Goal: Task Accomplishment & Management: Use online tool/utility

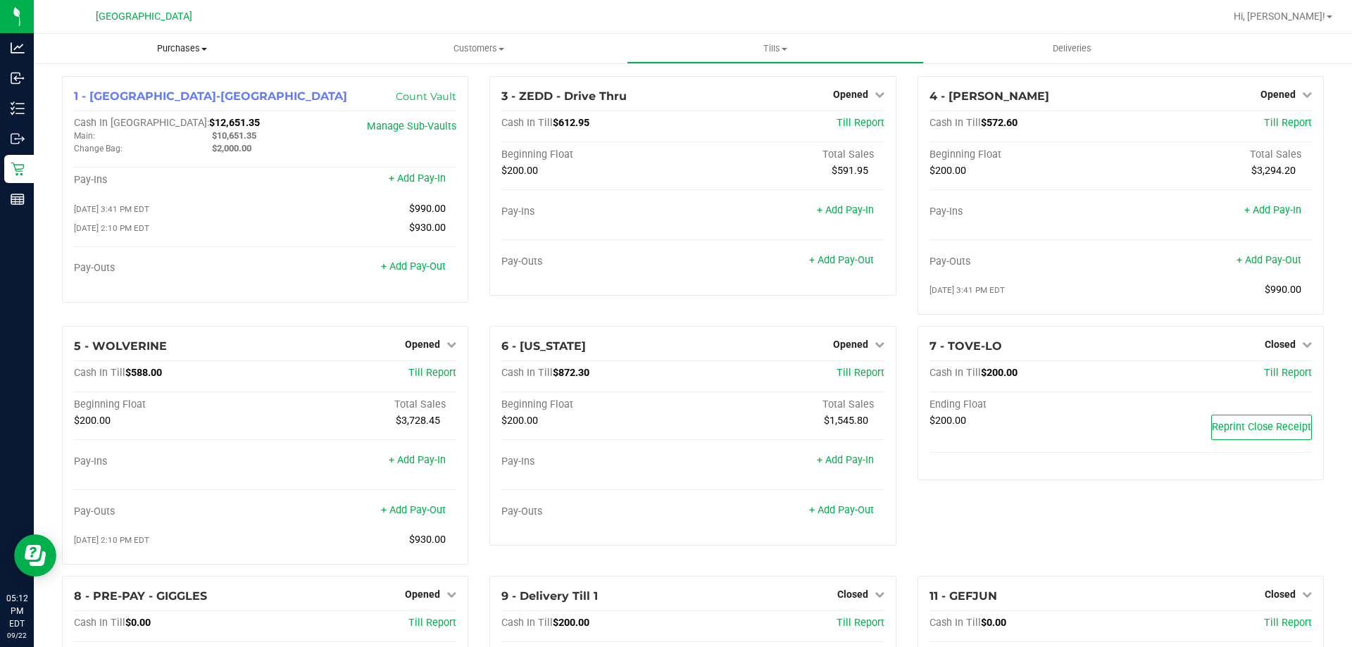
click at [161, 46] on span "Purchases" at bounding box center [182, 48] width 296 height 13
click at [135, 103] on li "Fulfillment" at bounding box center [182, 102] width 296 height 17
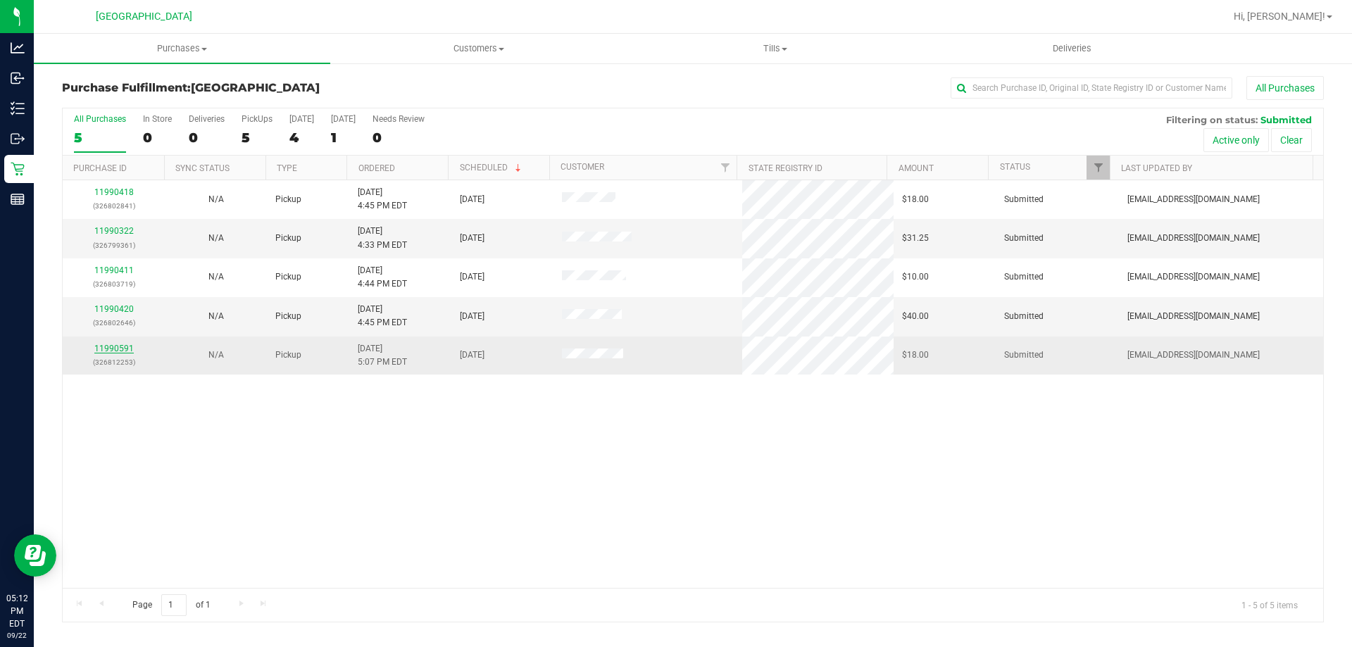
click at [131, 347] on link "11990591" at bounding box center [113, 349] width 39 height 10
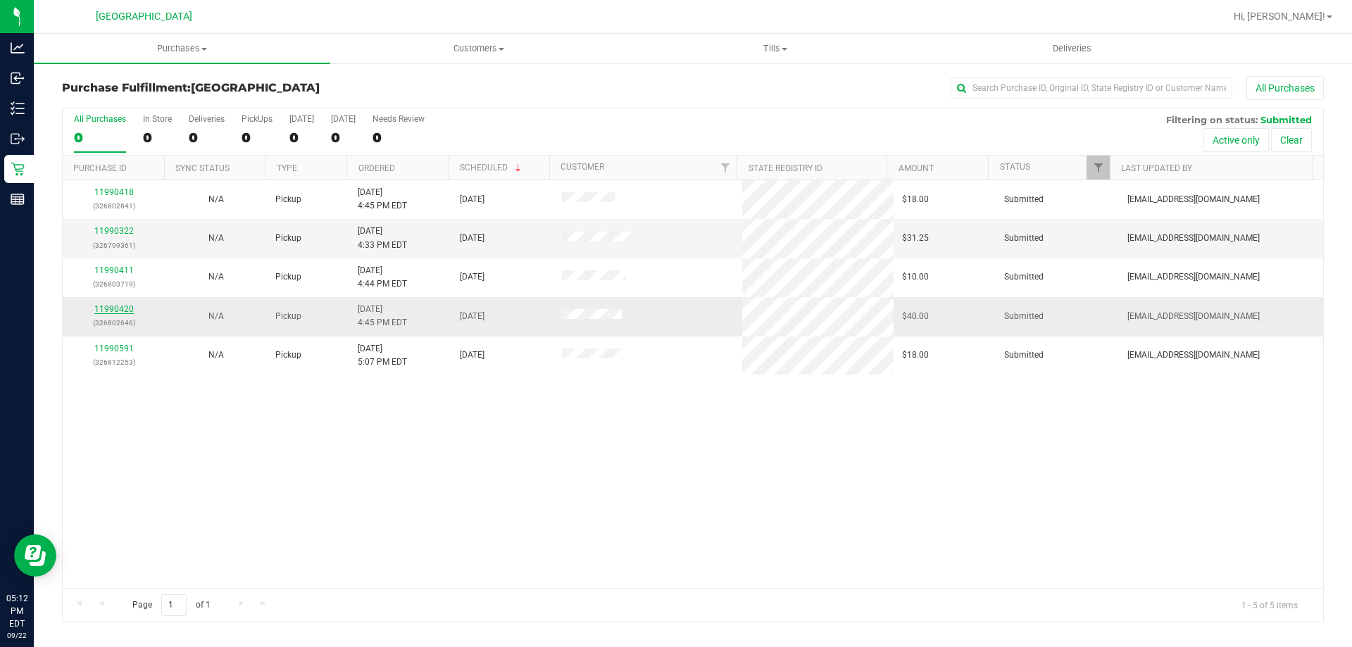
click at [130, 309] on link "11990420" at bounding box center [113, 309] width 39 height 10
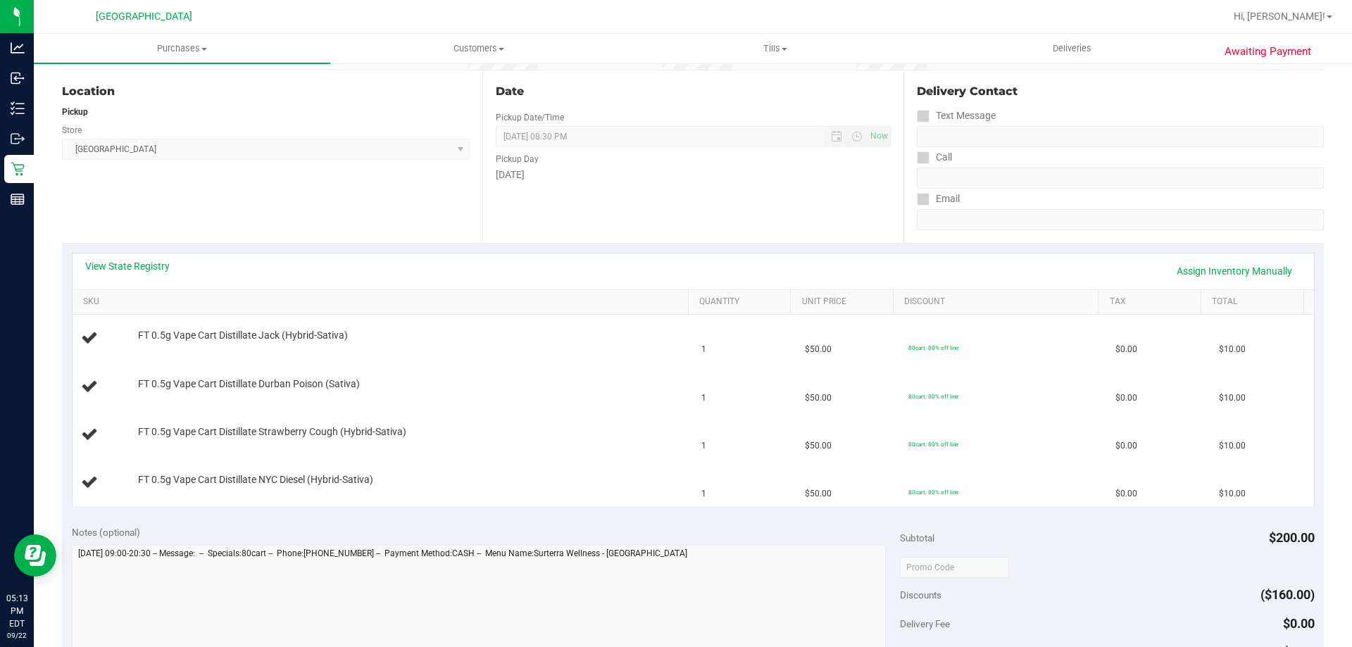
scroll to position [282, 0]
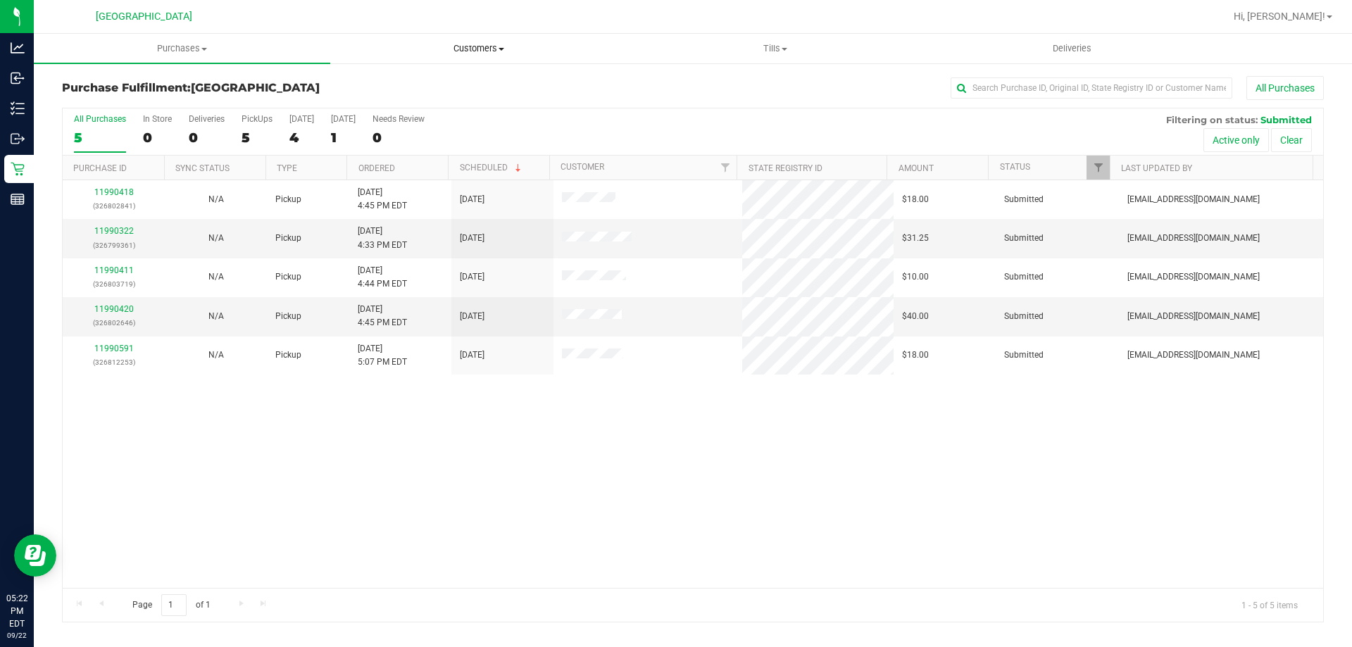
click at [489, 45] on span "Customers" at bounding box center [478, 48] width 295 height 13
click at [446, 78] on li "All customers" at bounding box center [478, 85] width 296 height 17
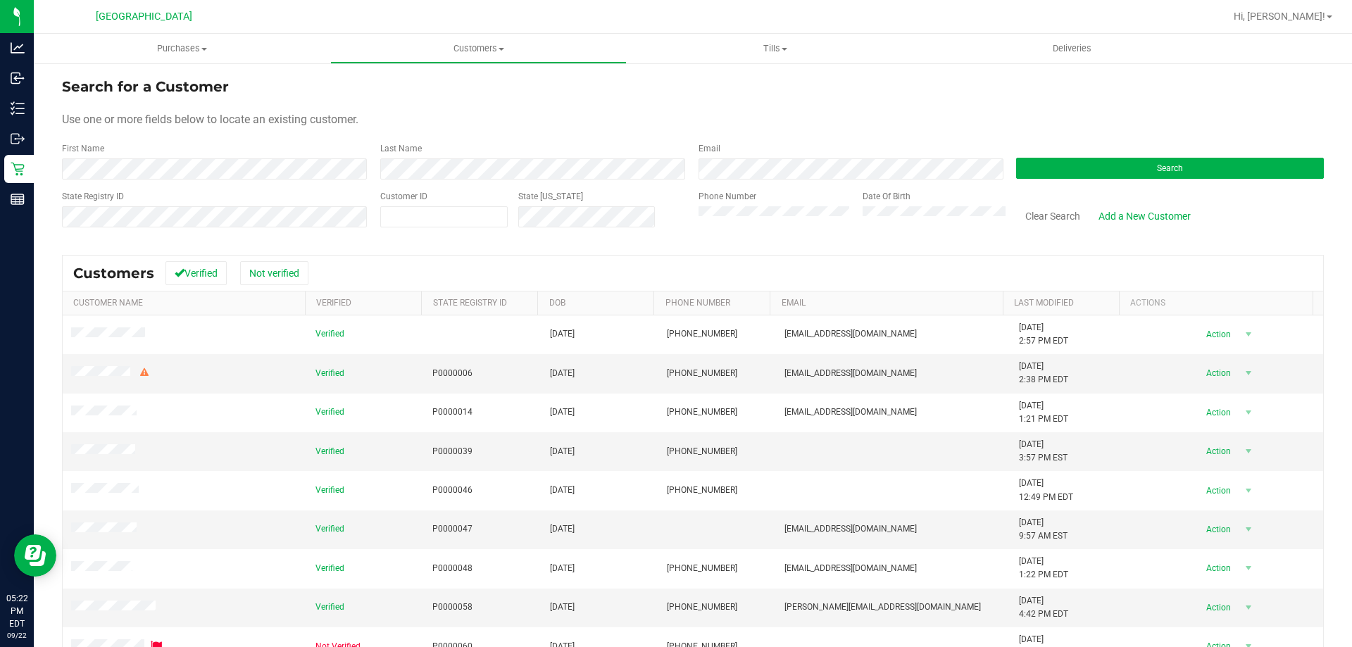
click at [156, 185] on form "Search for a Customer Use one or more fields below to locate an existing custom…" at bounding box center [693, 158] width 1262 height 164
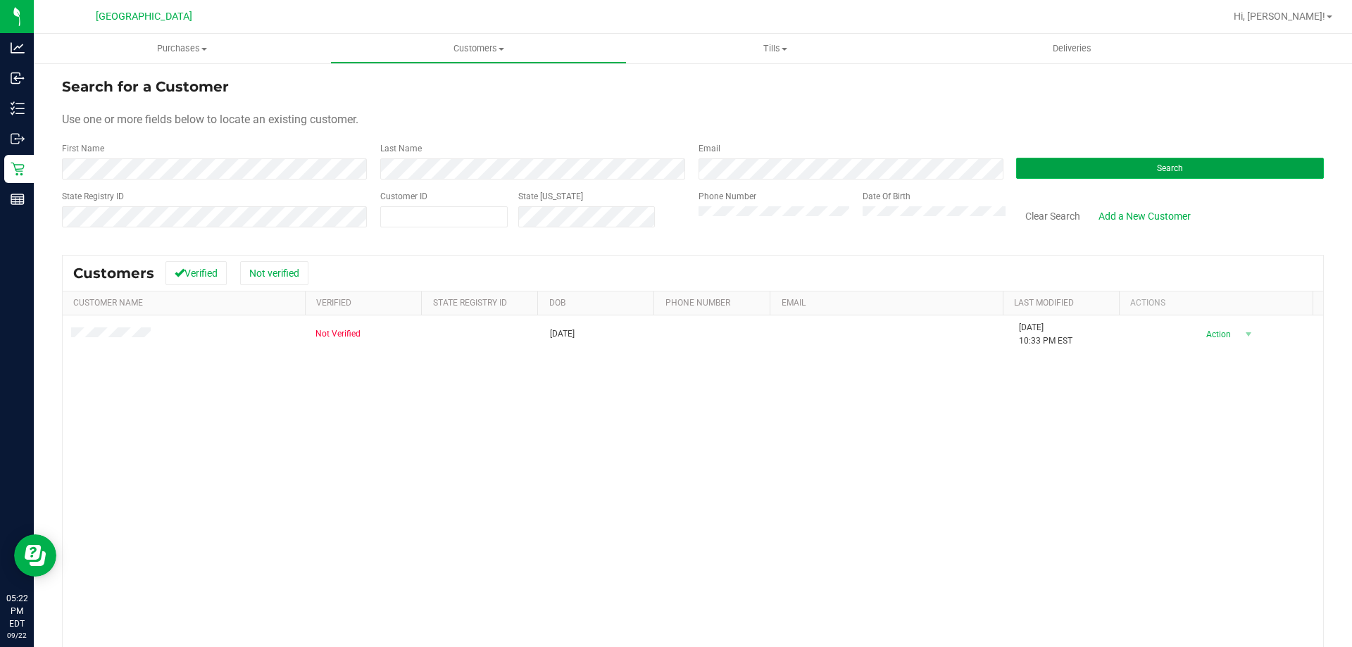
click at [1195, 167] on button "Search" at bounding box center [1170, 168] width 308 height 21
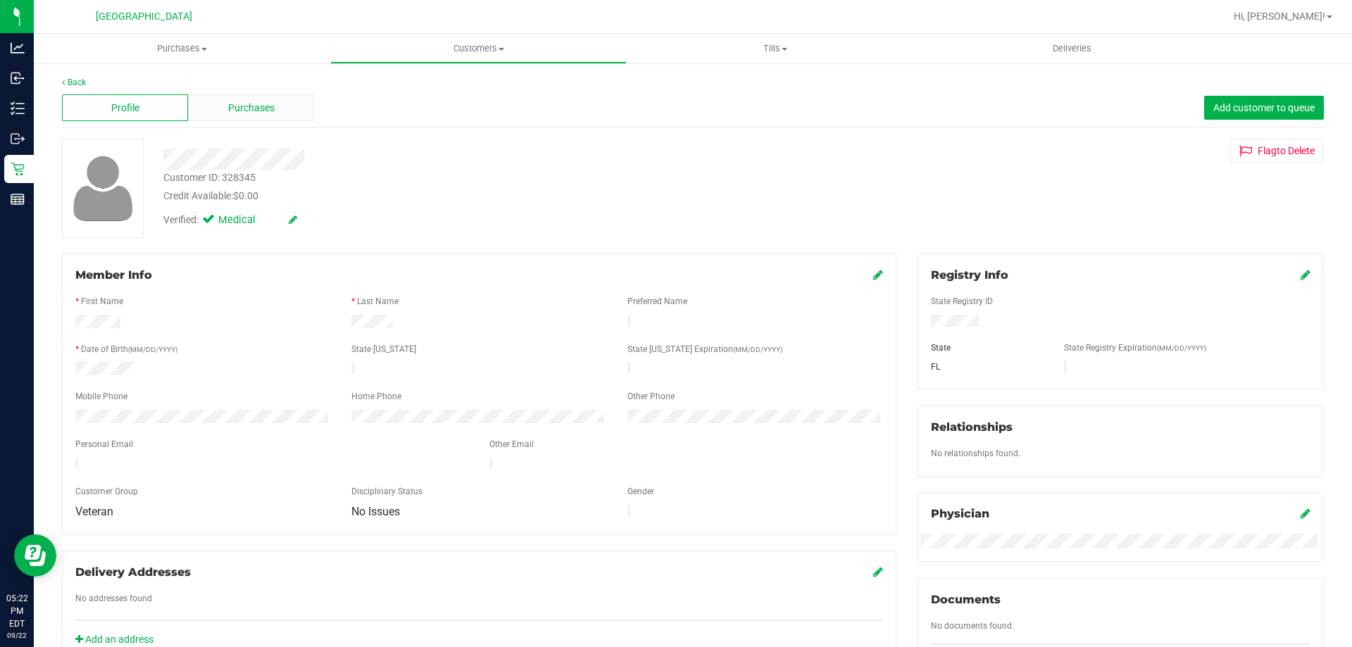
click at [253, 112] on span "Purchases" at bounding box center [251, 108] width 46 height 15
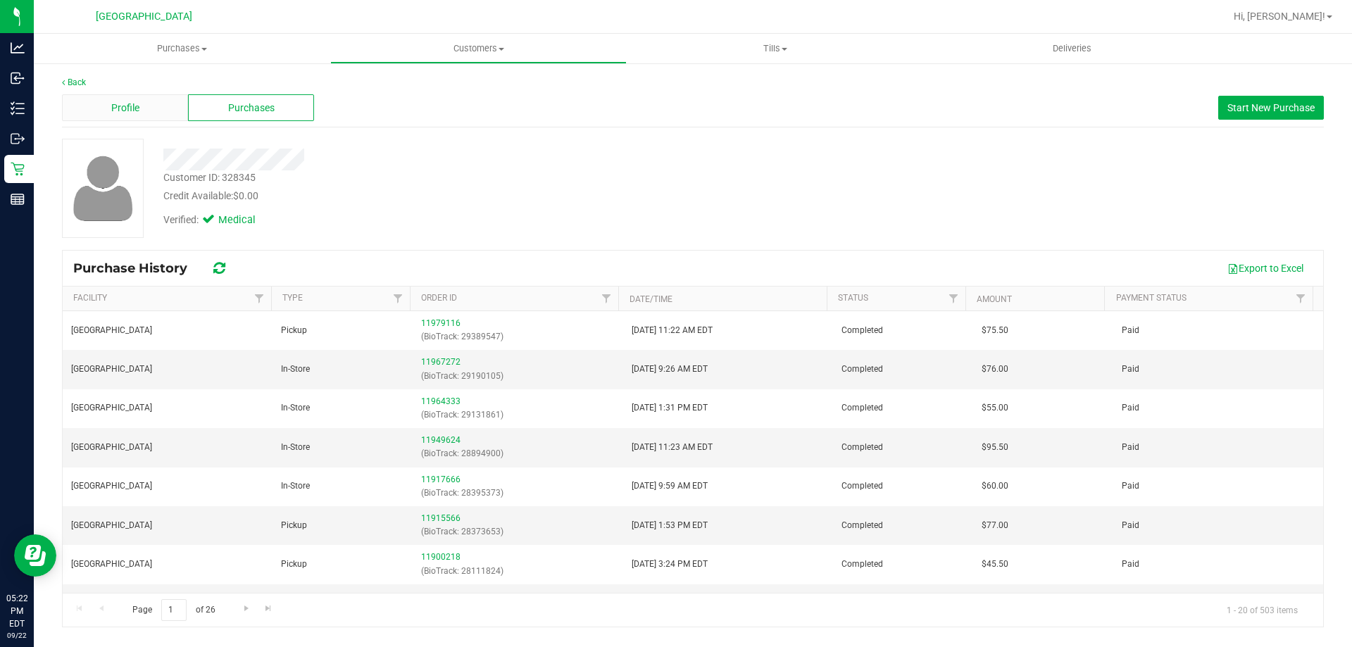
click at [116, 111] on span "Profile" at bounding box center [125, 108] width 28 height 15
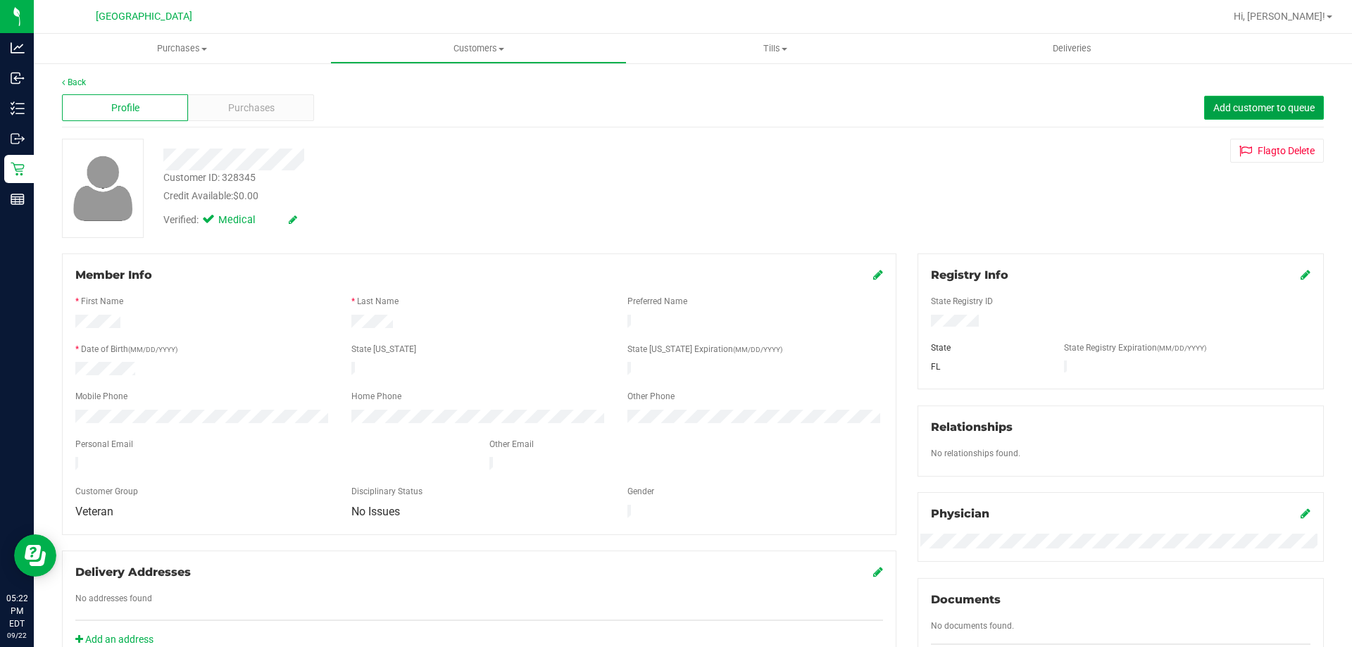
click at [1257, 103] on span "Add customer to queue" at bounding box center [1263, 107] width 101 height 11
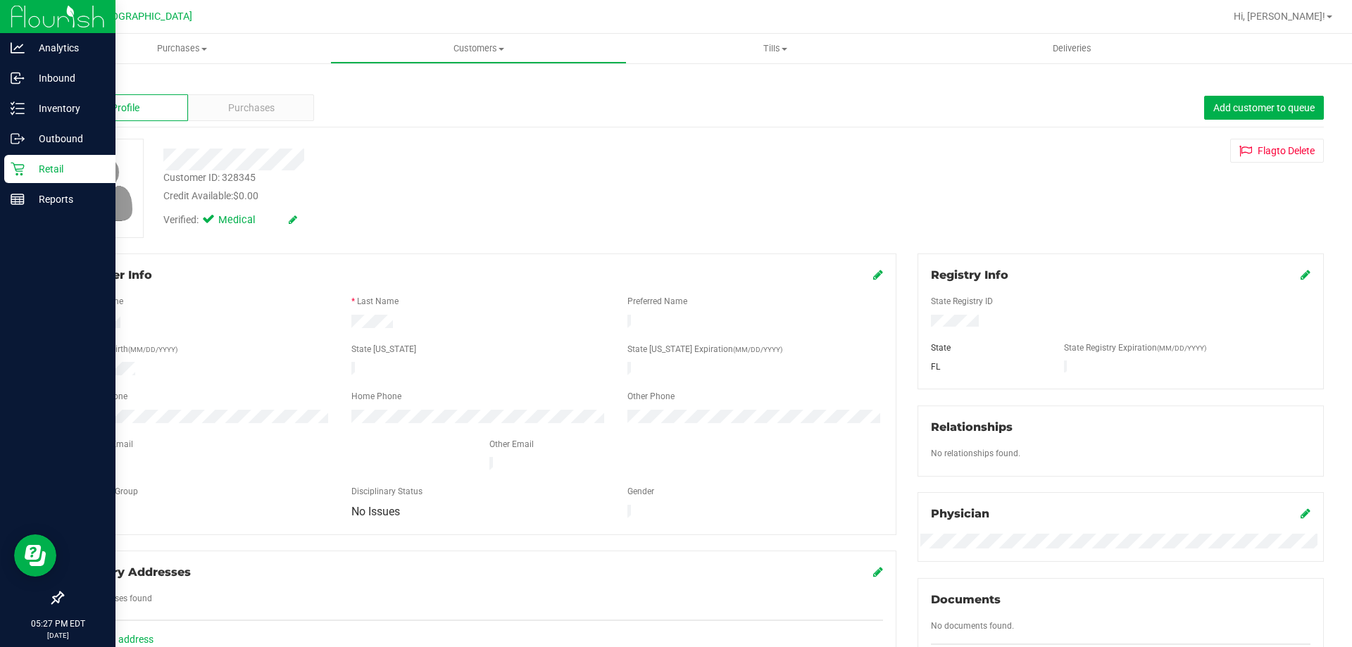
click at [18, 159] on div "Retail" at bounding box center [59, 169] width 111 height 28
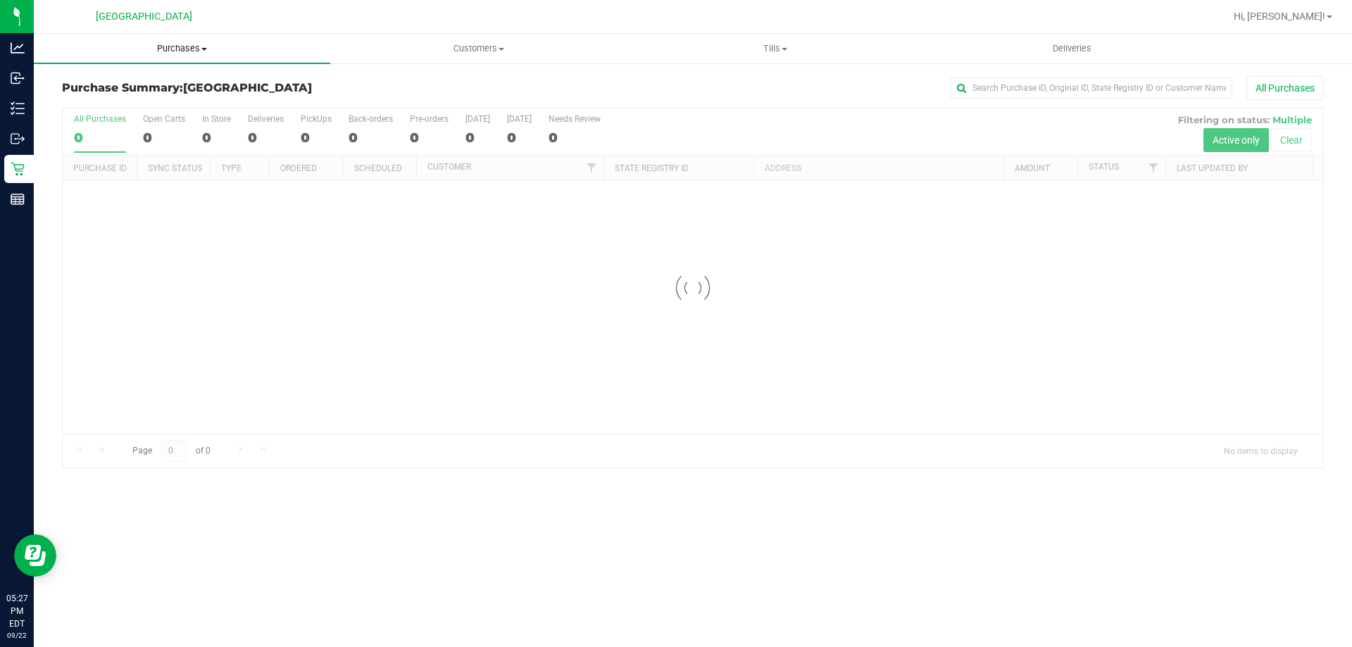
click at [183, 40] on uib-tab-heading "Purchases Summary of purchases Fulfillment All purchases" at bounding box center [182, 49] width 296 height 30
click at [132, 96] on li "Fulfillment" at bounding box center [182, 102] width 296 height 17
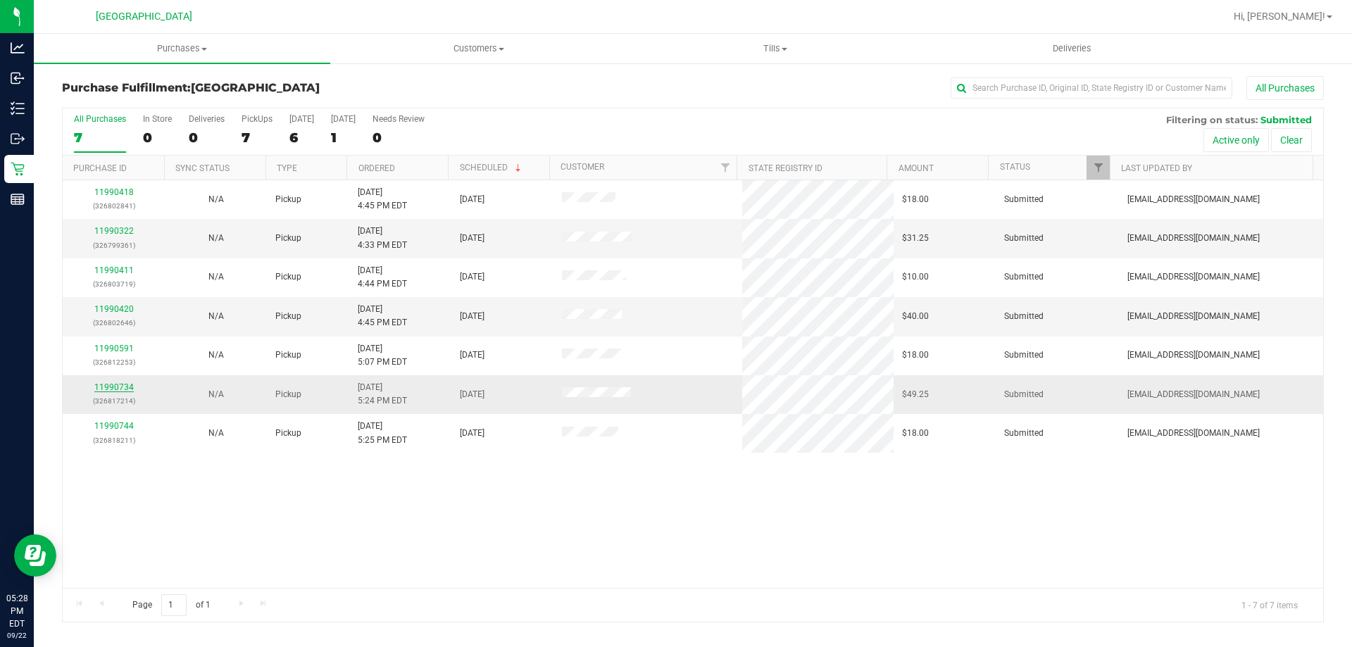
click at [106, 384] on link "11990734" at bounding box center [113, 387] width 39 height 10
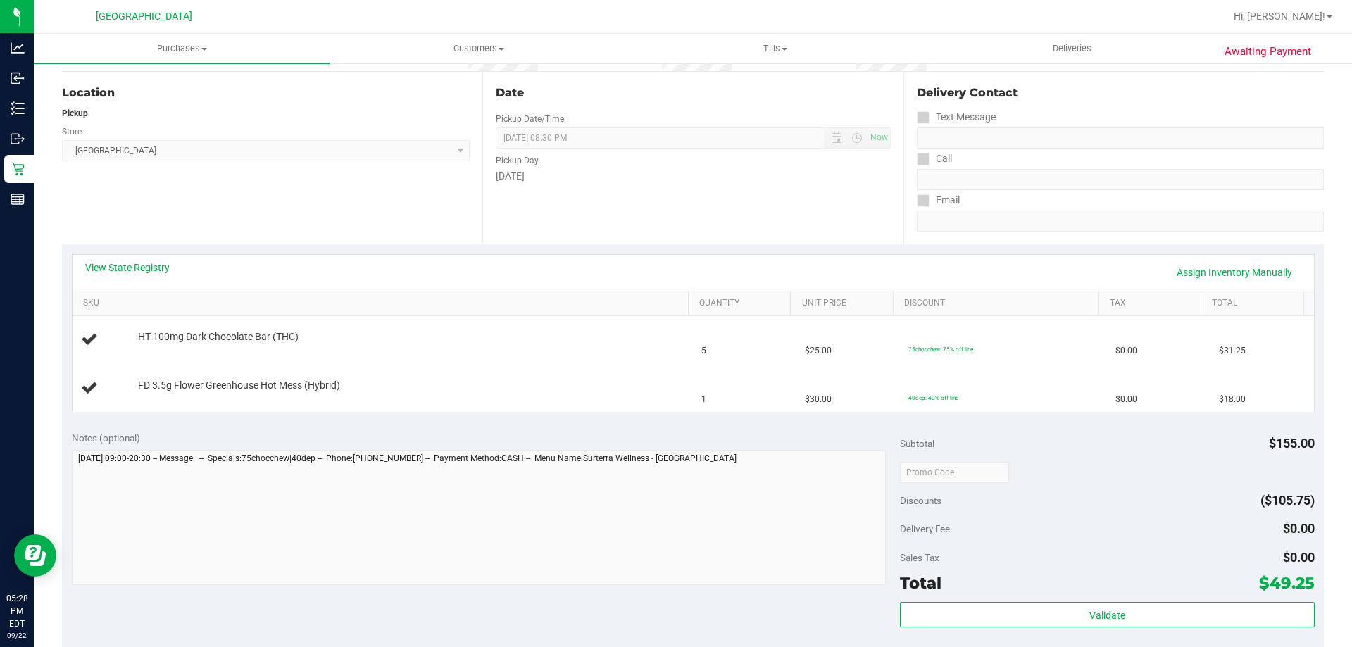
scroll to position [141, 0]
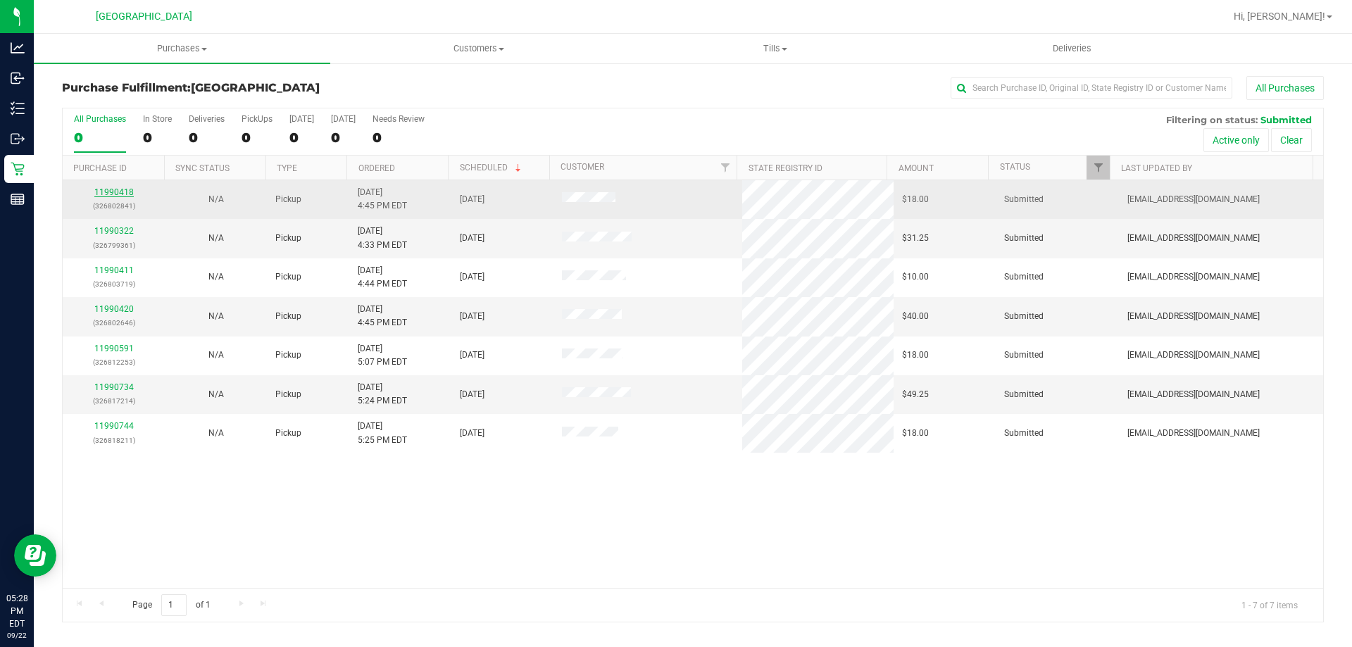
click at [118, 196] on link "11990418" at bounding box center [113, 192] width 39 height 10
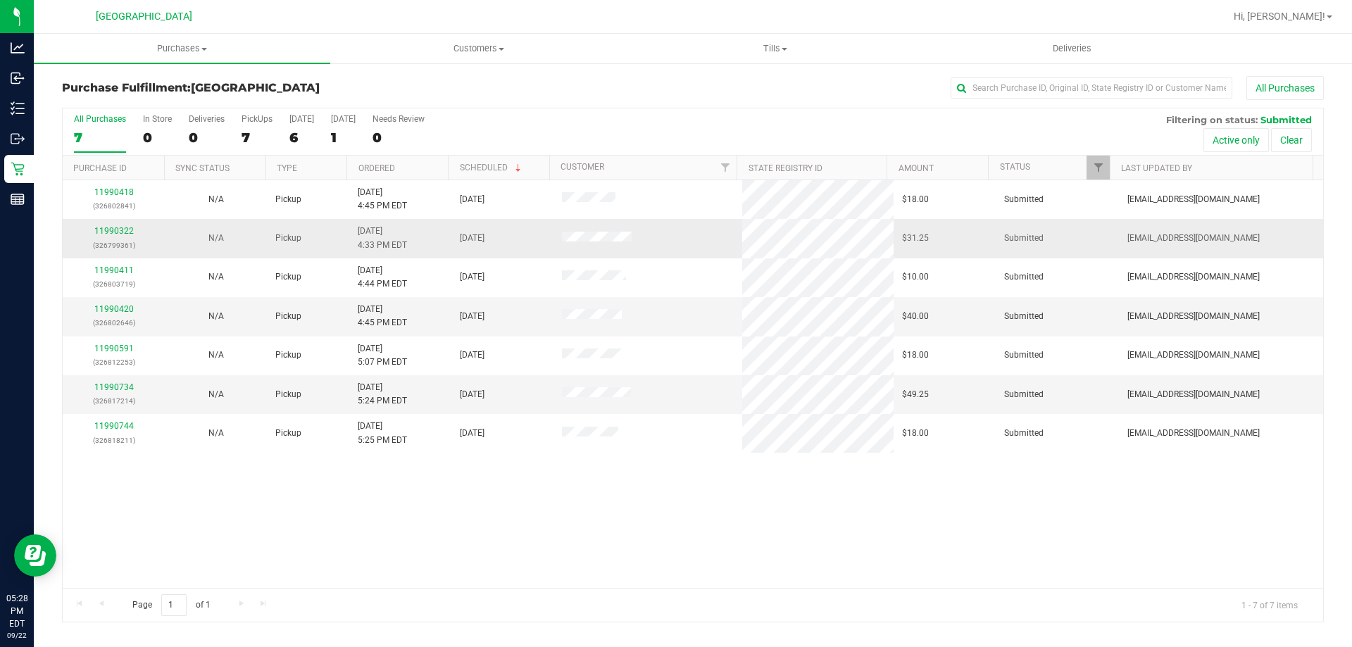
click at [123, 225] on div "11990322 (326799361)" at bounding box center [113, 238] width 85 height 27
click at [129, 237] on div "11990322 (326799361)" at bounding box center [113, 238] width 85 height 27
click at [130, 222] on td "11990322 (326799361)" at bounding box center [114, 238] width 102 height 39
click at [111, 239] on p "(326799361)" at bounding box center [113, 245] width 85 height 13
click at [111, 229] on link "11990322" at bounding box center [113, 231] width 39 height 10
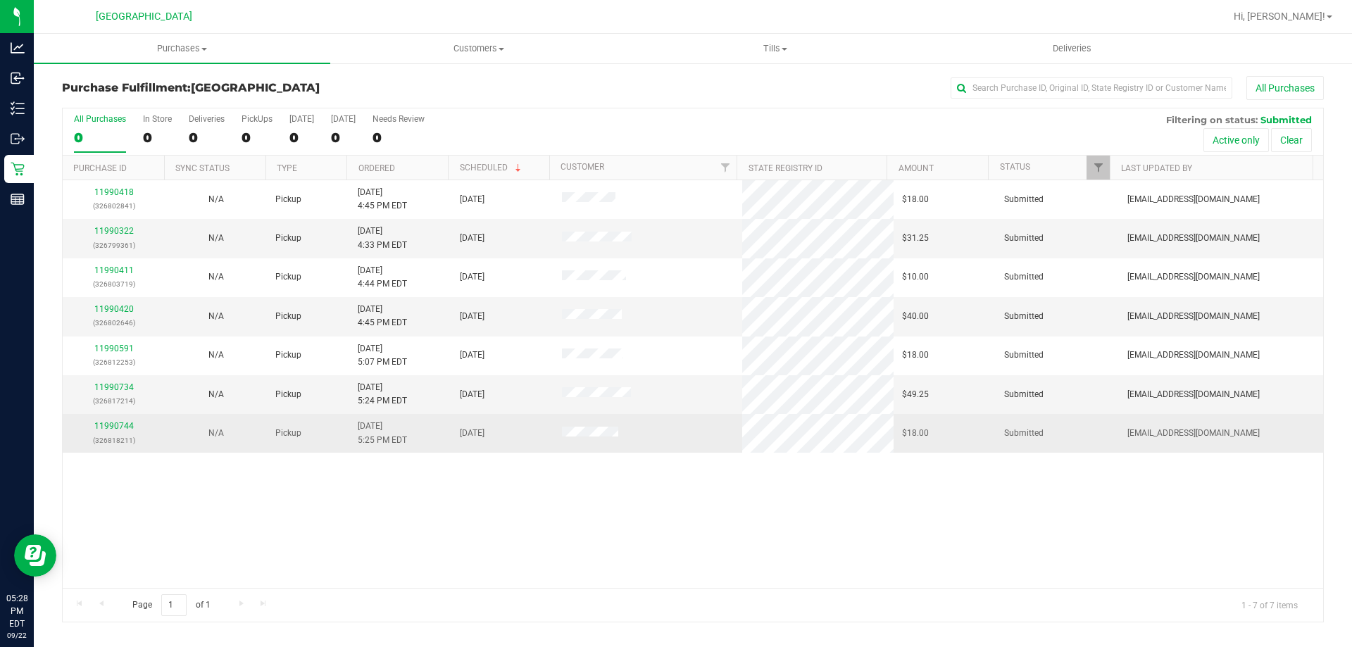
click at [134, 429] on div "11990744 (326818211)" at bounding box center [113, 433] width 85 height 27
click at [86, 429] on div "11990744 (326818211)" at bounding box center [113, 433] width 85 height 27
click at [115, 428] on link "11990744" at bounding box center [113, 426] width 39 height 10
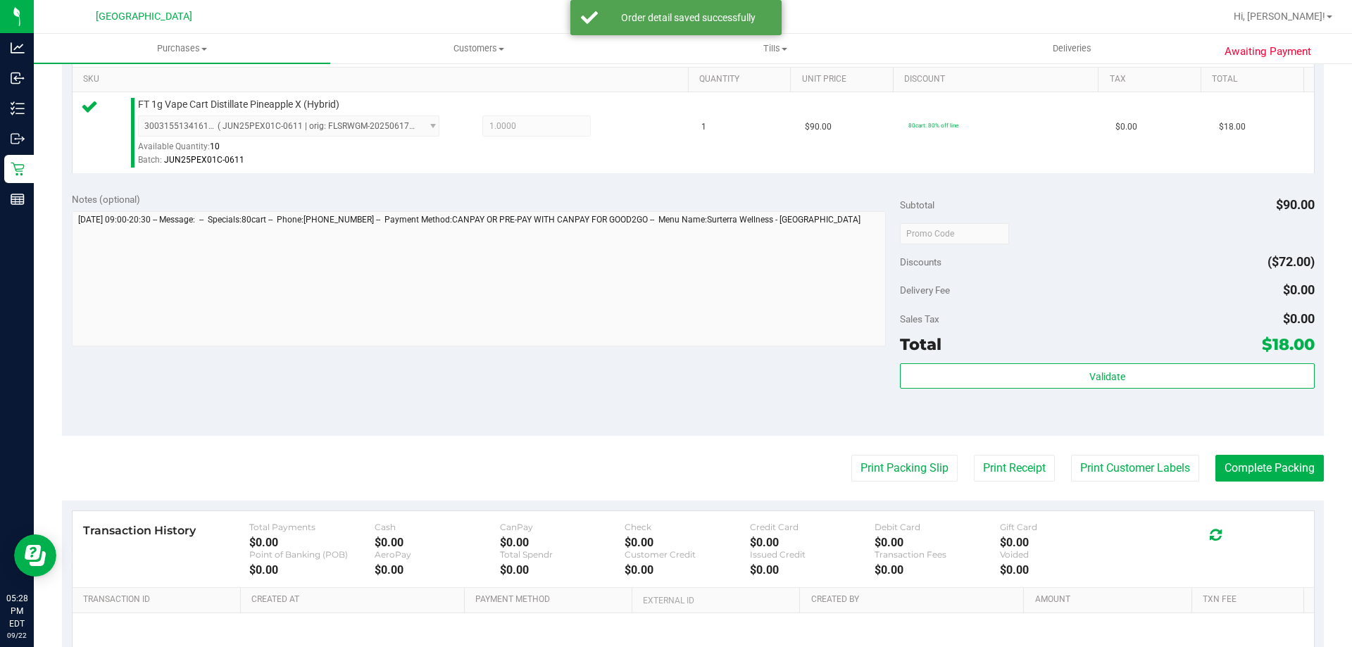
scroll to position [422, 0]
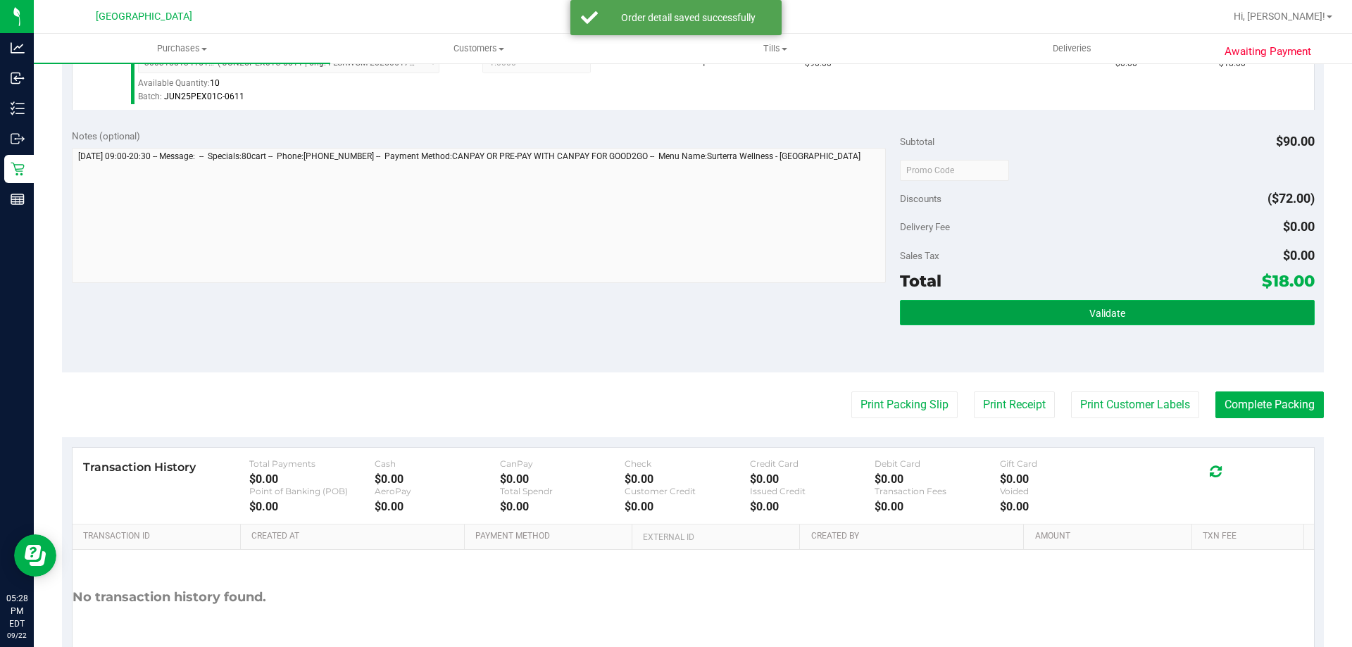
click at [1101, 308] on span "Validate" at bounding box center [1107, 313] width 36 height 11
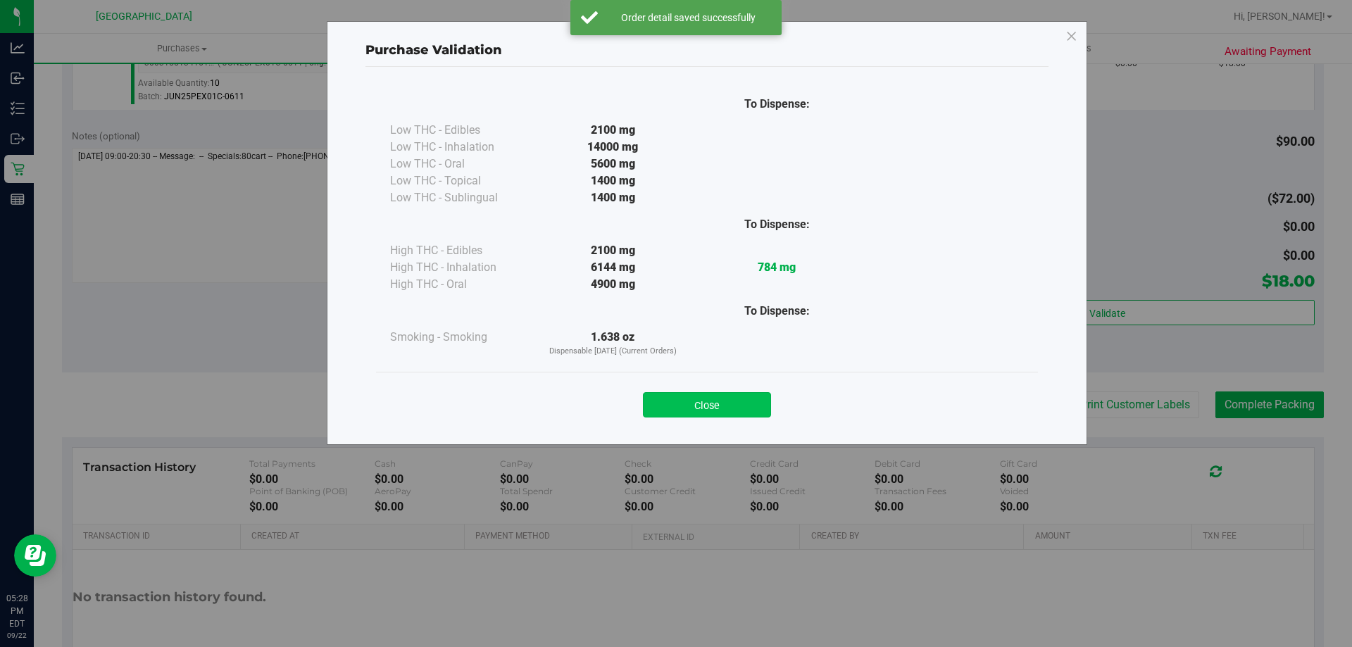
click at [712, 396] on button "Close" at bounding box center [707, 404] width 128 height 25
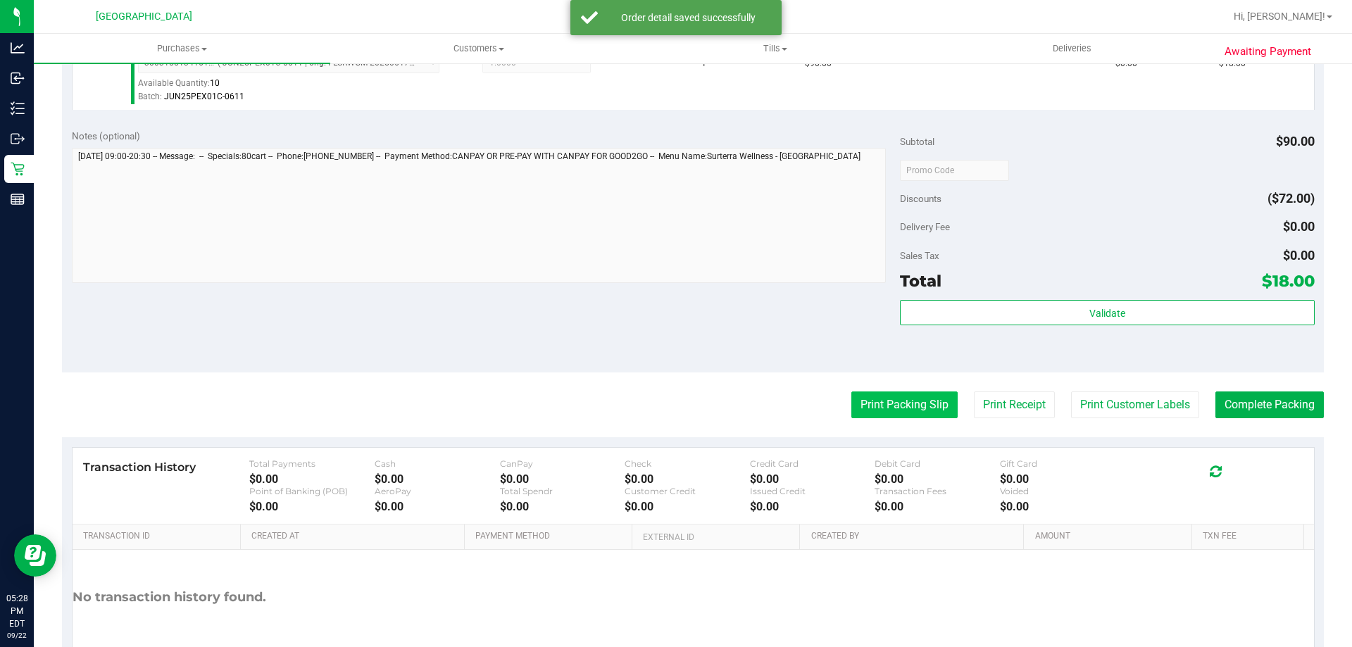
click at [898, 402] on button "Print Packing Slip" at bounding box center [904, 404] width 106 height 27
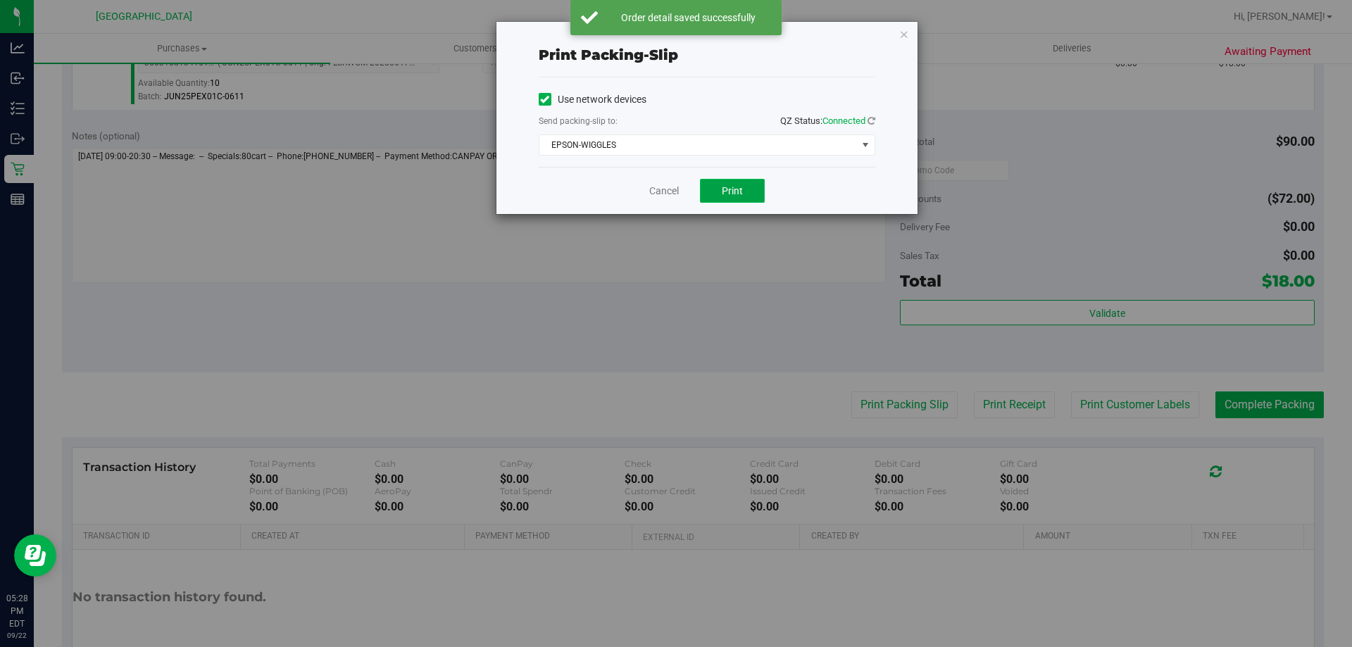
click at [734, 186] on span "Print" at bounding box center [732, 190] width 21 height 11
drag, startPoint x: 910, startPoint y: 30, endPoint x: 899, endPoint y: 33, distance: 10.9
click at [905, 30] on div "Print packing-slip Use network devices Send packing-slip to: QZ Status: Connect…" at bounding box center [706, 118] width 421 height 192
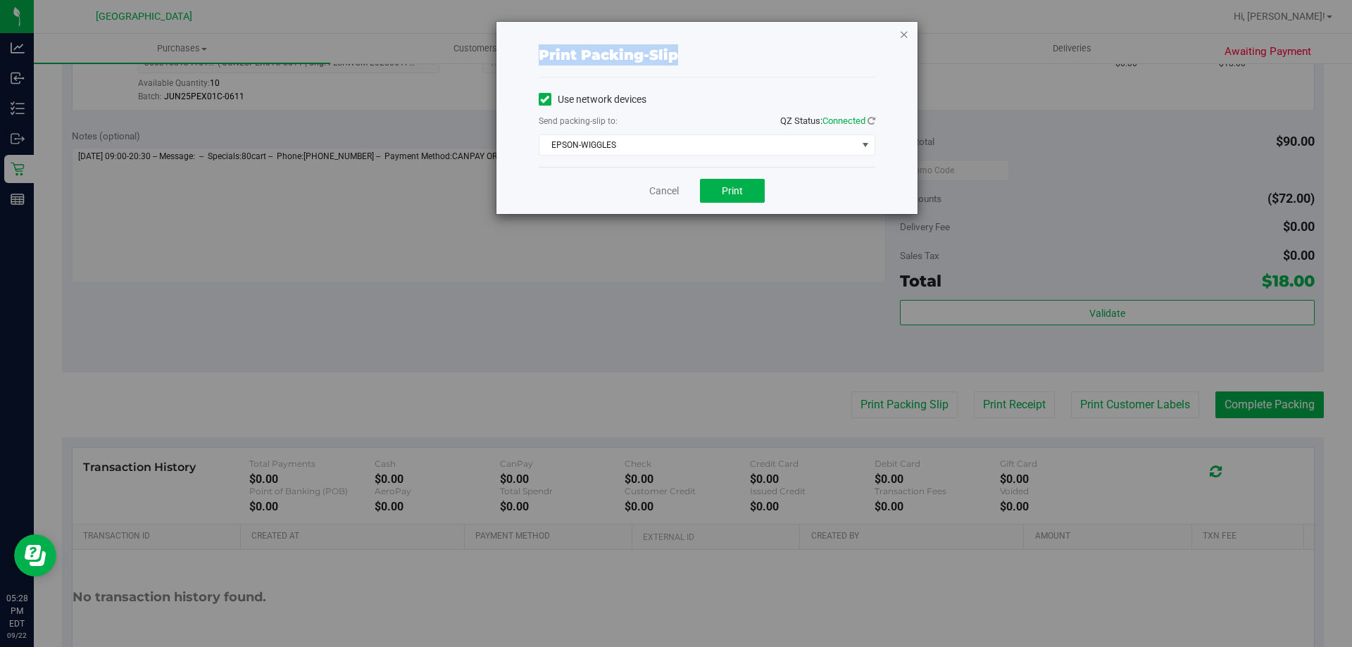
click at [899, 33] on icon "button" at bounding box center [904, 33] width 10 height 17
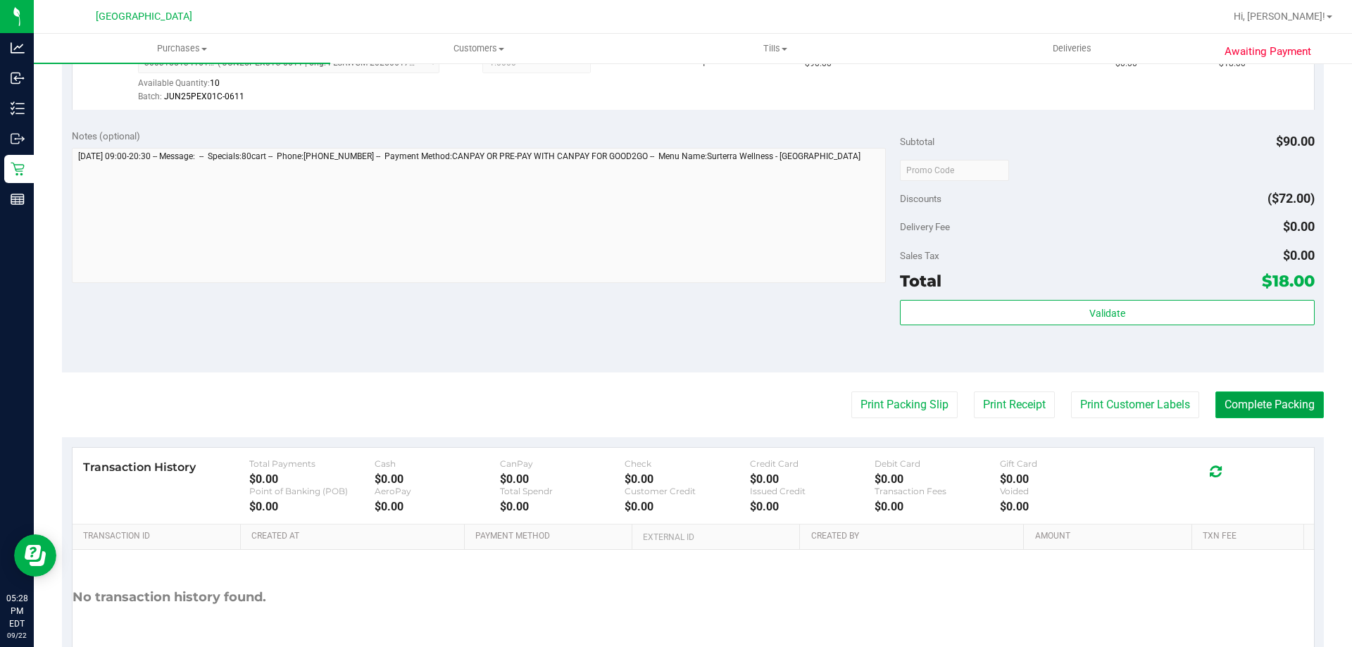
click at [1243, 407] on button "Complete Packing" at bounding box center [1269, 404] width 108 height 27
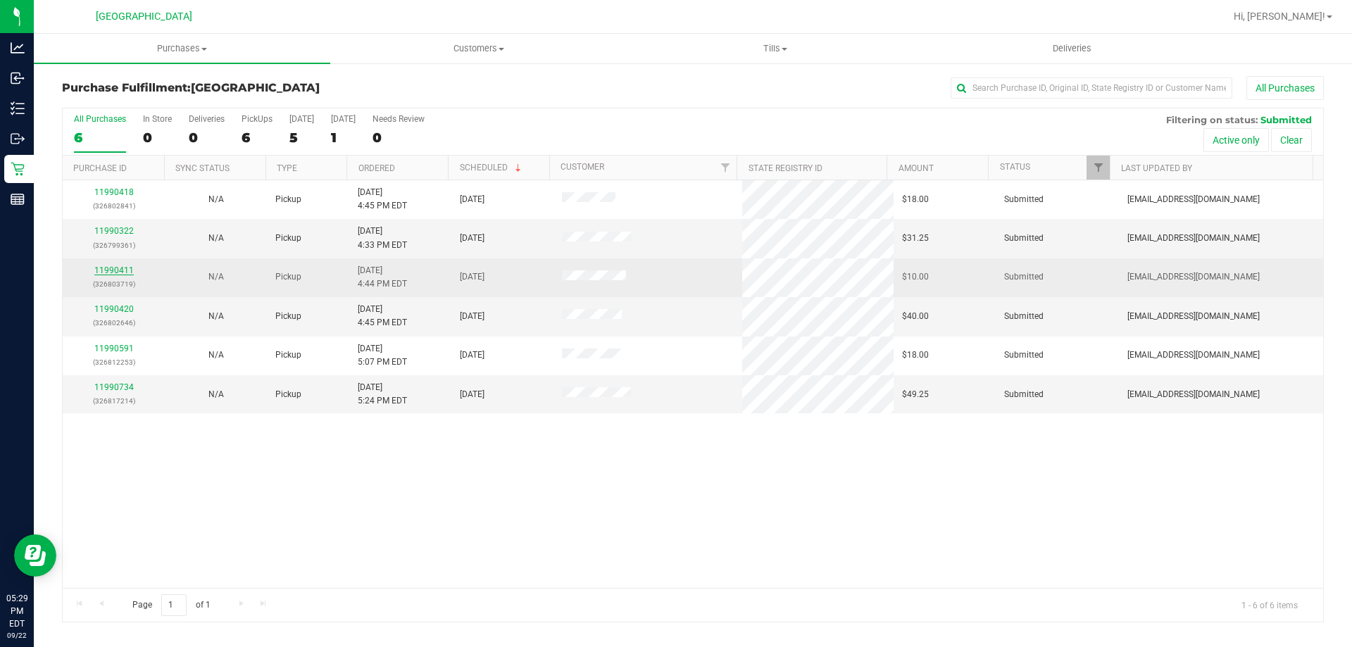
click at [124, 266] on link "11990411" at bounding box center [113, 270] width 39 height 10
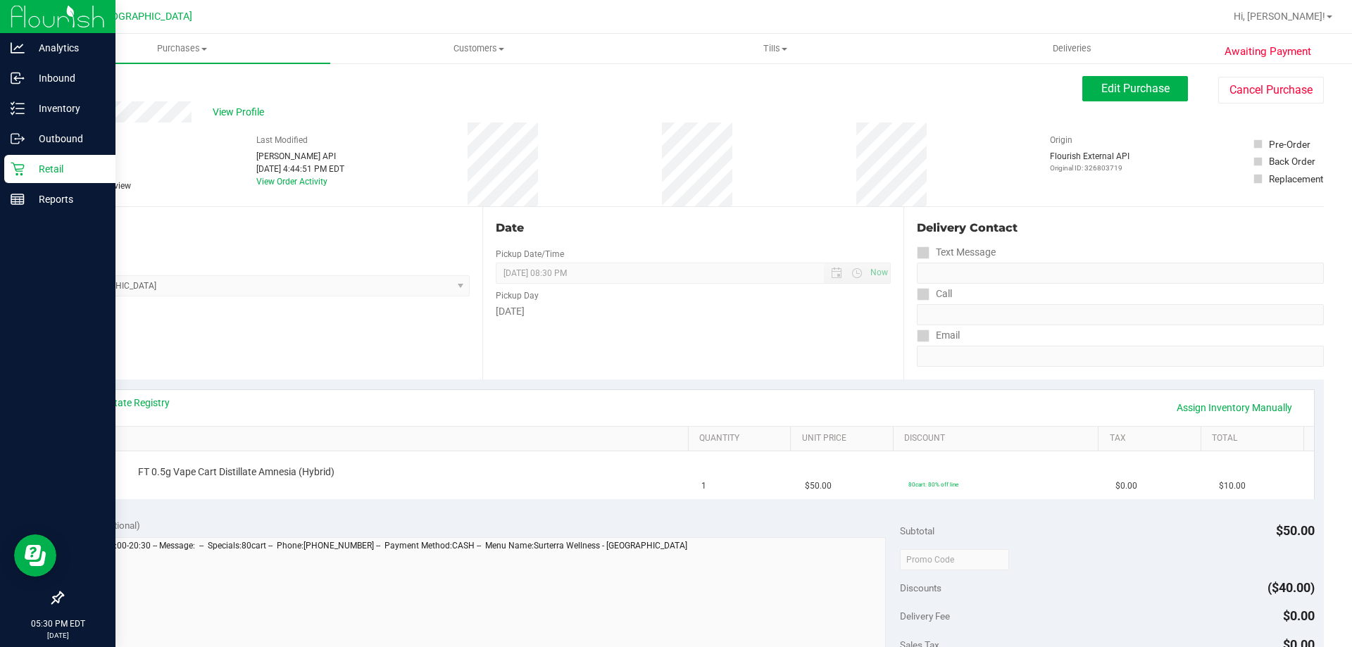
click at [22, 168] on icon at bounding box center [18, 169] width 14 height 14
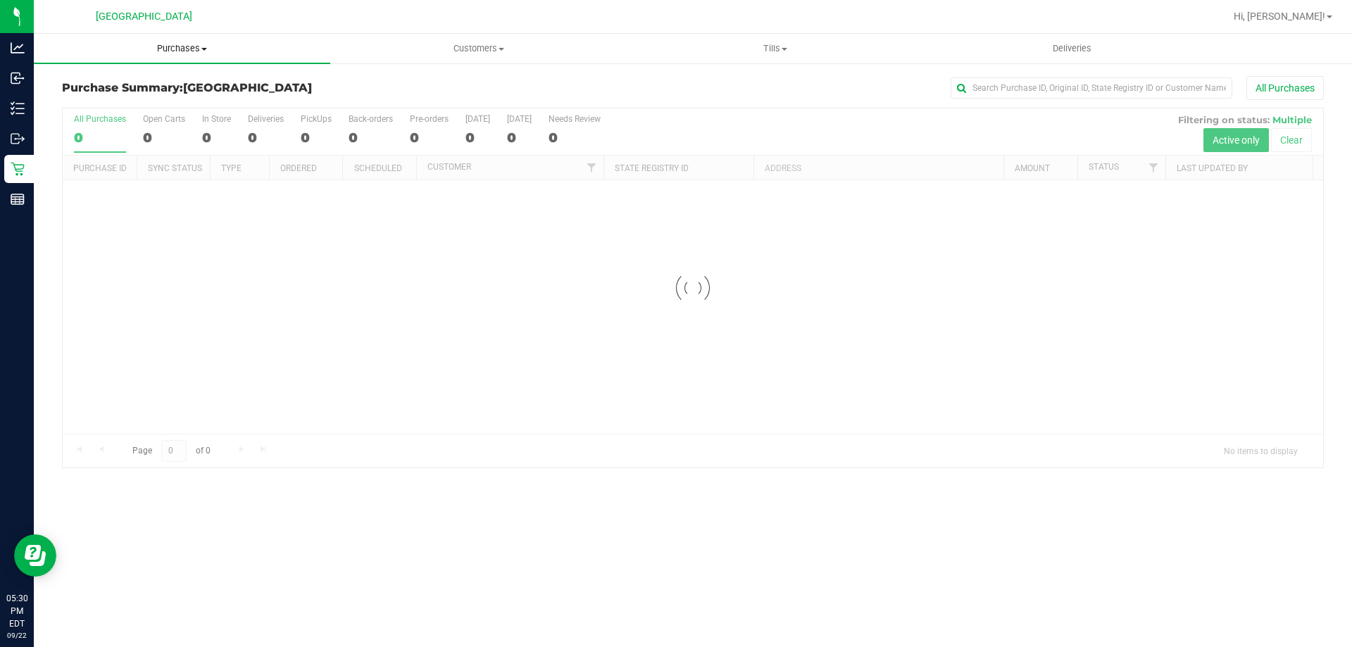
click at [191, 46] on span "Purchases" at bounding box center [182, 48] width 296 height 13
click at [81, 105] on span "Fulfillment" at bounding box center [77, 102] width 87 height 12
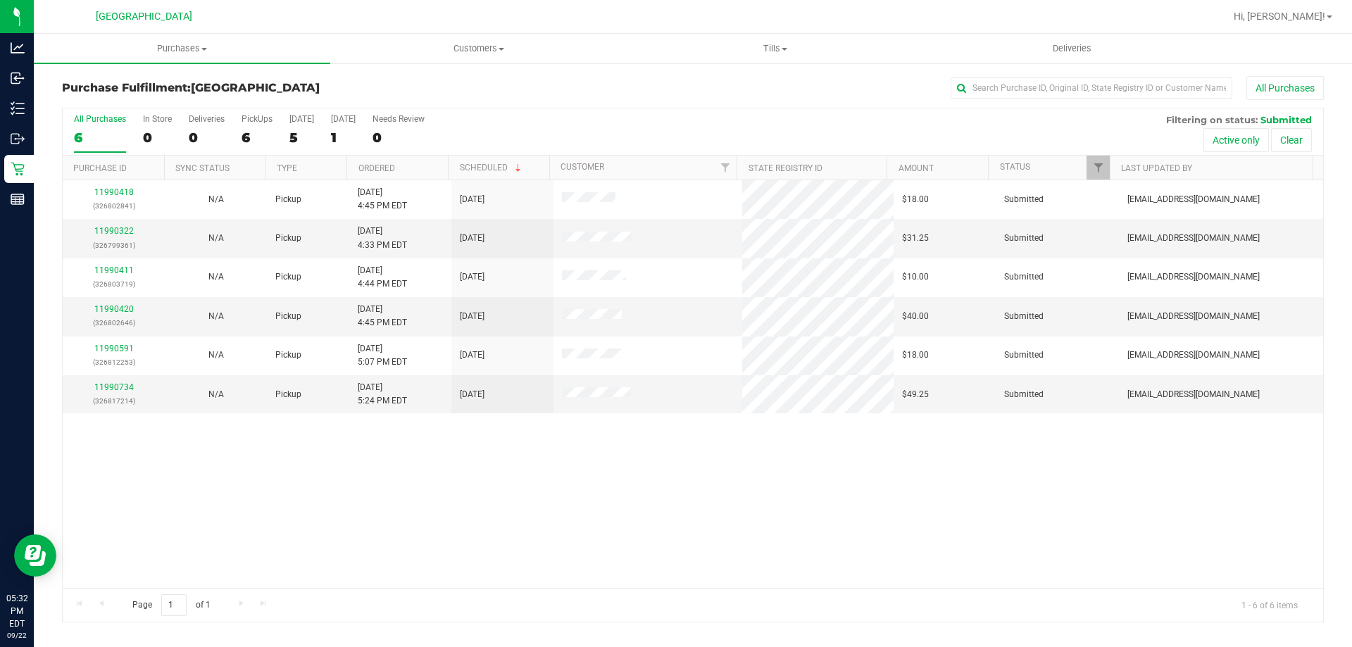
click at [648, 116] on div "All Purchases 6 In Store 0 Deliveries 0 PickUps 6 Today 5 Tomorrow 1 Needs Revi…" at bounding box center [693, 113] width 1260 height 11
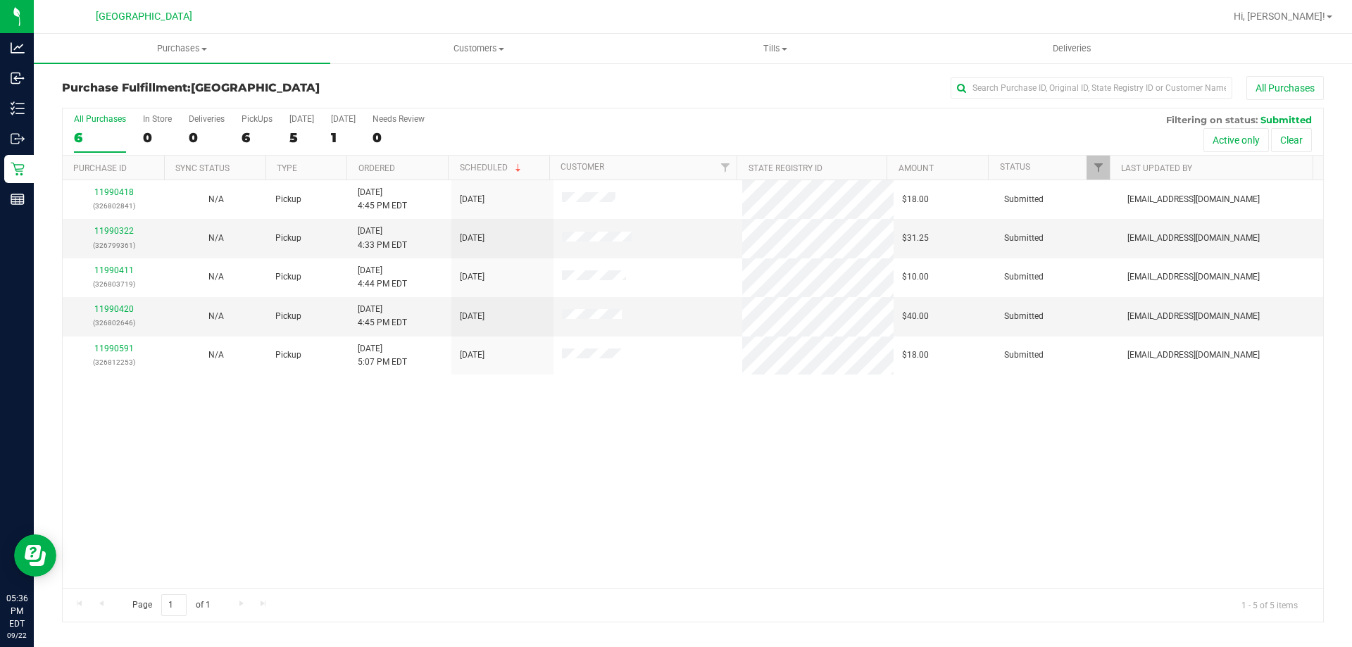
drag, startPoint x: 293, startPoint y: 488, endPoint x: 168, endPoint y: 77, distance: 429.8
click at [293, 488] on div "11990418 (326802841) N/A Pickup 9/22/2025 4:45 PM EDT 9/23/2025 $18.00 Submitte…" at bounding box center [693, 384] width 1260 height 408
click at [799, 43] on span "Tills" at bounding box center [774, 48] width 295 height 13
click at [790, 77] on li "Manage tills" at bounding box center [775, 85] width 296 height 17
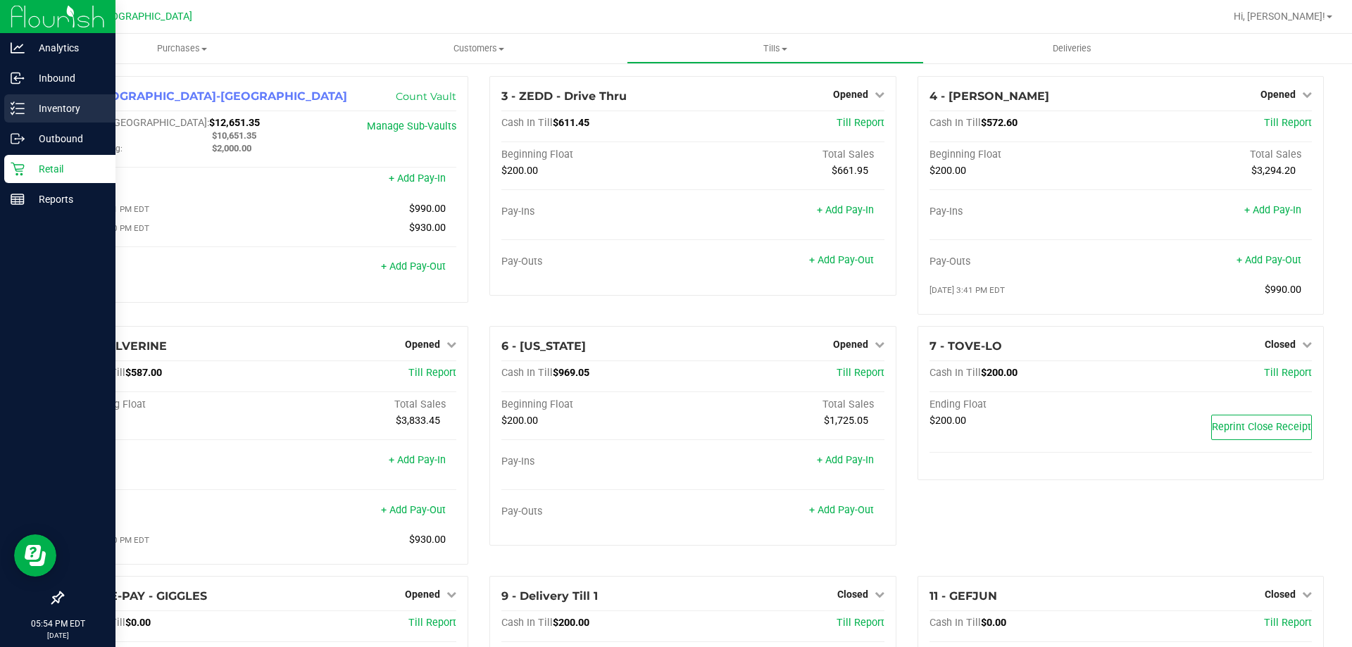
click at [42, 101] on p "Inventory" at bounding box center [67, 108] width 84 height 17
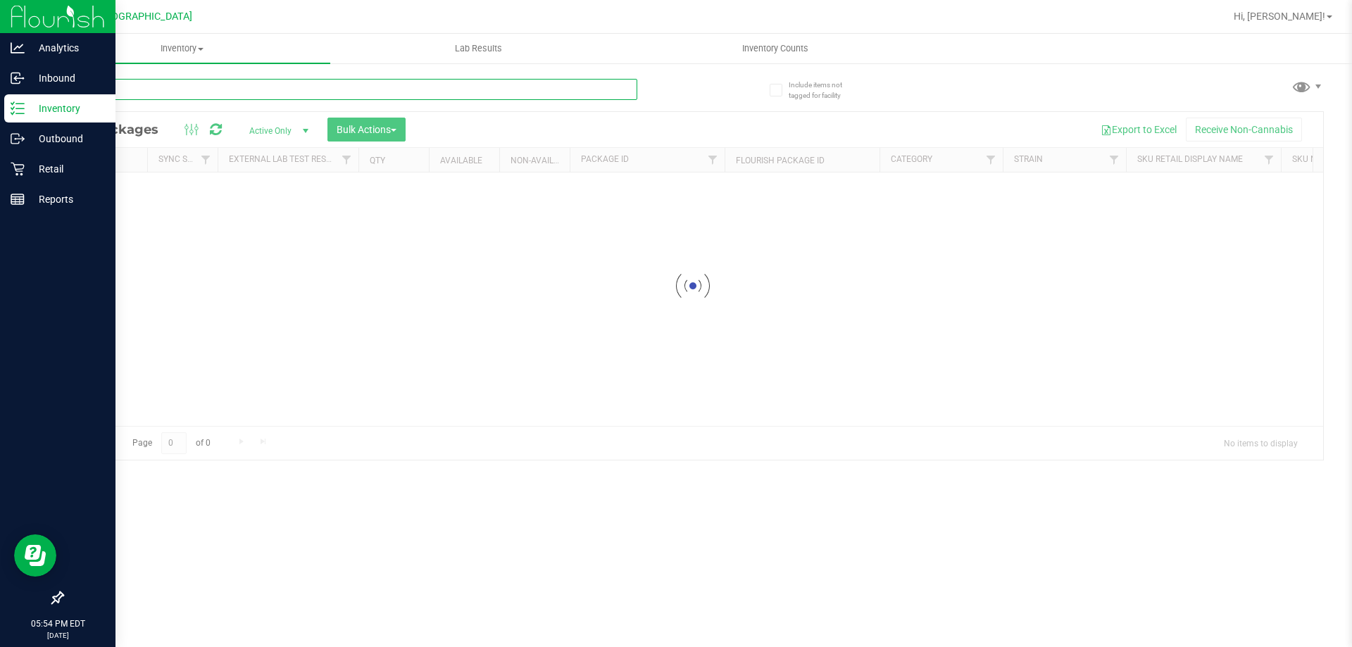
click at [271, 79] on input "text" at bounding box center [349, 89] width 575 height 21
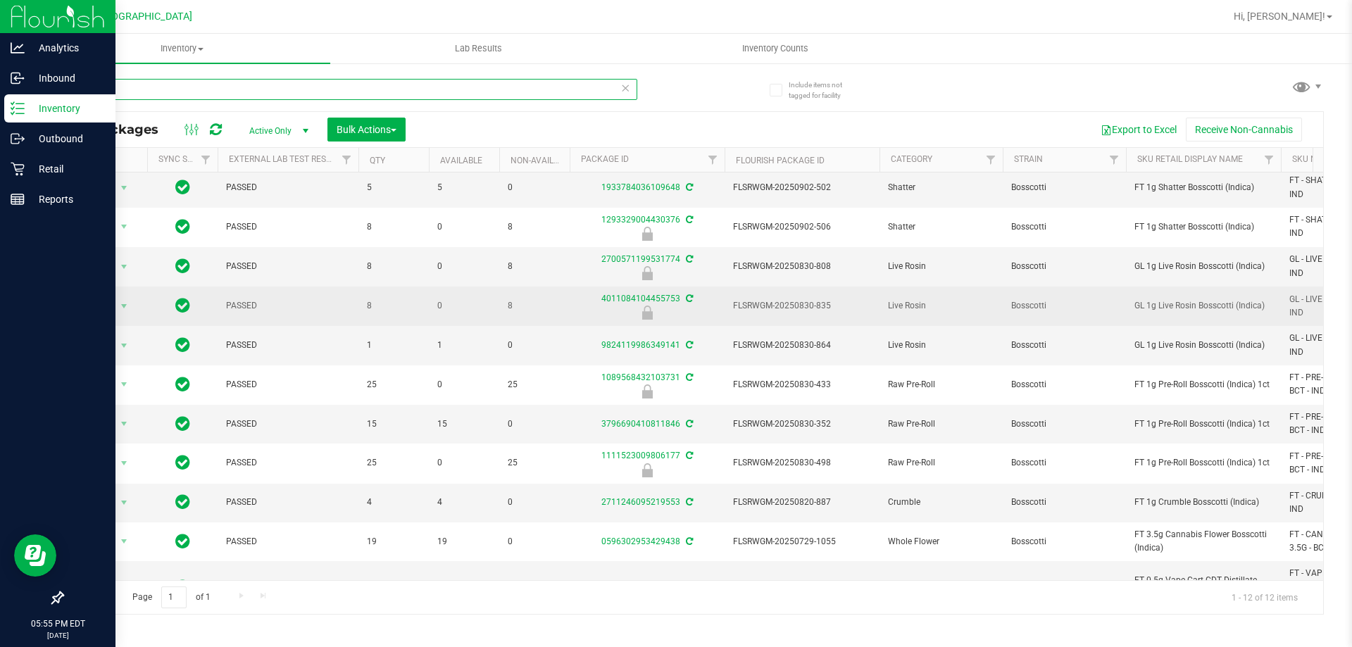
scroll to position [87, 0]
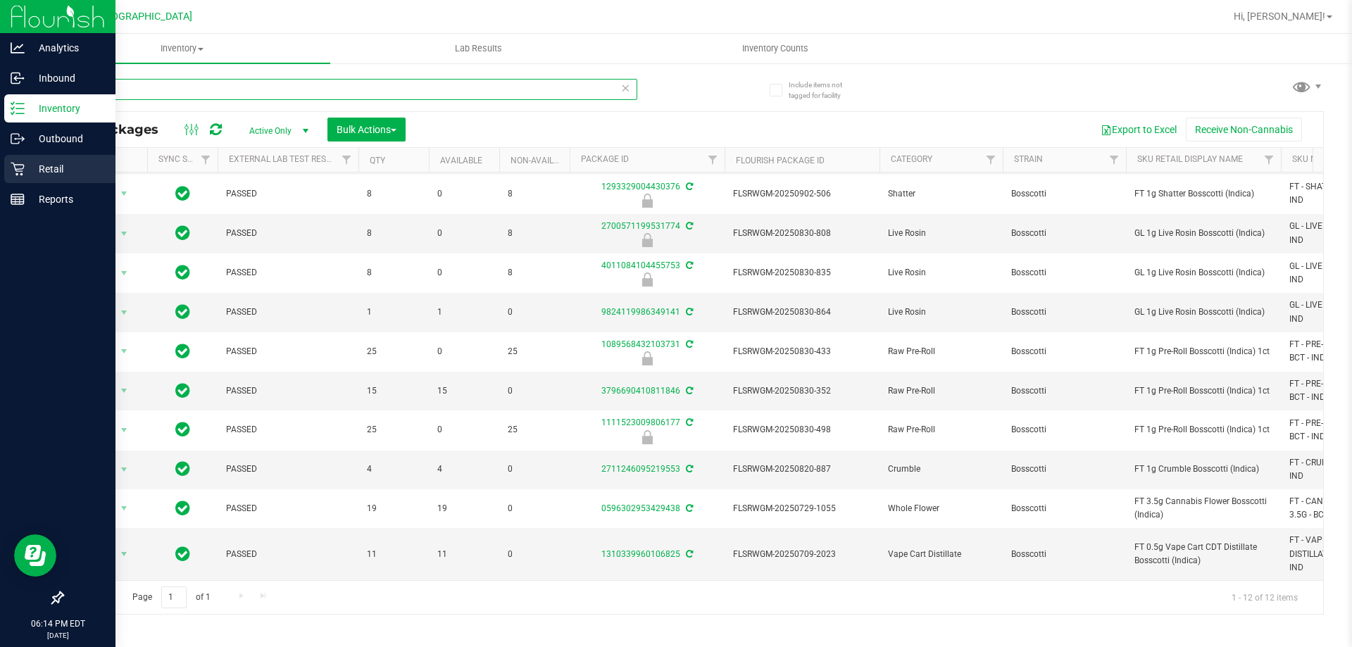
type input "bct"
click at [8, 165] on div "Retail" at bounding box center [59, 169] width 111 height 28
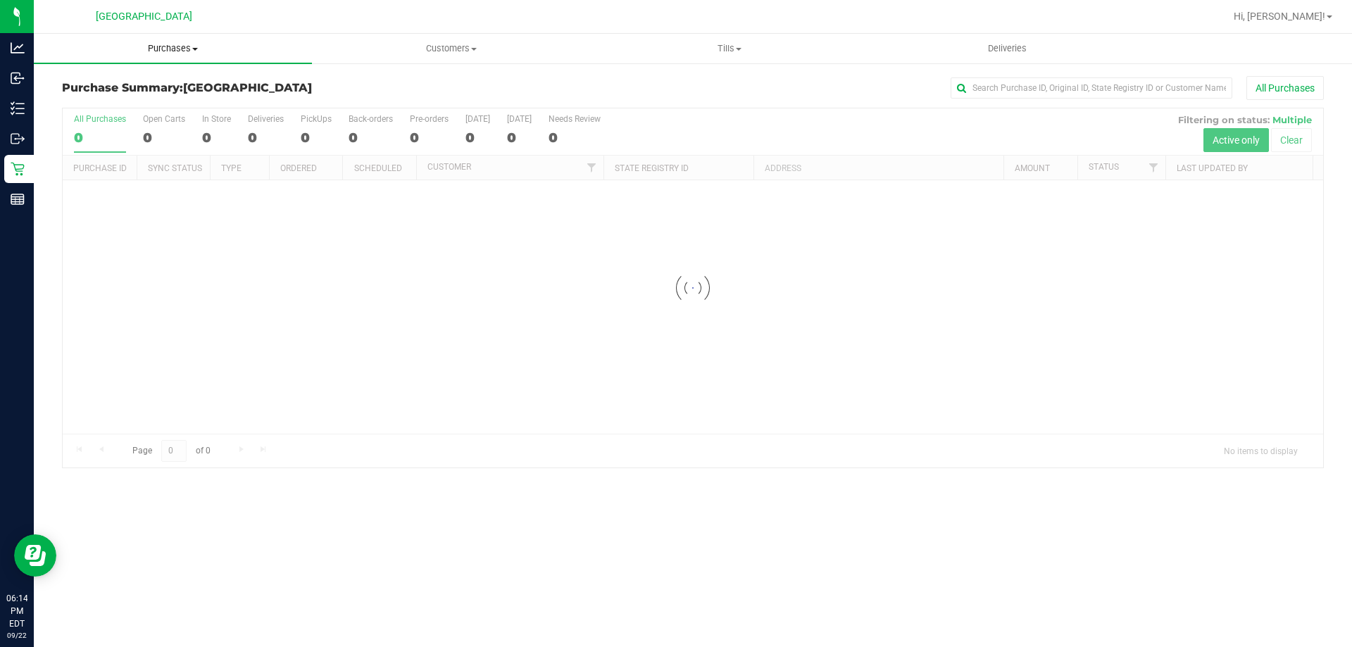
click at [180, 56] on uib-tab-heading "Purchases Summary of purchases Fulfillment All purchases" at bounding box center [173, 49] width 278 height 30
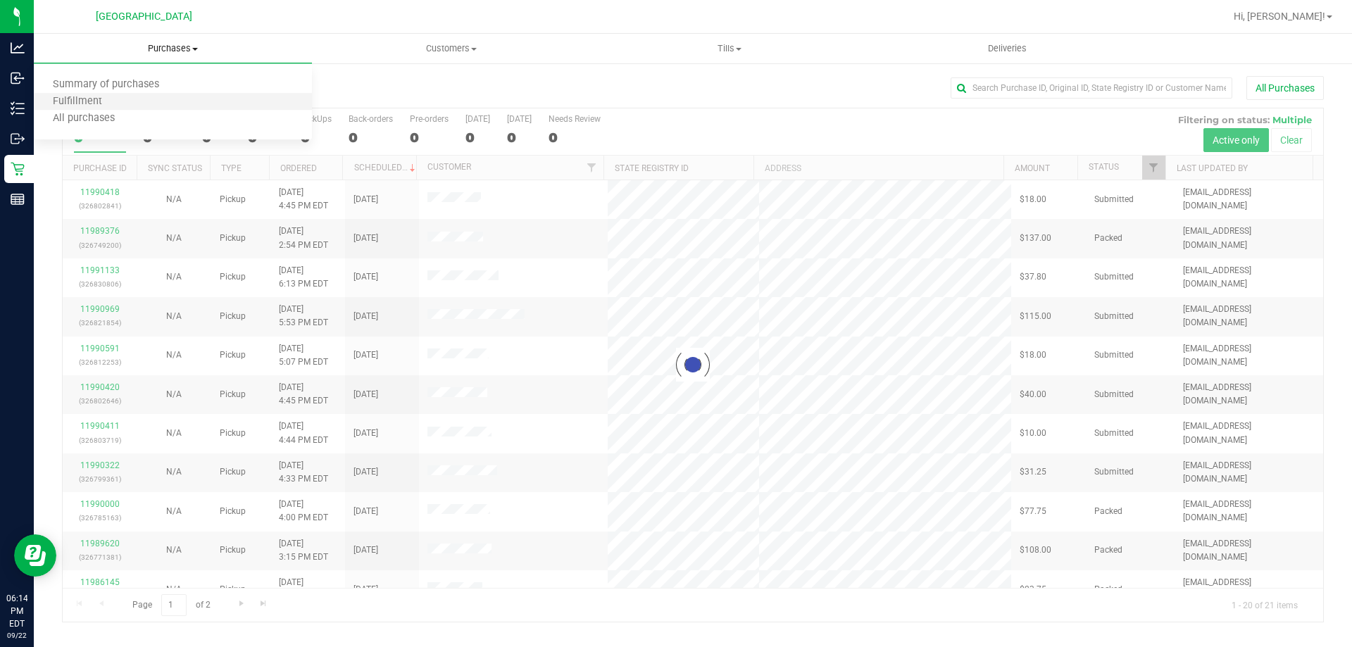
click at [125, 98] on li "Fulfillment" at bounding box center [173, 102] width 278 height 17
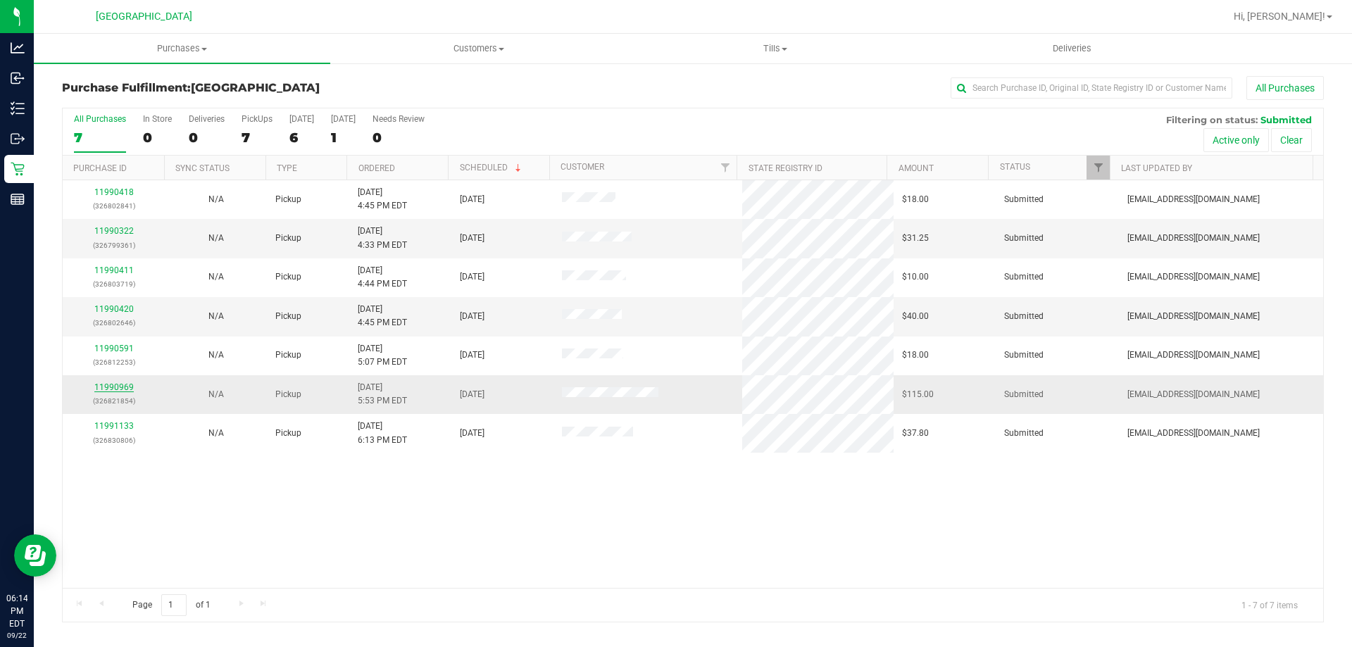
click at [106, 386] on link "11990969" at bounding box center [113, 387] width 39 height 10
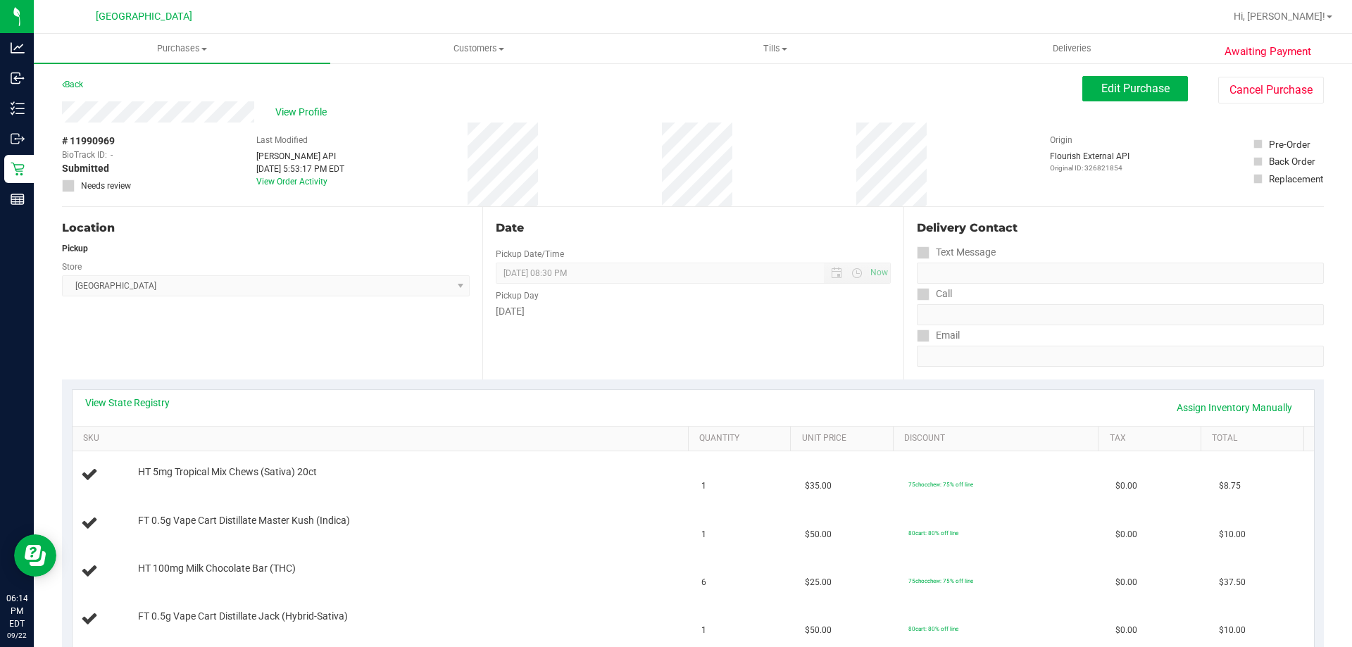
scroll to position [282, 0]
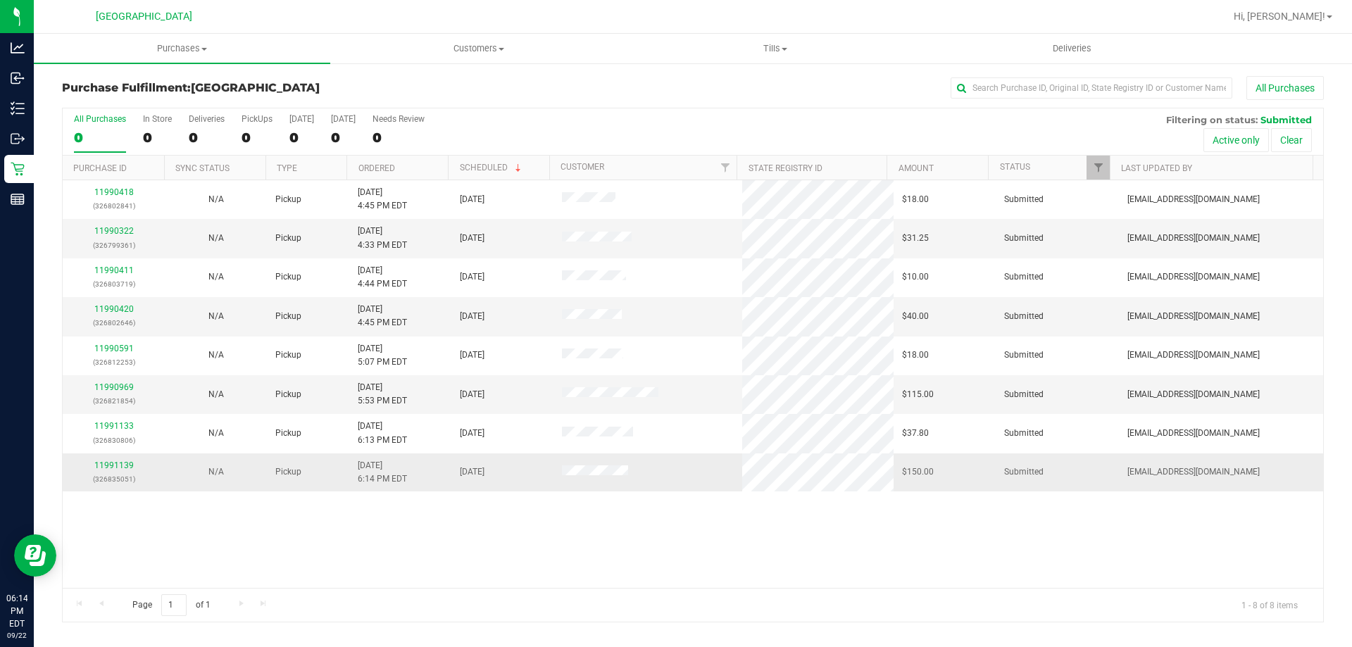
click at [125, 459] on div "11991139 (326835051)" at bounding box center [113, 472] width 85 height 27
click at [123, 466] on link "11991139" at bounding box center [113, 465] width 39 height 10
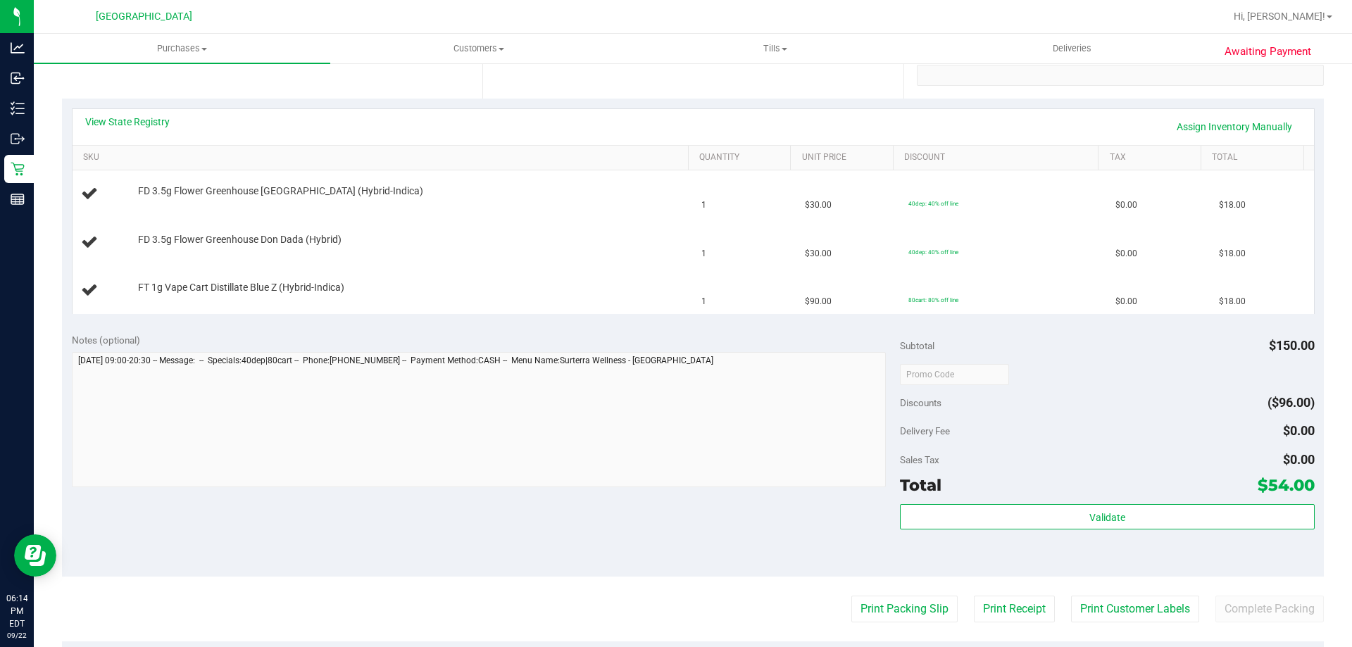
scroll to position [282, 0]
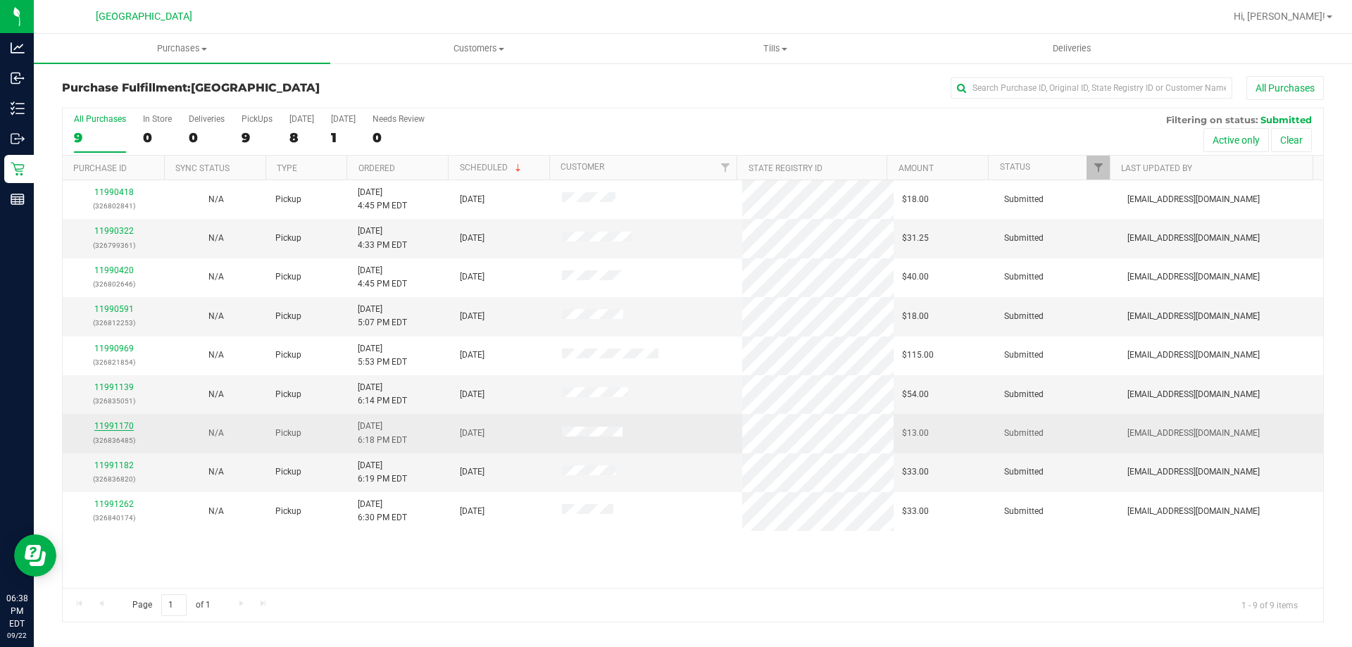
click at [123, 429] on link "11991170" at bounding box center [113, 426] width 39 height 10
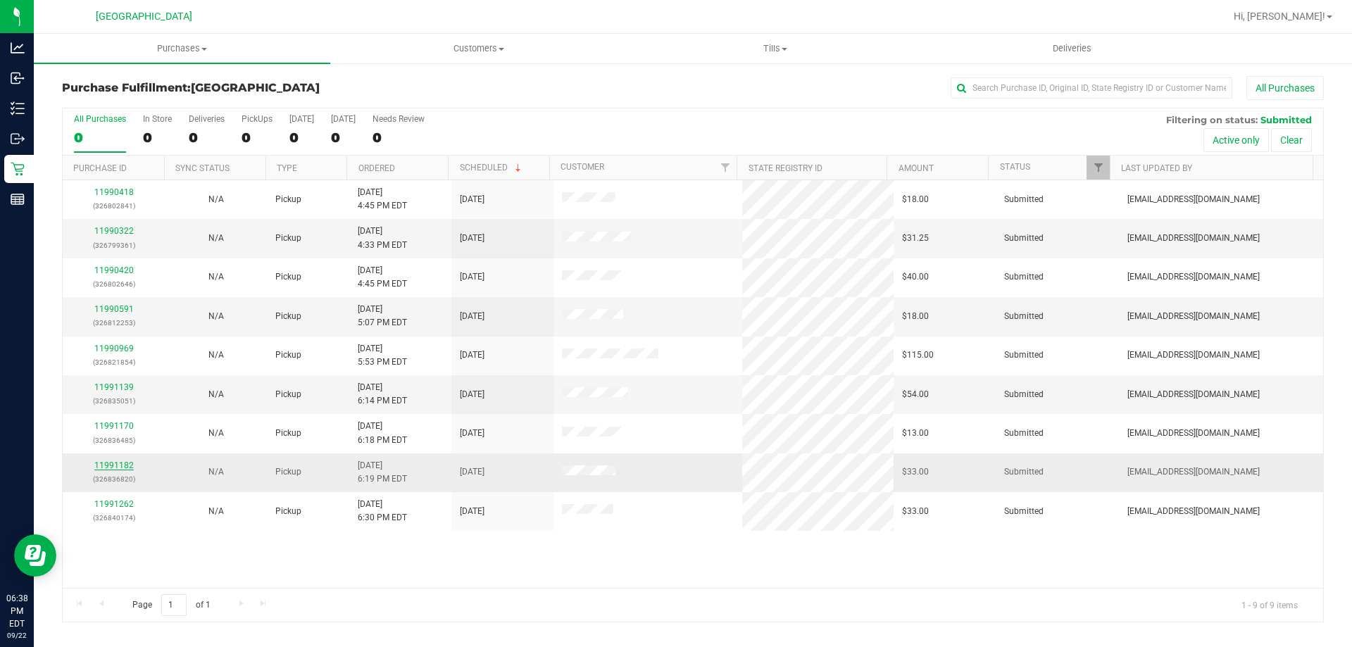
click at [107, 462] on link "11991182" at bounding box center [113, 465] width 39 height 10
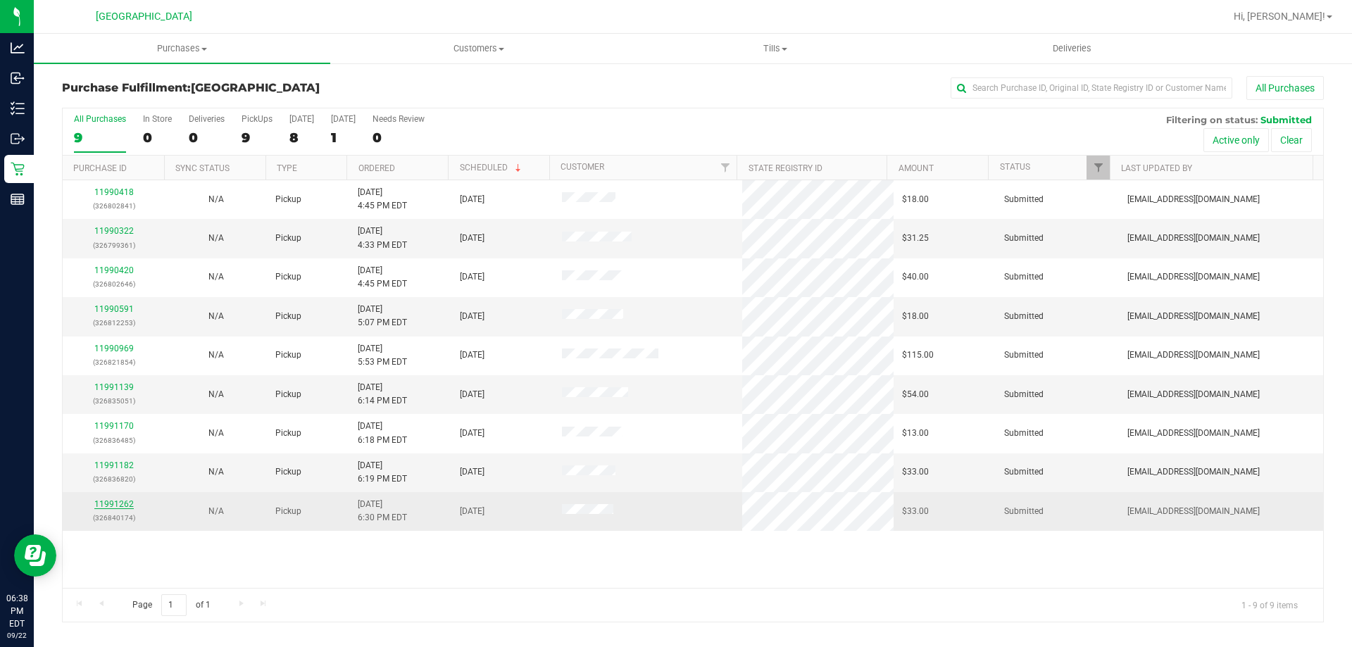
click at [110, 503] on link "11991262" at bounding box center [113, 504] width 39 height 10
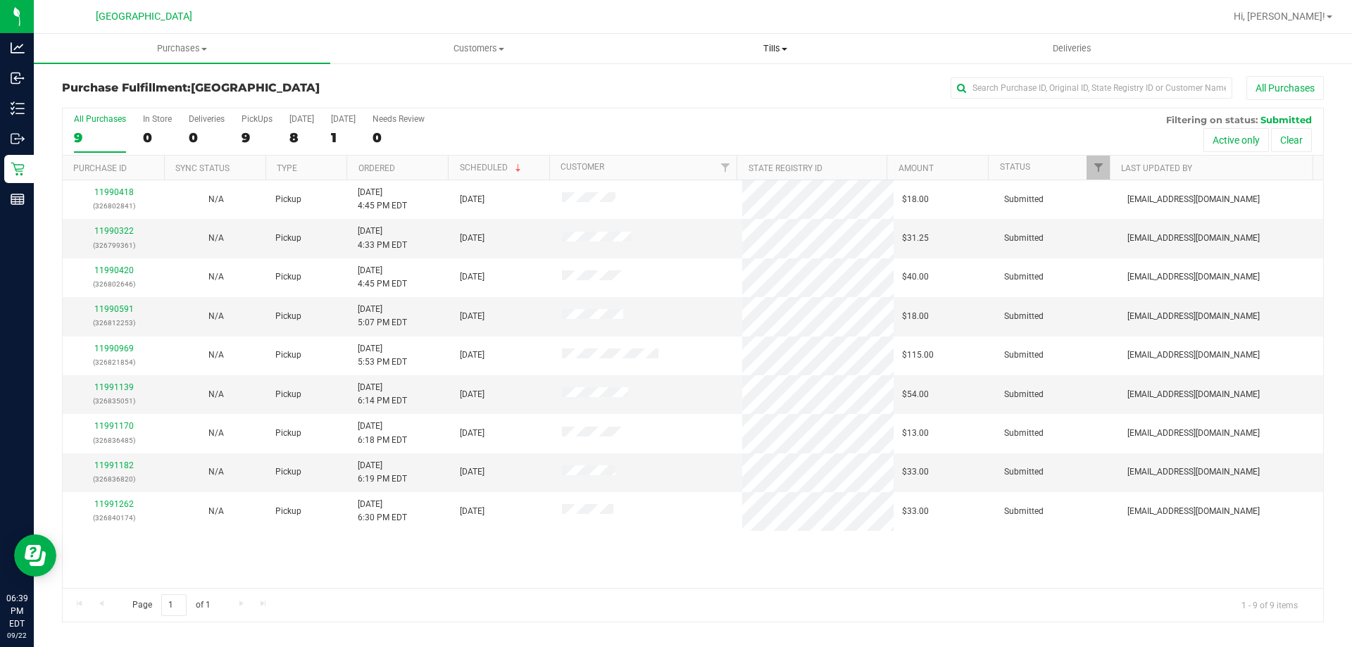
click at [760, 37] on uib-tab-heading "Tills Manage tills Reconcile e-payments" at bounding box center [774, 48] width 295 height 28
click at [739, 78] on li "Manage tills" at bounding box center [775, 85] width 296 height 17
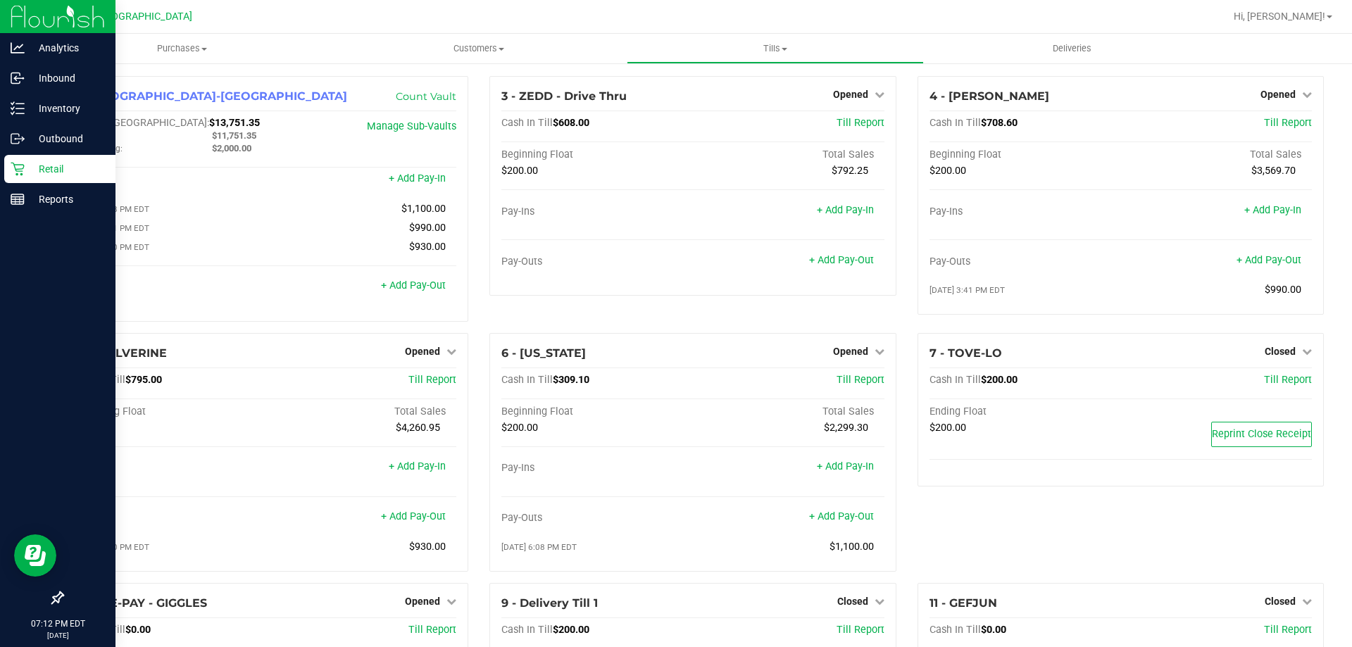
click at [42, 163] on p "Retail" at bounding box center [67, 169] width 84 height 17
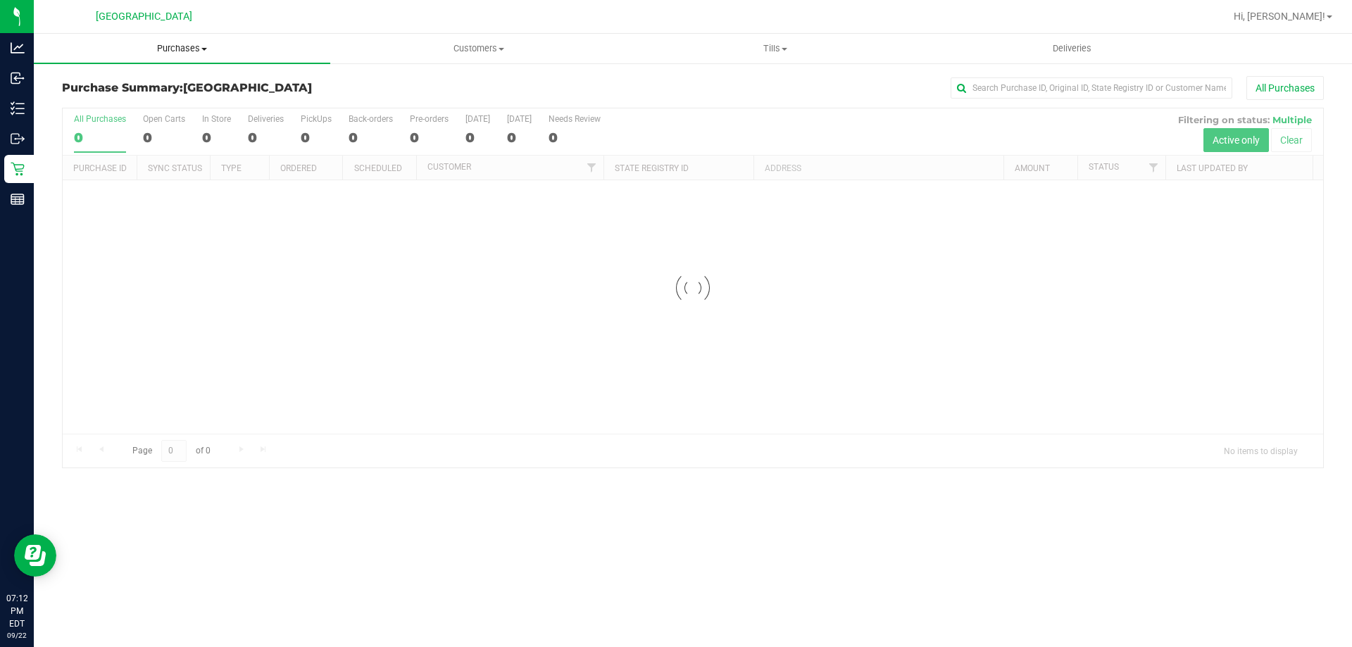
click at [179, 44] on span "Purchases" at bounding box center [182, 48] width 296 height 13
click at [132, 102] on li "Fulfillment" at bounding box center [182, 102] width 296 height 17
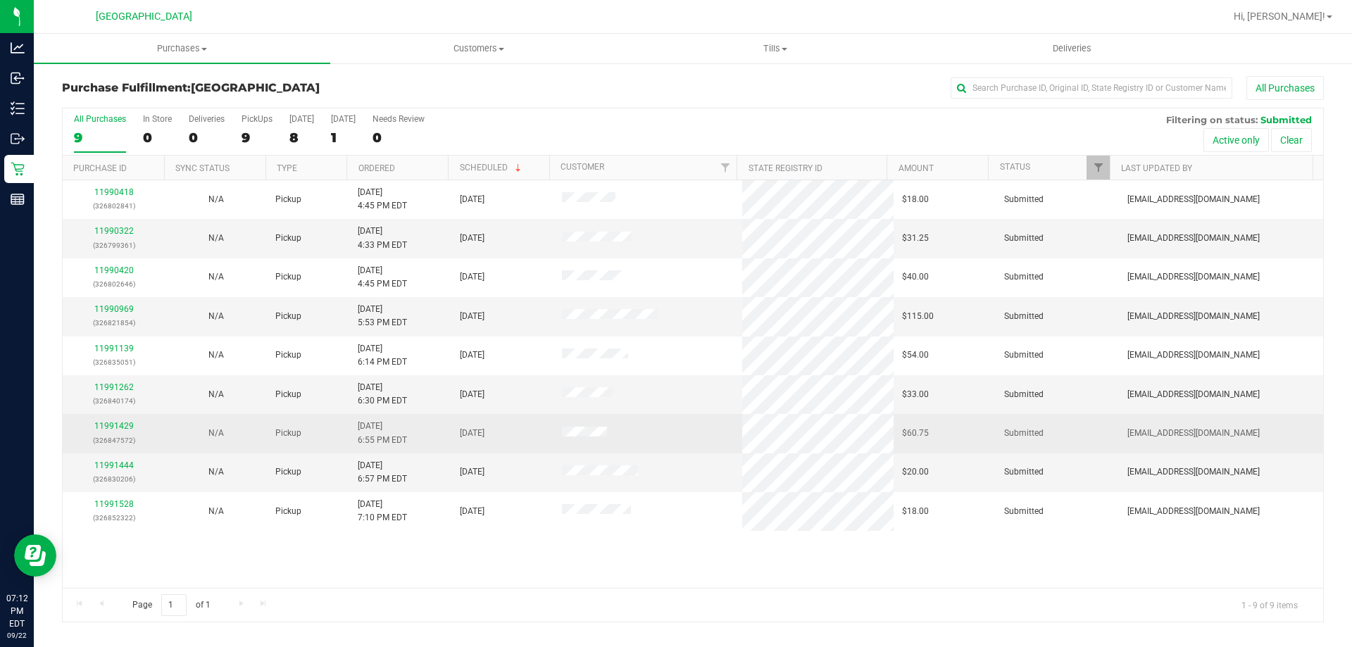
click at [111, 432] on div "11991429 (326847572)" at bounding box center [113, 433] width 85 height 27
click at [114, 421] on link "11991429" at bounding box center [113, 426] width 39 height 10
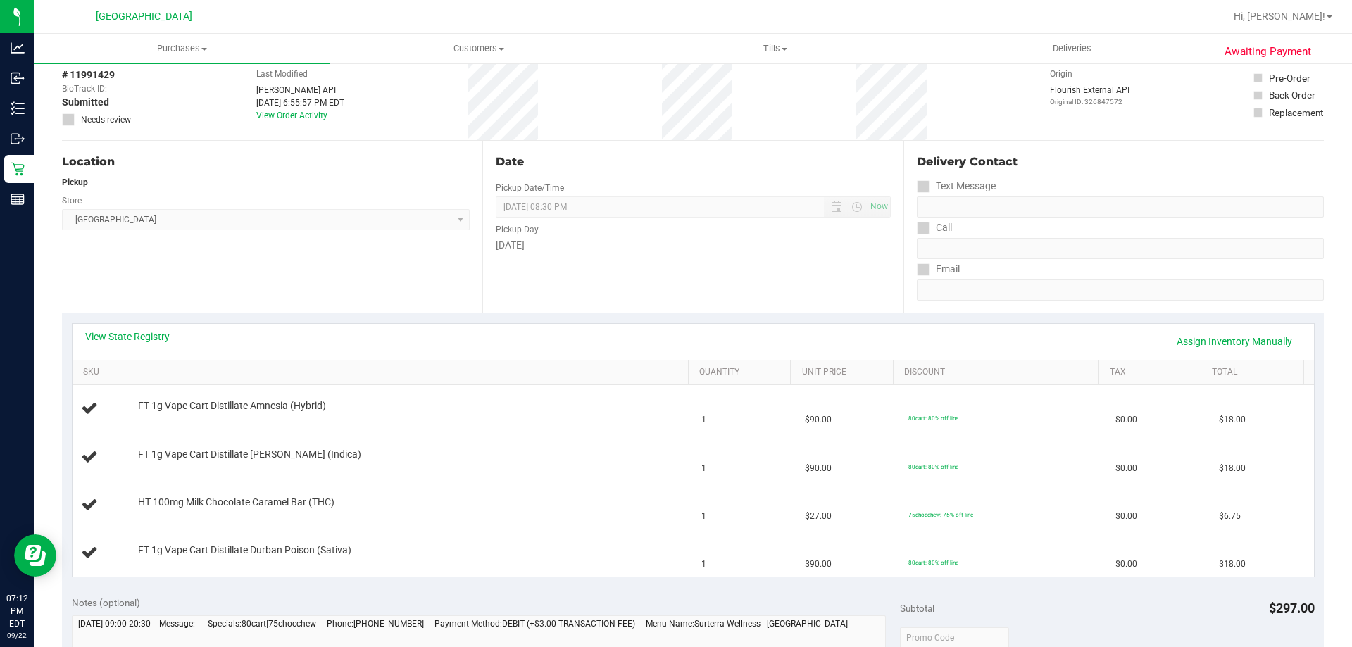
scroll to position [352, 0]
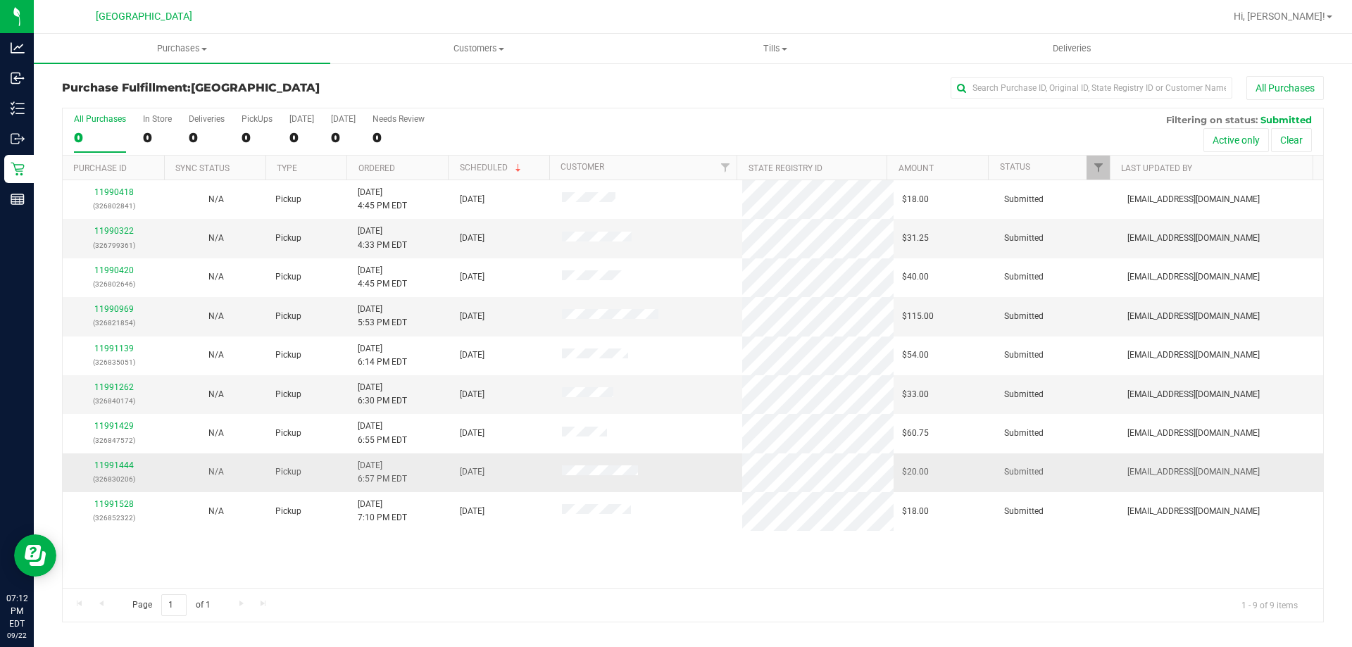
click at [113, 471] on div "11991444 (326830206)" at bounding box center [113, 472] width 85 height 27
click at [112, 469] on link "11991444" at bounding box center [113, 465] width 39 height 10
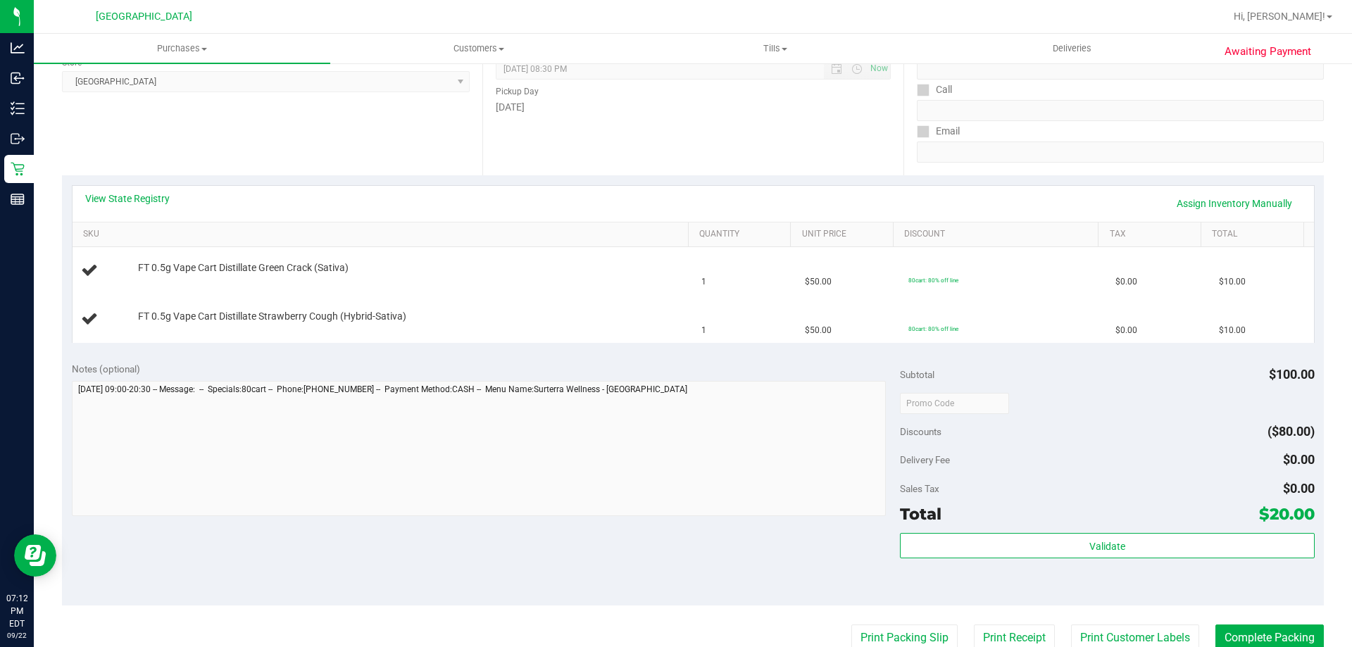
scroll to position [211, 0]
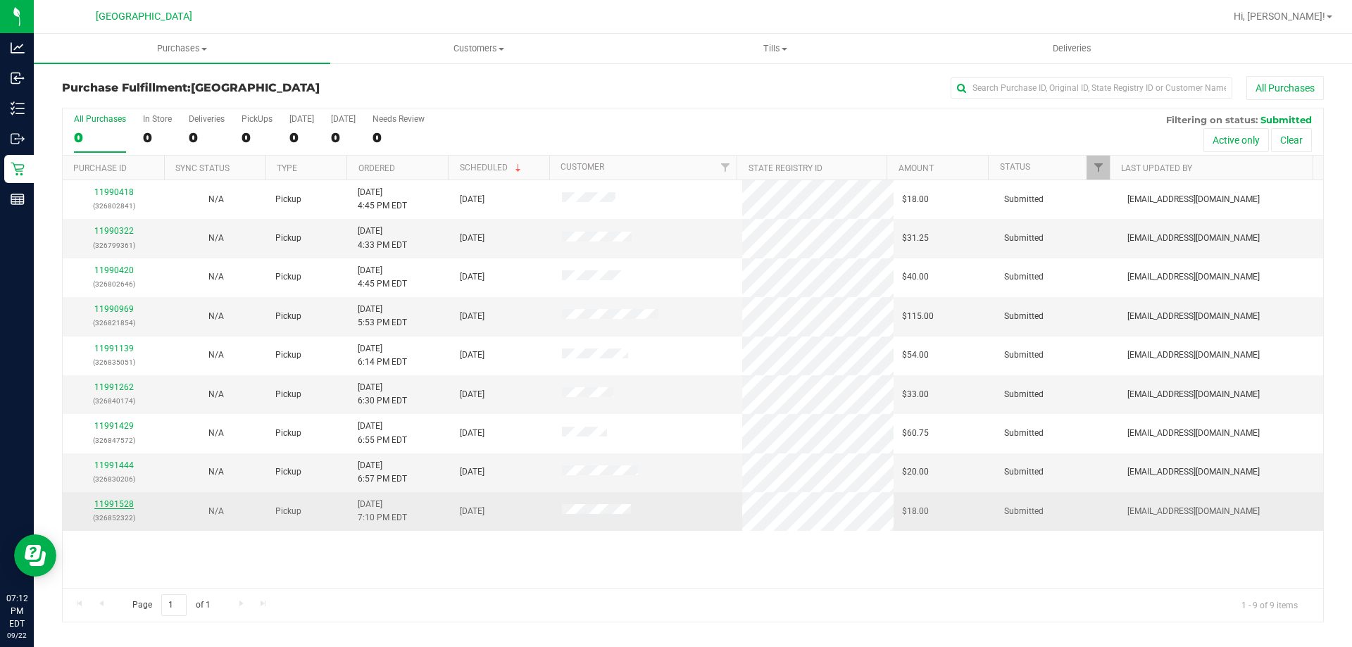
click at [115, 503] on link "11991528" at bounding box center [113, 504] width 39 height 10
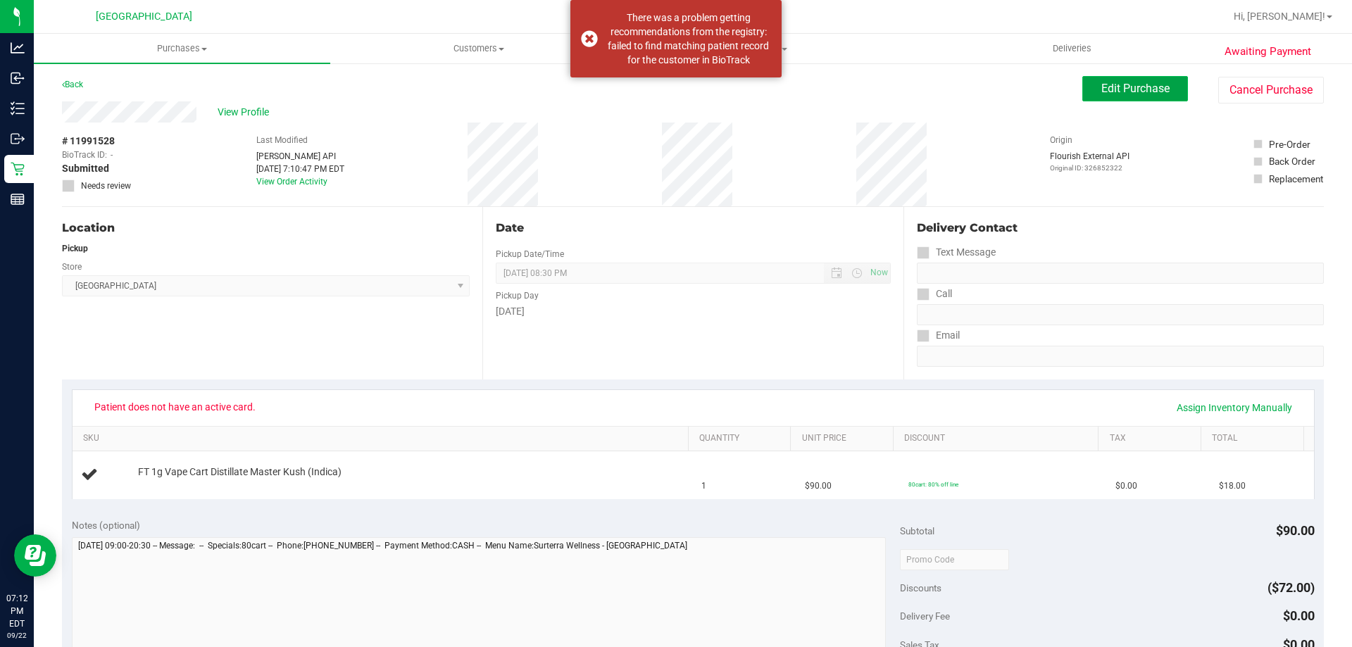
click at [1102, 78] on button "Edit Purchase" at bounding box center [1135, 88] width 106 height 25
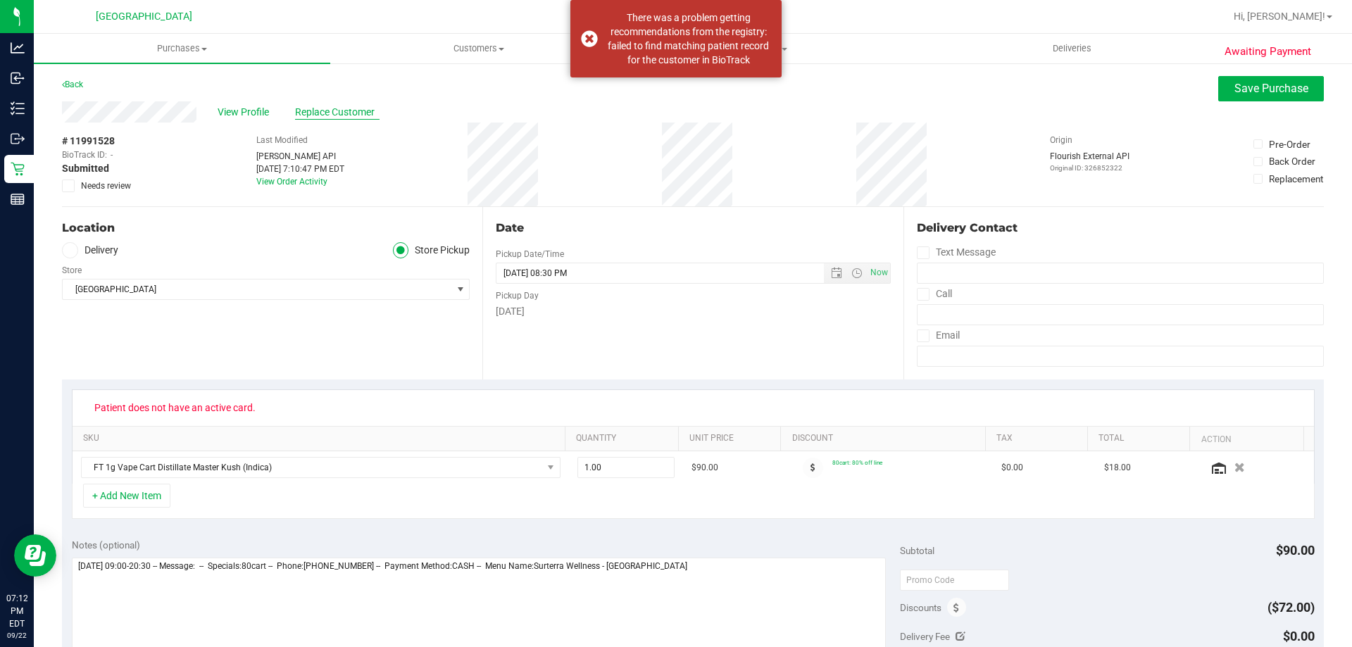
click at [325, 111] on span "Replace Customer" at bounding box center [337, 112] width 84 height 15
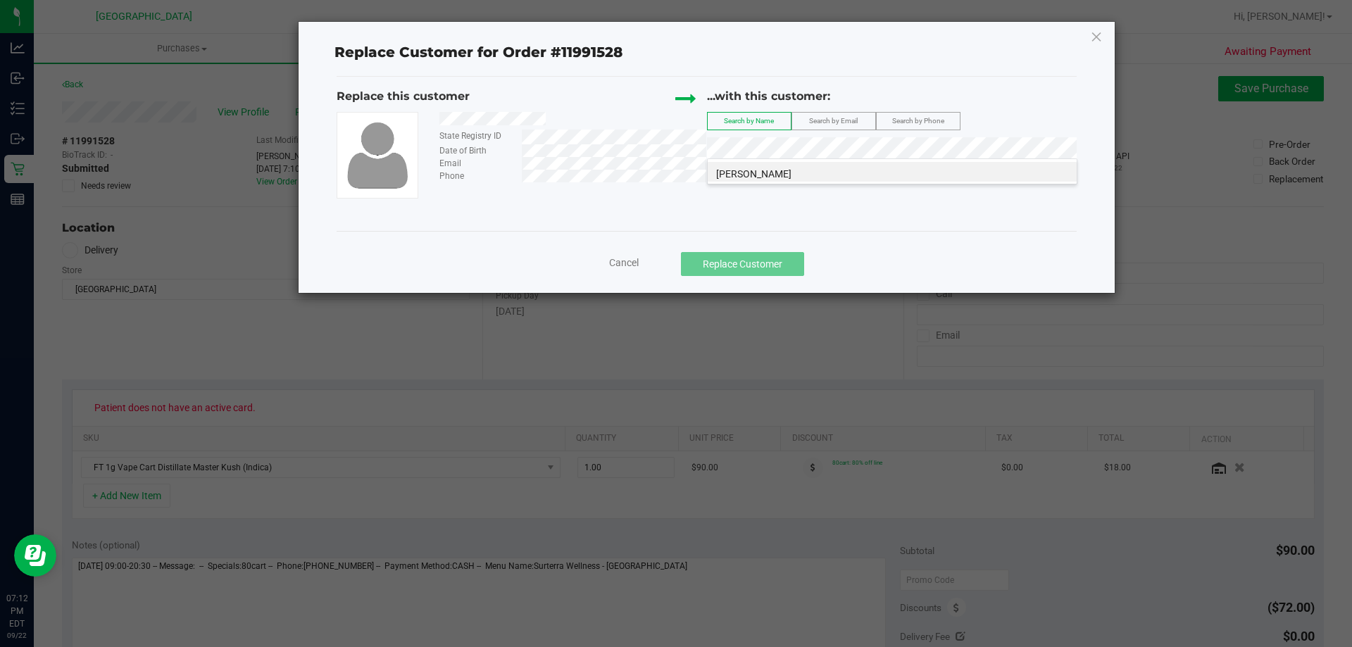
click at [948, 166] on li "ANASTASIA HODGES" at bounding box center [892, 172] width 369 height 20
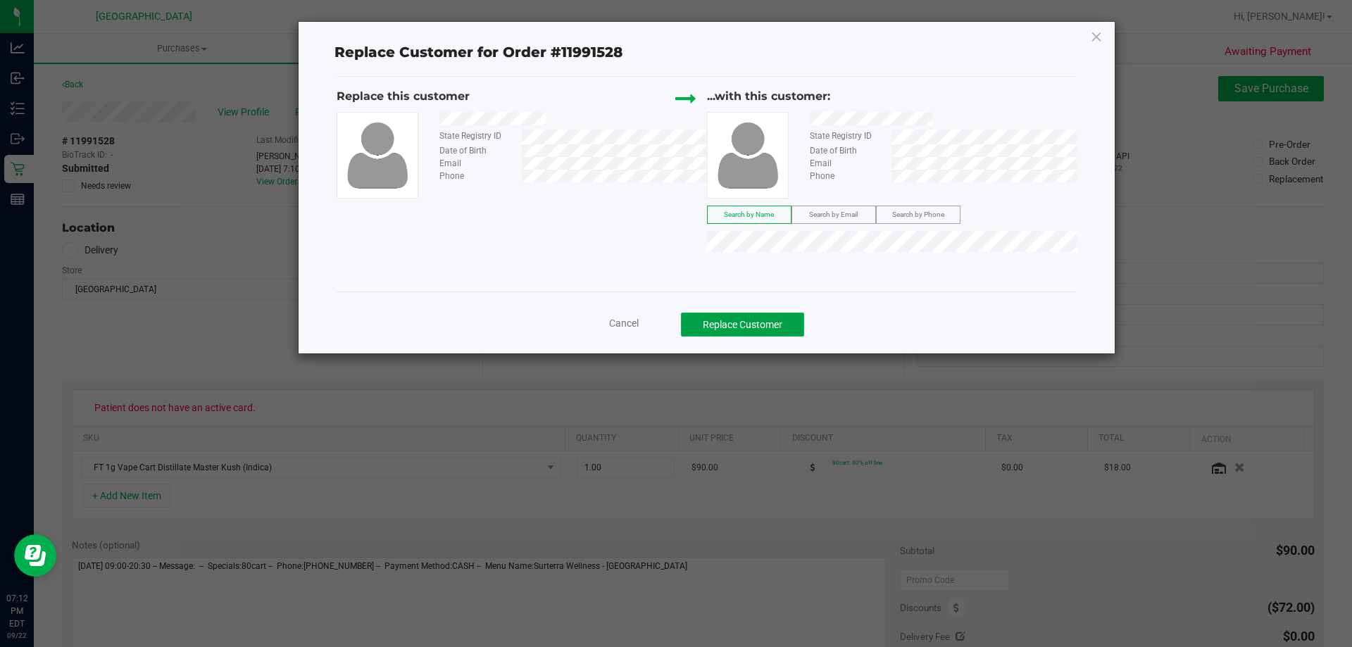
click at [766, 329] on button "Replace Customer" at bounding box center [742, 325] width 123 height 24
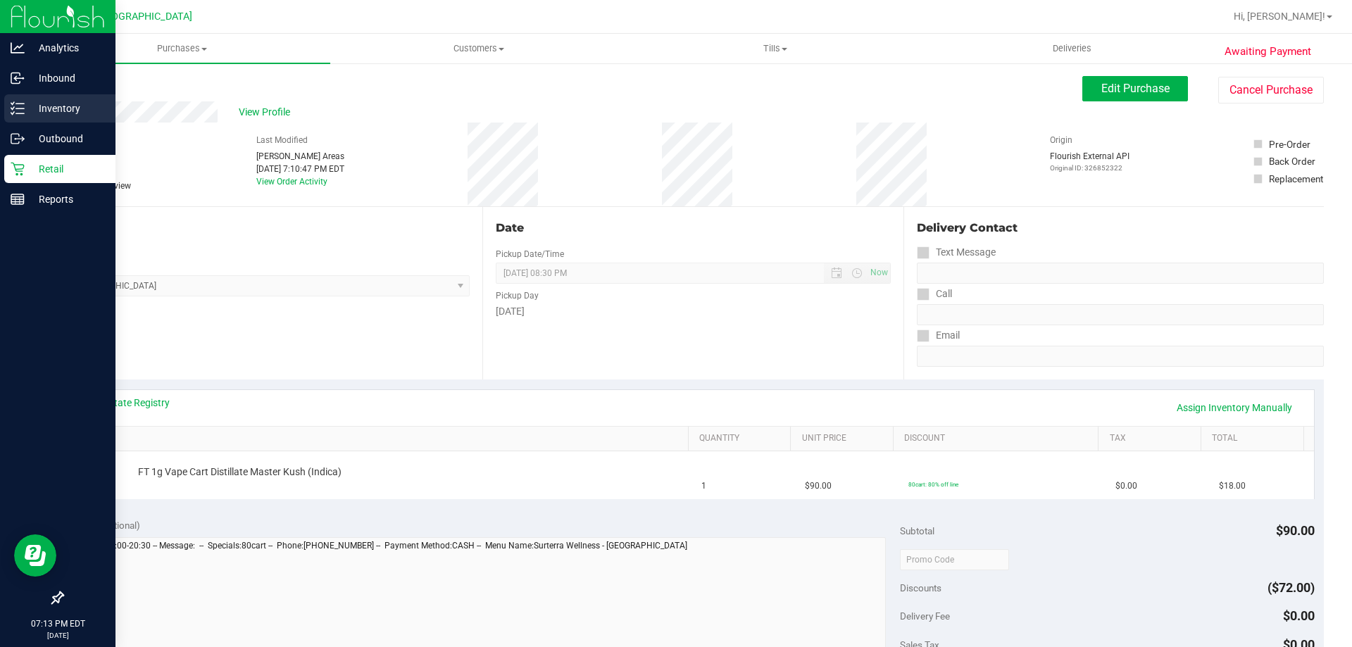
click at [12, 113] on icon at bounding box center [12, 113] width 3 height 2
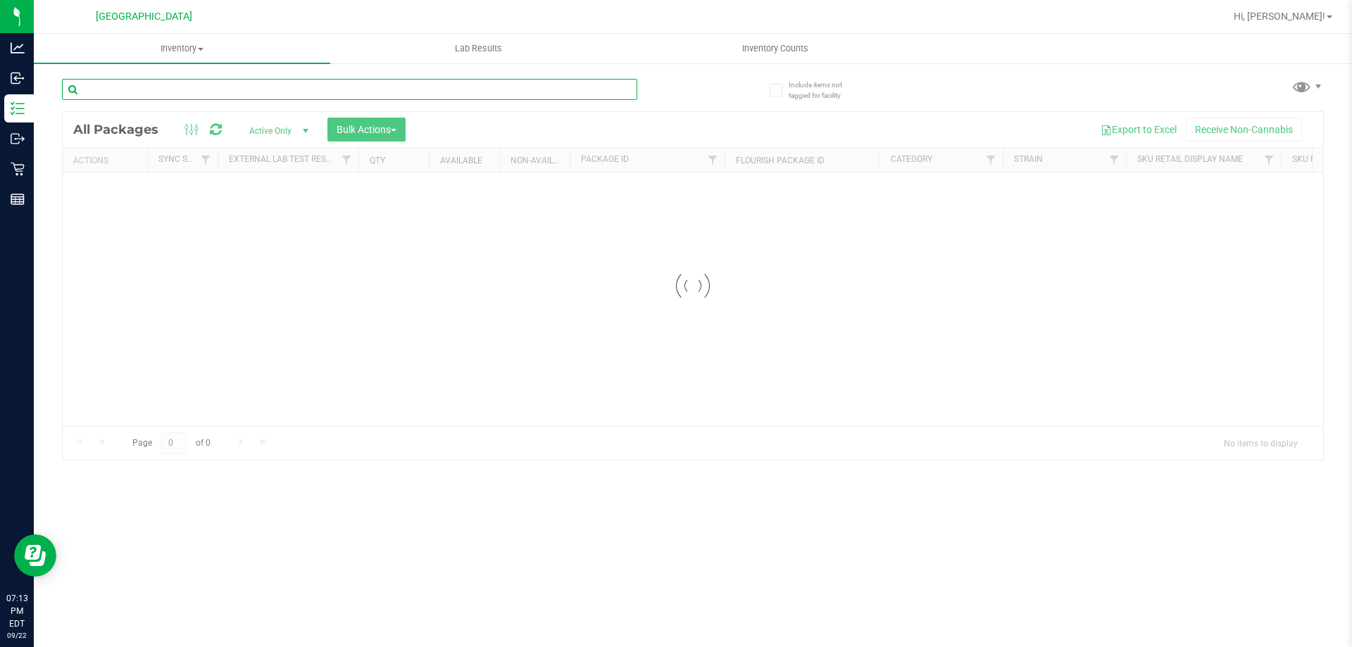
click at [374, 92] on input "text" at bounding box center [349, 89] width 575 height 21
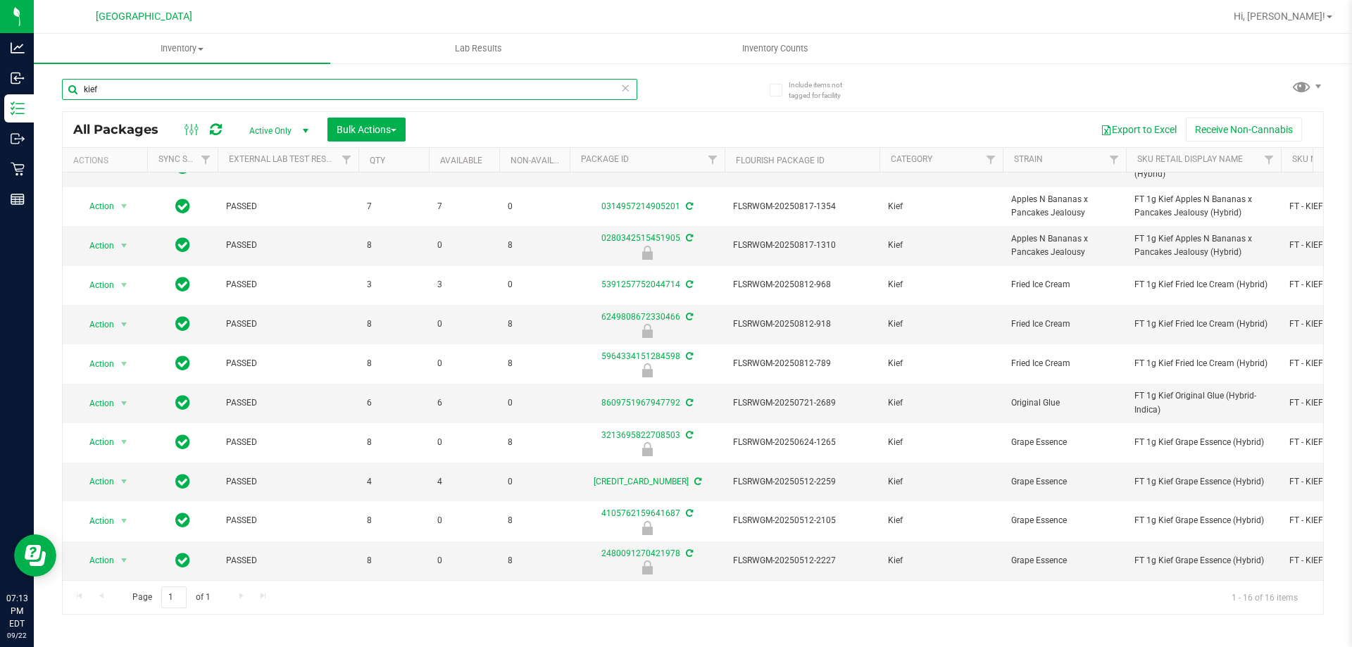
scroll to position [231, 0]
click at [426, 88] on input "kief" at bounding box center [349, 89] width 575 height 21
type input "shatter"
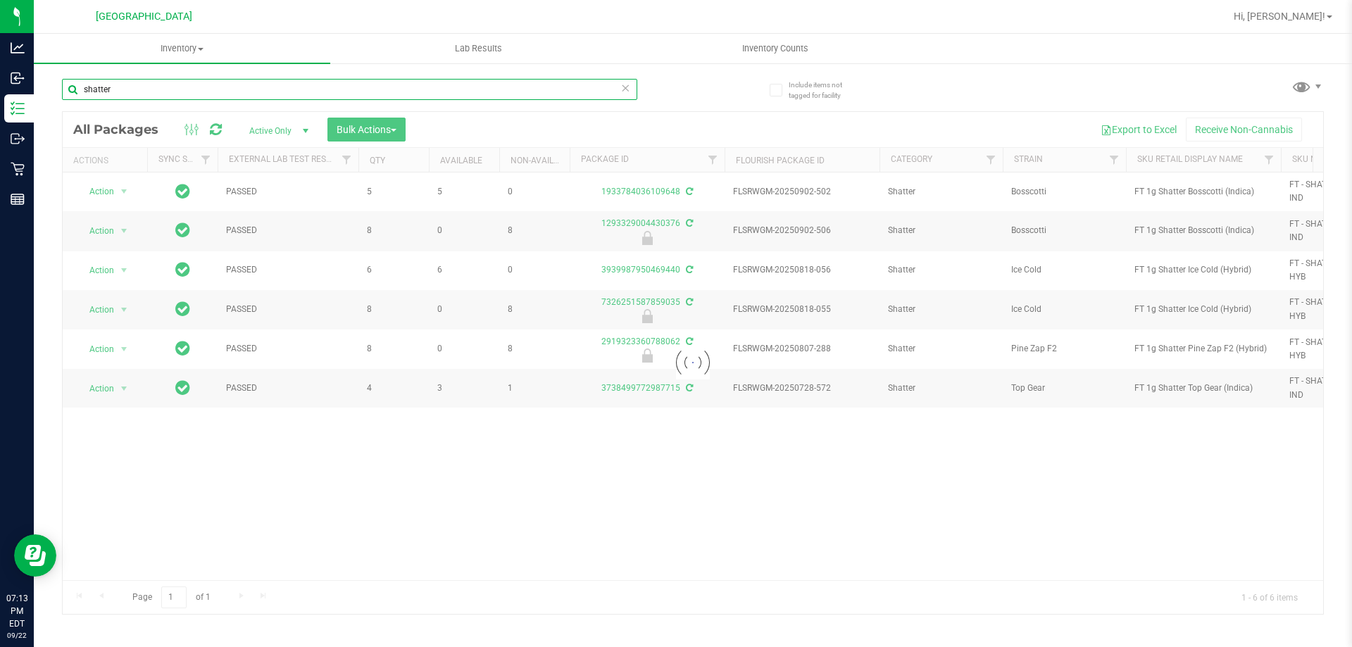
click at [426, 88] on input "shatter" at bounding box center [349, 89] width 575 height 21
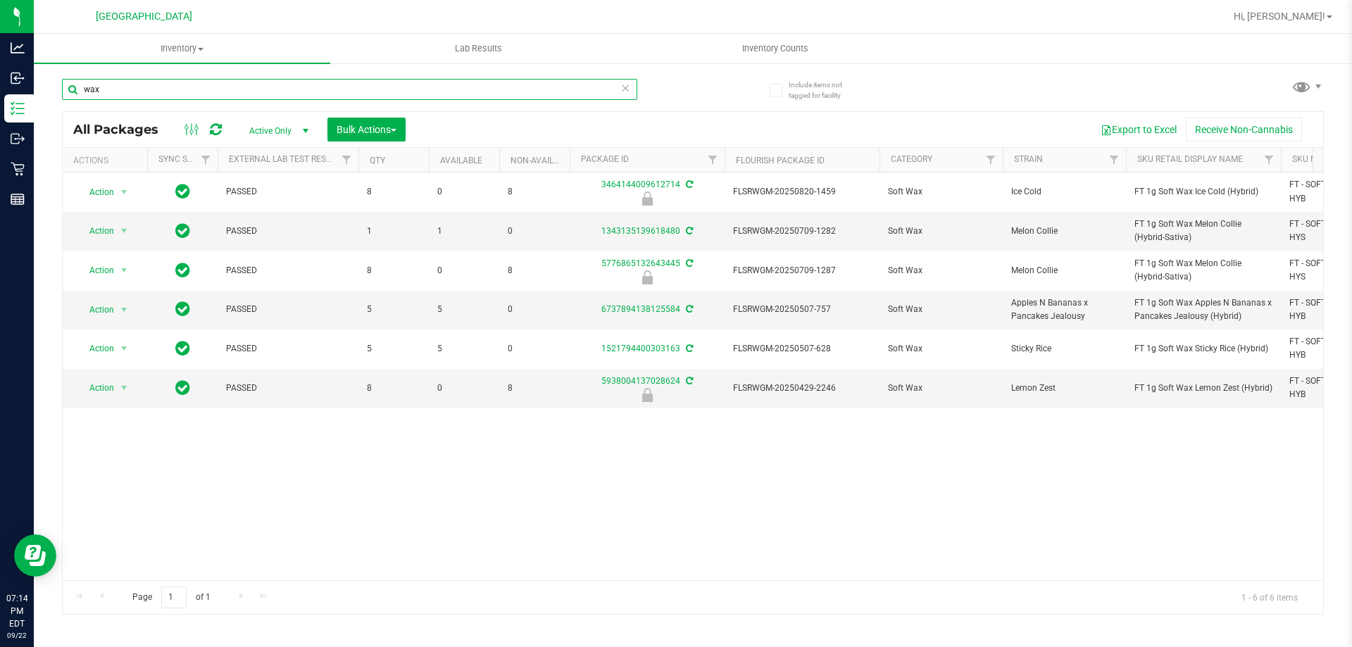
click at [180, 88] on input "wax" at bounding box center [349, 89] width 575 height 21
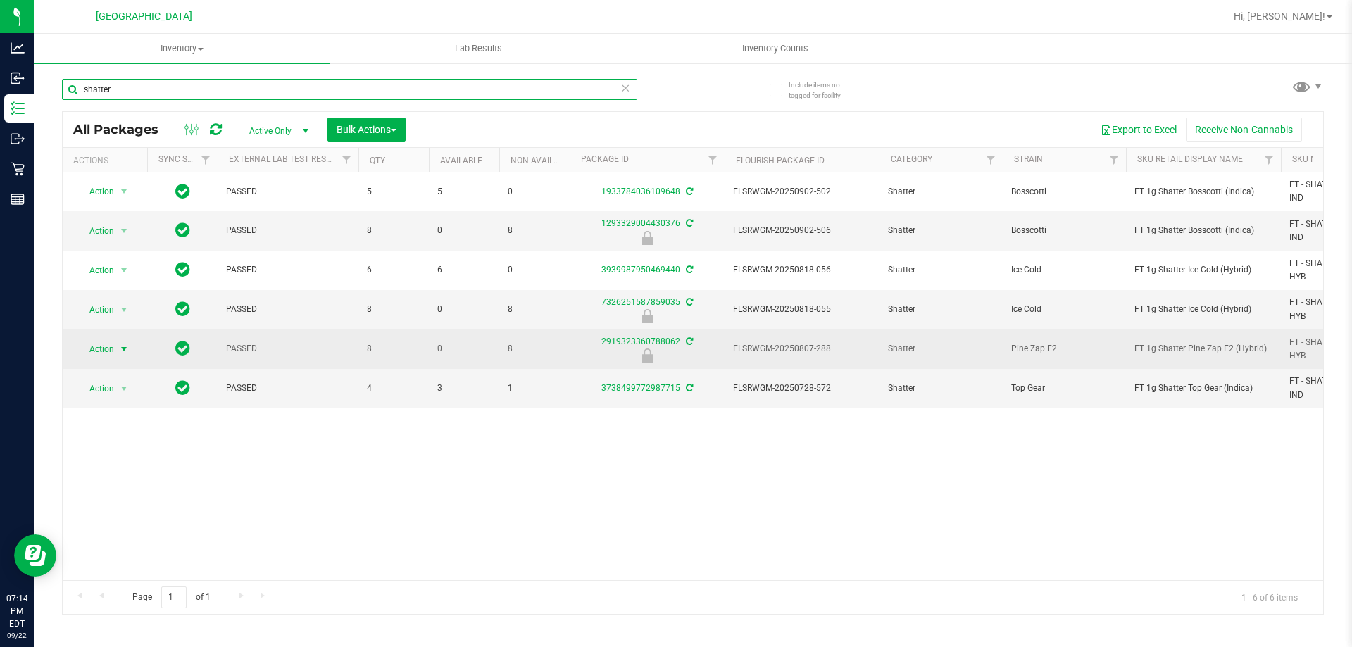
type input "shatter"
click at [125, 356] on span "select" at bounding box center [124, 349] width 18 height 20
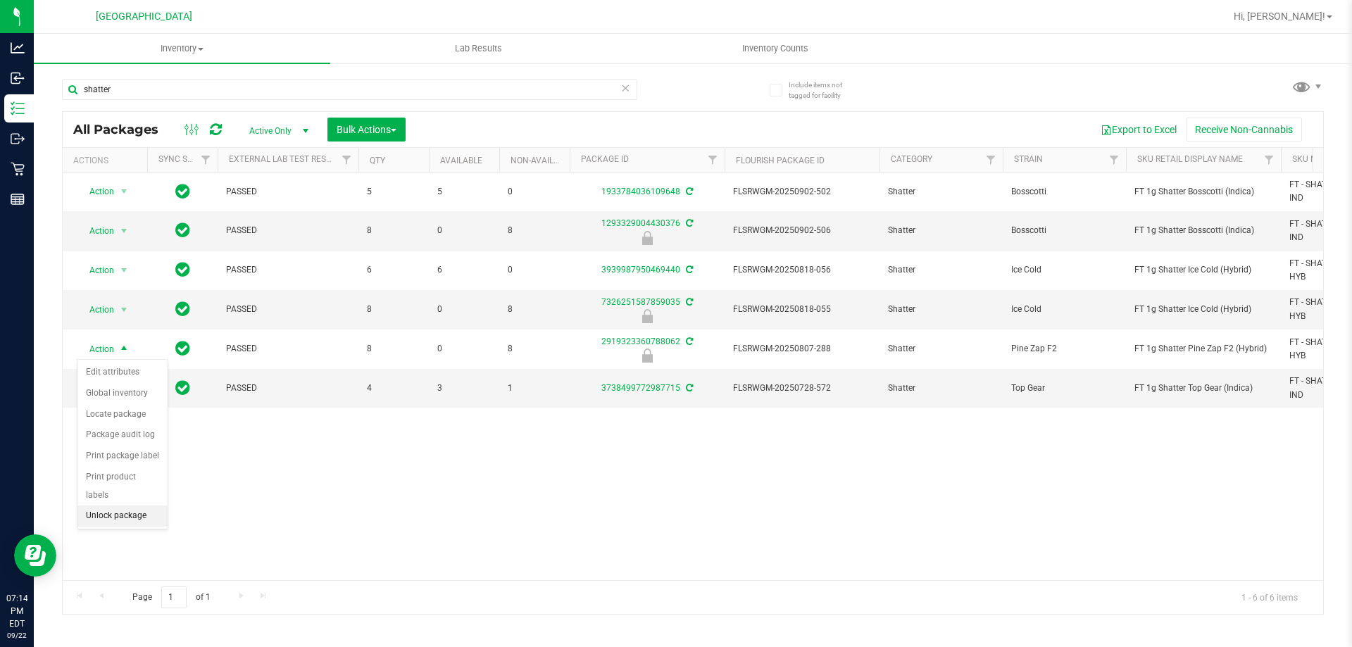
click at [130, 506] on li "Unlock package" at bounding box center [122, 516] width 90 height 21
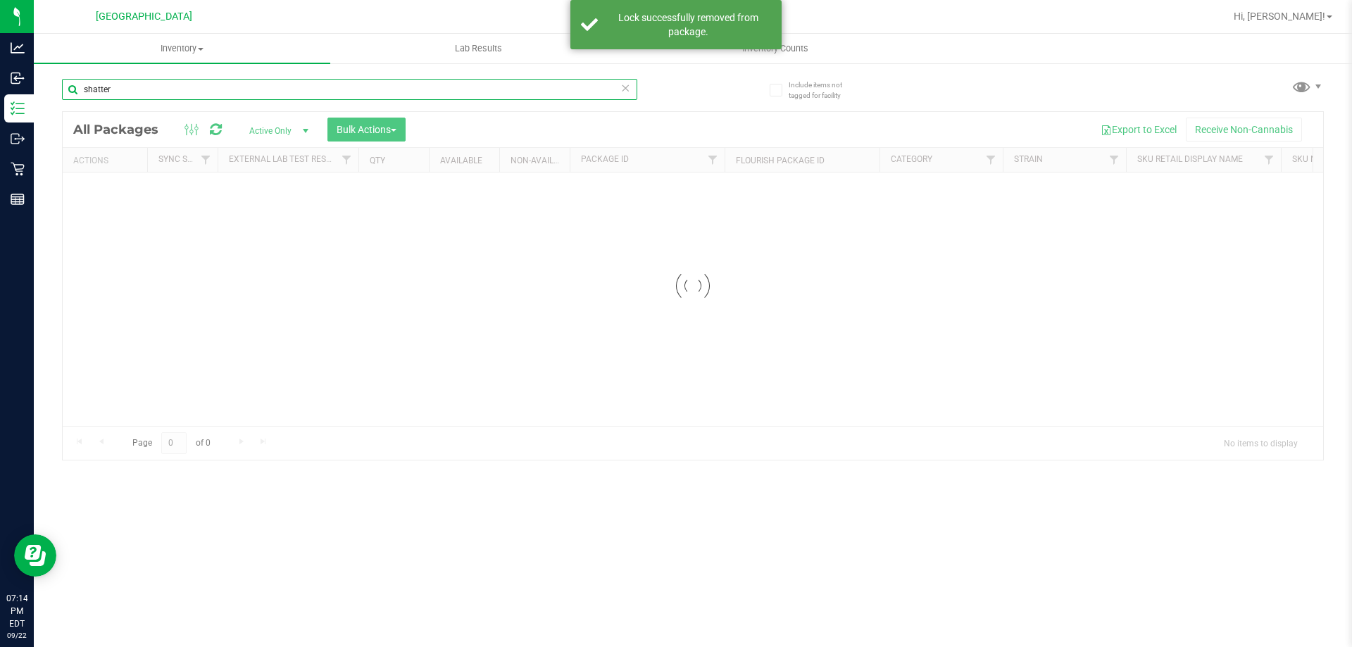
click at [218, 80] on input "shatter" at bounding box center [349, 89] width 575 height 21
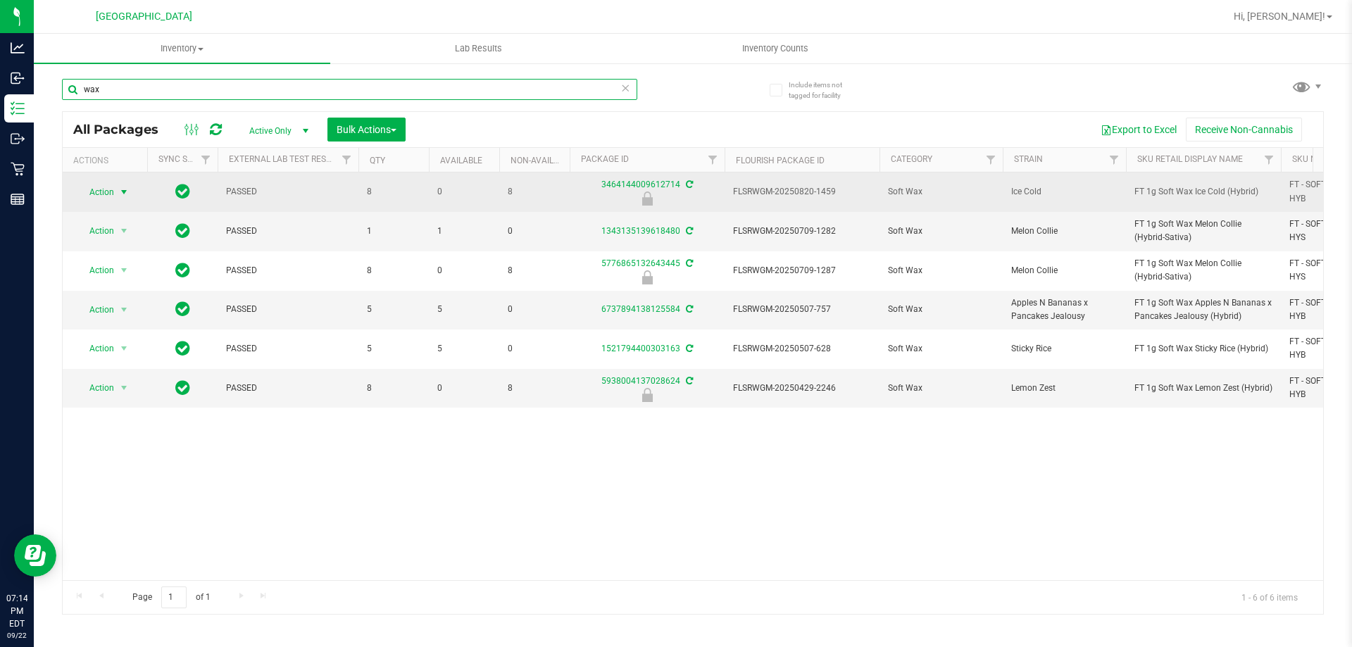
type input "wax"
click at [126, 192] on span "select" at bounding box center [123, 192] width 11 height 11
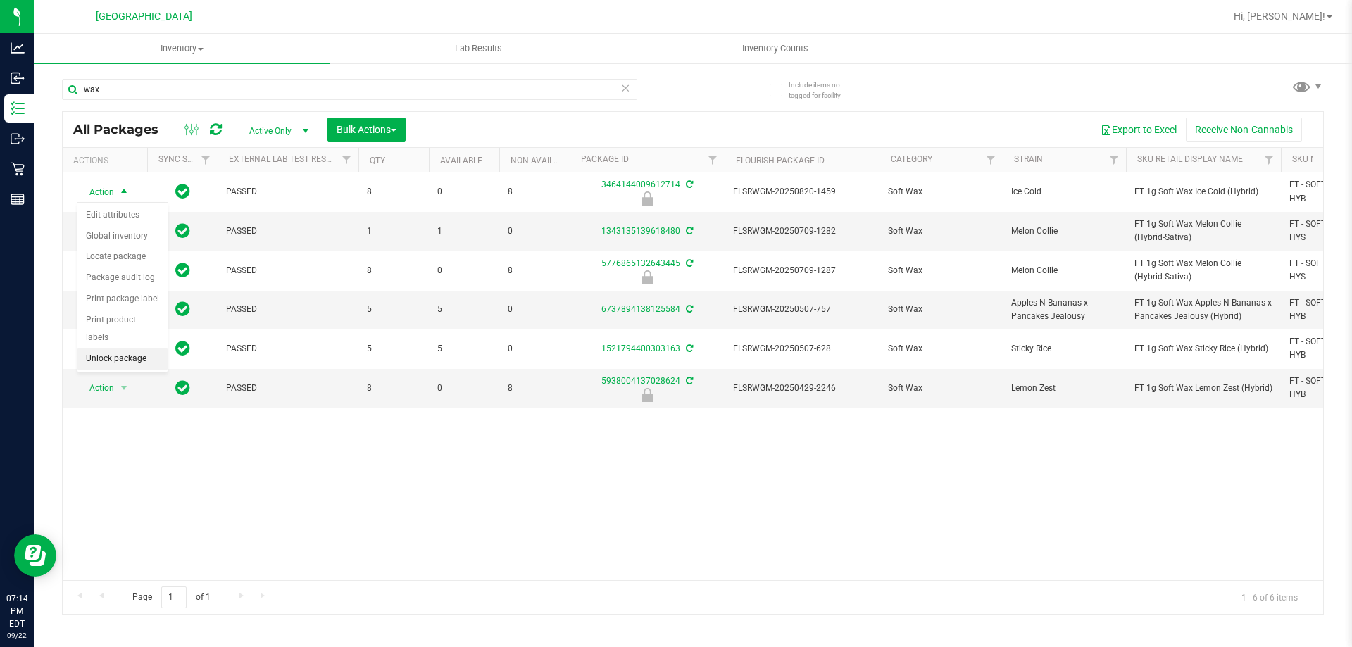
click at [120, 349] on li "Unlock package" at bounding box center [122, 359] width 90 height 21
click at [105, 391] on span "Action" at bounding box center [96, 387] width 38 height 20
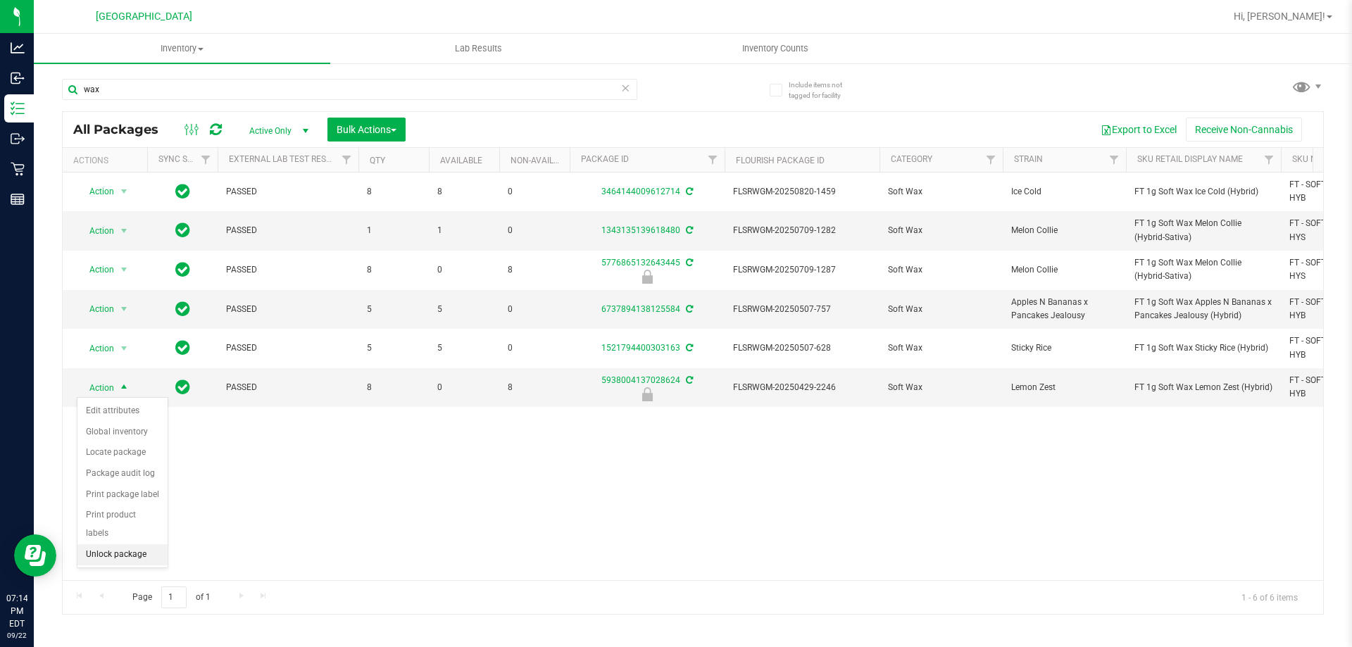
click at [137, 544] on li "Unlock package" at bounding box center [122, 554] width 90 height 21
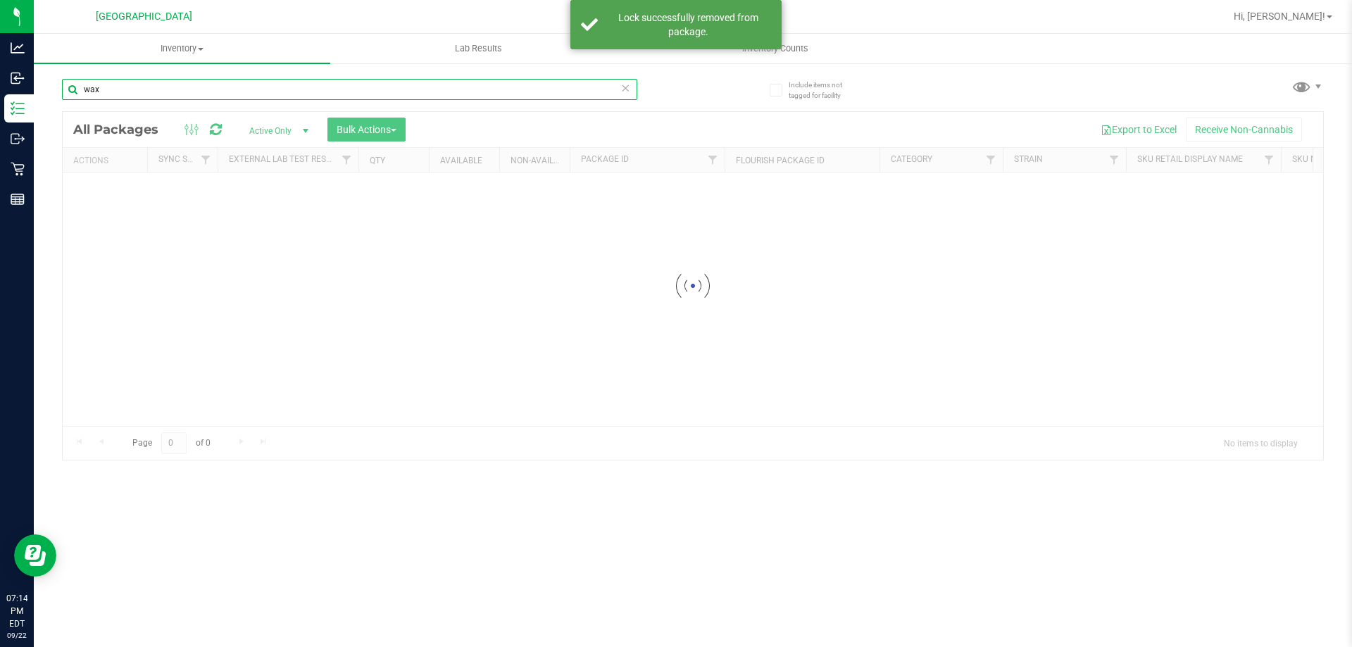
click at [187, 94] on input "wax" at bounding box center [349, 89] width 575 height 21
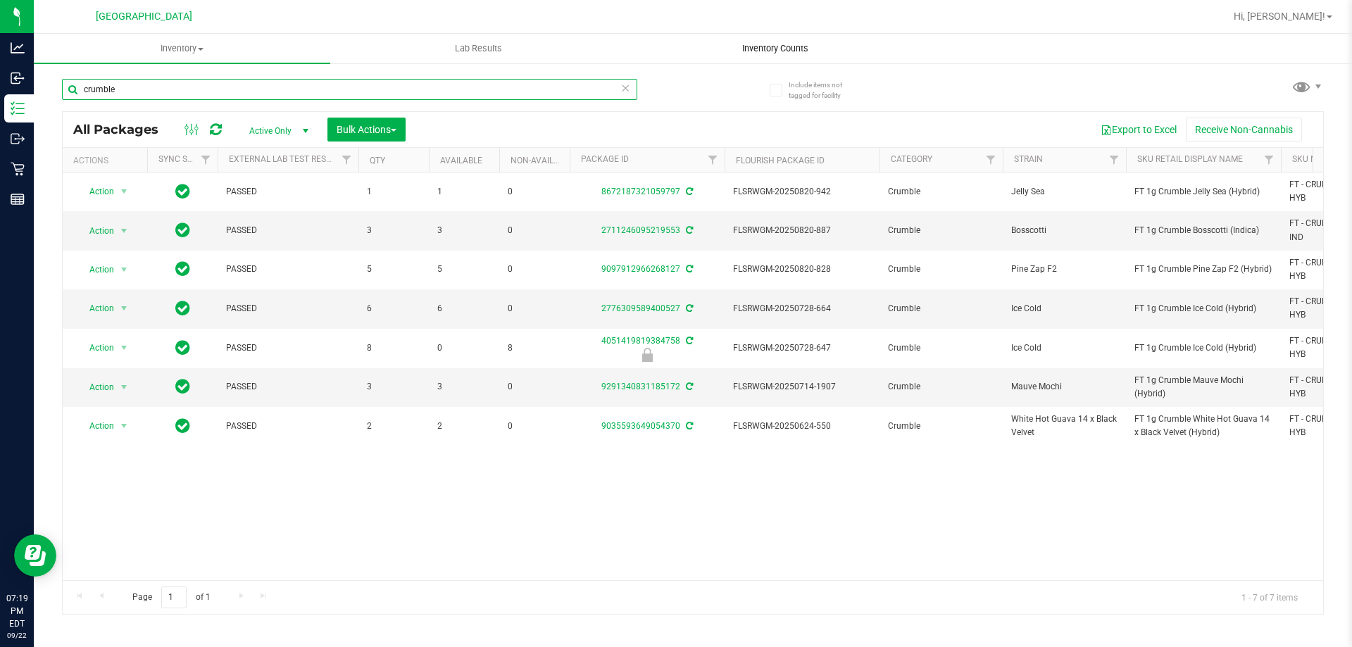
type input "crumble"
click at [782, 44] on span "Inventory Counts" at bounding box center [775, 48] width 104 height 13
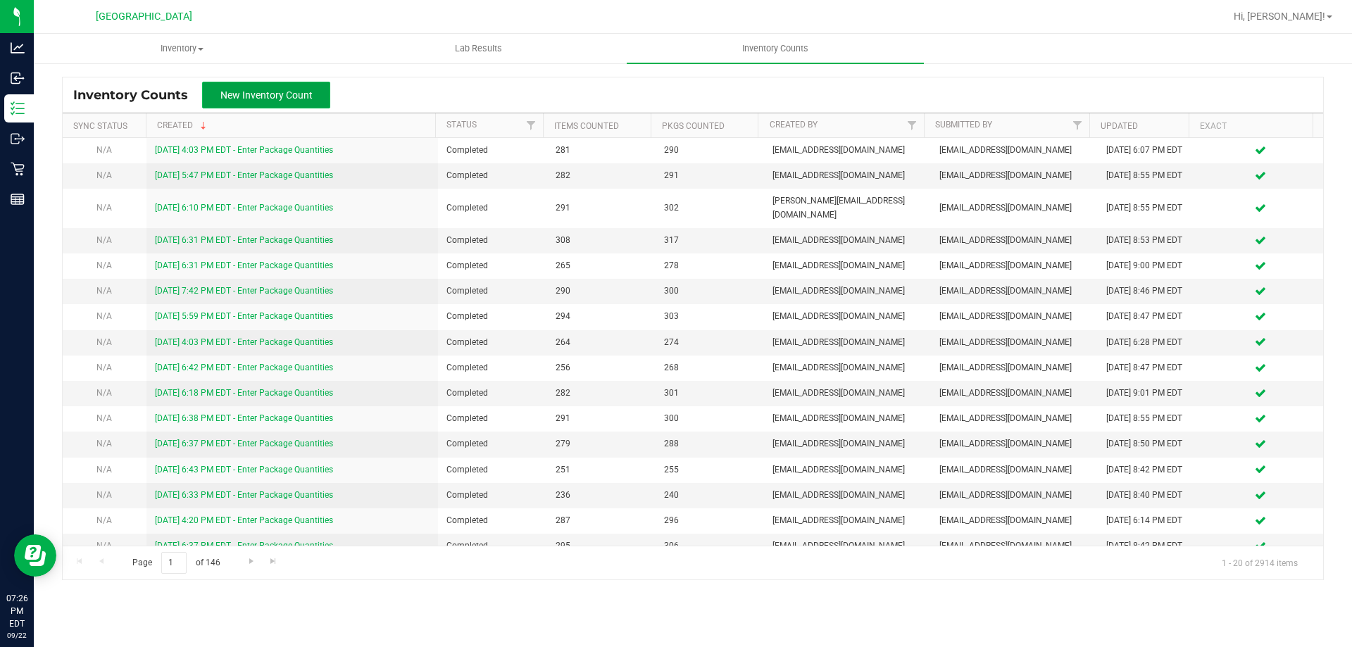
click at [305, 106] on button "New Inventory Count" at bounding box center [266, 95] width 128 height 27
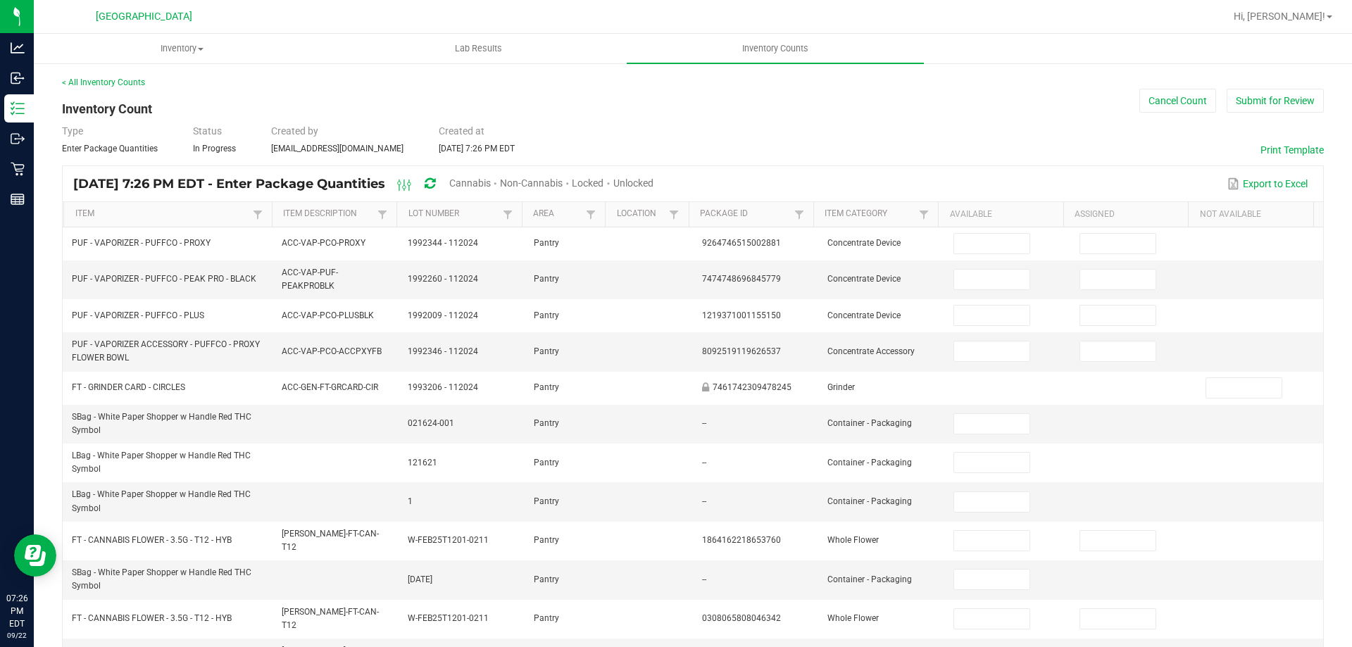
click at [491, 180] on span "Cannabis" at bounding box center [470, 182] width 42 height 11
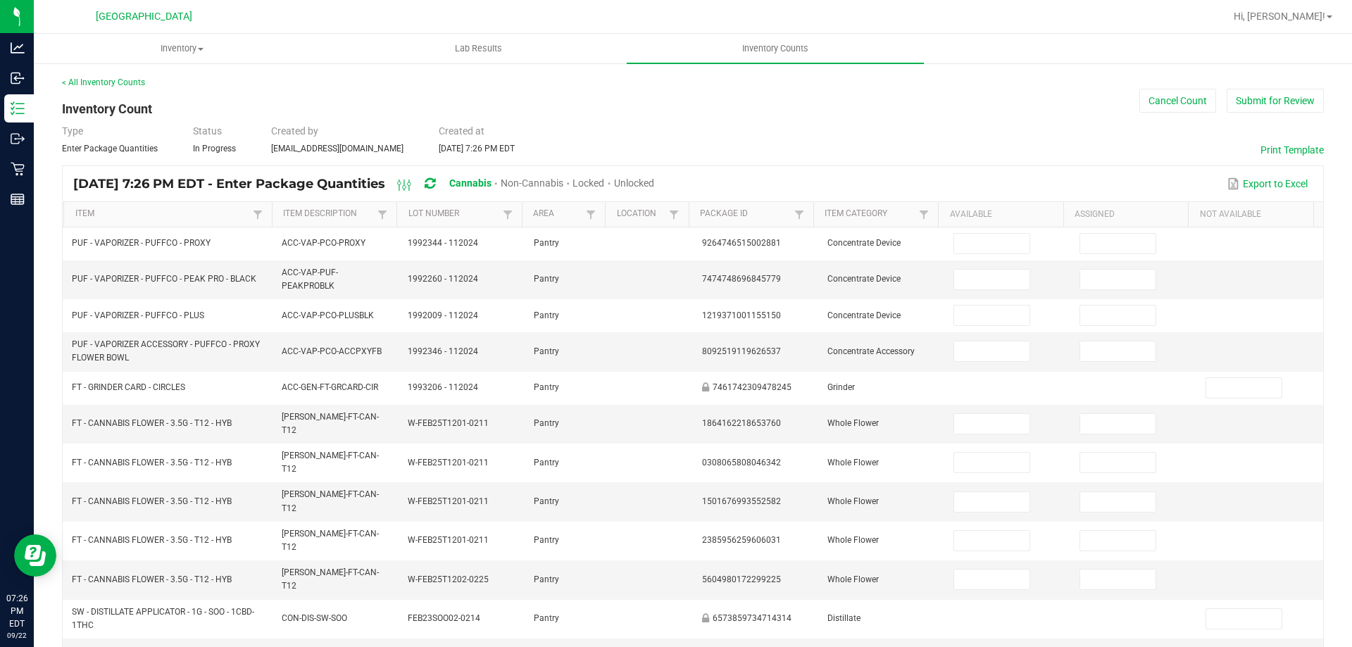
click at [654, 185] on span "Unlocked" at bounding box center [634, 182] width 40 height 11
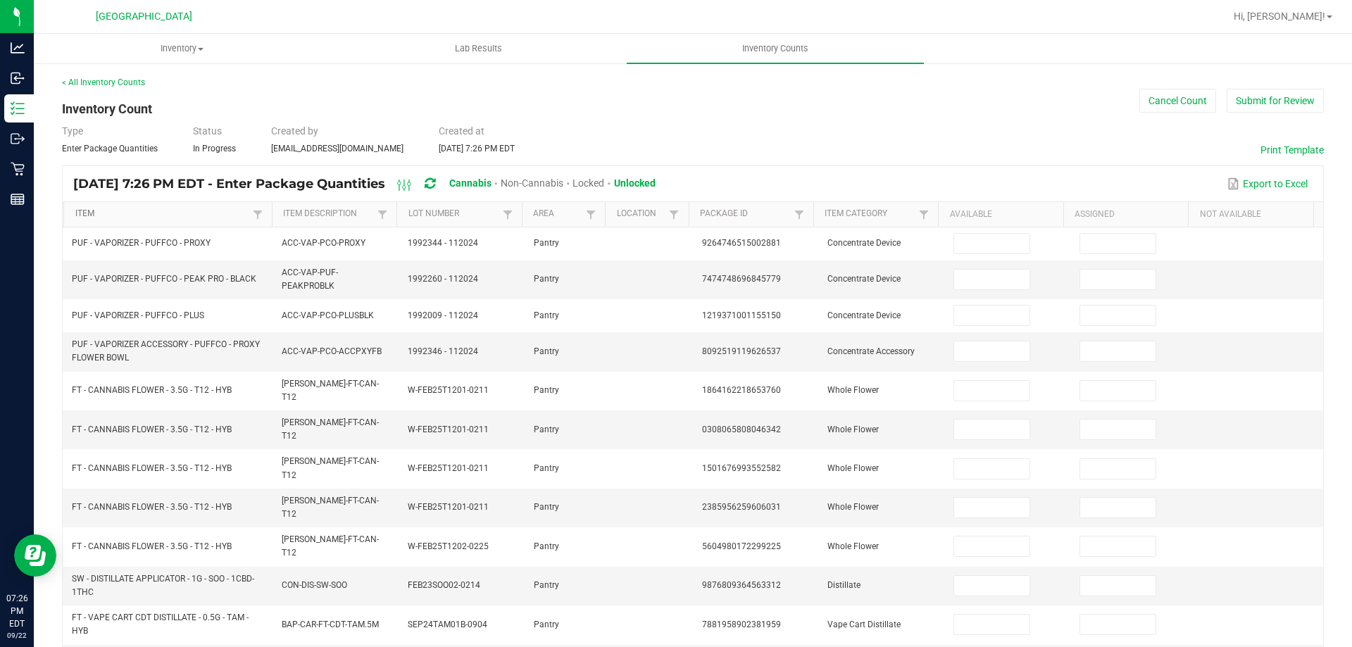
click at [134, 208] on link "Item" at bounding box center [162, 213] width 174 height 11
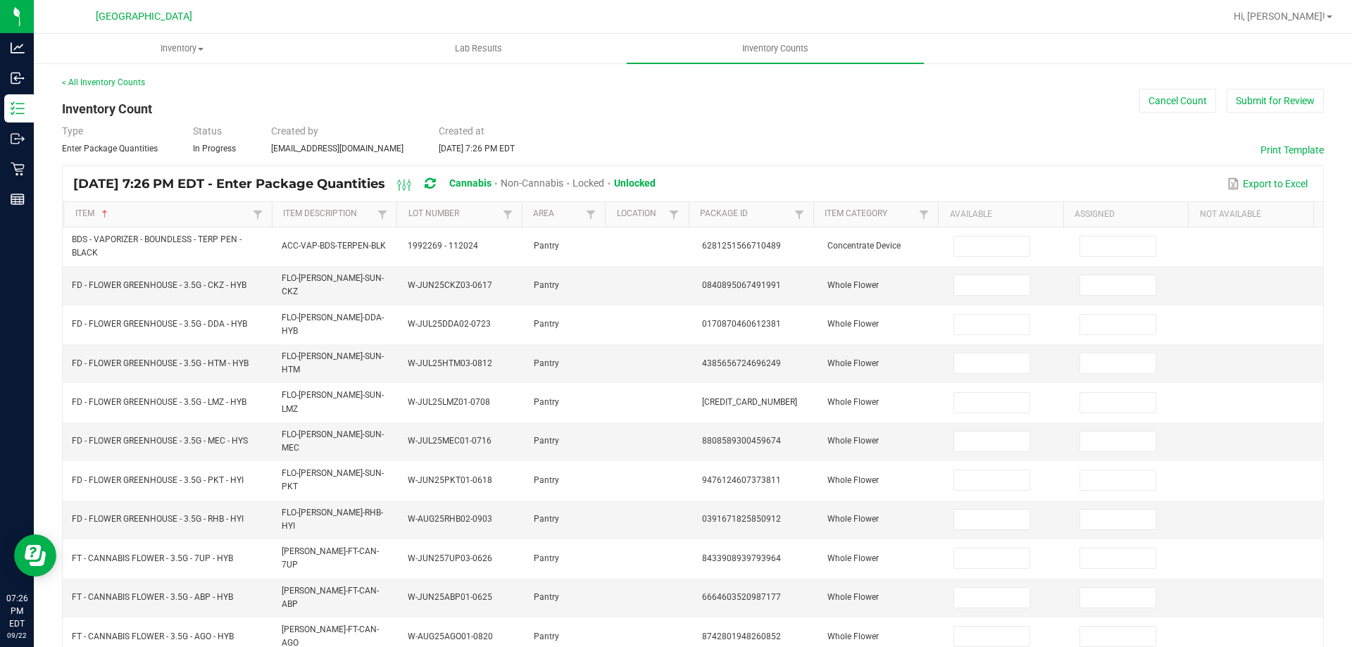
click at [146, 207] on th "Item Sorted Ascending" at bounding box center [167, 214] width 208 height 25
click at [107, 207] on th "Item Sorted Ascending" at bounding box center [167, 214] width 208 height 25
click at [70, 209] on th "Item Sorted Ascending" at bounding box center [167, 214] width 208 height 25
click at [202, 215] on link "Item" at bounding box center [162, 213] width 174 height 11
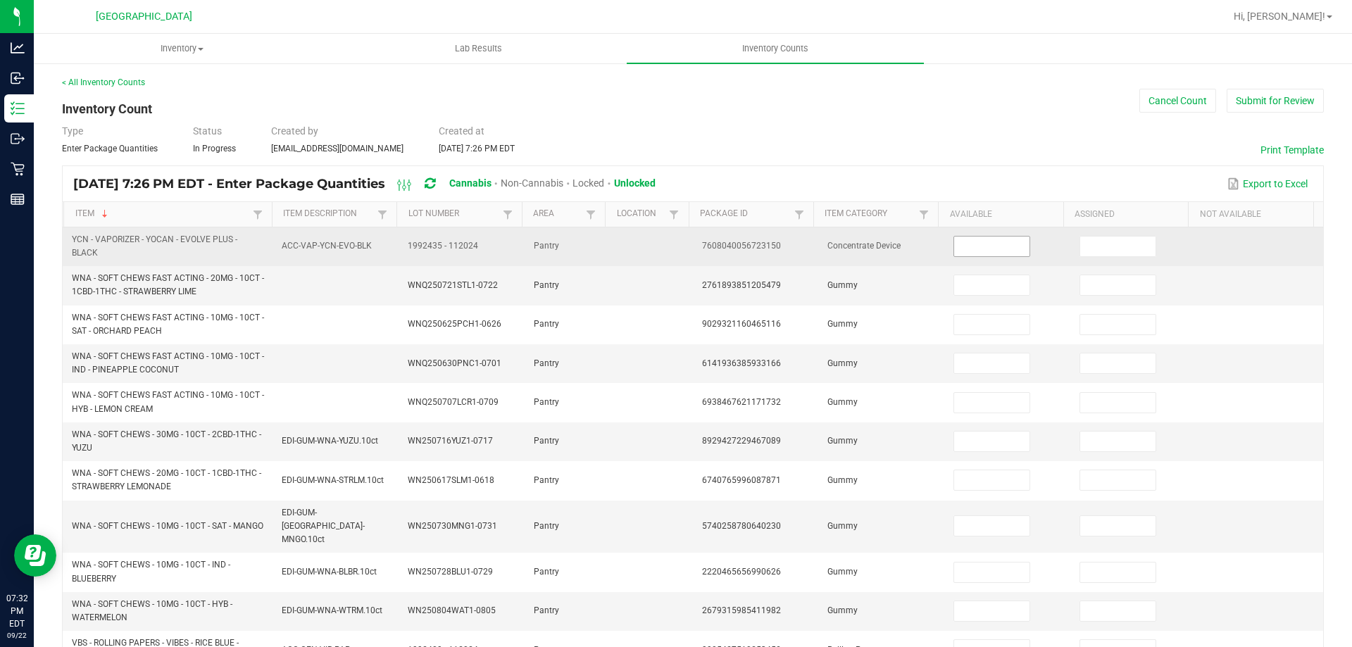
click at [984, 253] on input at bounding box center [991, 247] width 75 height 20
type input "4"
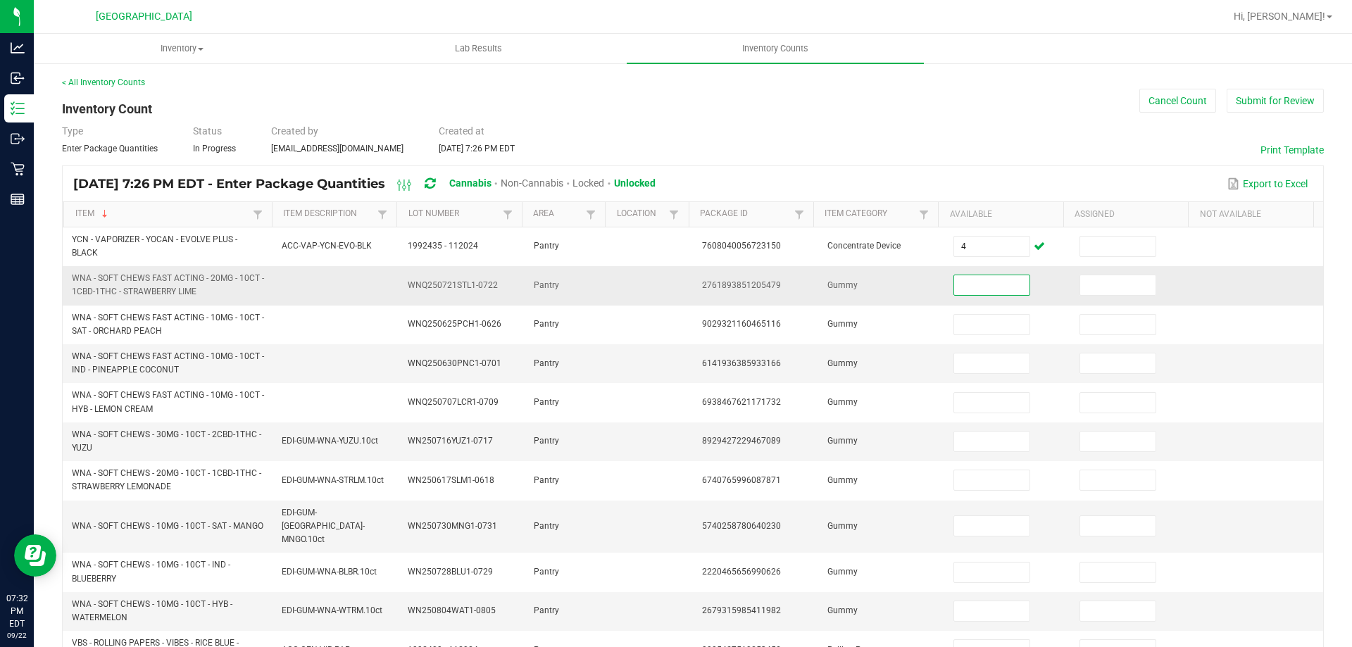
click at [985, 287] on input at bounding box center [991, 285] width 75 height 20
type input "0"
type input "37"
type input "3"
type input "22"
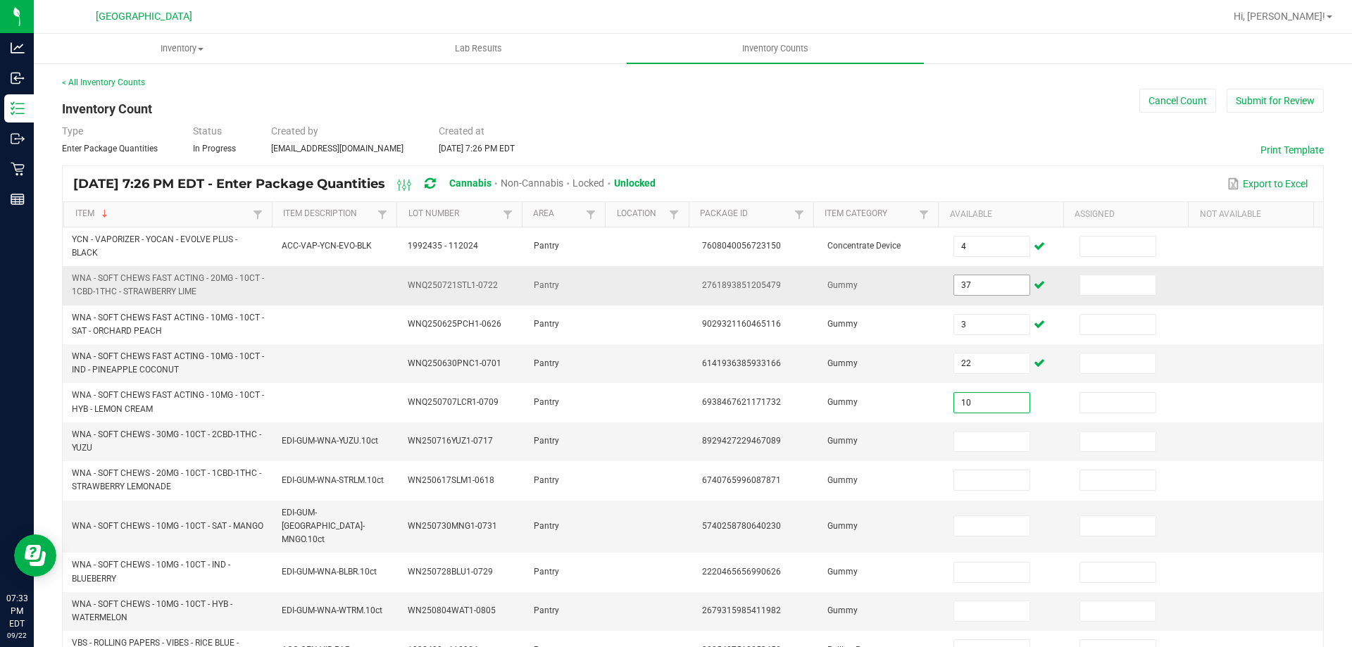
type input "10"
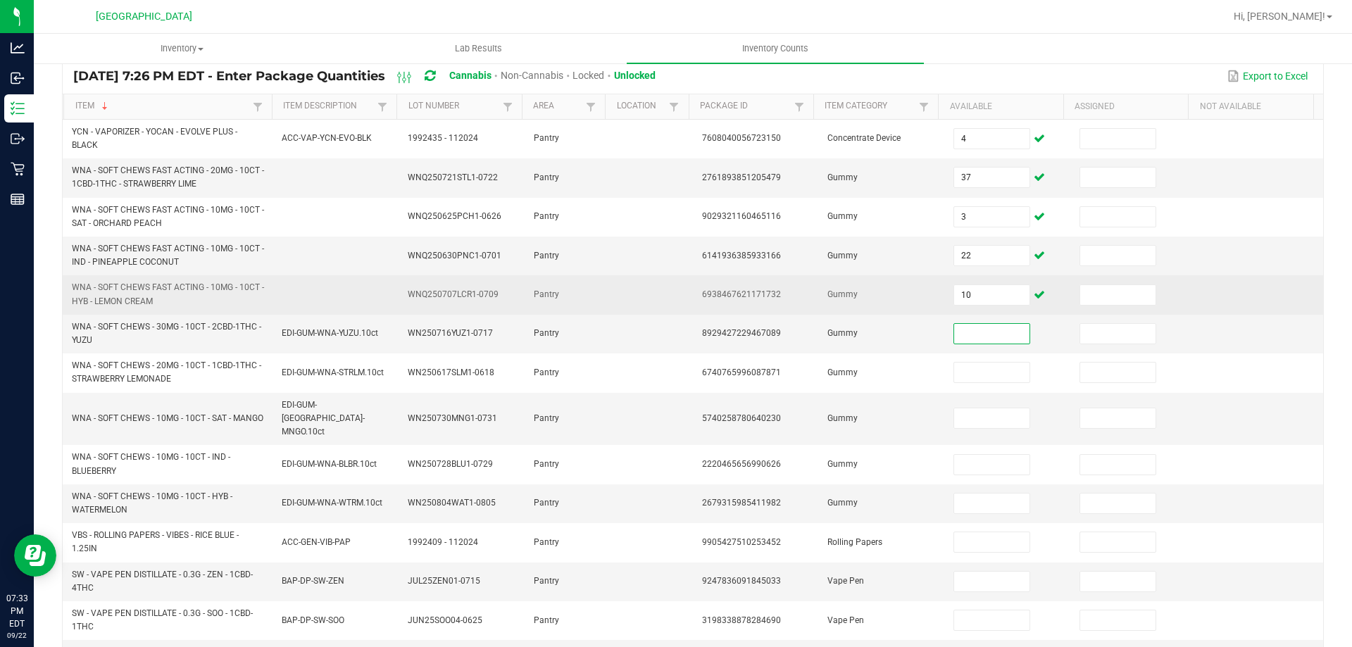
scroll to position [141, 0]
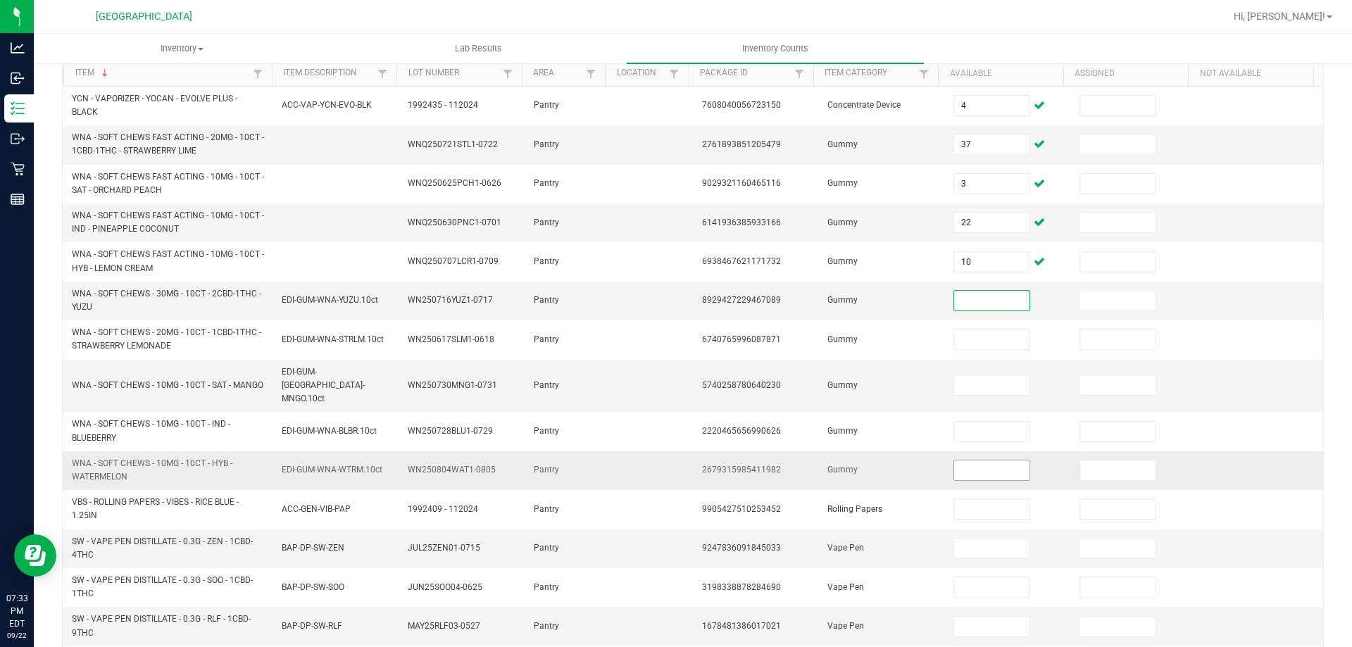
click at [989, 460] on input at bounding box center [991, 470] width 75 height 20
type input "4"
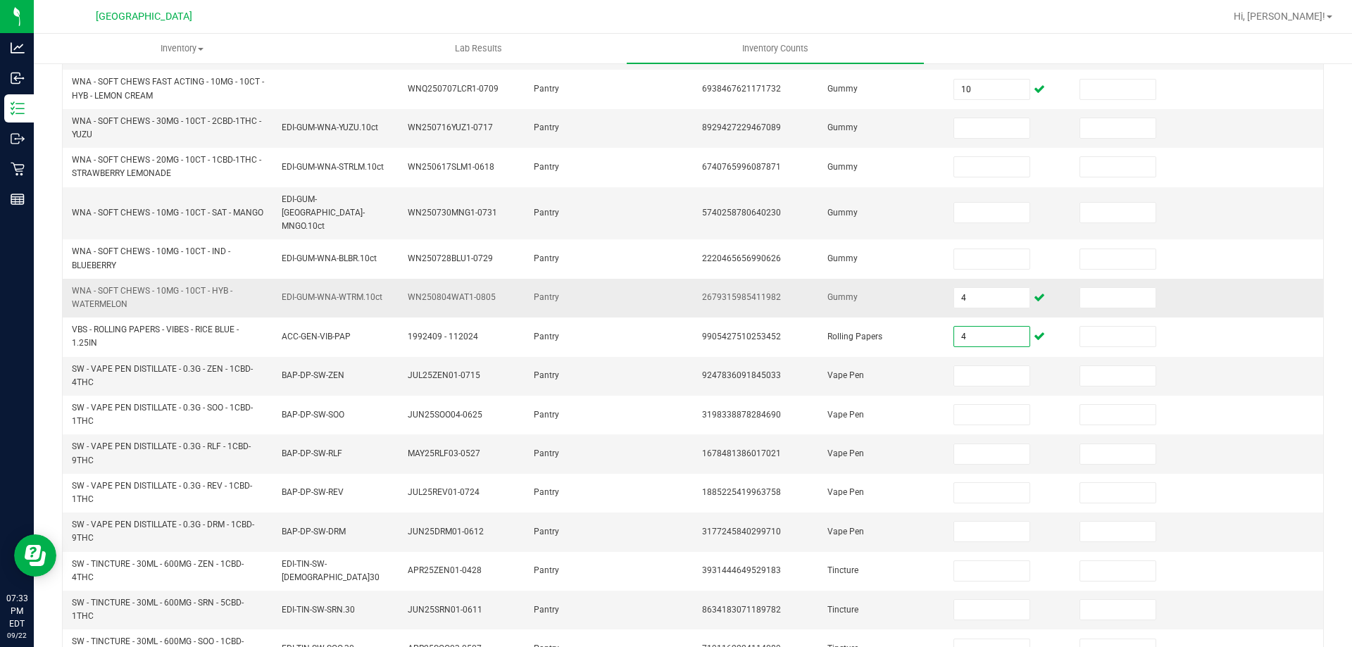
scroll to position [199, 0]
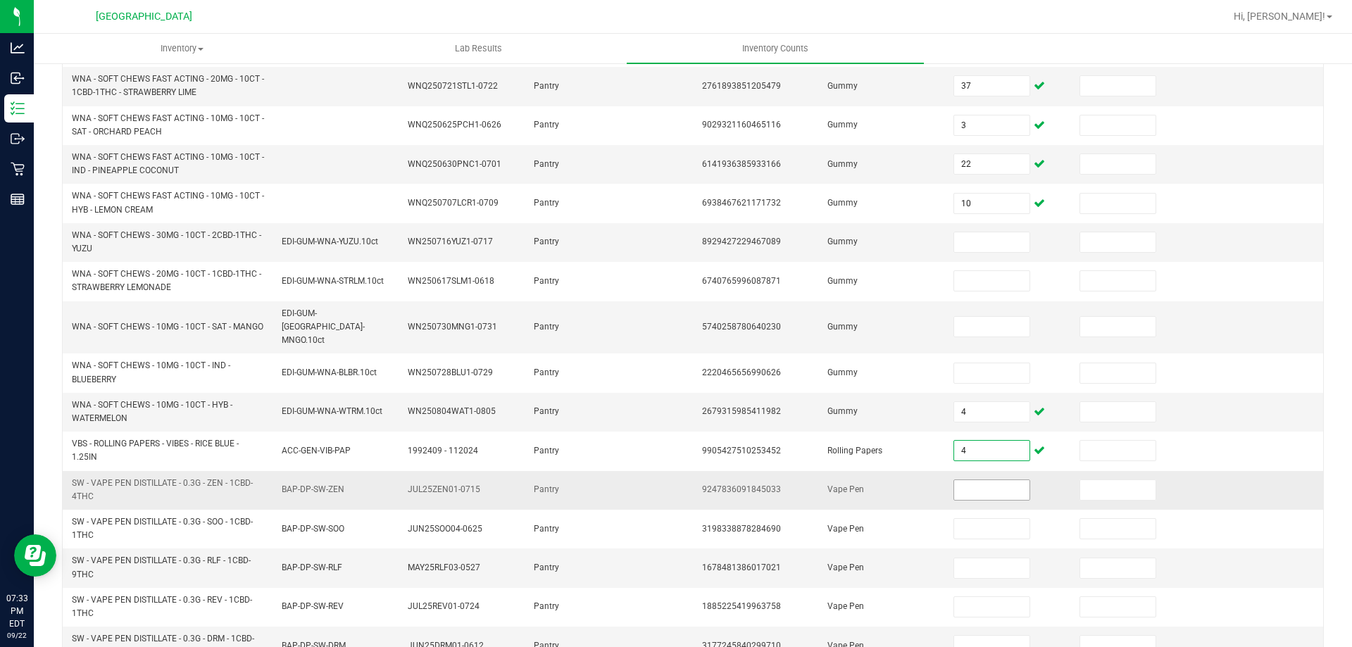
type input "4"
click at [975, 483] on input at bounding box center [991, 490] width 75 height 20
click at [961, 246] on input at bounding box center [991, 242] width 75 height 20
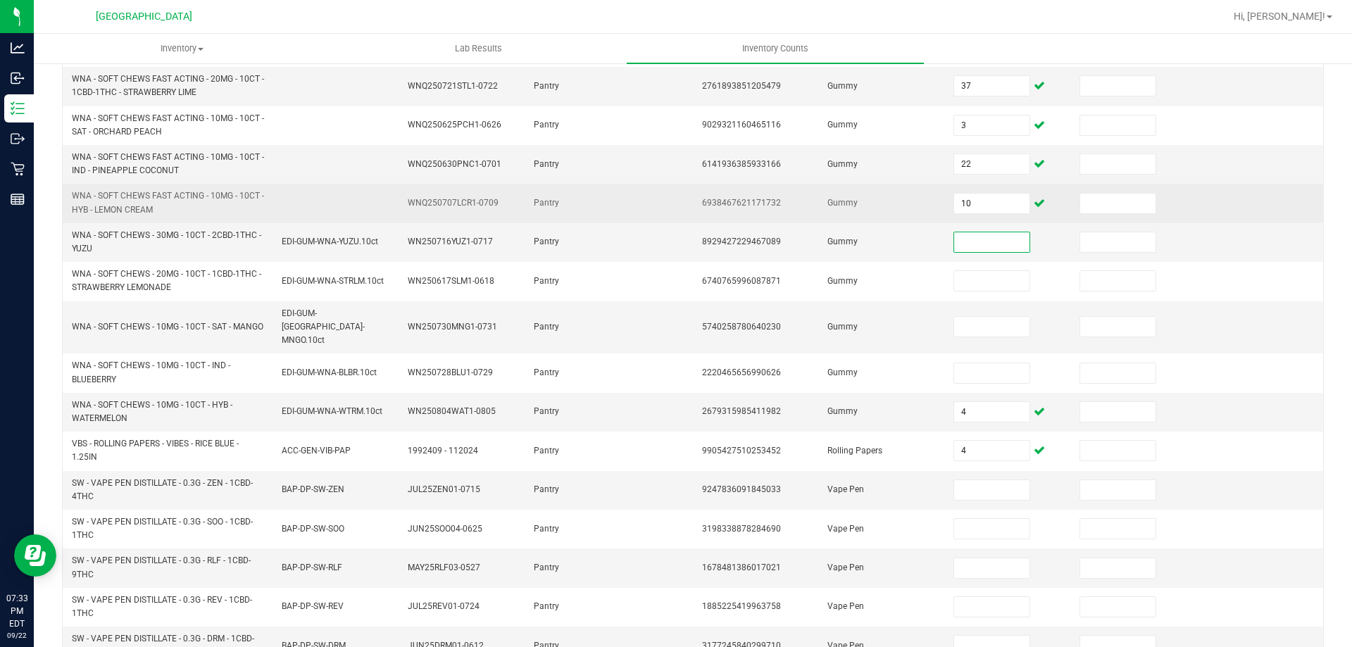
type input "7"
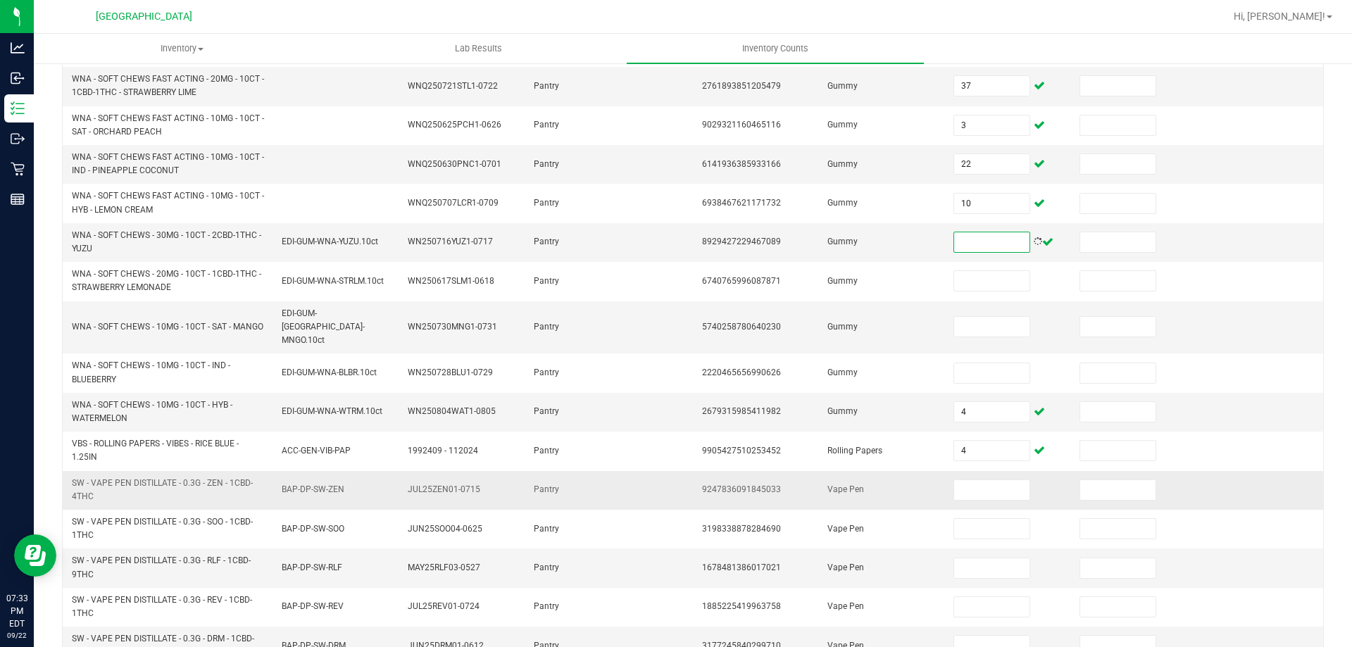
drag, startPoint x: 915, startPoint y: 472, endPoint x: 1061, endPoint y: 480, distance: 146.7
click at [916, 472] on td "Vape Pen" at bounding box center [882, 490] width 126 height 39
click at [985, 480] on input at bounding box center [991, 490] width 75 height 20
type input "7"
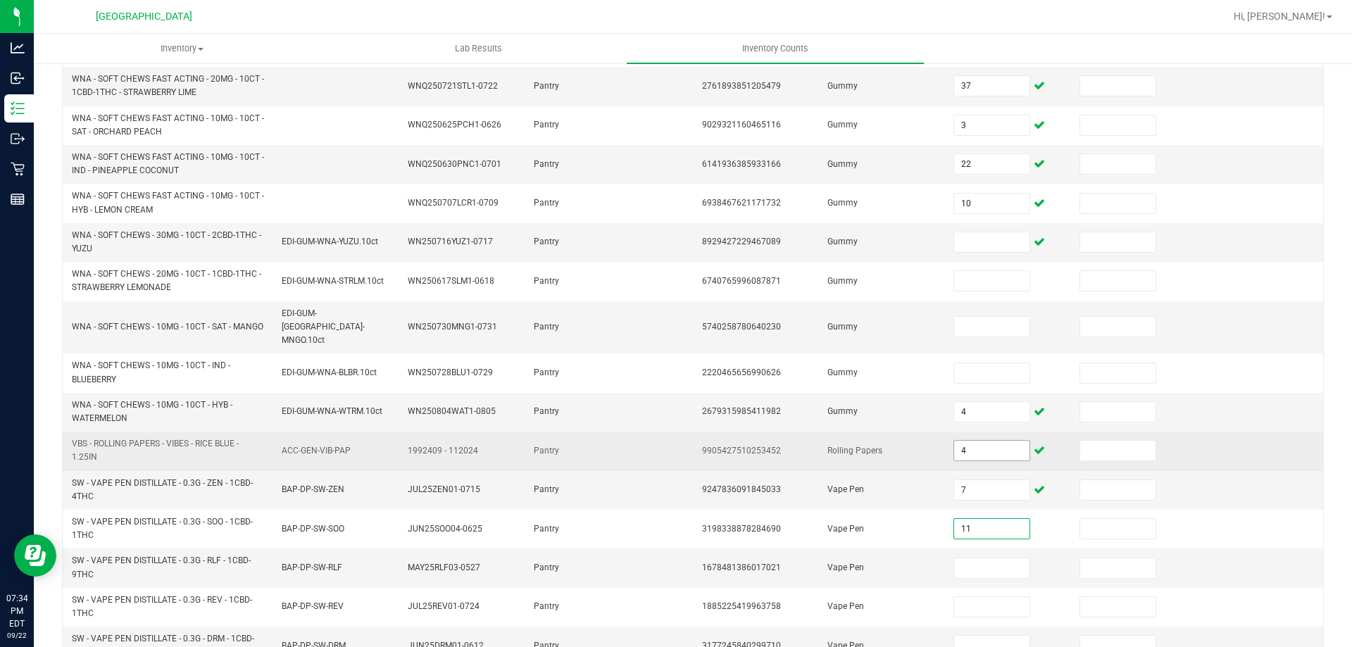
type input "11"
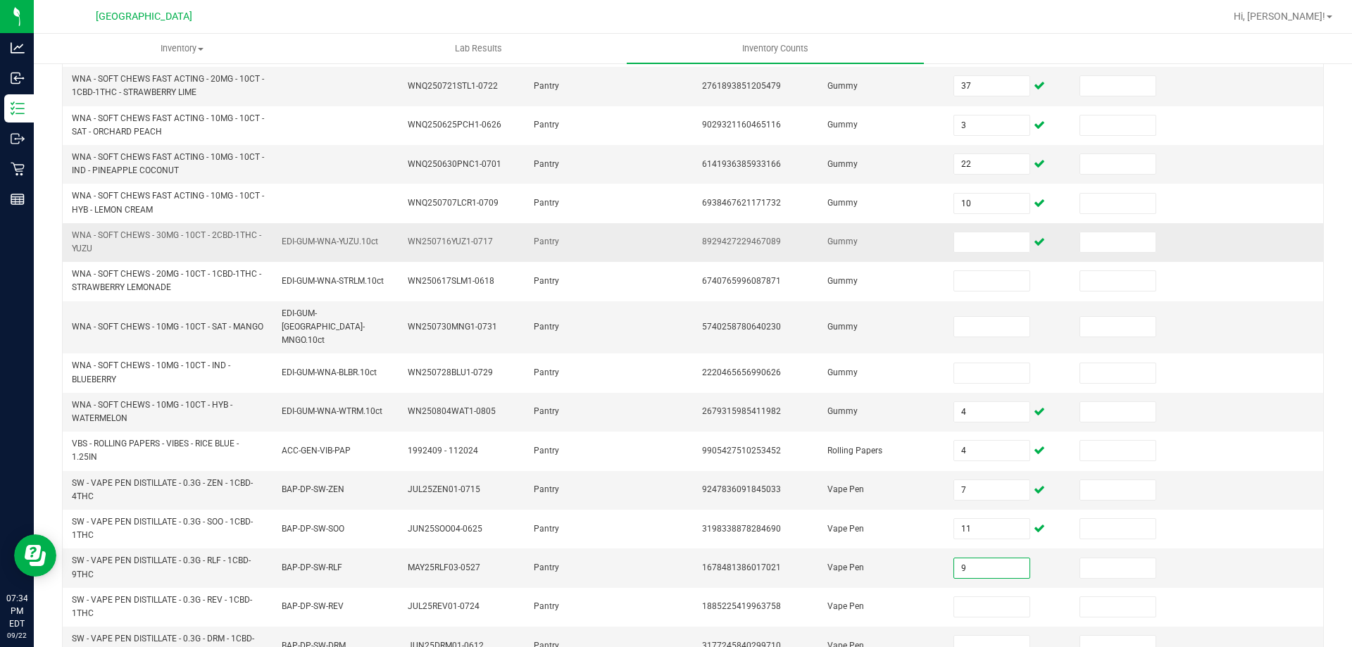
type input "9"
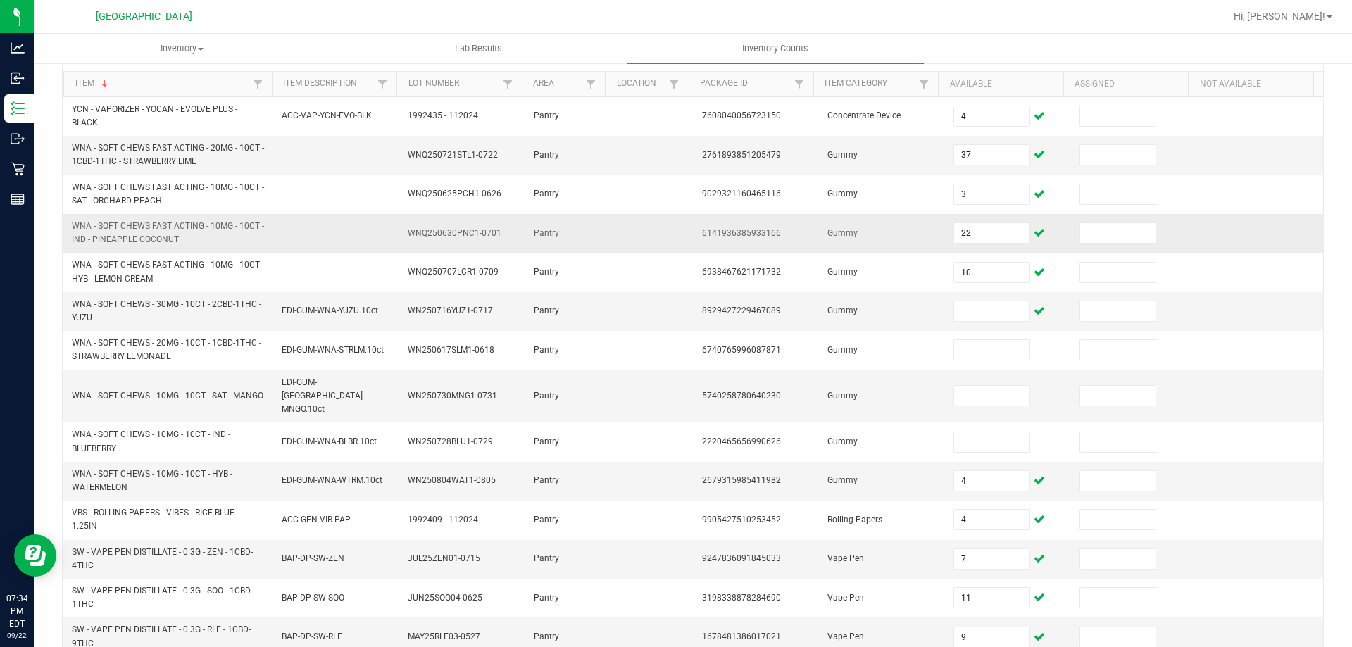
scroll to position [129, 0]
click at [969, 316] on input at bounding box center [991, 313] width 75 height 20
type input "23"
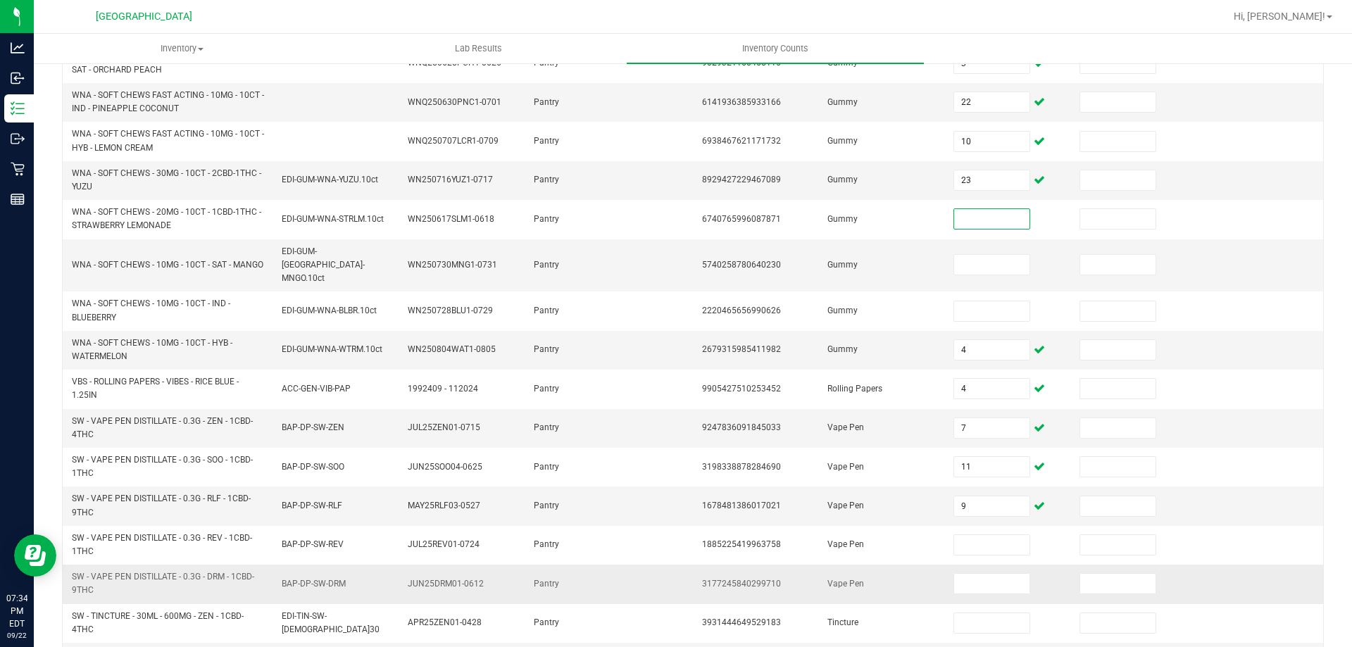
scroll to position [410, 0]
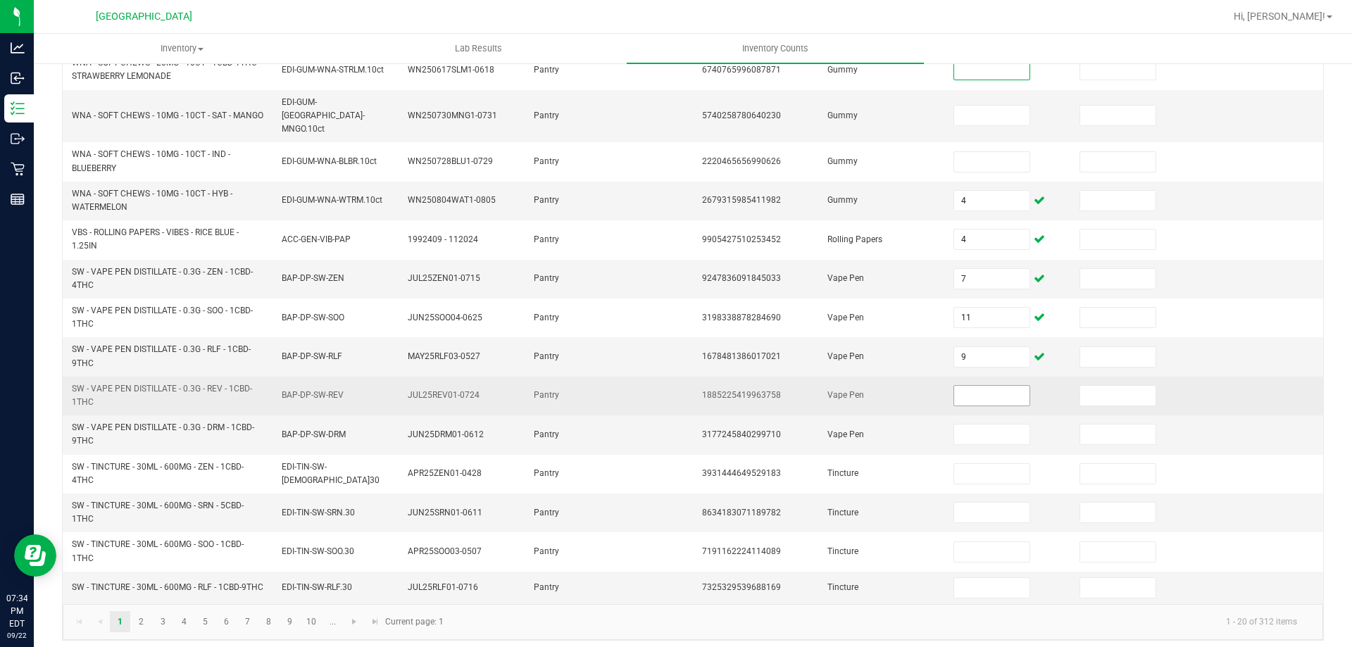
click at [981, 386] on input at bounding box center [991, 396] width 75 height 20
type input "3"
type input "7"
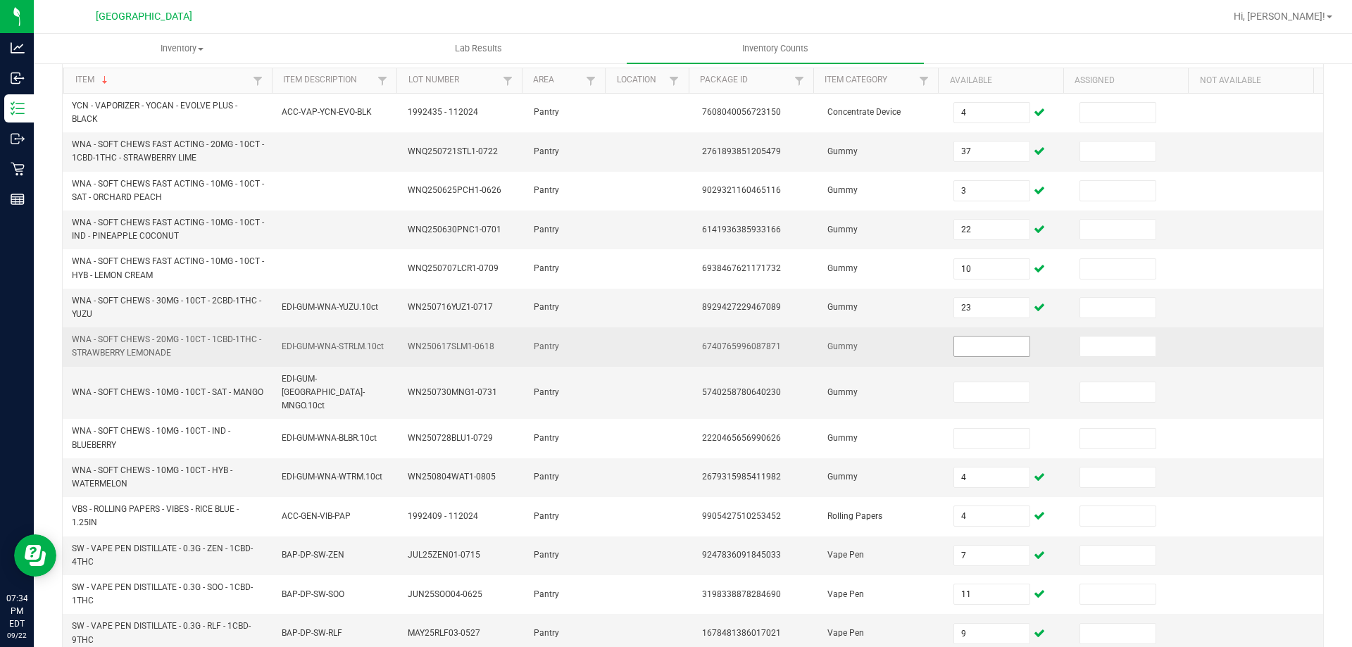
scroll to position [129, 0]
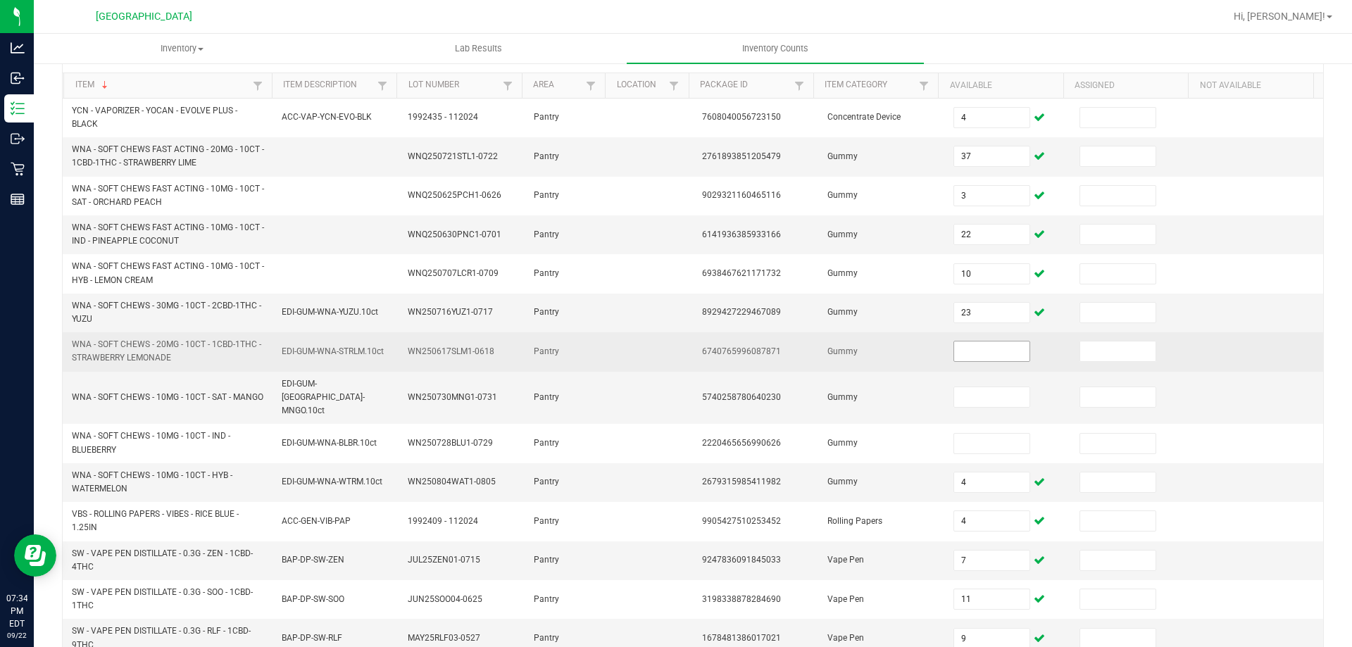
click at [984, 346] on input at bounding box center [991, 351] width 75 height 20
type input "23"
type input "12"
type input "1"
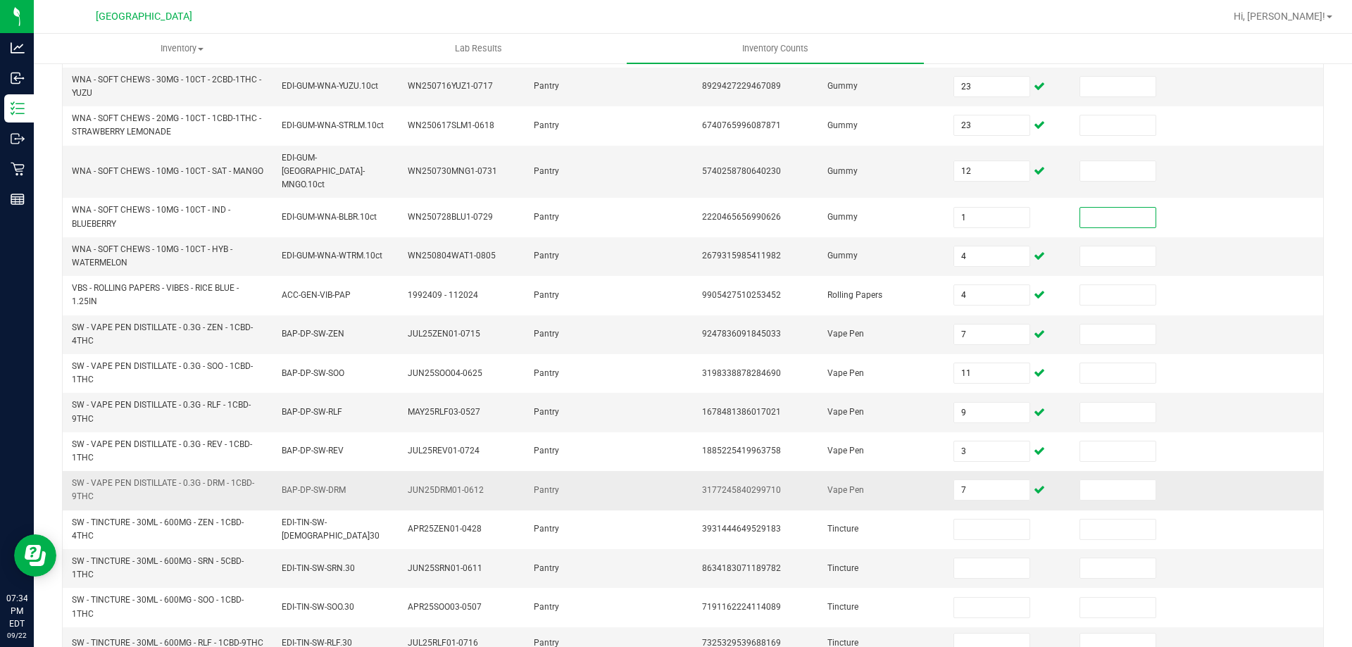
scroll to position [410, 0]
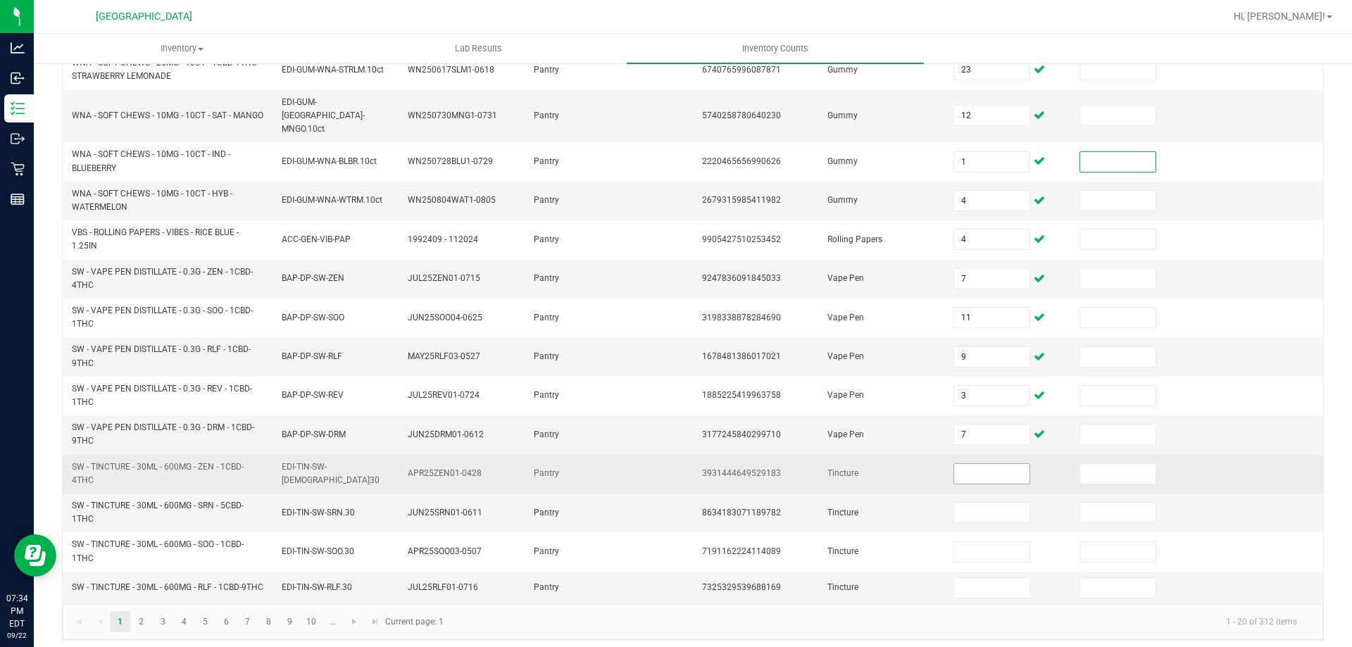
click at [986, 464] on input at bounding box center [991, 474] width 75 height 20
type input "11"
type input "6"
type input "14"
type input "17"
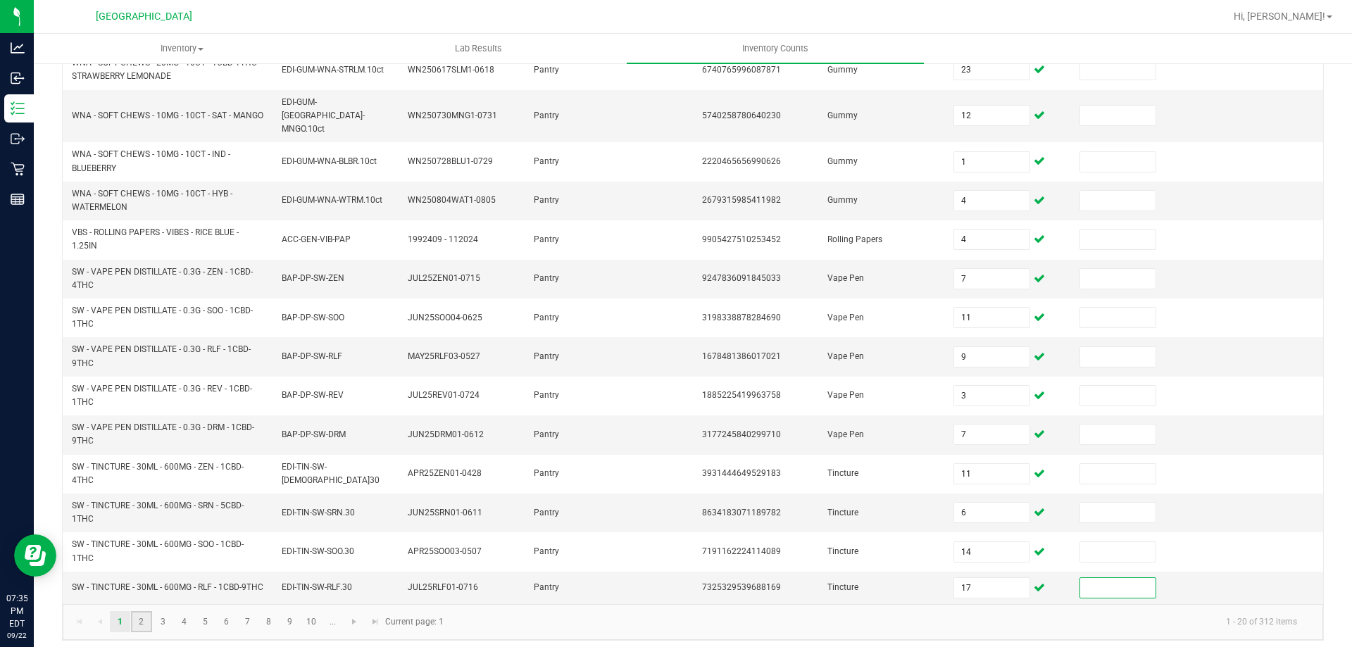
click at [139, 611] on link "2" at bounding box center [141, 621] width 20 height 21
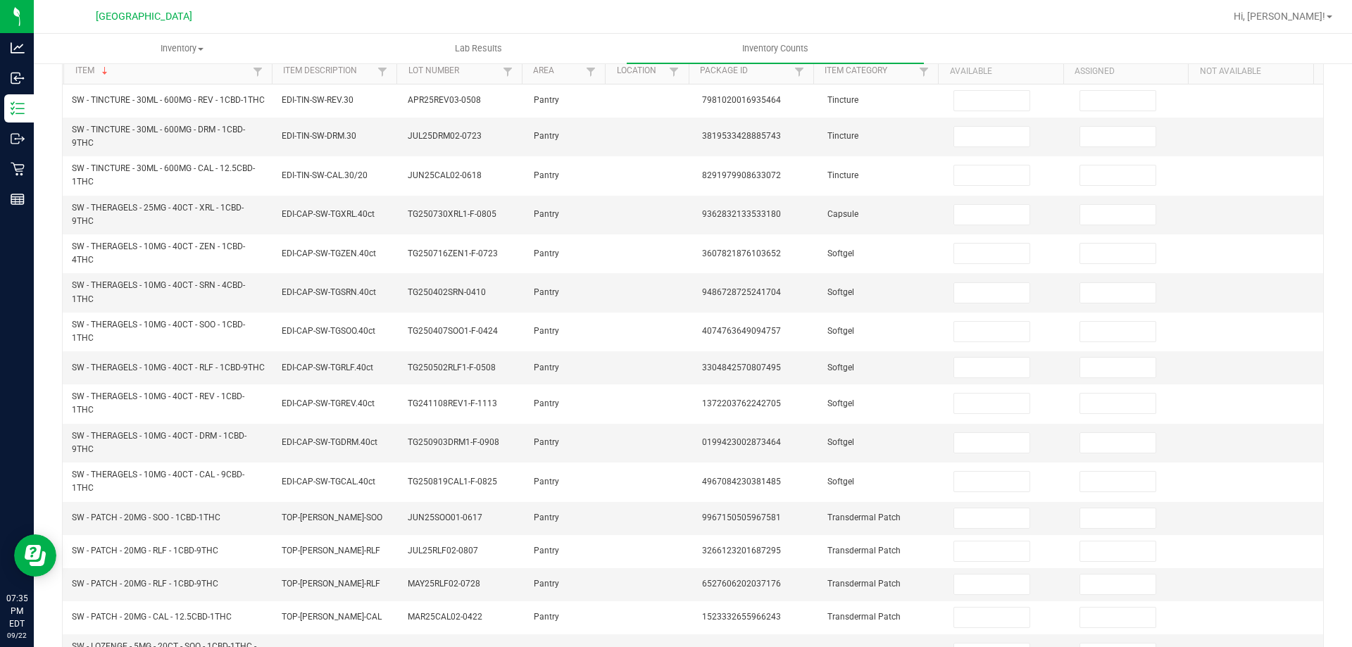
scroll to position [0, 0]
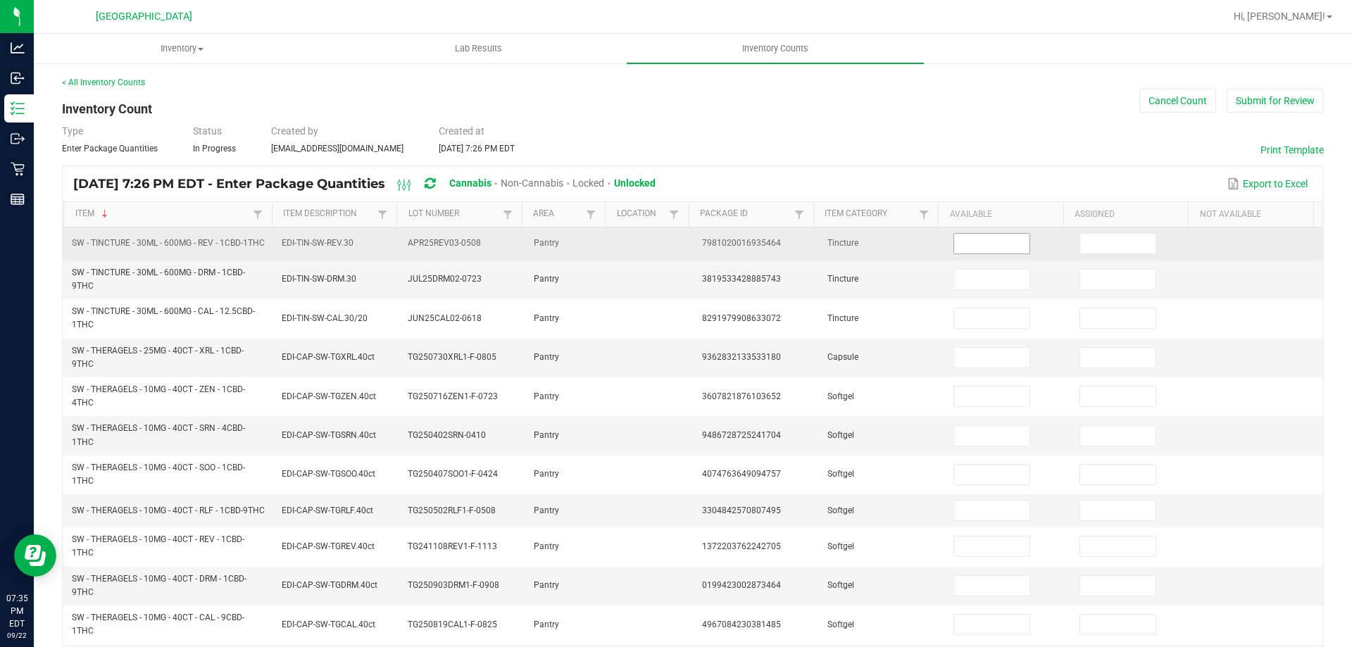
click at [981, 239] on input at bounding box center [991, 244] width 75 height 20
type input "15"
type input "5"
type input "10"
type input "2"
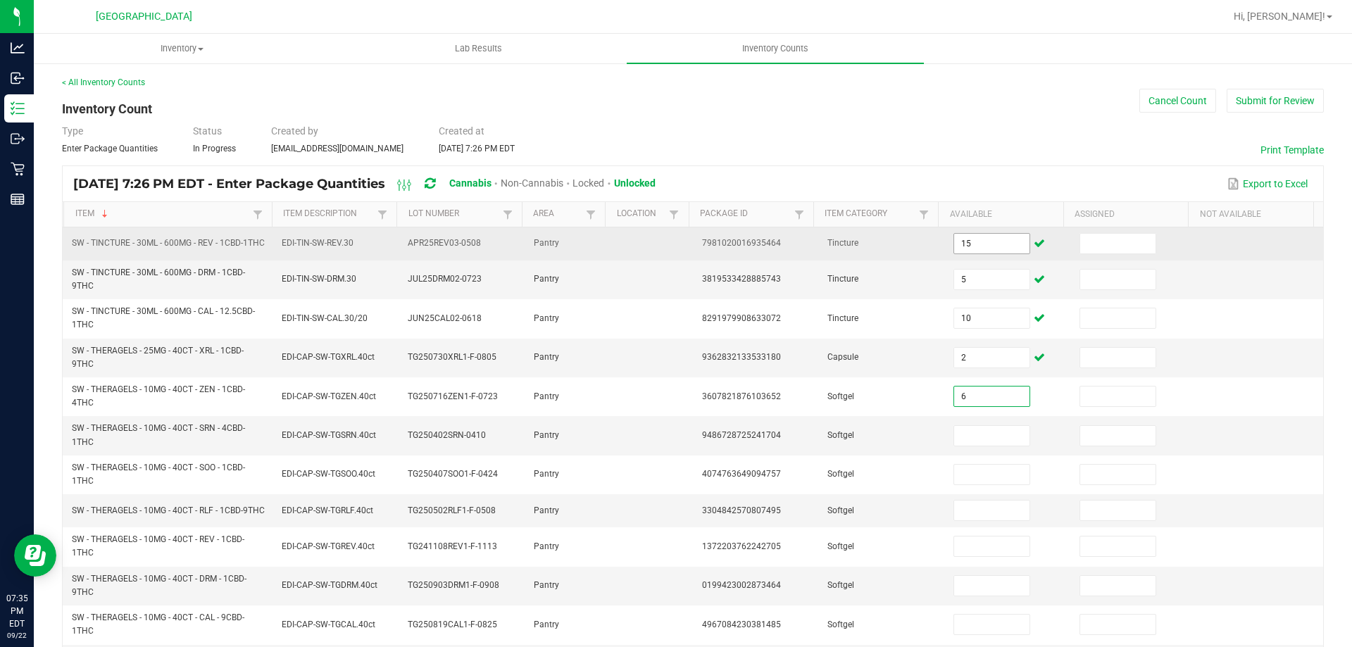
type input "6"
type input "4"
type input "1"
type input "3"
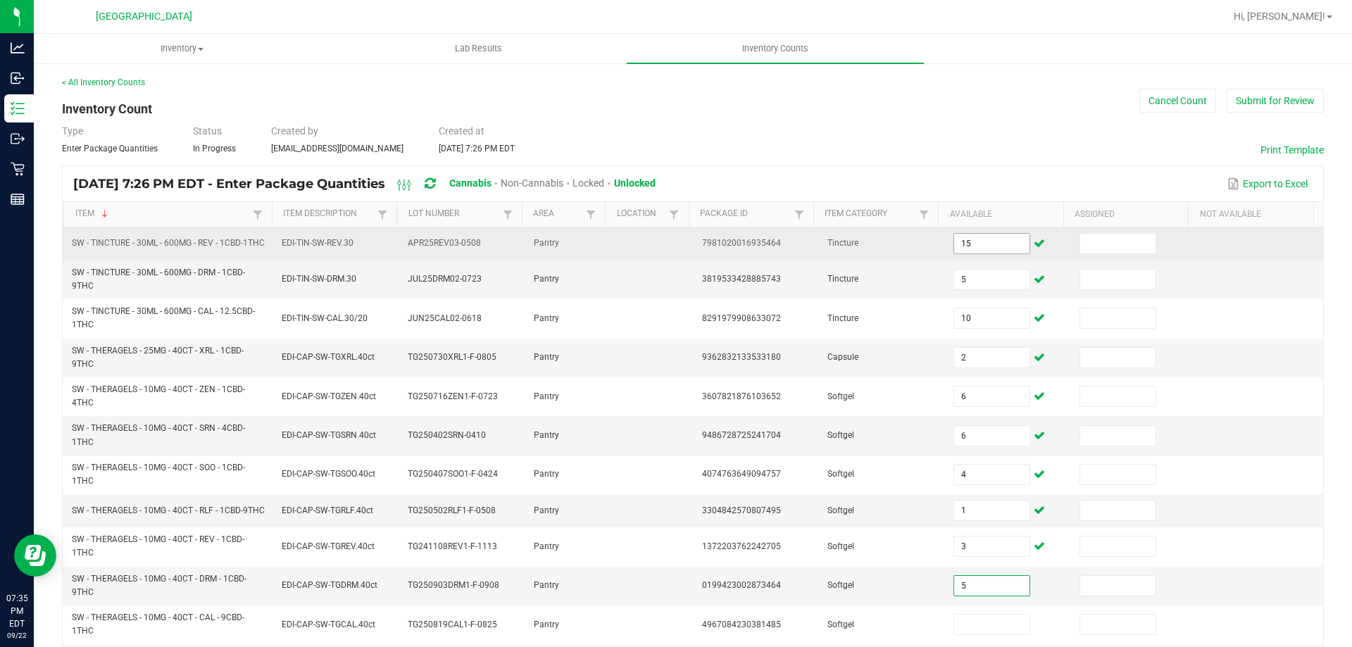
type input "5"
type input "4"
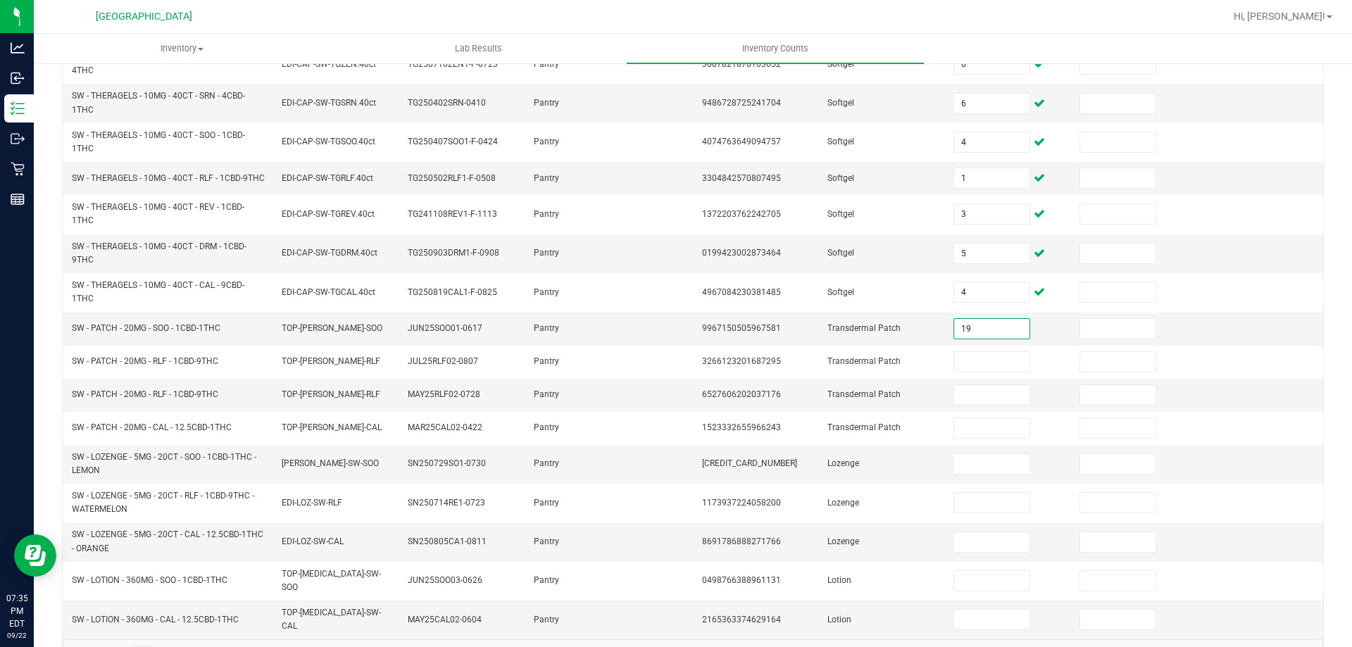
type input "19"
type input "17"
type input "1"
type input "10"
type input "6"
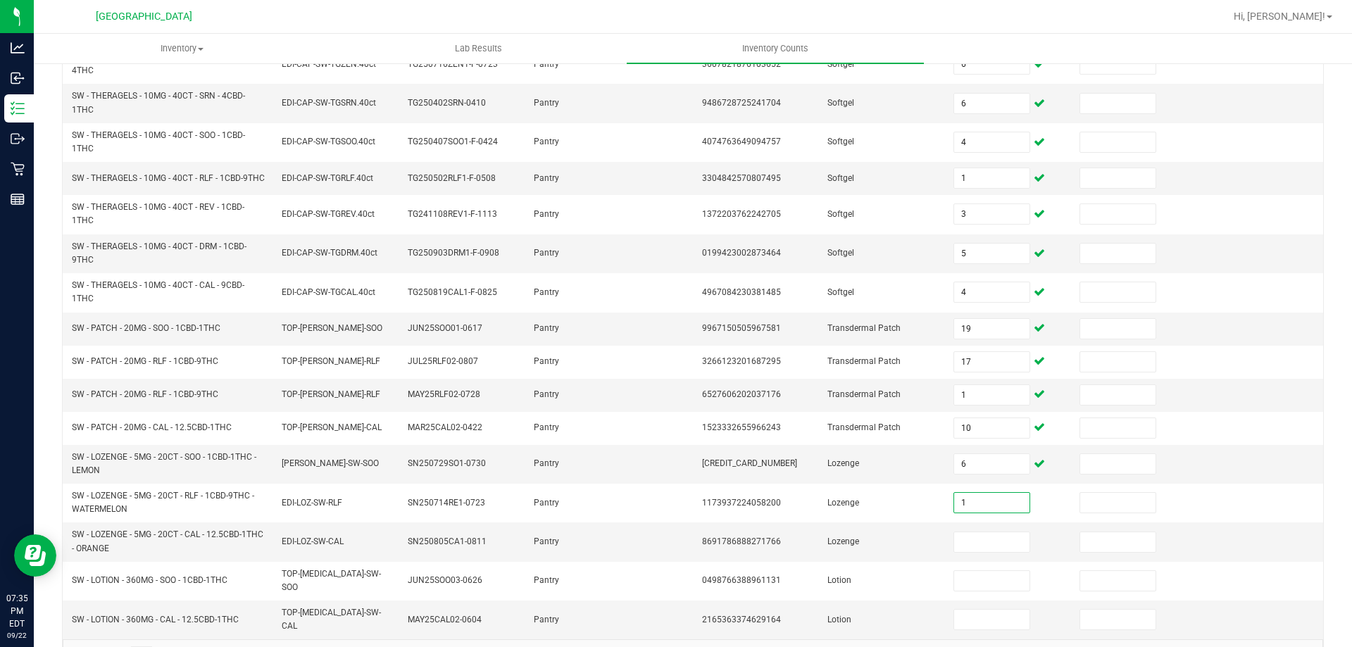
type input "1"
type input "5"
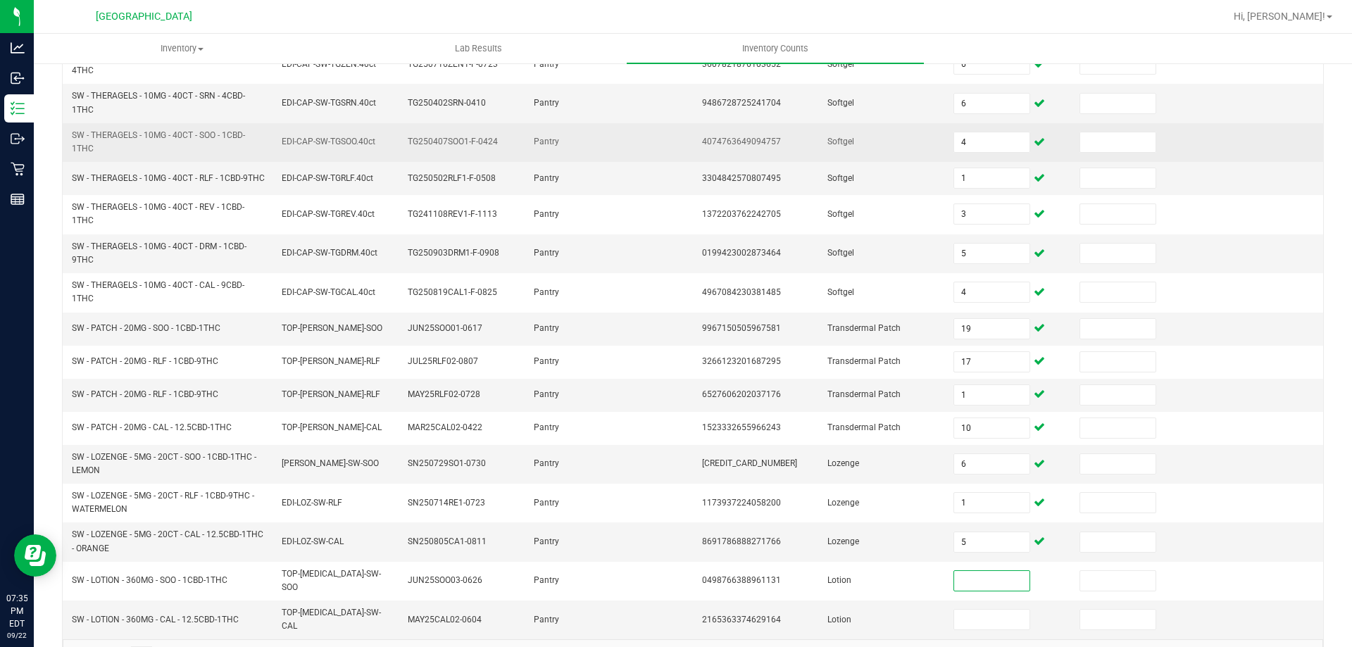
scroll to position [375, 0]
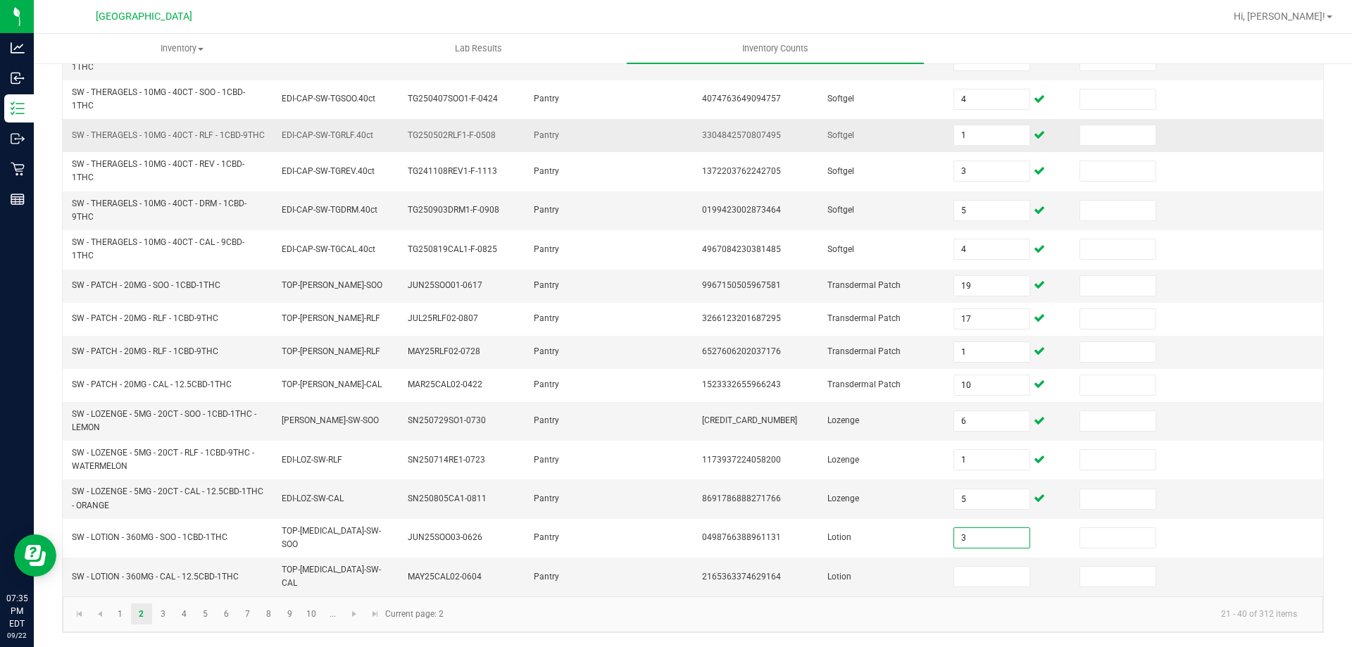
type input "3"
type input "5"
click at [155, 616] on link "3" at bounding box center [163, 613] width 20 height 21
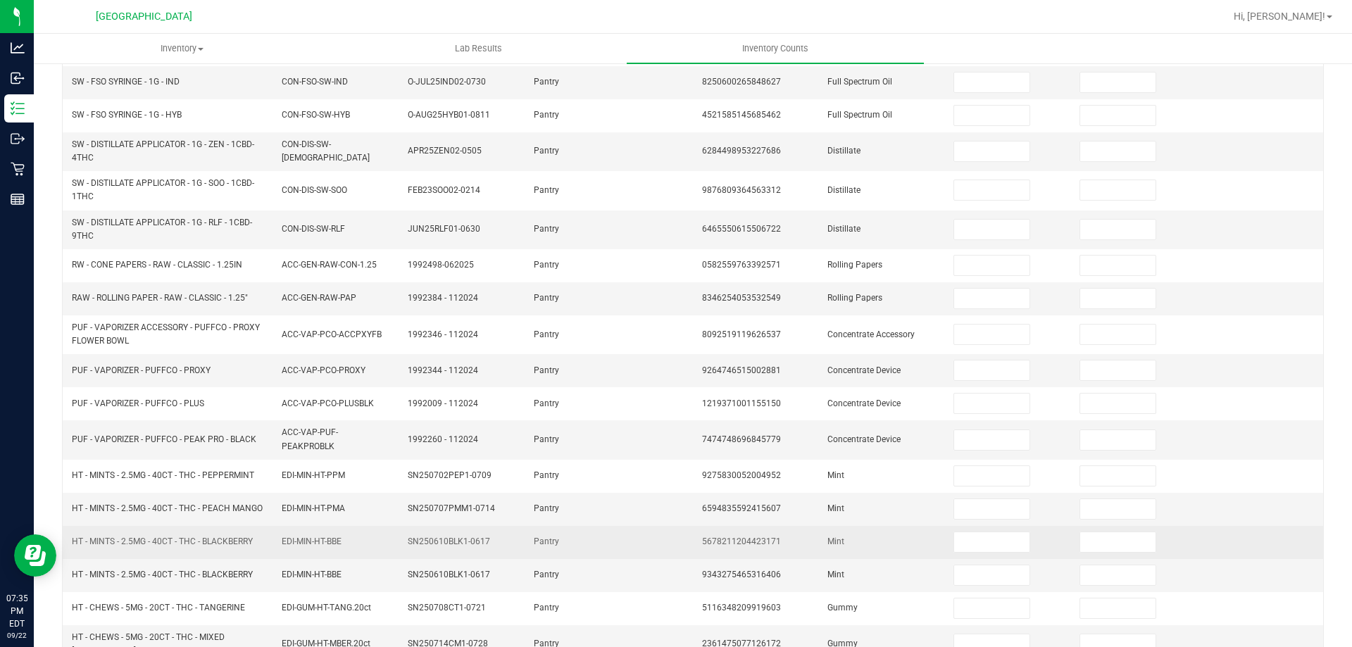
scroll to position [328, 0]
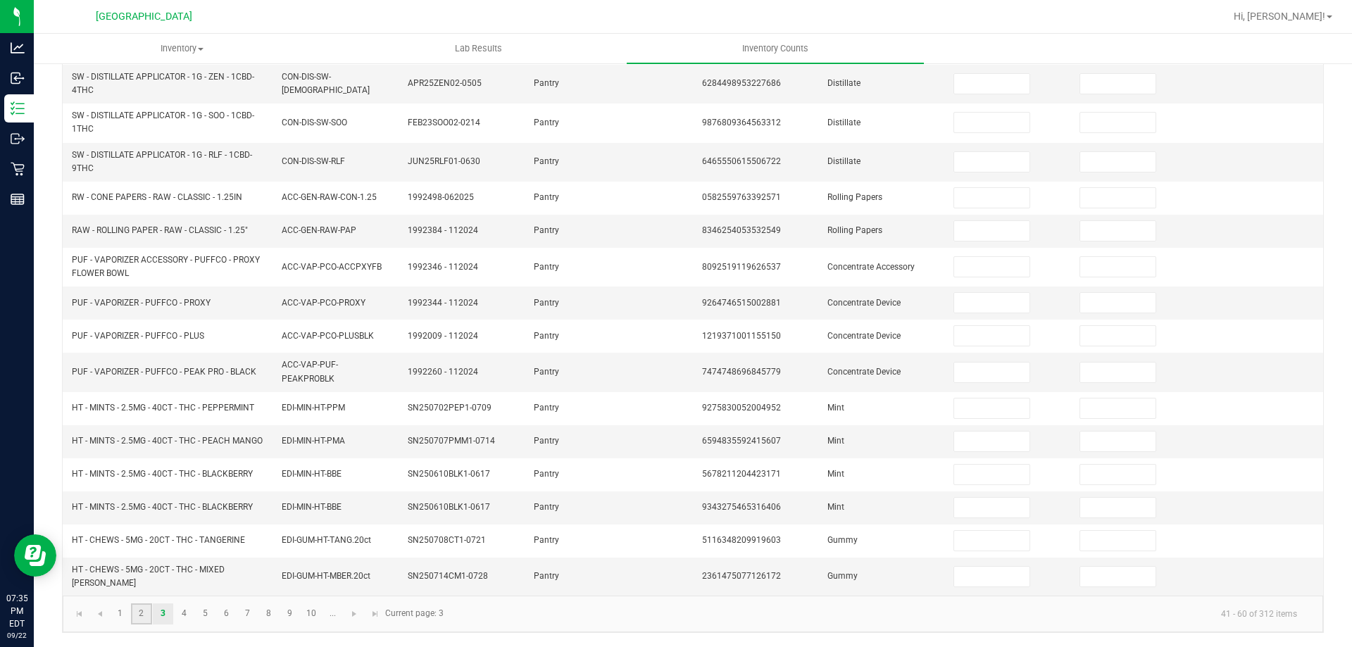
click at [146, 609] on link "2" at bounding box center [141, 613] width 20 height 21
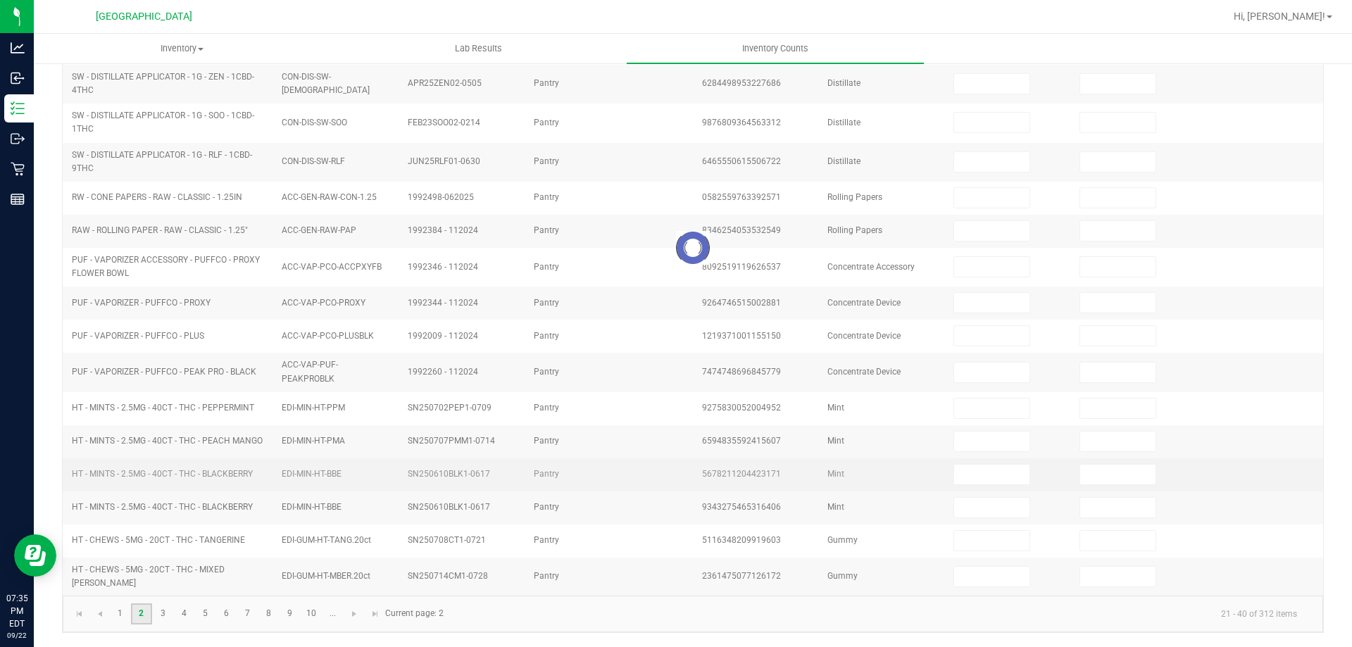
type input "15"
type input "5"
type input "10"
type input "2"
type input "6"
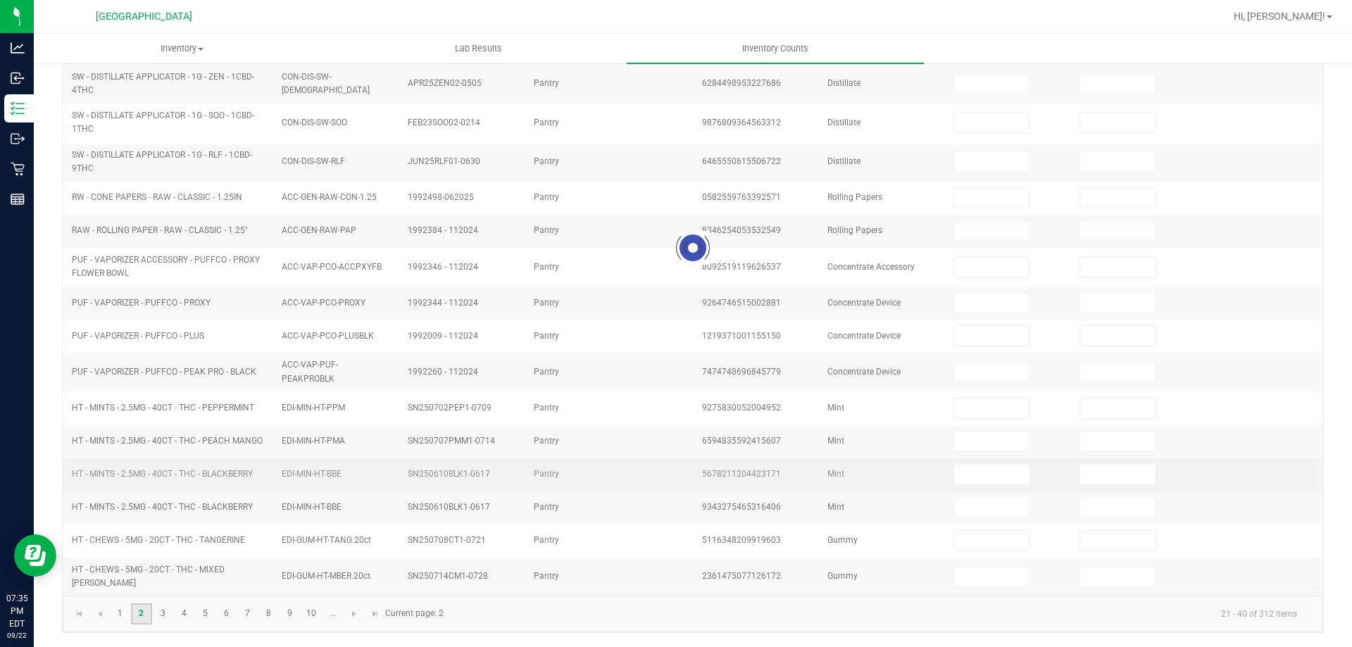
type input "4"
type input "1"
type input "3"
type input "5"
type input "19"
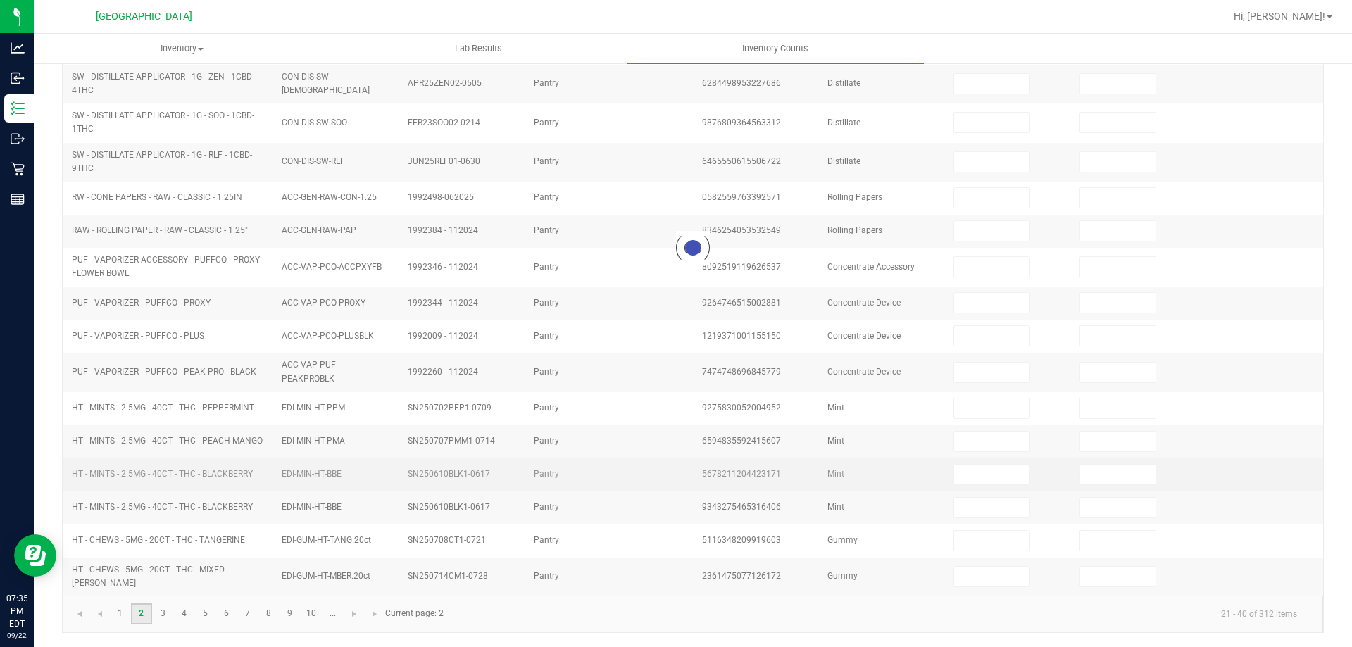
type input "10"
type input "1"
type input "6"
type input "4"
type input "17"
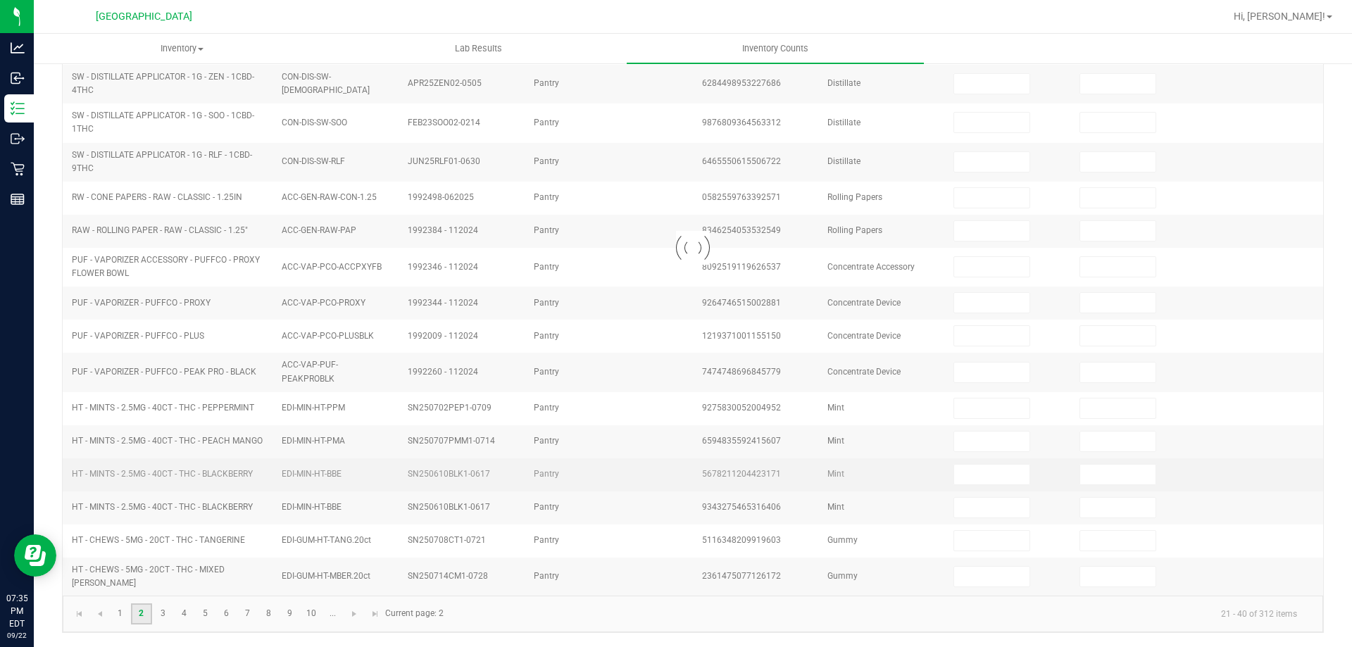
type input "1"
type input "6"
type input "5"
type input "3"
type input "5"
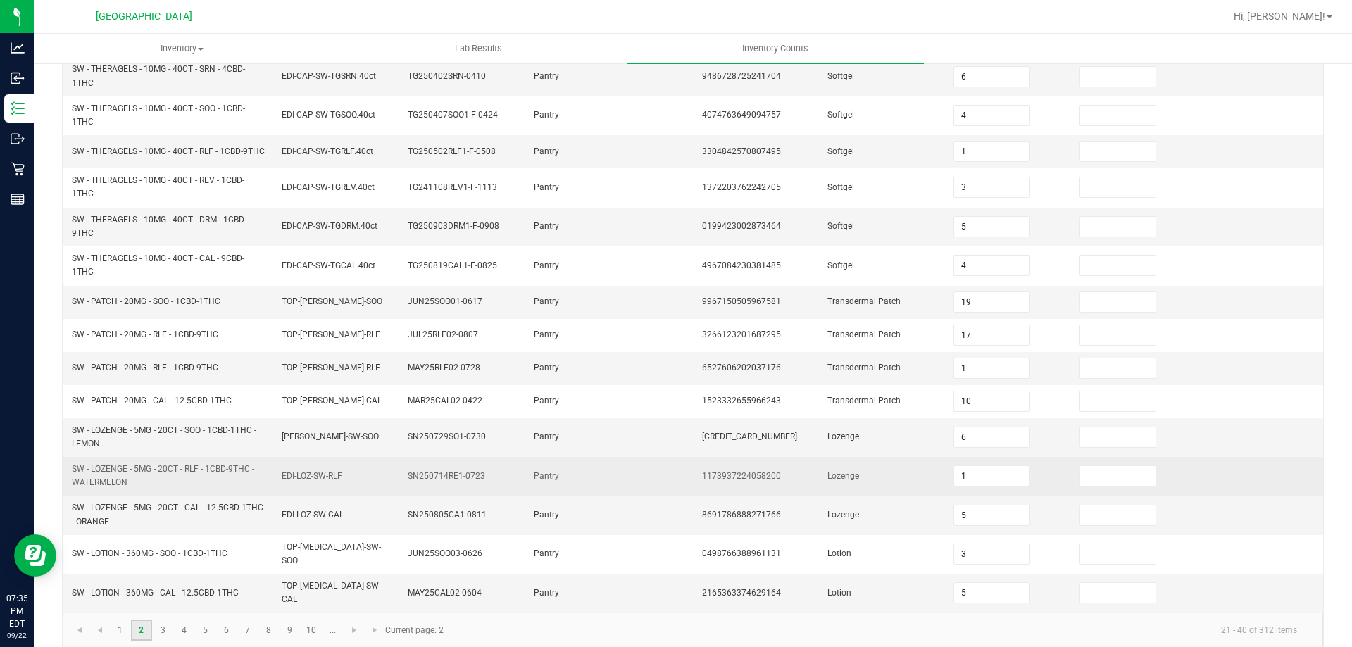
scroll to position [375, 0]
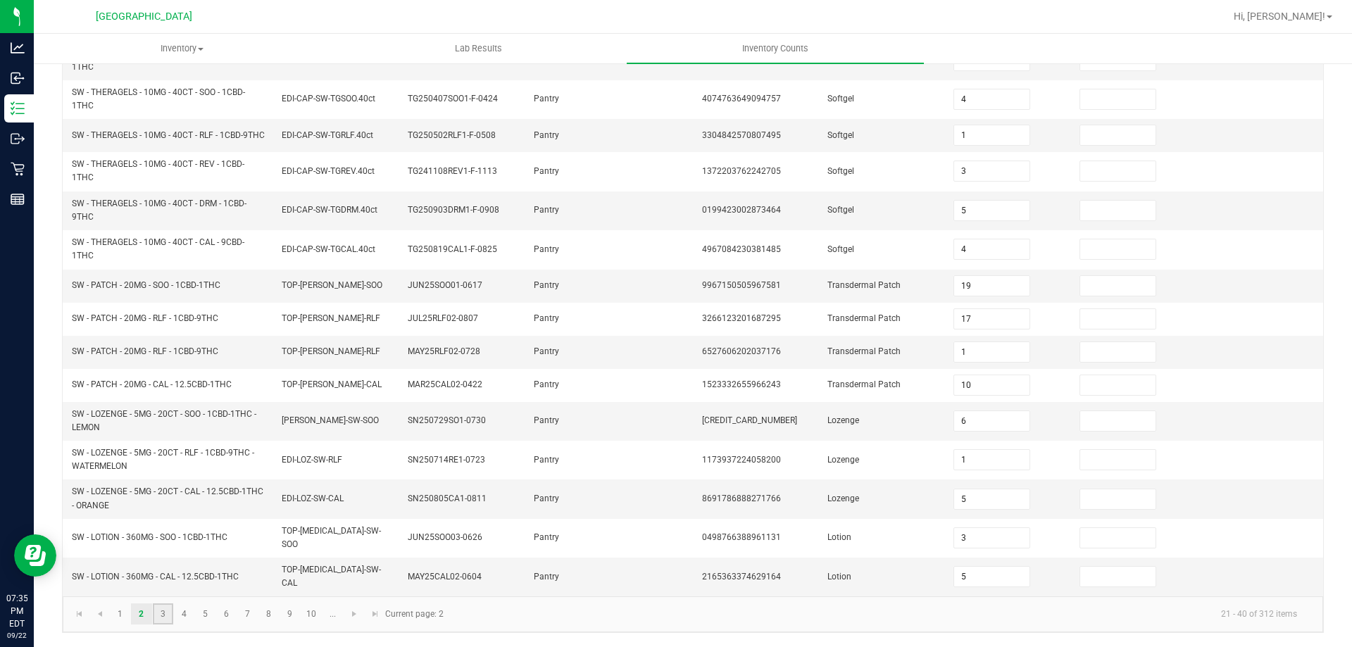
click at [161, 610] on link "3" at bounding box center [163, 613] width 20 height 21
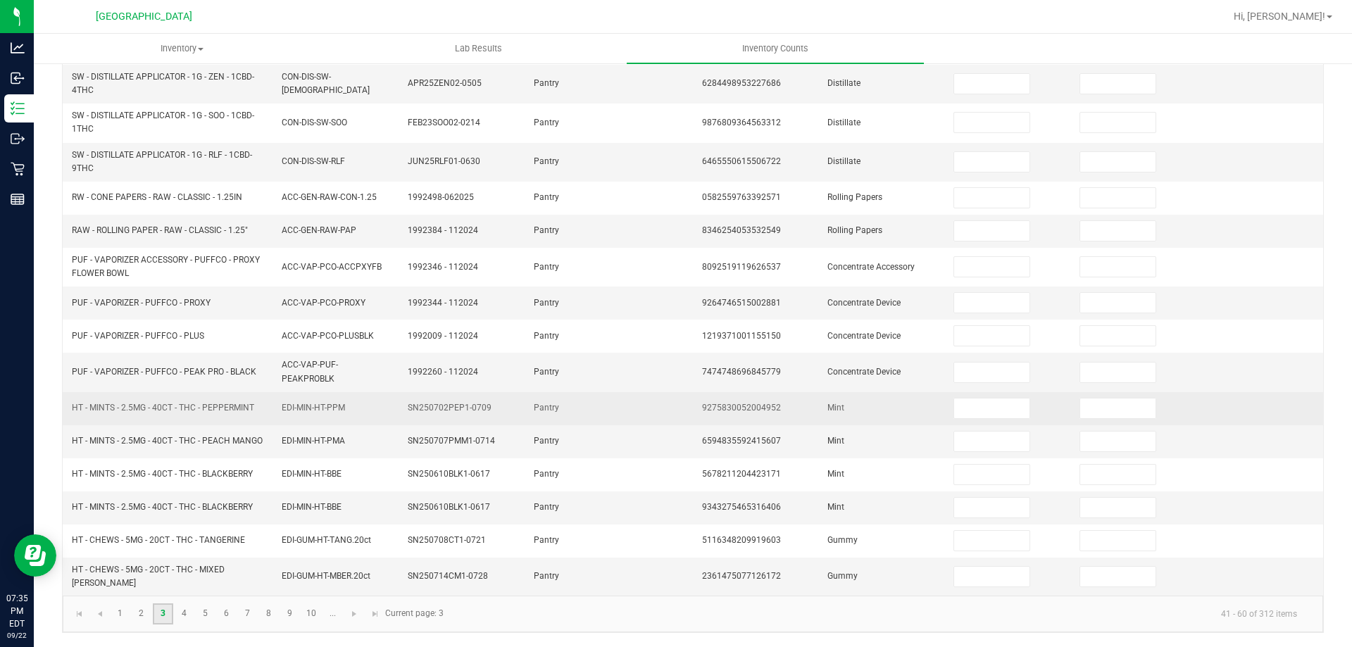
scroll to position [0, 0]
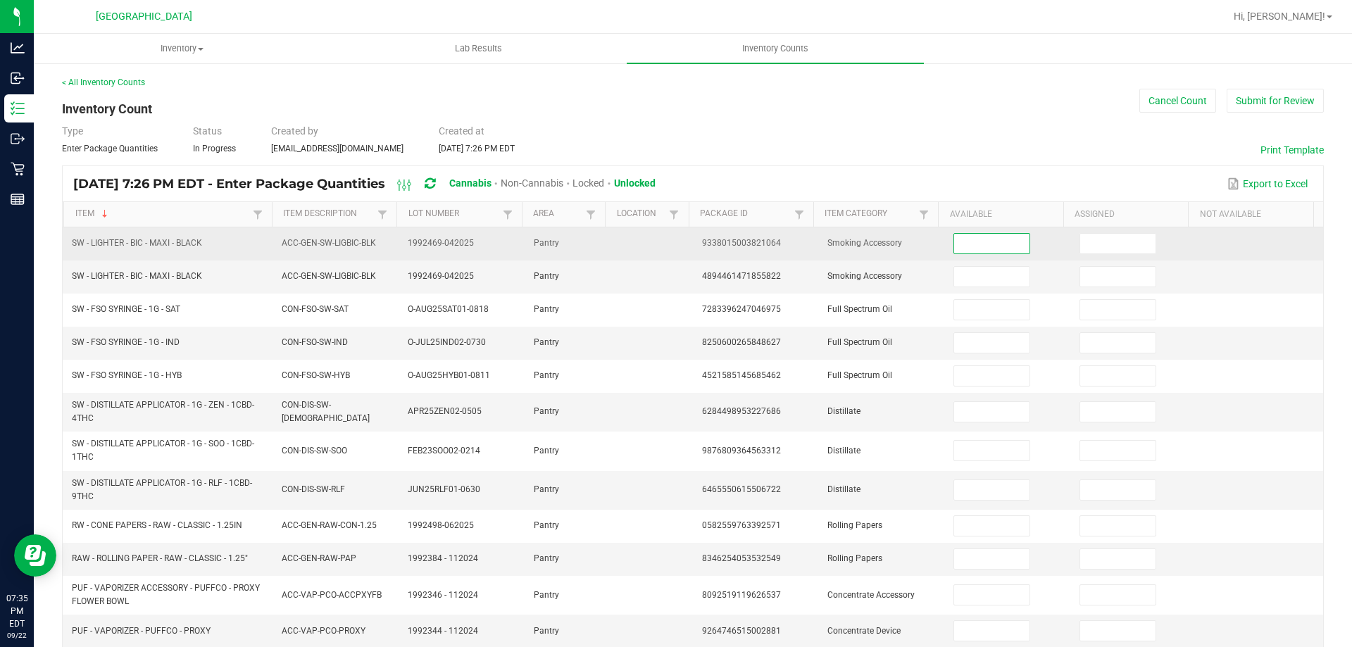
click at [956, 237] on input at bounding box center [991, 244] width 75 height 20
type input "4"
type input "2"
type input "5"
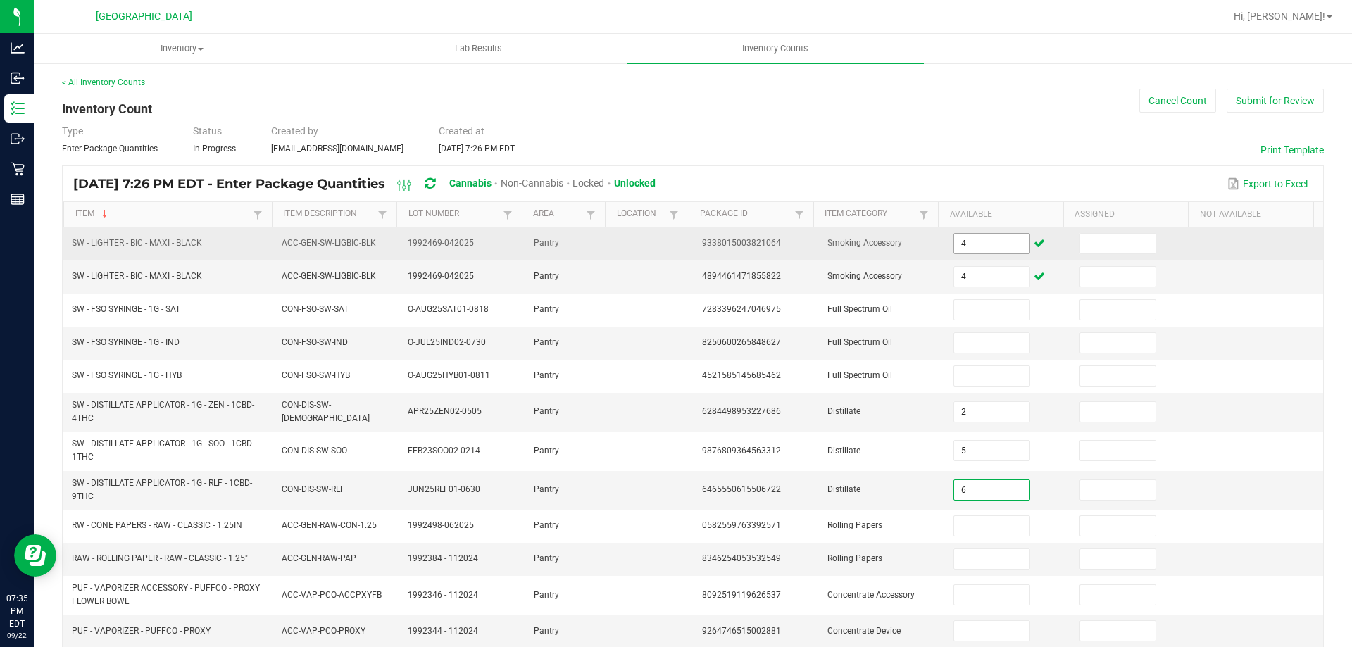
type input "6"
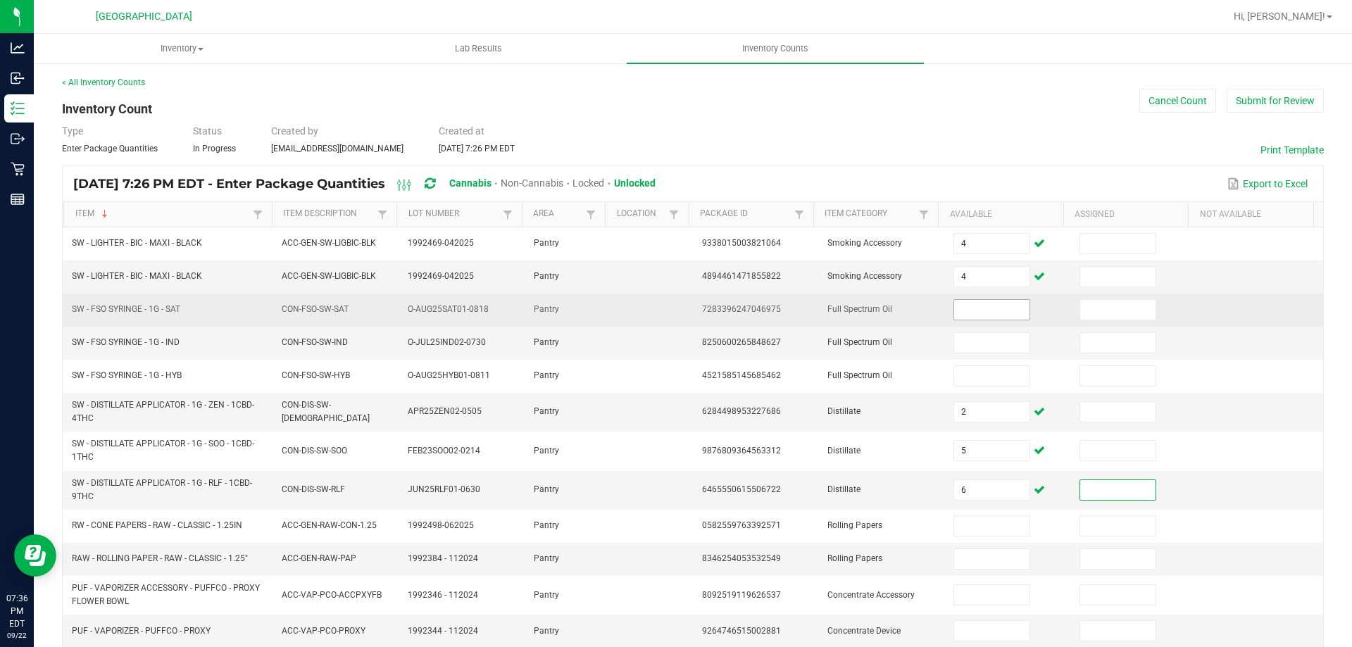
click at [977, 315] on input at bounding box center [991, 310] width 75 height 20
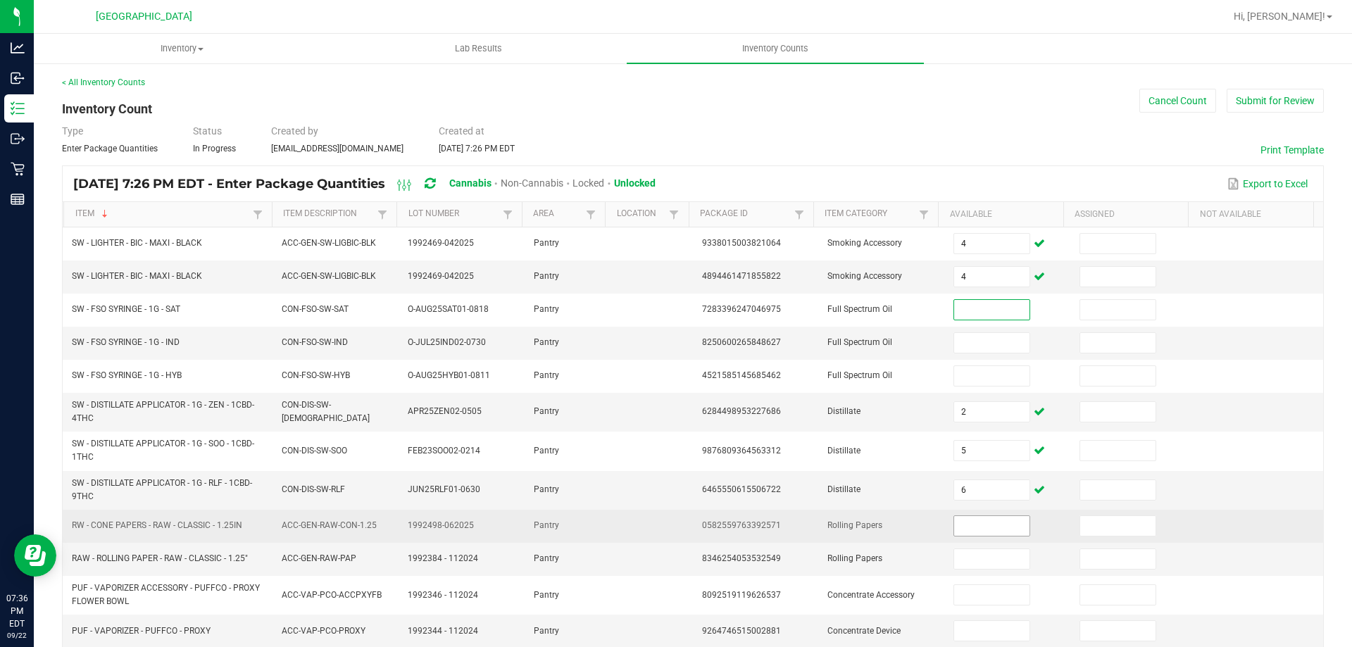
click at [954, 533] on input at bounding box center [991, 526] width 75 height 20
type input "4"
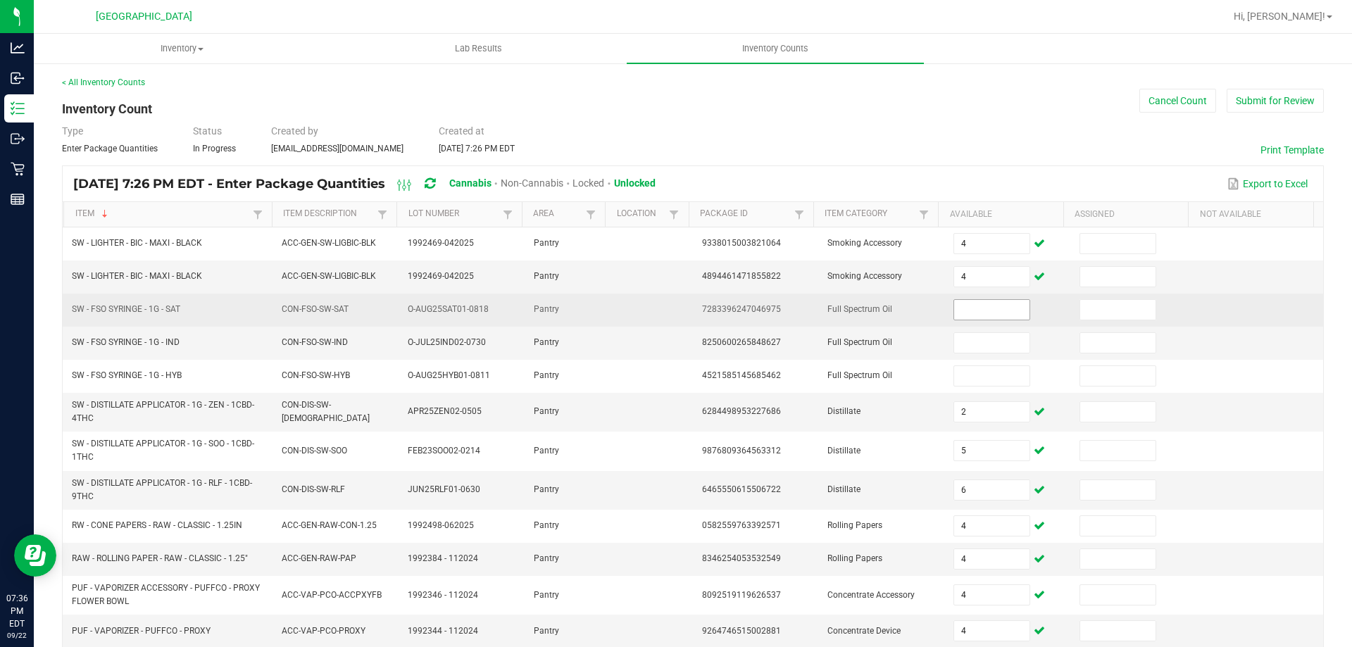
click at [996, 319] on span at bounding box center [991, 309] width 76 height 21
click at [991, 315] on input at bounding box center [991, 310] width 75 height 20
type input "12"
type input "3"
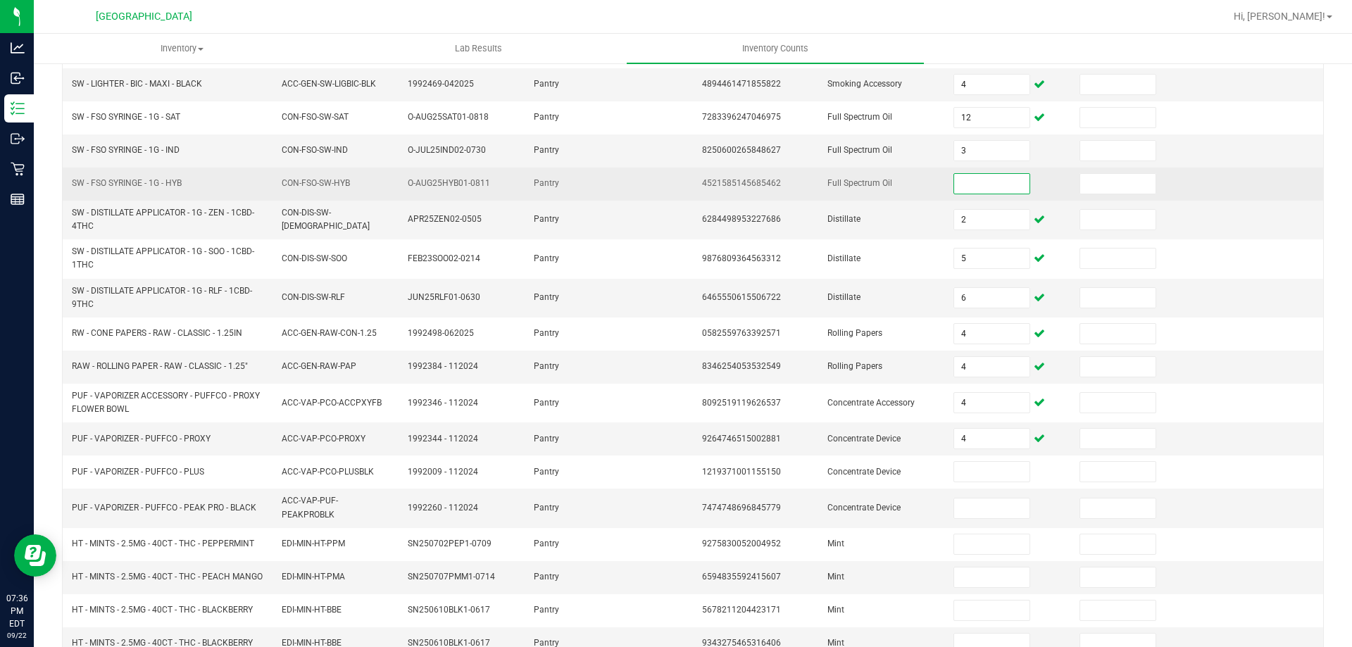
scroll to position [211, 0]
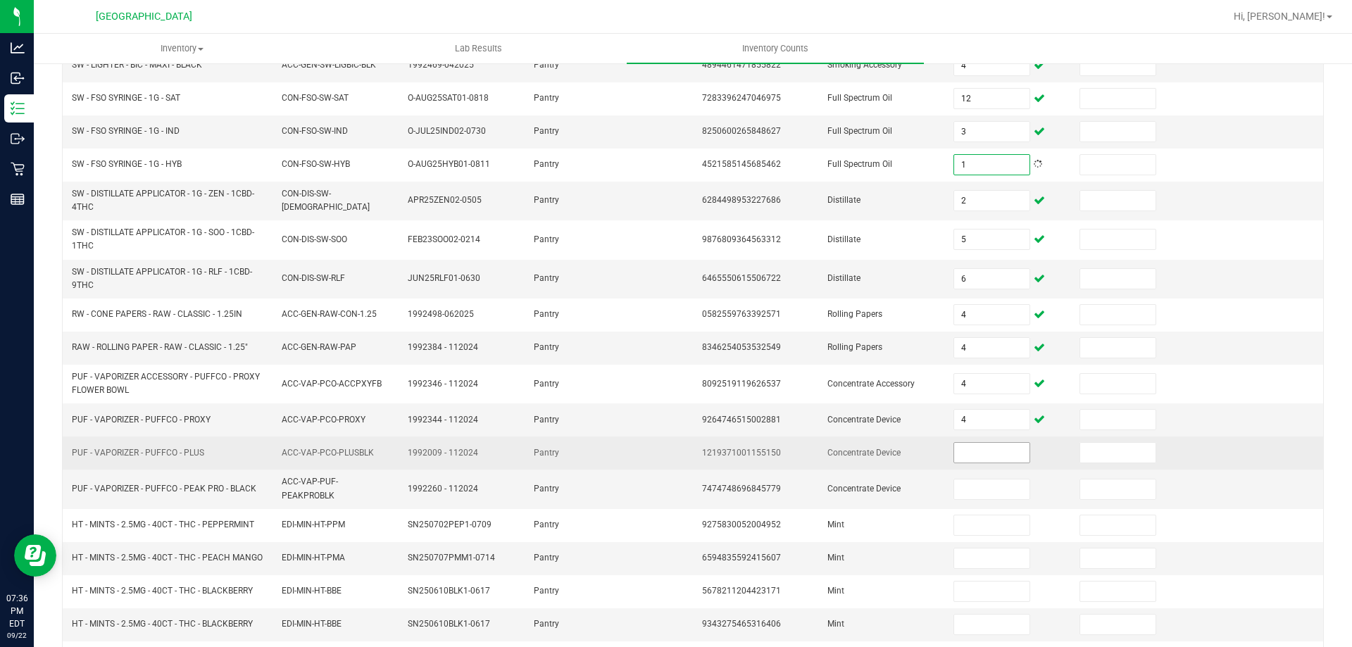
type input "1"
click at [954, 450] on input at bounding box center [991, 453] width 75 height 20
type input "4"
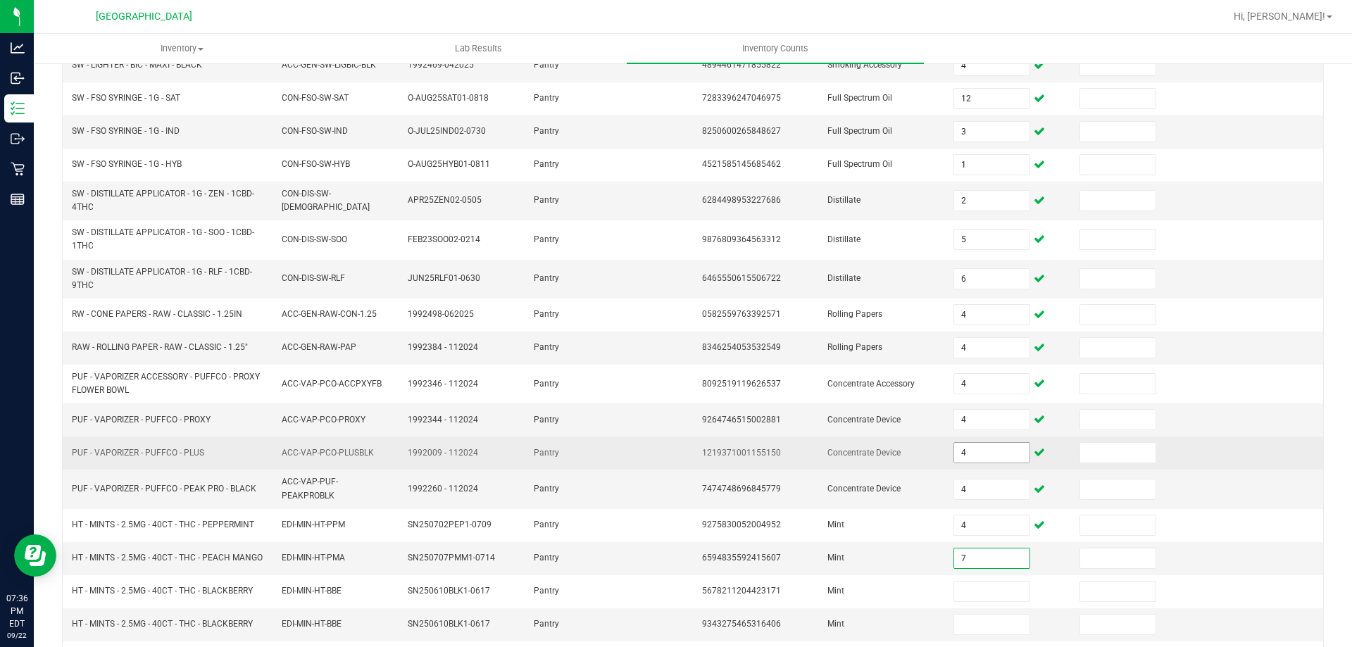
type input "7"
type input "15"
type input "0"
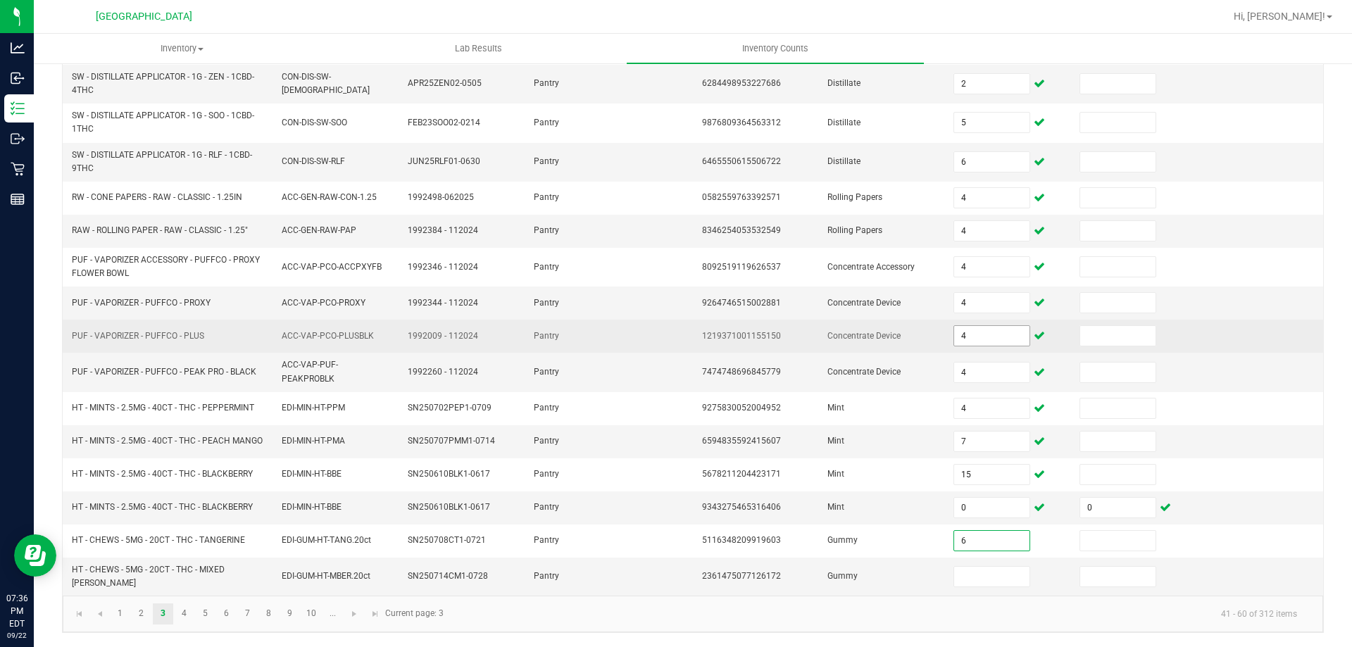
type input "6"
type input "3"
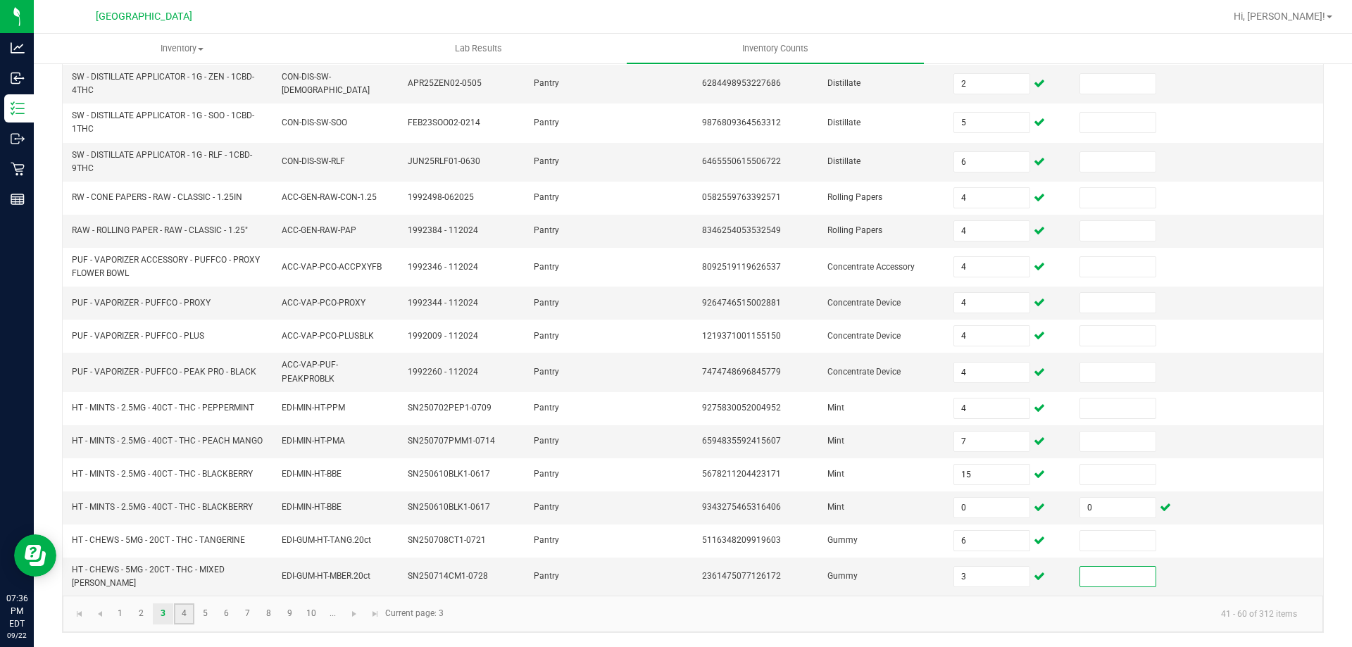
click at [184, 615] on link "4" at bounding box center [184, 613] width 20 height 21
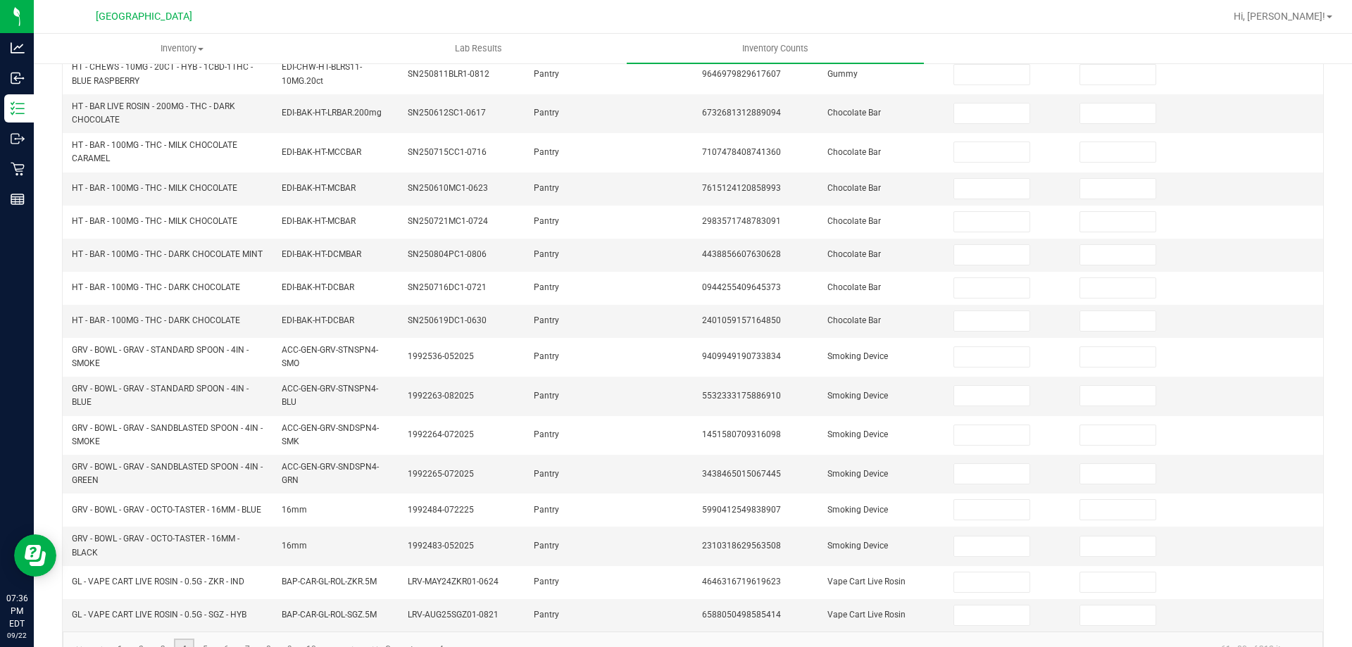
scroll to position [0, 0]
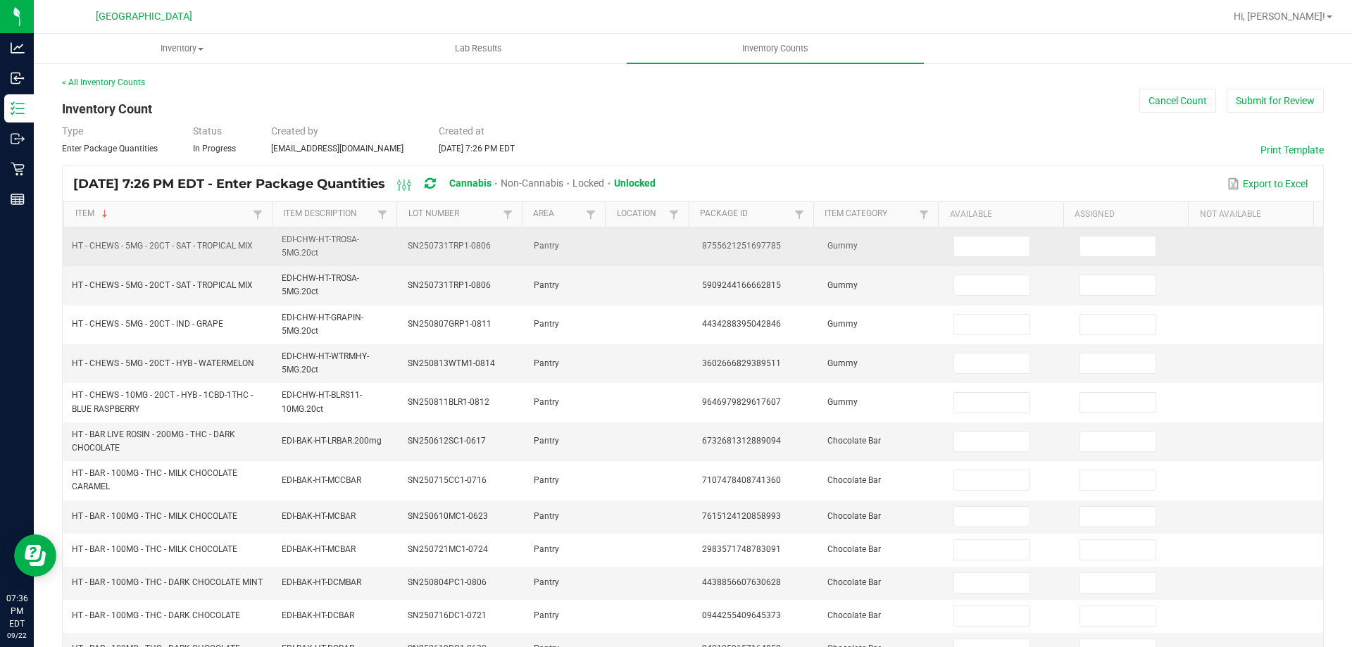
click at [945, 230] on td at bounding box center [1008, 246] width 126 height 39
click at [960, 252] on input at bounding box center [991, 247] width 75 height 20
type input "19"
type input "0"
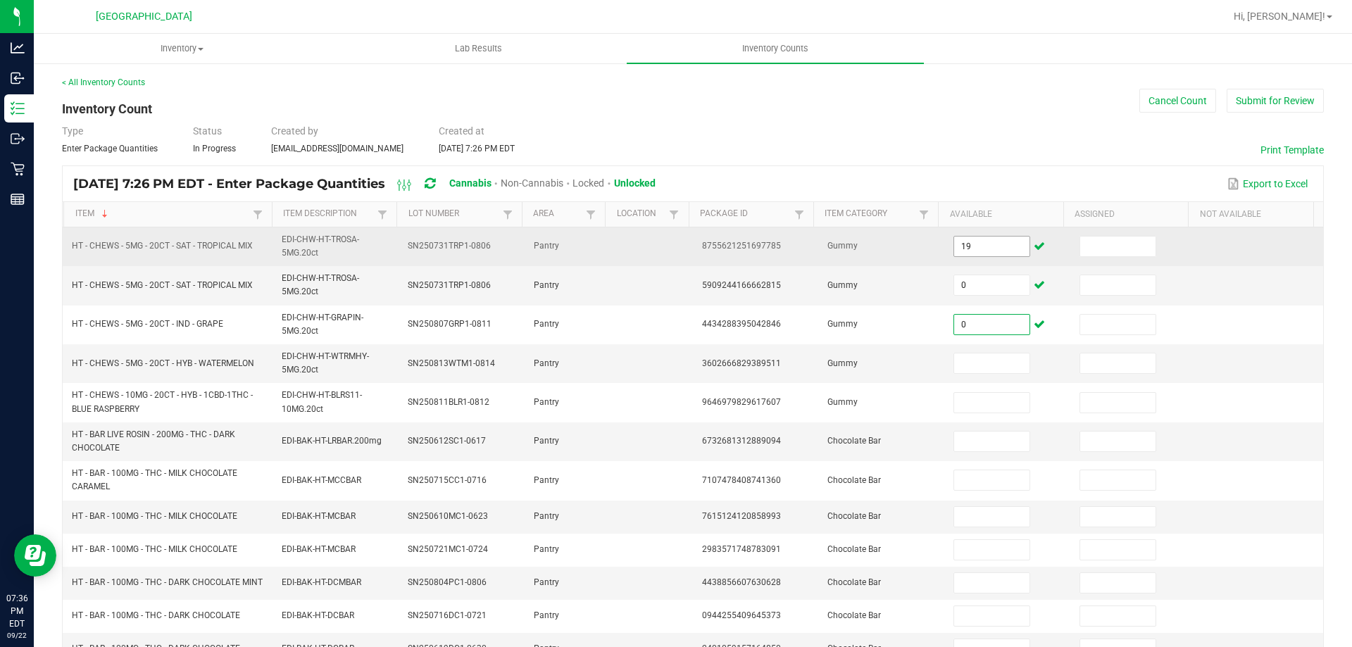
type input "0"
type input "18"
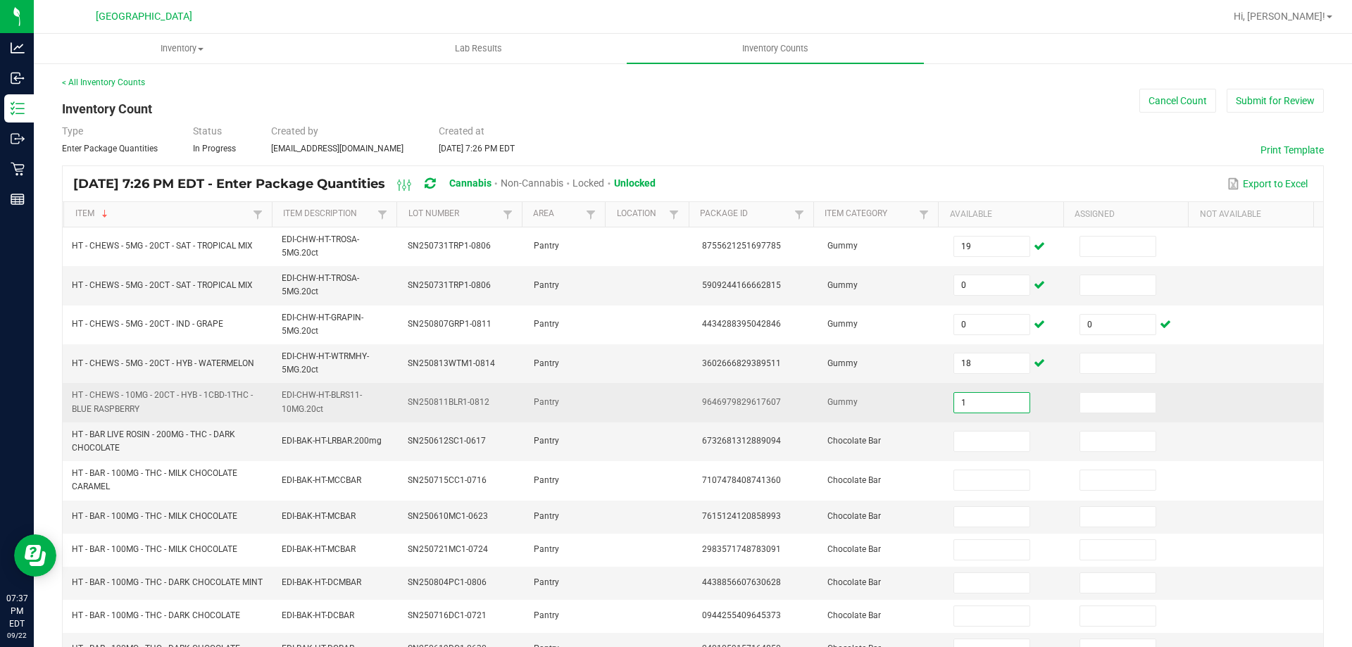
type input "1"
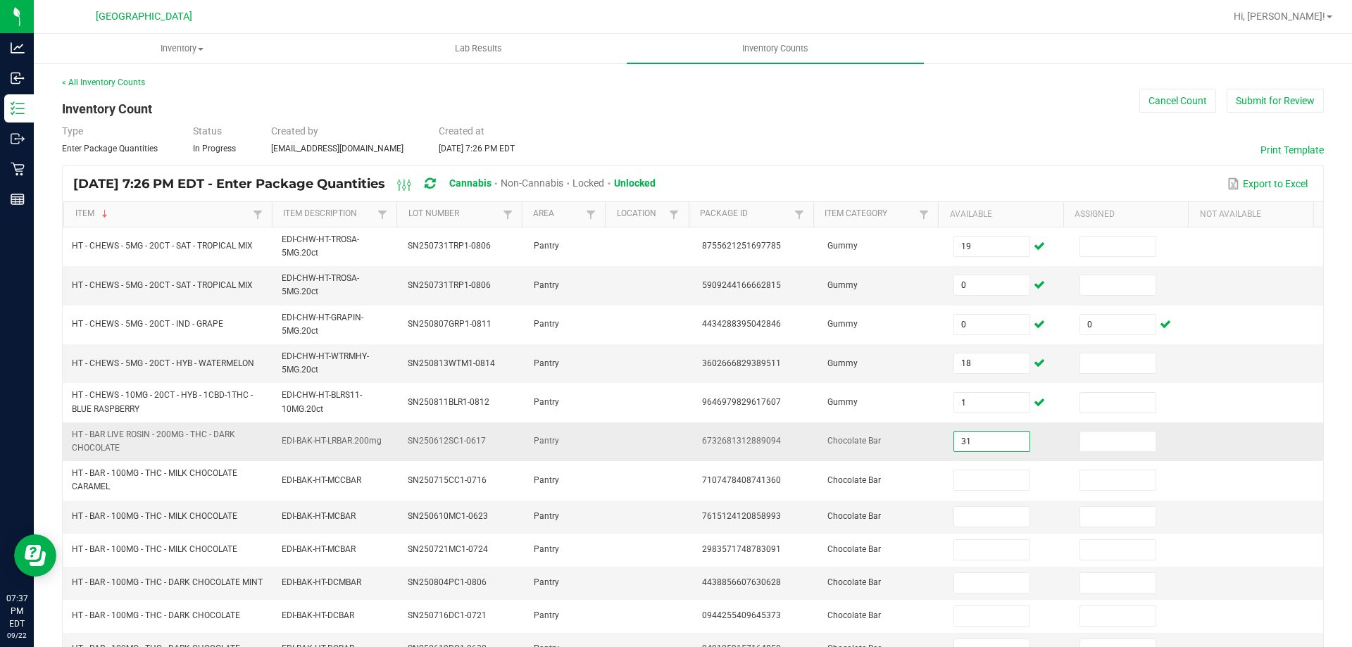
type input "31"
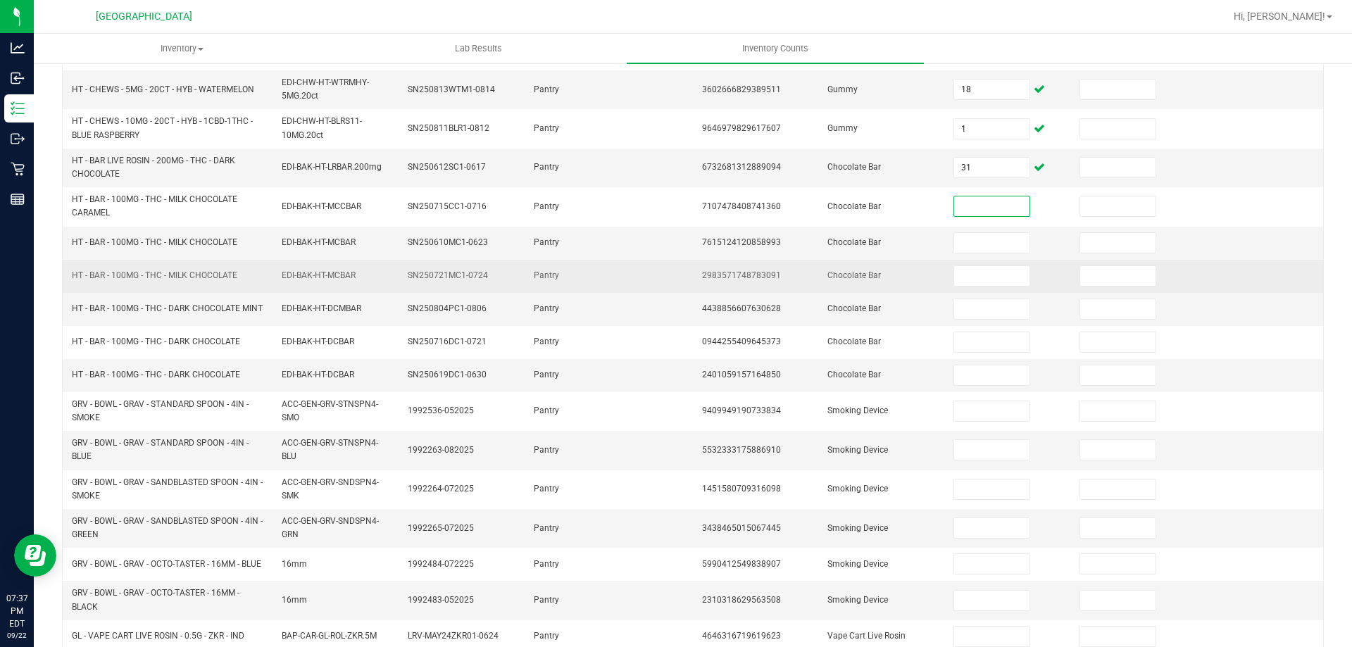
scroll to position [375, 0]
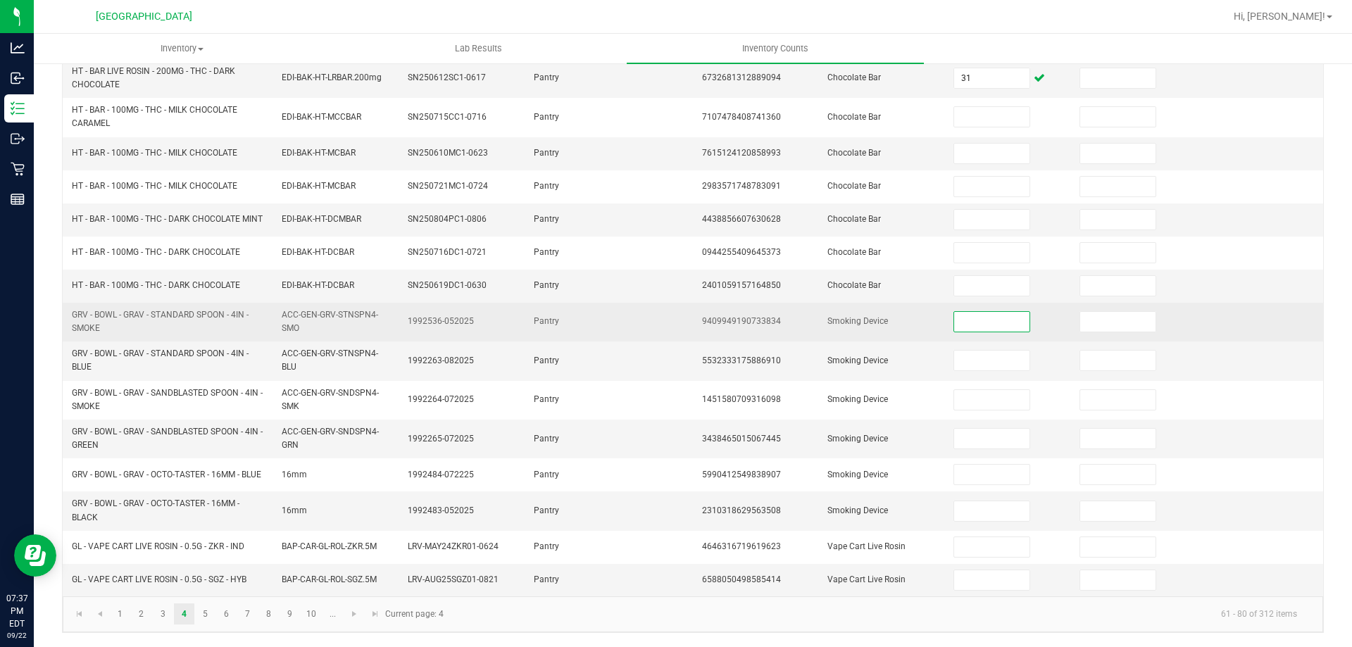
click at [972, 320] on input at bounding box center [991, 322] width 75 height 20
type input "4"
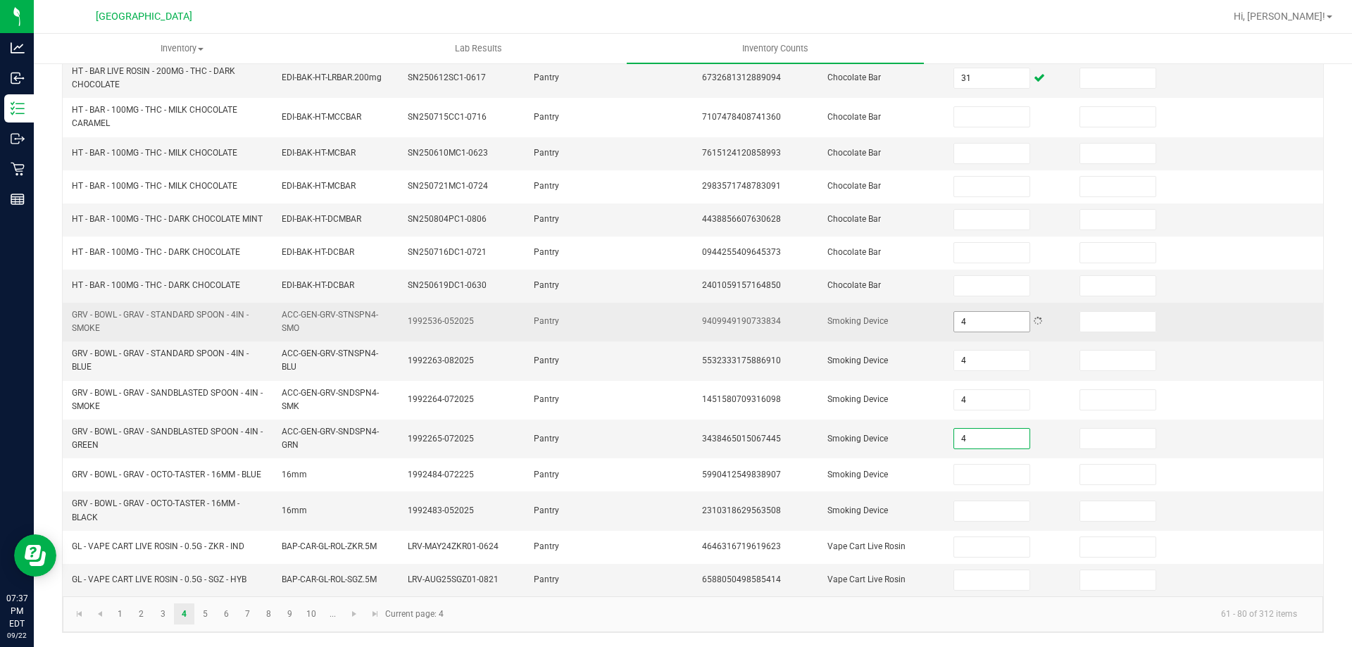
type input "4"
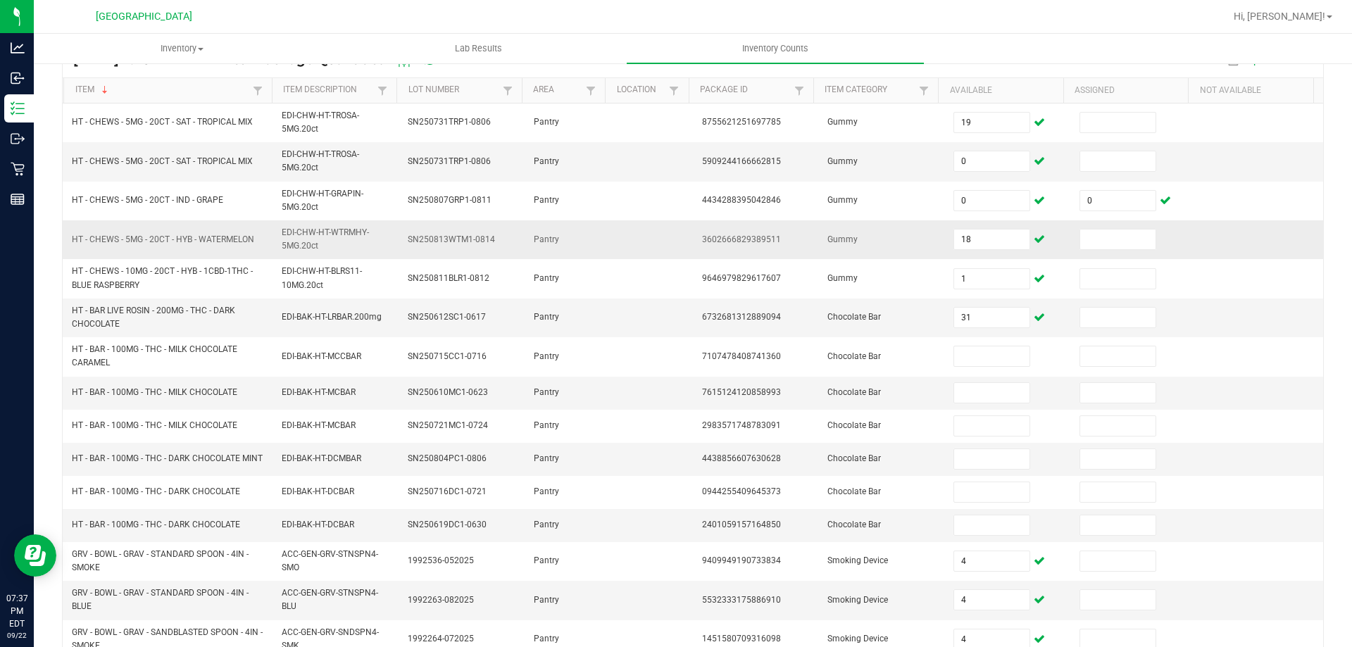
scroll to position [0, 0]
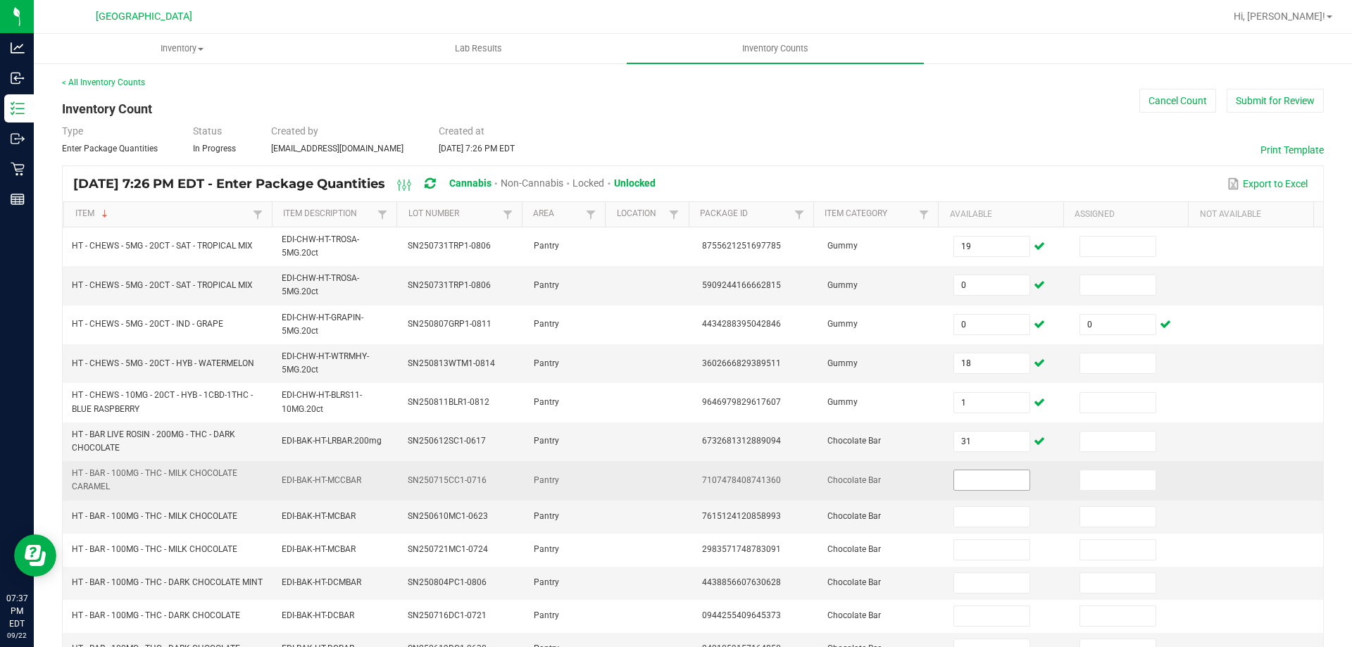
click at [1012, 482] on input at bounding box center [991, 480] width 75 height 20
type input "10"
type input "4"
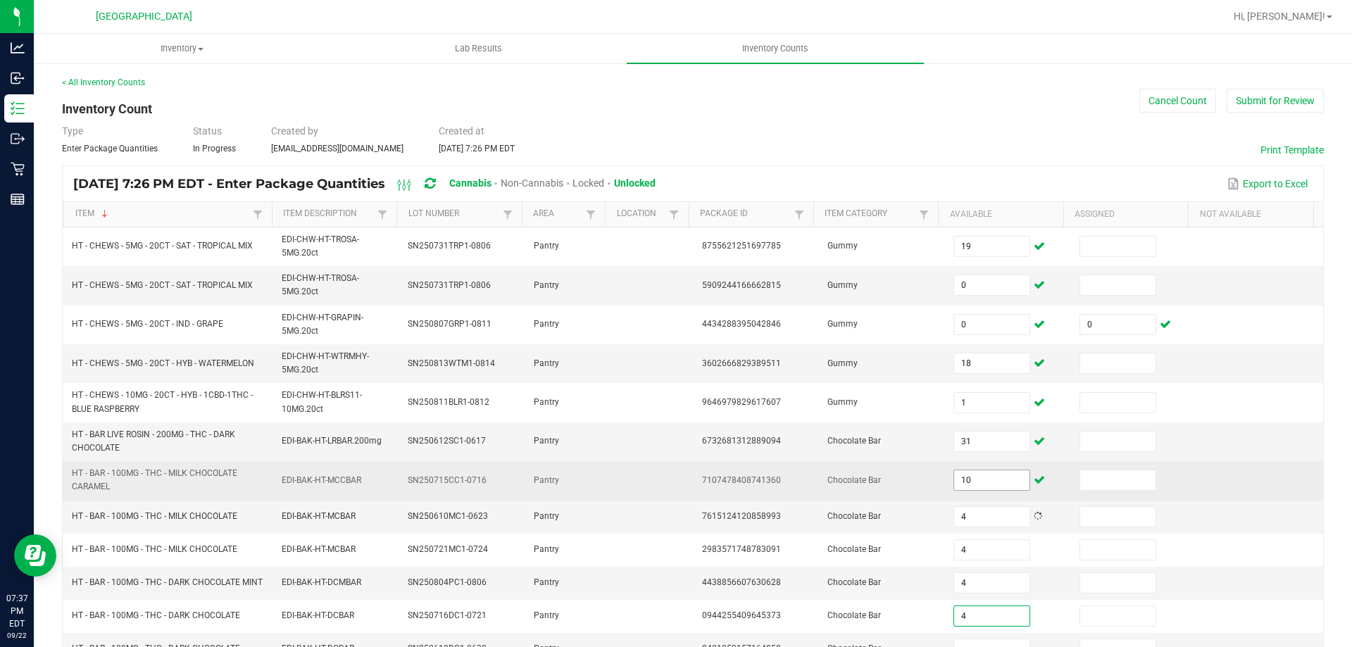
type input "4"
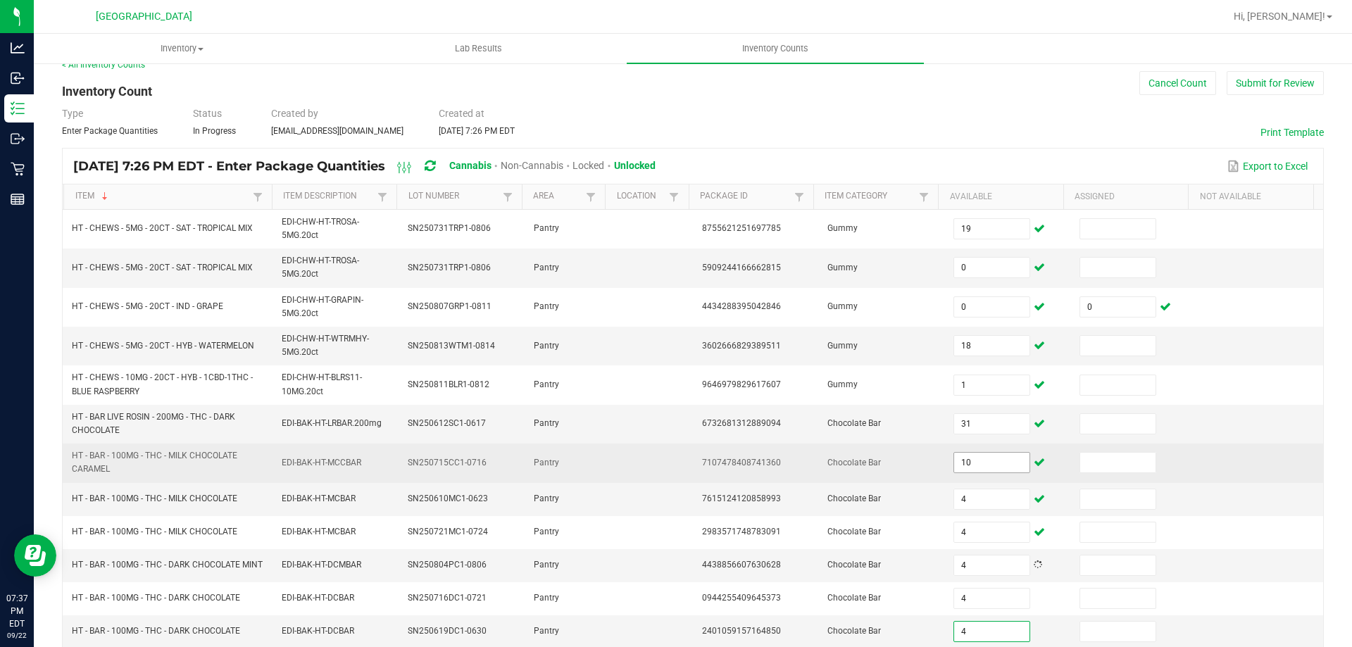
type input "4"
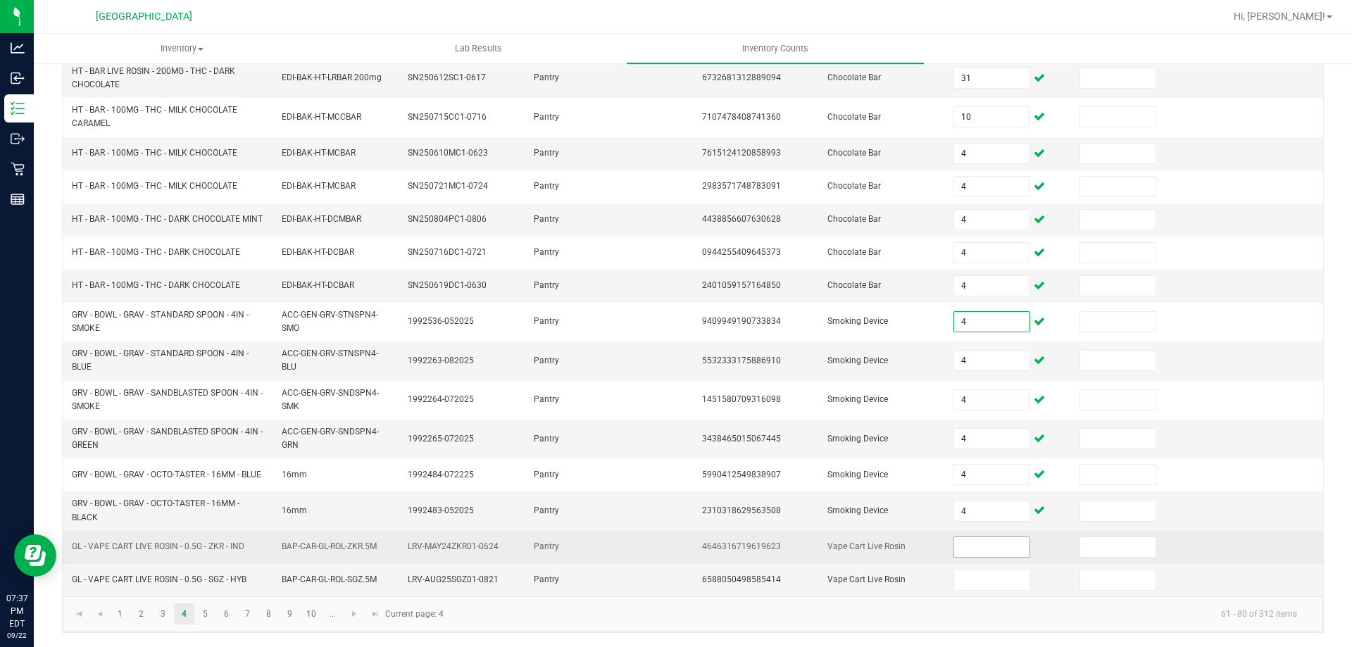
scroll to position [375, 0]
click at [995, 560] on td at bounding box center [1008, 547] width 126 height 33
click at [996, 543] on input at bounding box center [991, 547] width 75 height 20
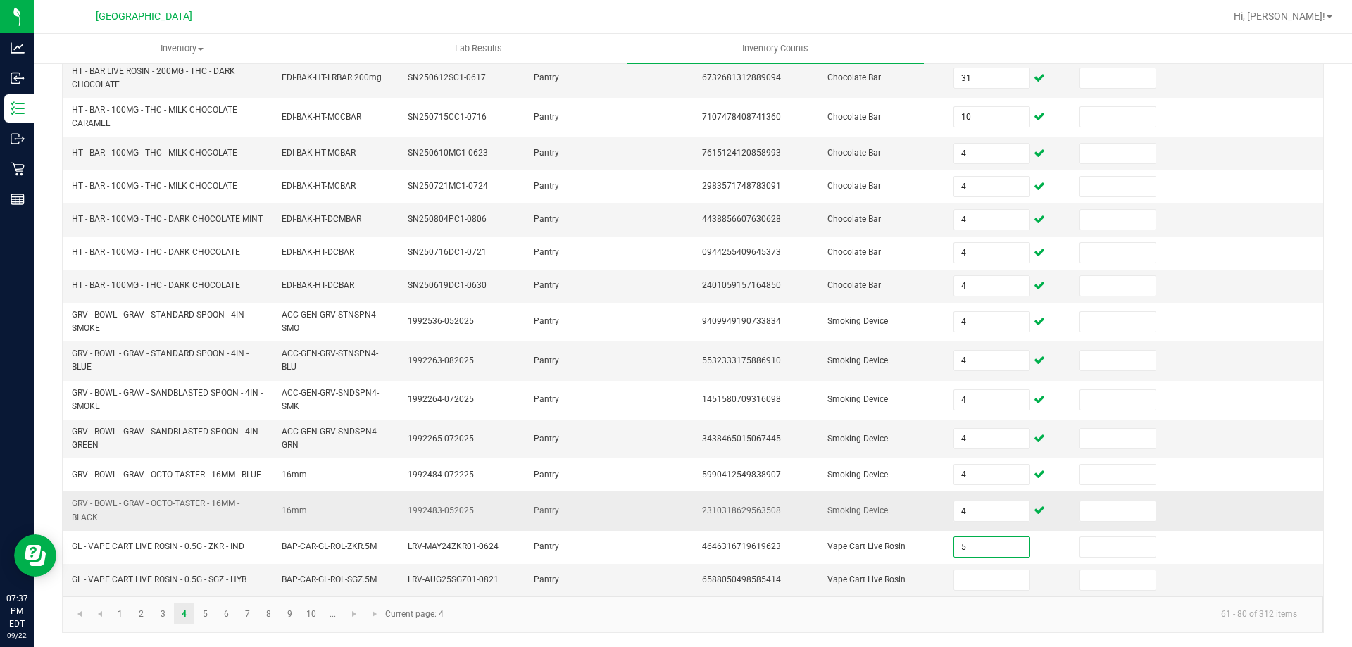
type input "5"
click at [213, 613] on link "5" at bounding box center [205, 613] width 20 height 21
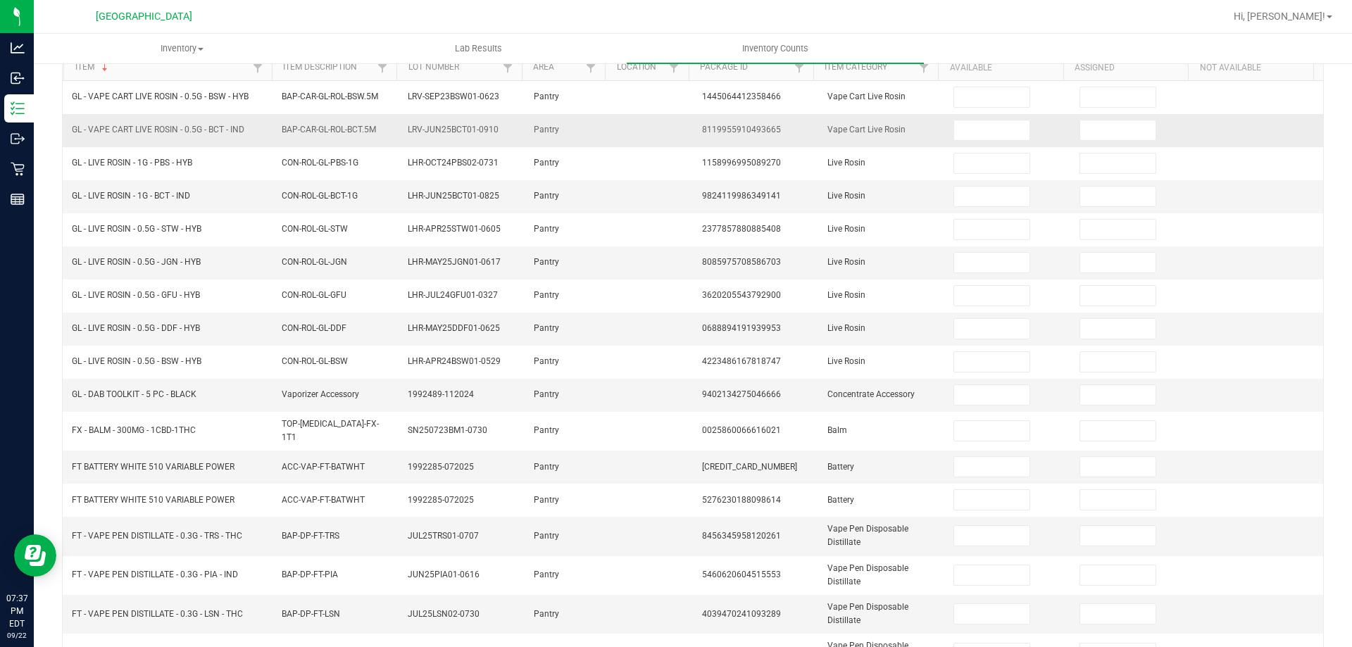
scroll to position [0, 0]
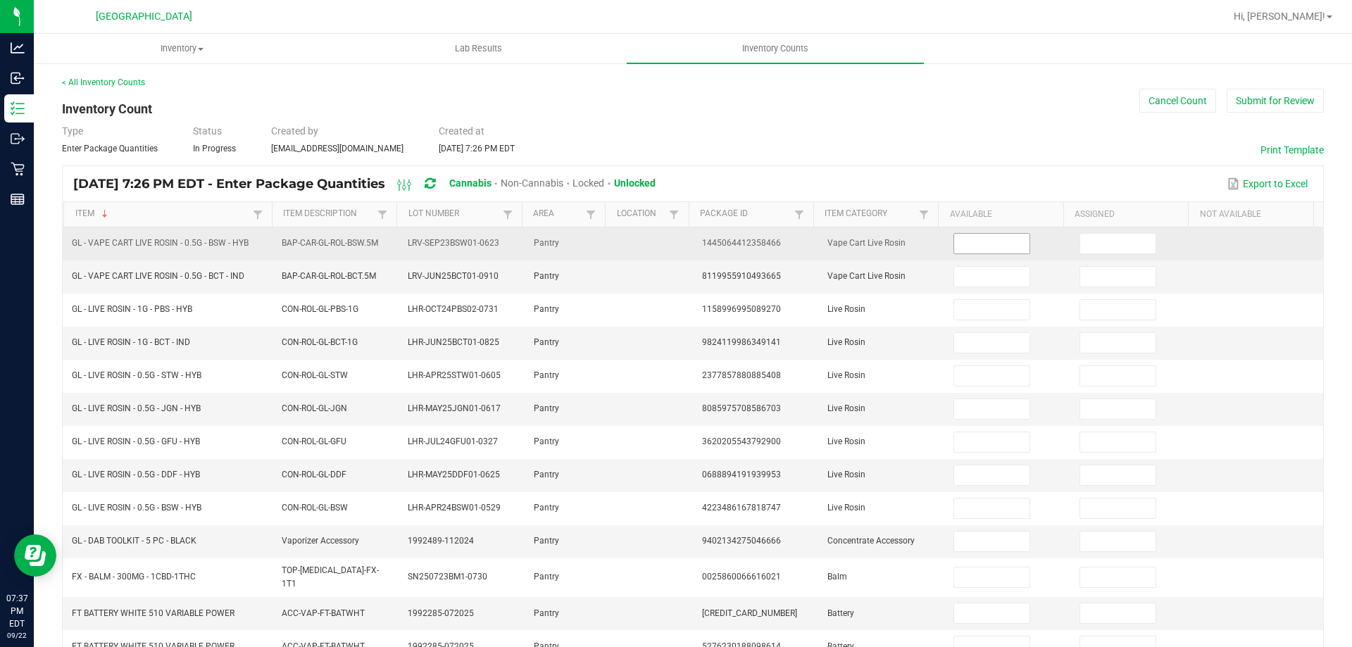
click at [984, 239] on input at bounding box center [991, 244] width 75 height 20
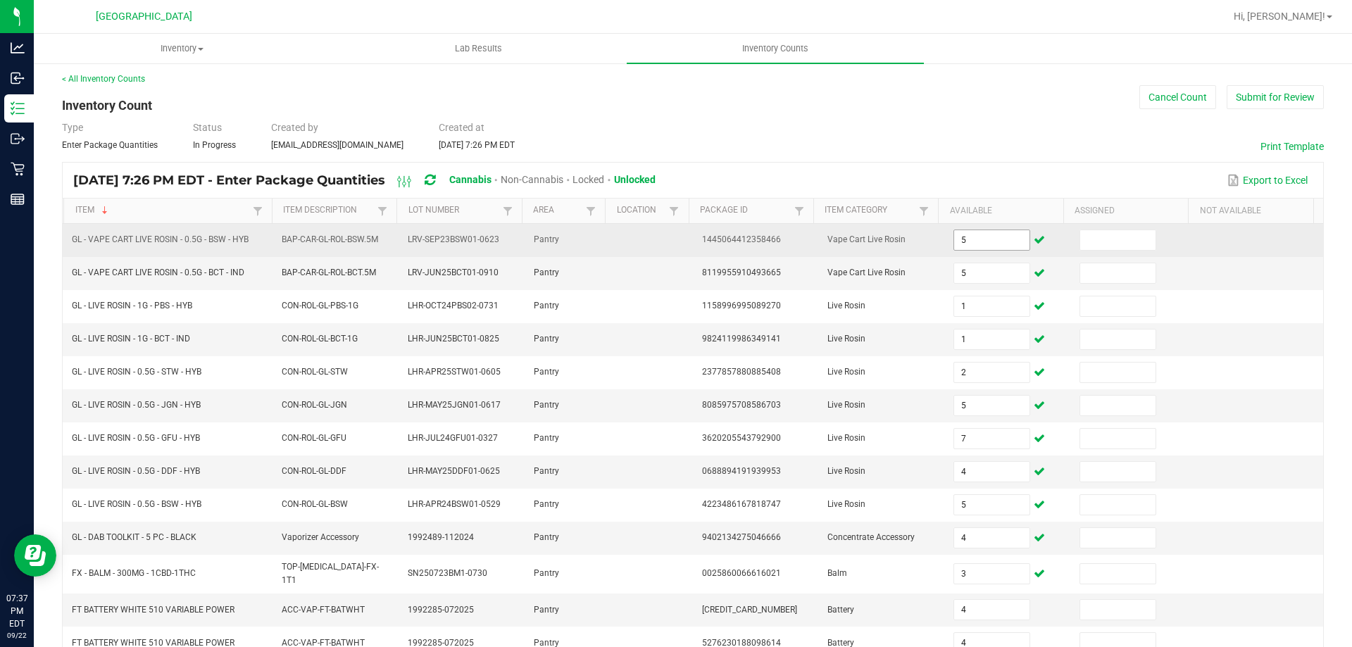
scroll to position [328, 0]
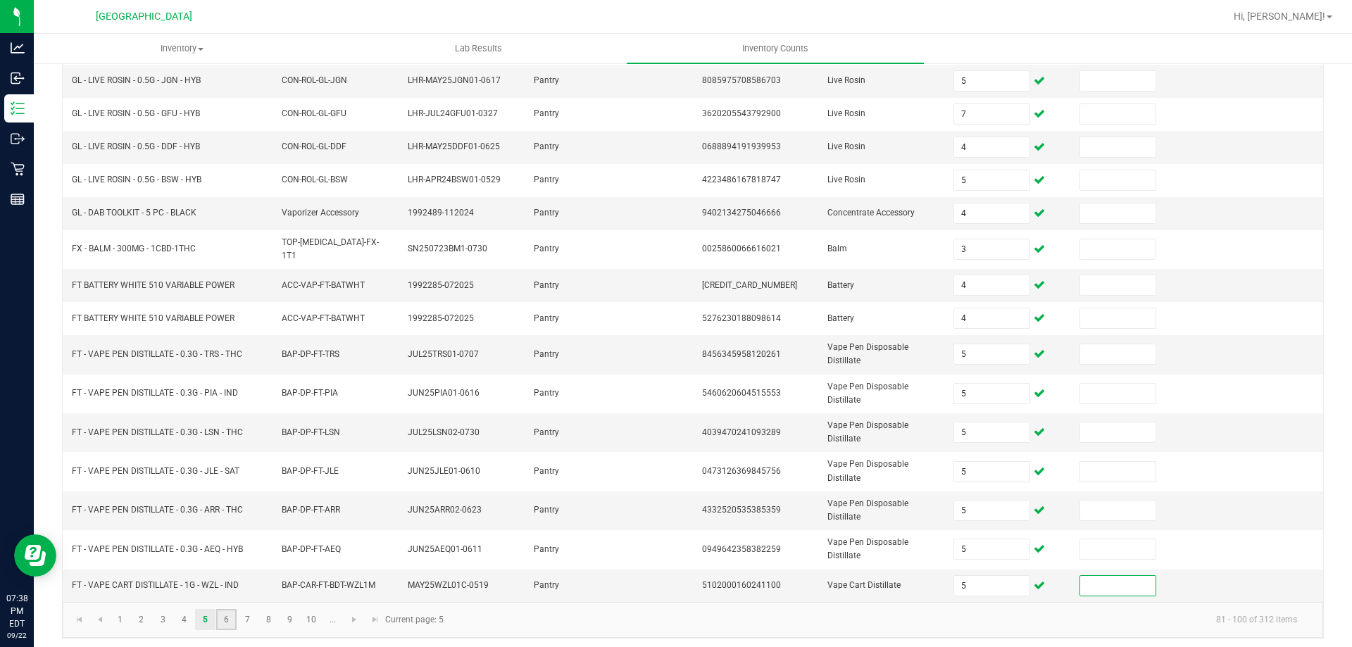
click at [216, 610] on link "6" at bounding box center [226, 619] width 20 height 21
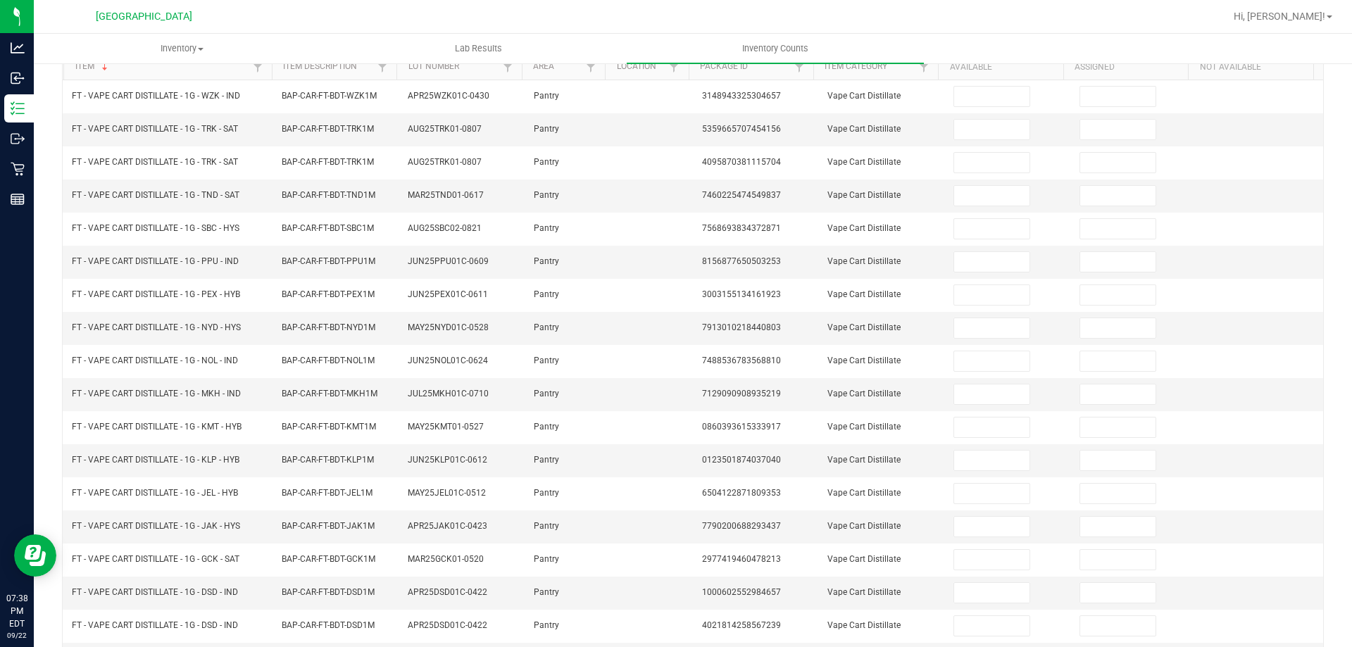
scroll to position [0, 0]
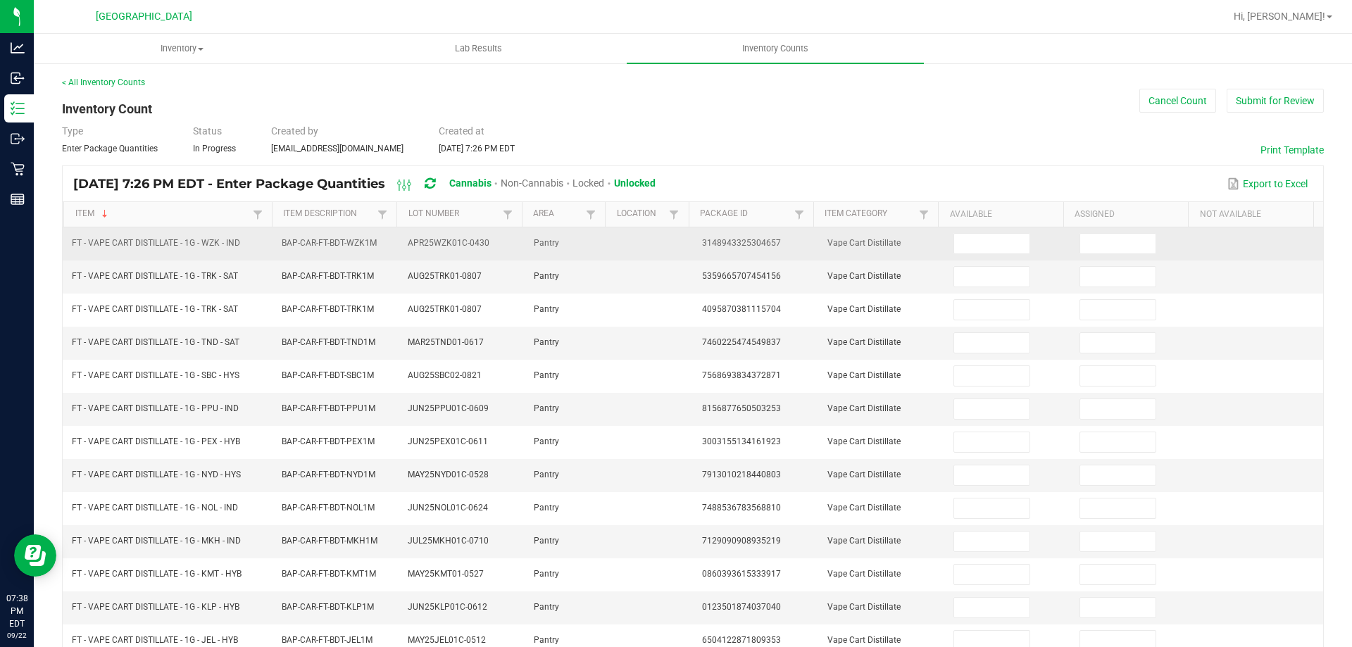
click at [945, 256] on td at bounding box center [1008, 243] width 126 height 33
click at [954, 253] on input at bounding box center [991, 244] width 75 height 20
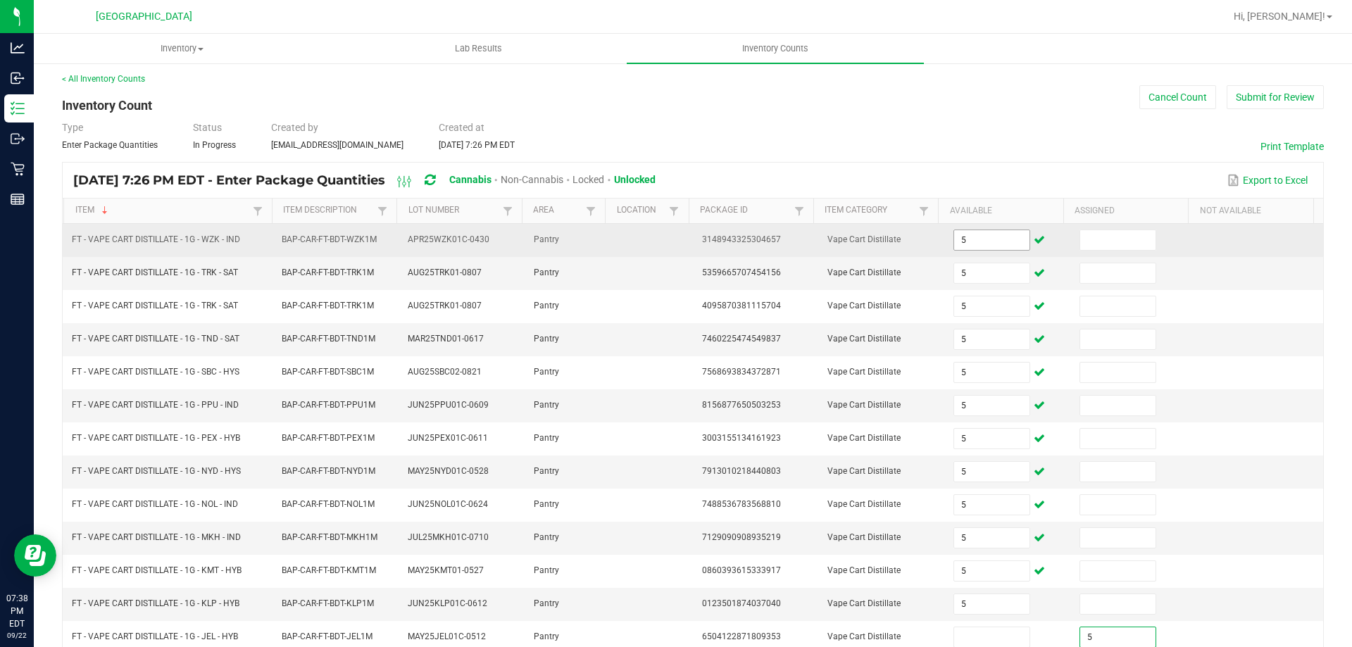
scroll to position [292, 0]
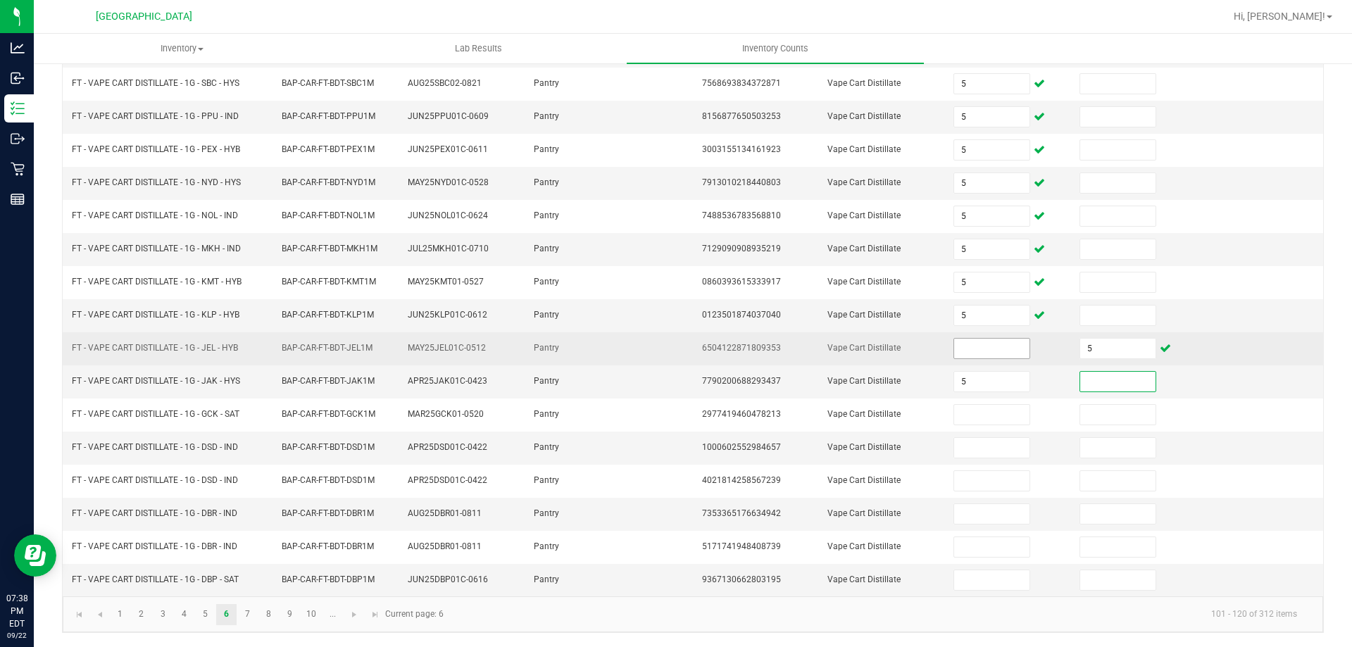
click at [960, 346] on input at bounding box center [991, 349] width 75 height 20
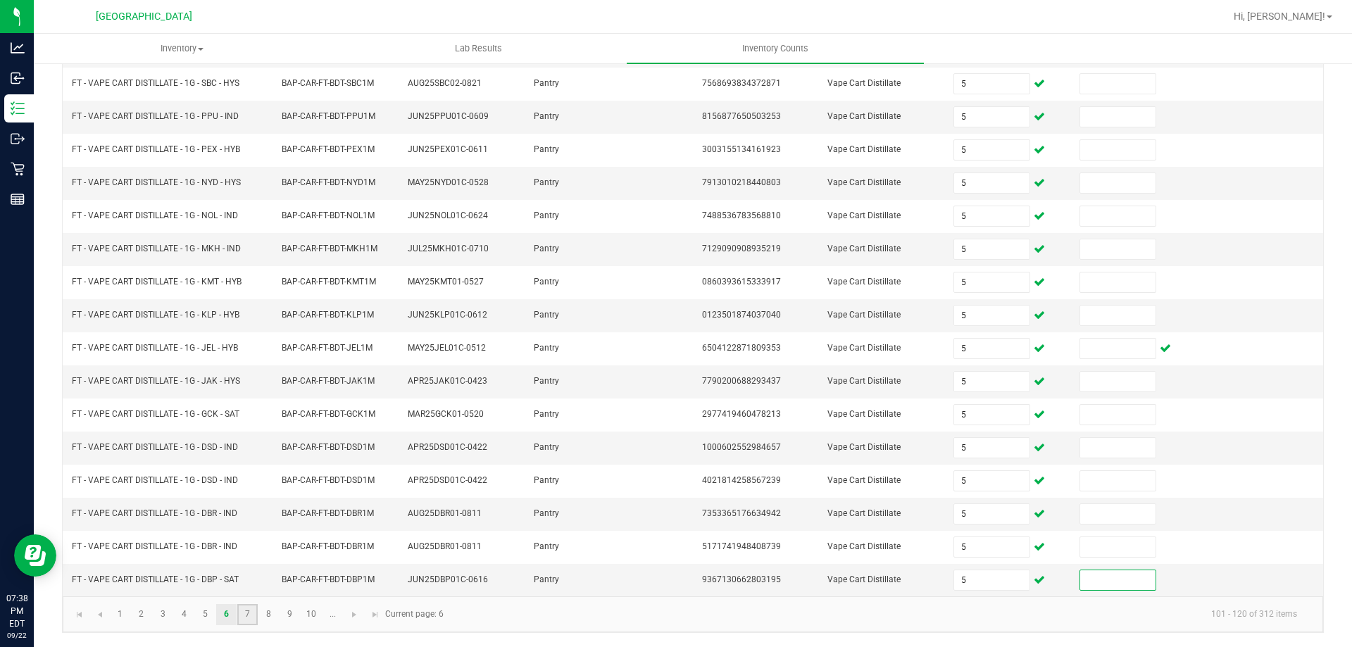
click at [252, 611] on link "7" at bounding box center [247, 614] width 20 height 21
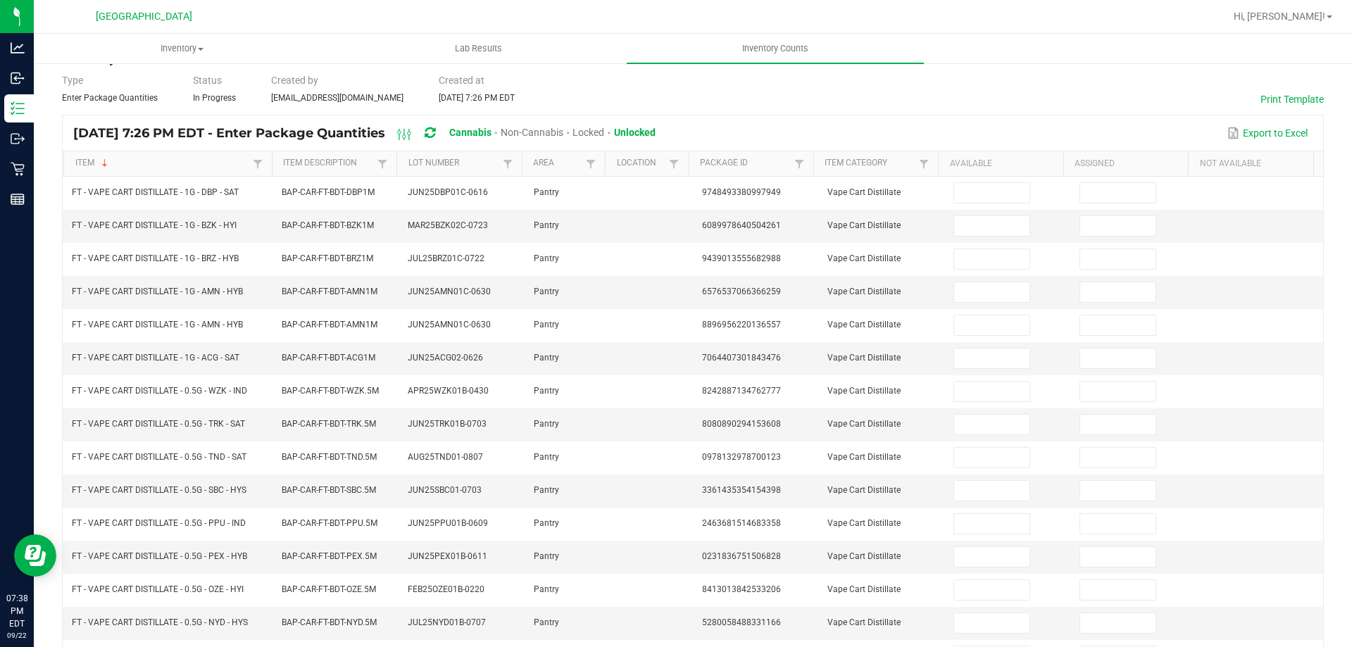
scroll to position [0, 0]
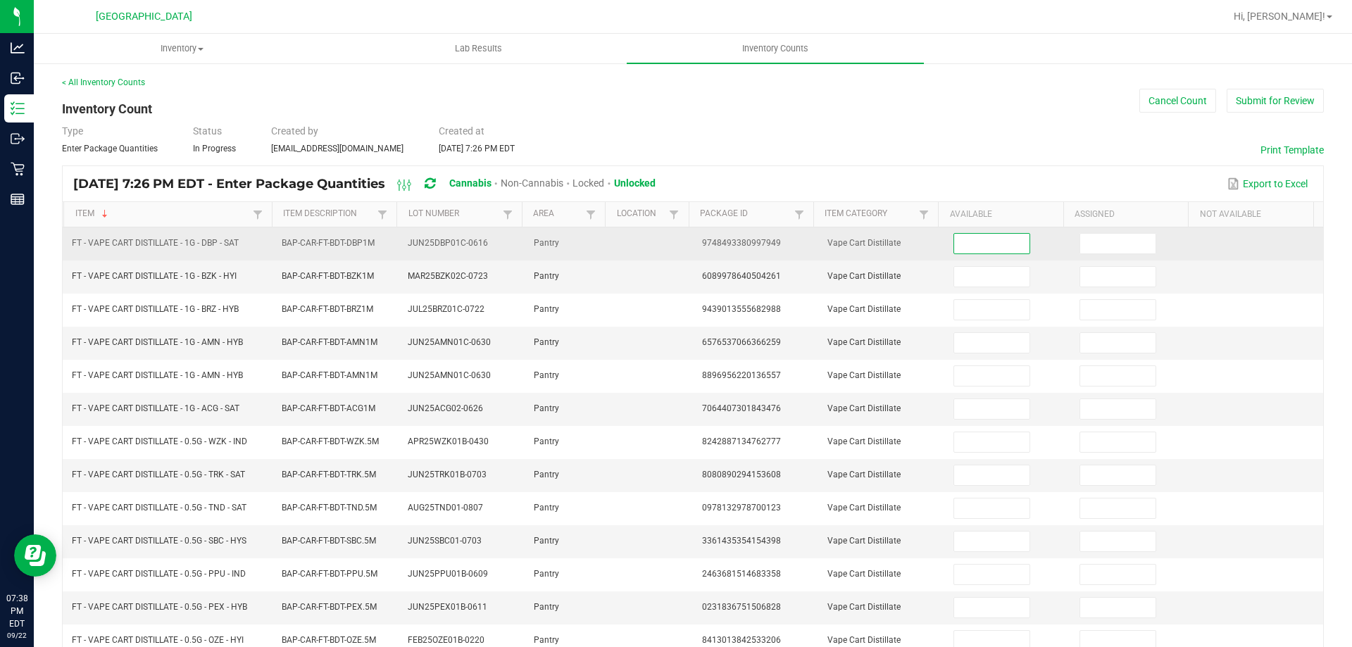
click at [996, 250] on input at bounding box center [991, 244] width 75 height 20
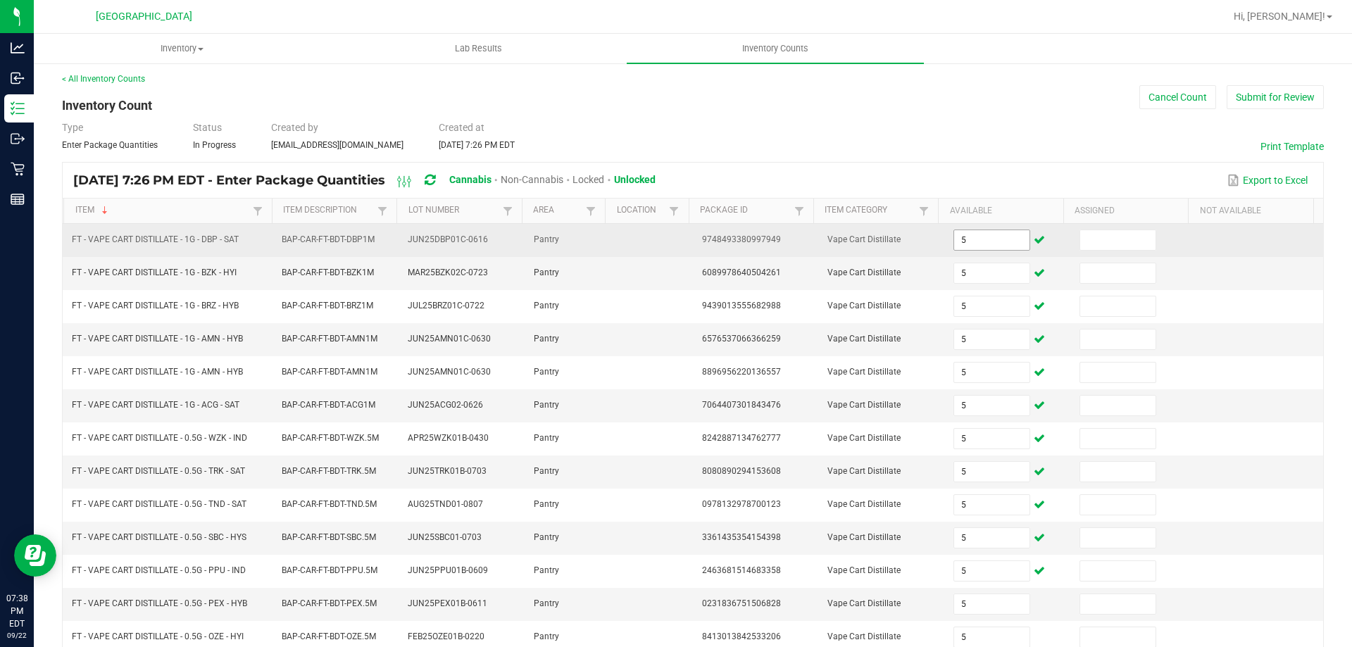
scroll to position [292, 0]
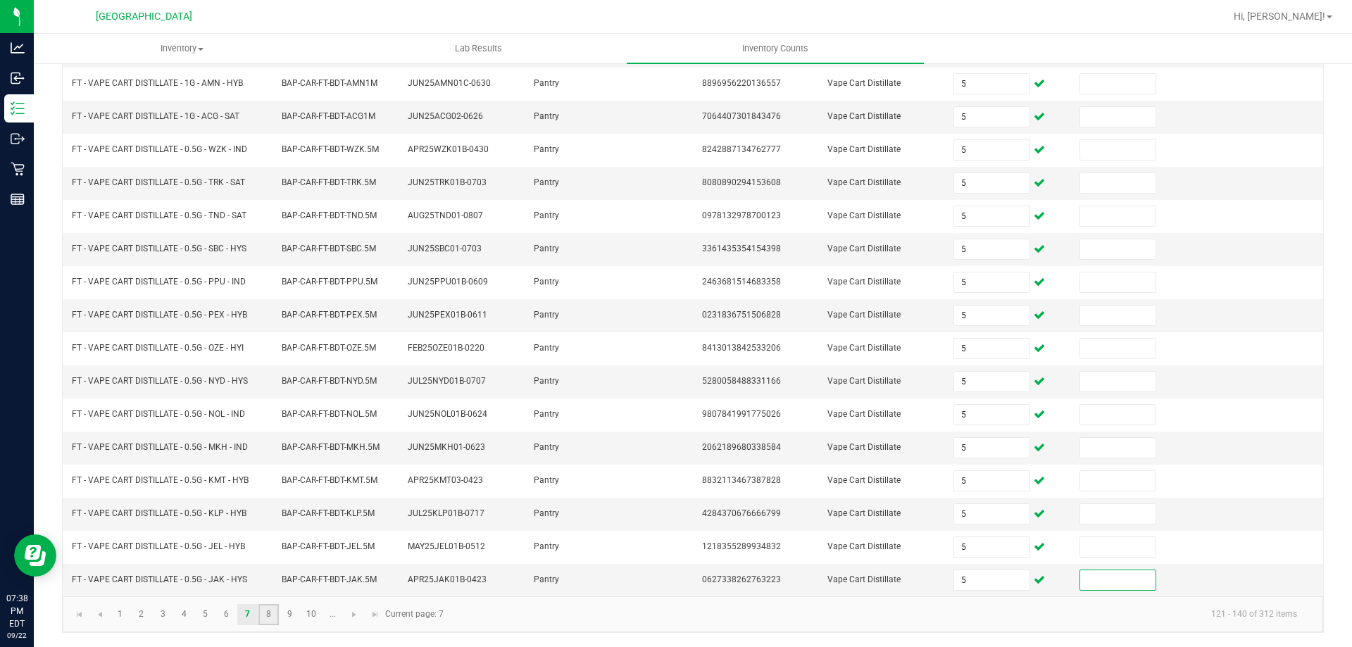
click at [268, 608] on link "8" at bounding box center [268, 614] width 20 height 21
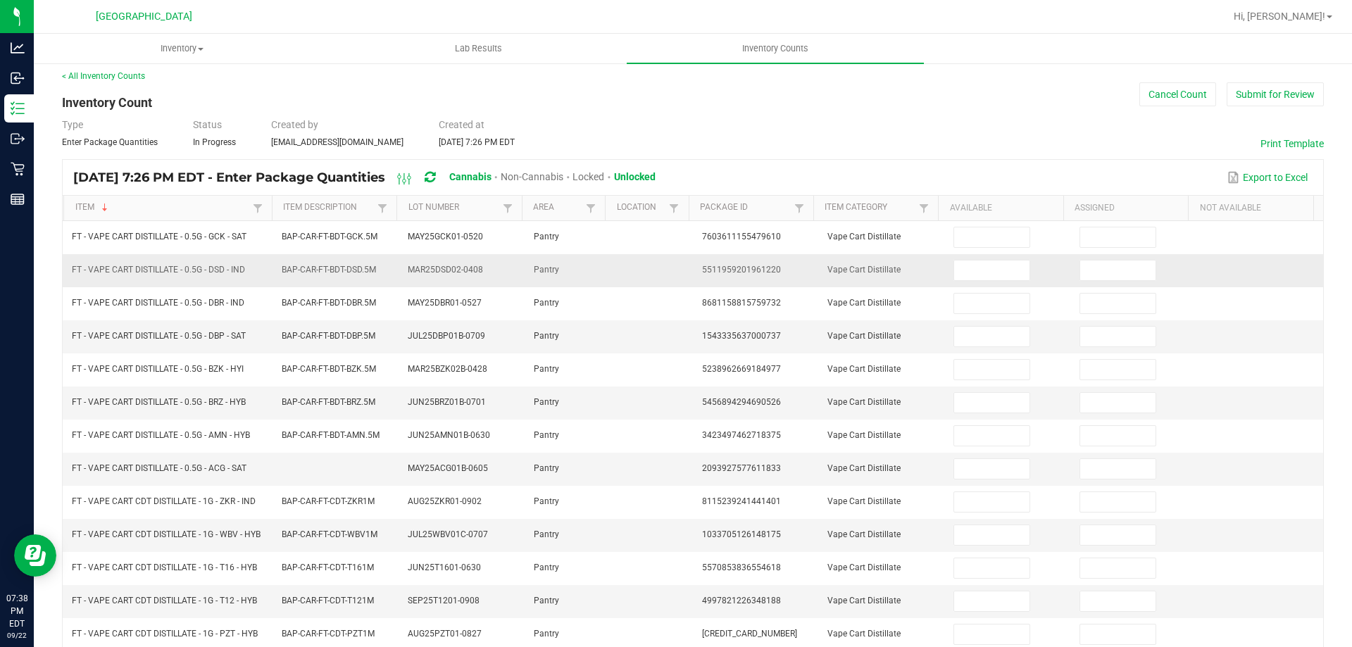
scroll to position [0, 0]
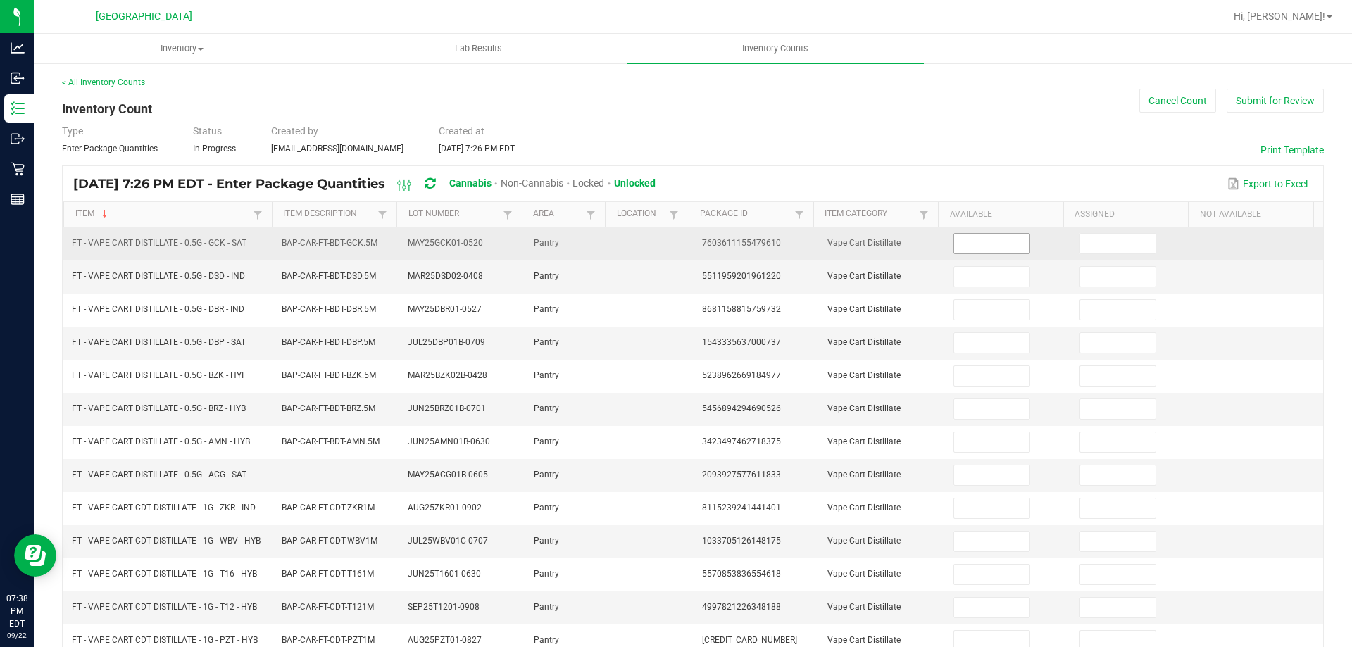
click at [954, 242] on input at bounding box center [991, 244] width 75 height 20
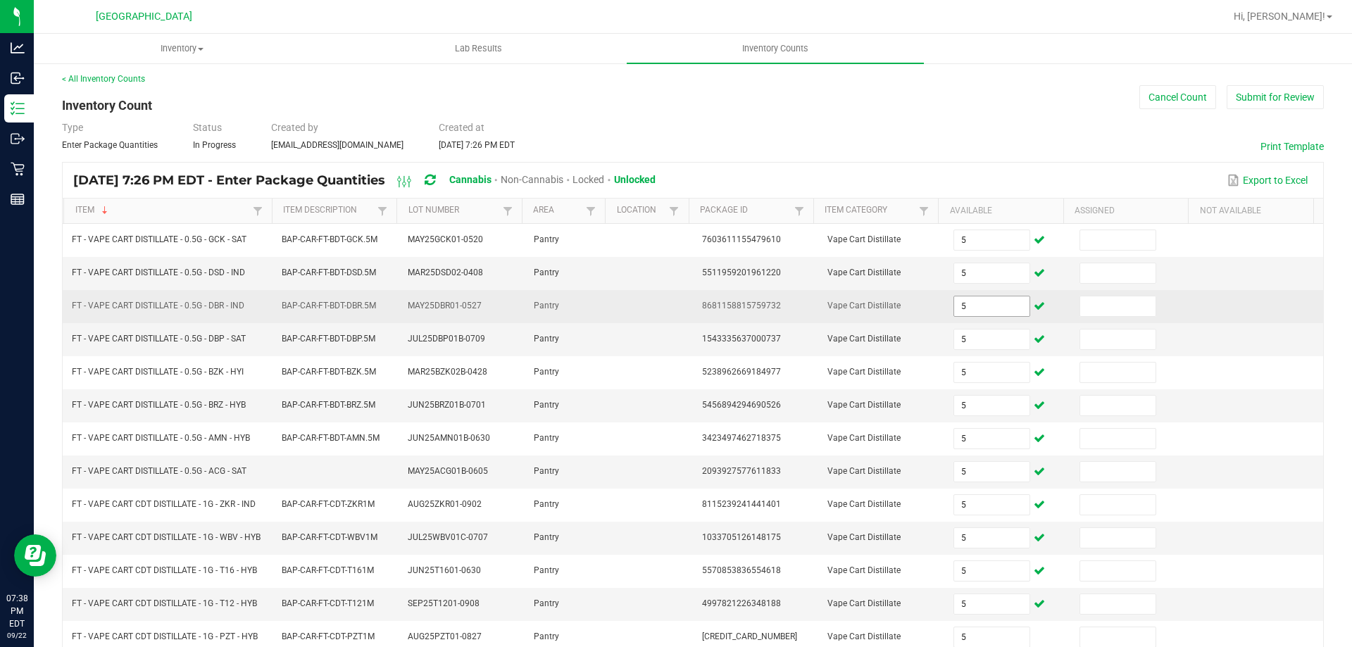
scroll to position [292, 0]
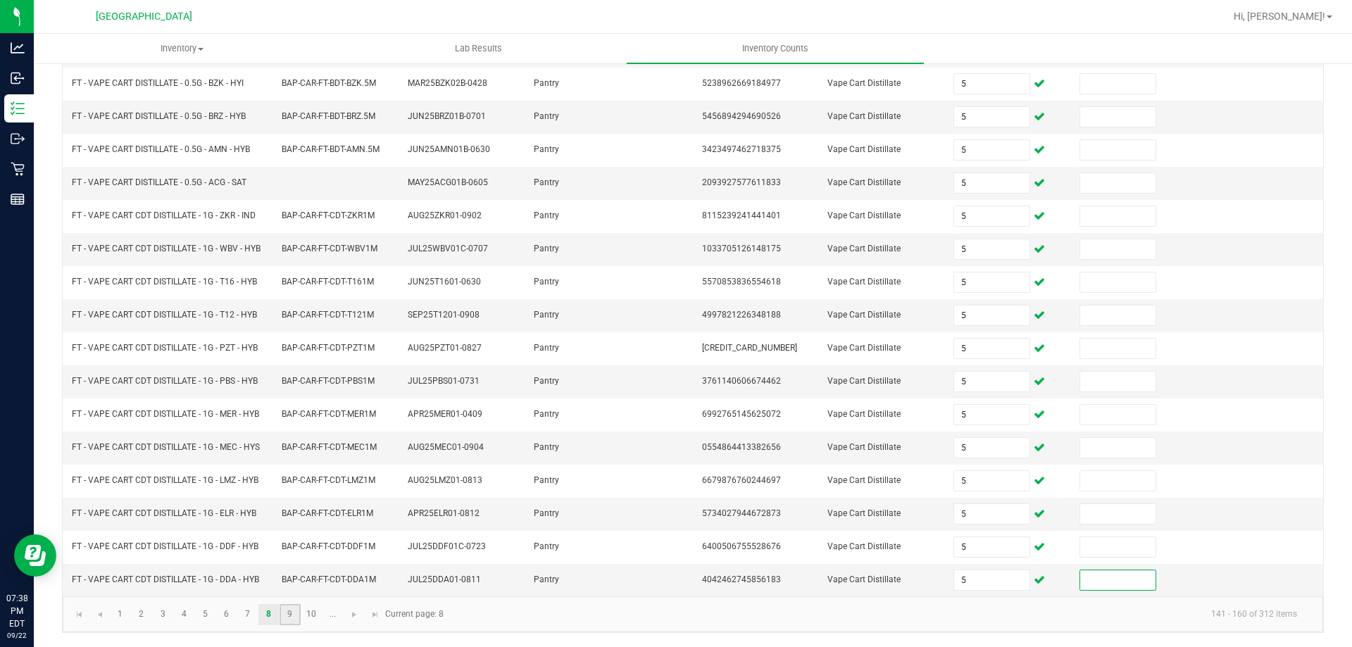
click at [292, 613] on link "9" at bounding box center [290, 614] width 20 height 21
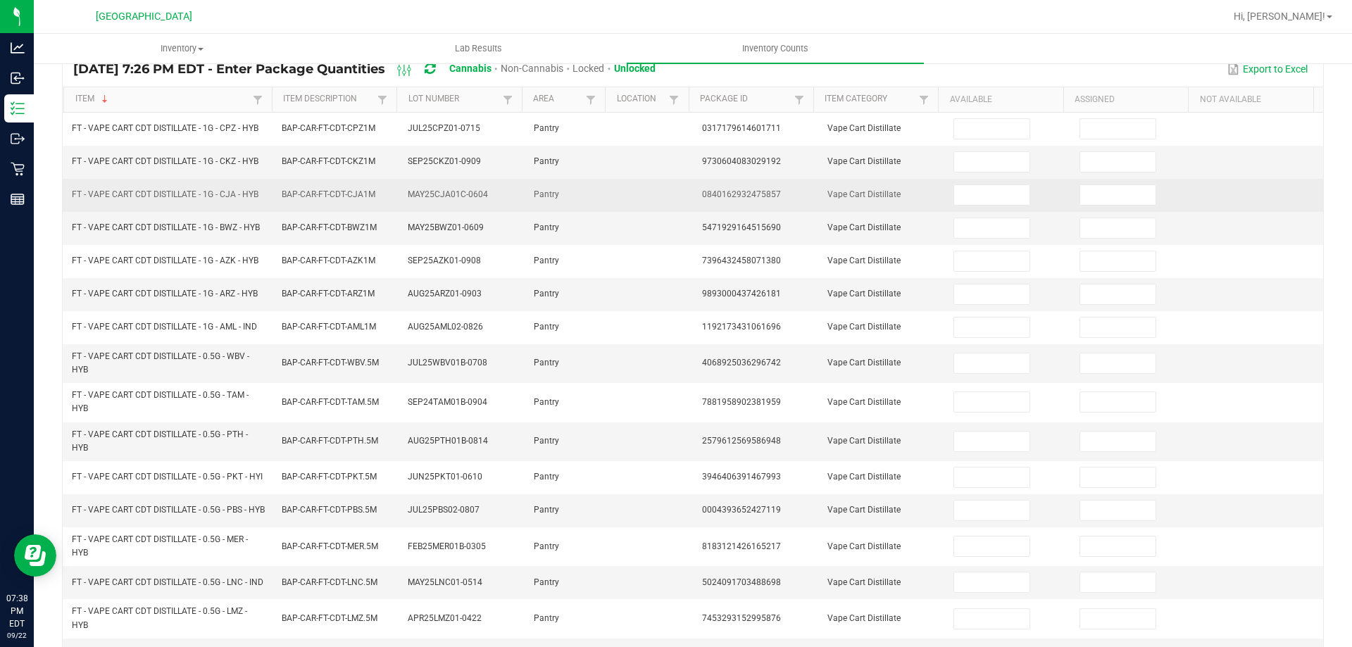
scroll to position [11, 0]
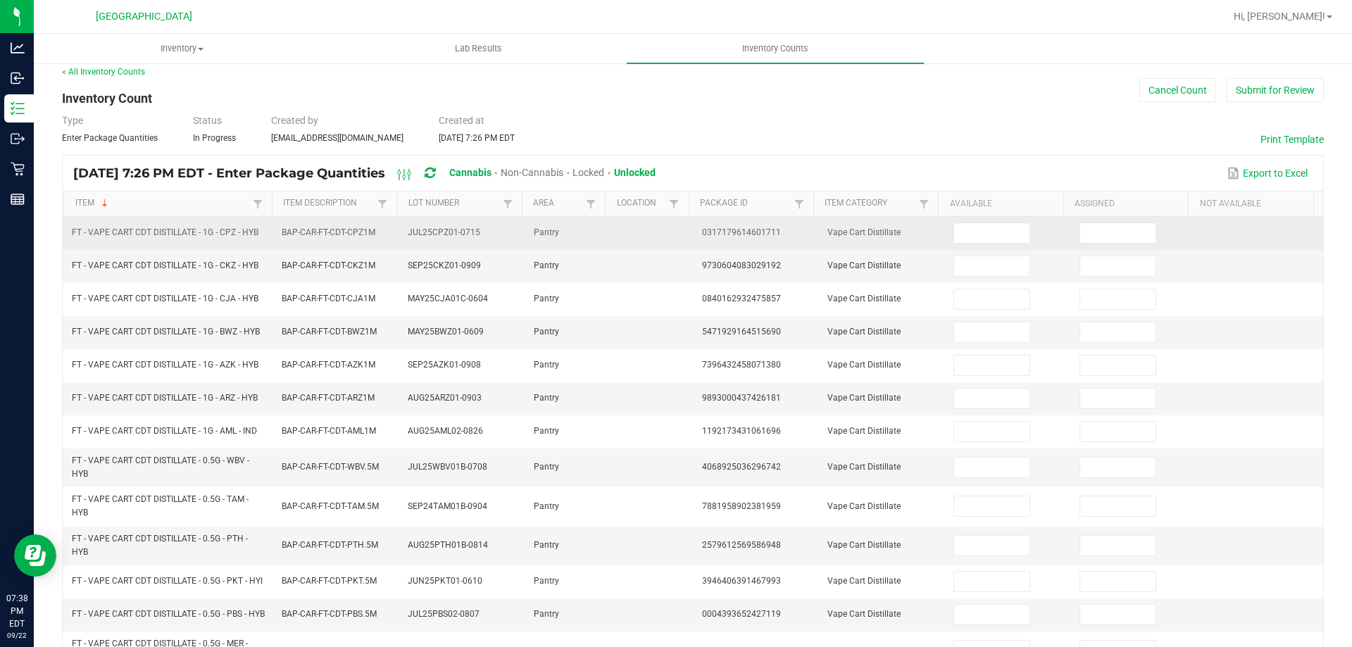
click at [991, 247] on td at bounding box center [1008, 233] width 126 height 33
click at [993, 234] on input at bounding box center [991, 233] width 75 height 20
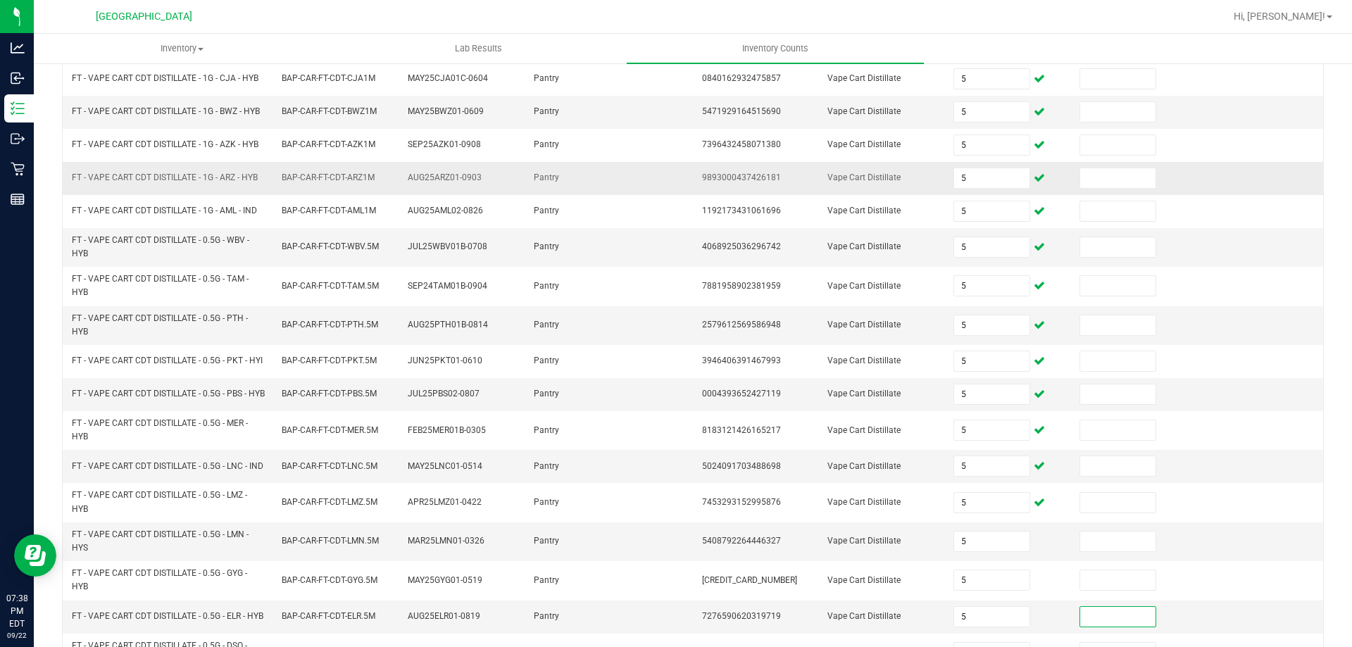
scroll to position [370, 0]
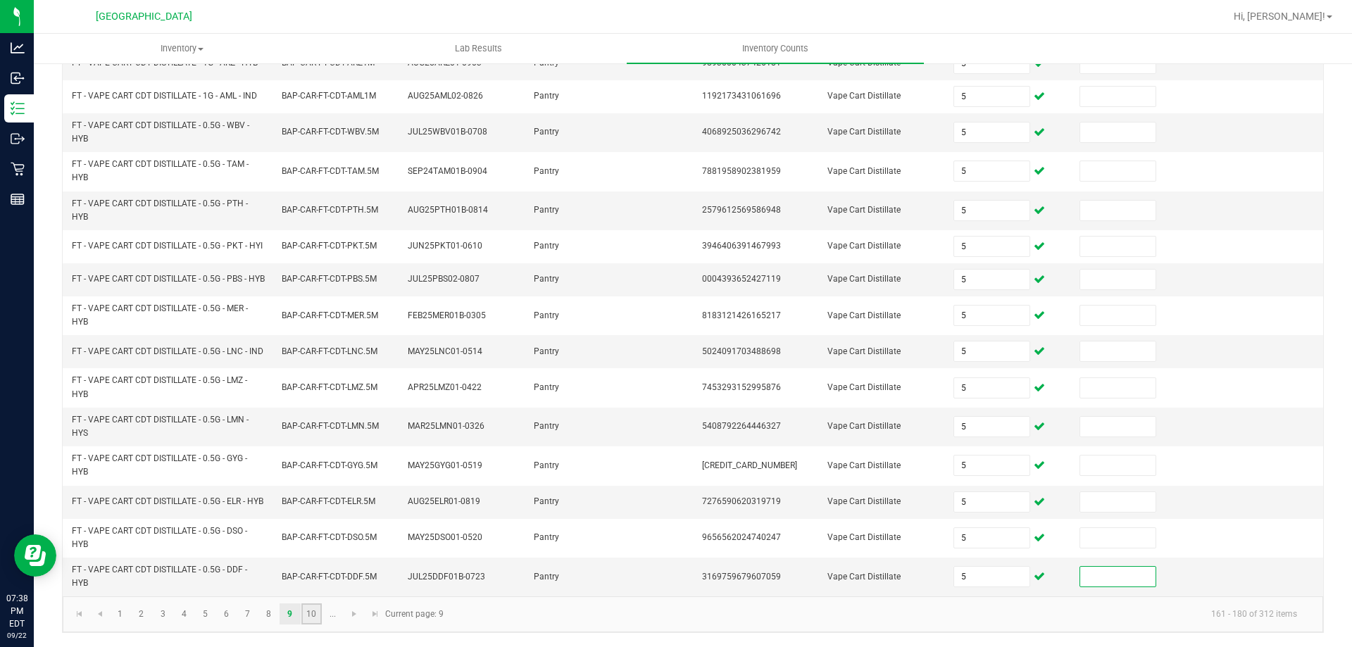
click at [307, 615] on link "10" at bounding box center [311, 613] width 20 height 21
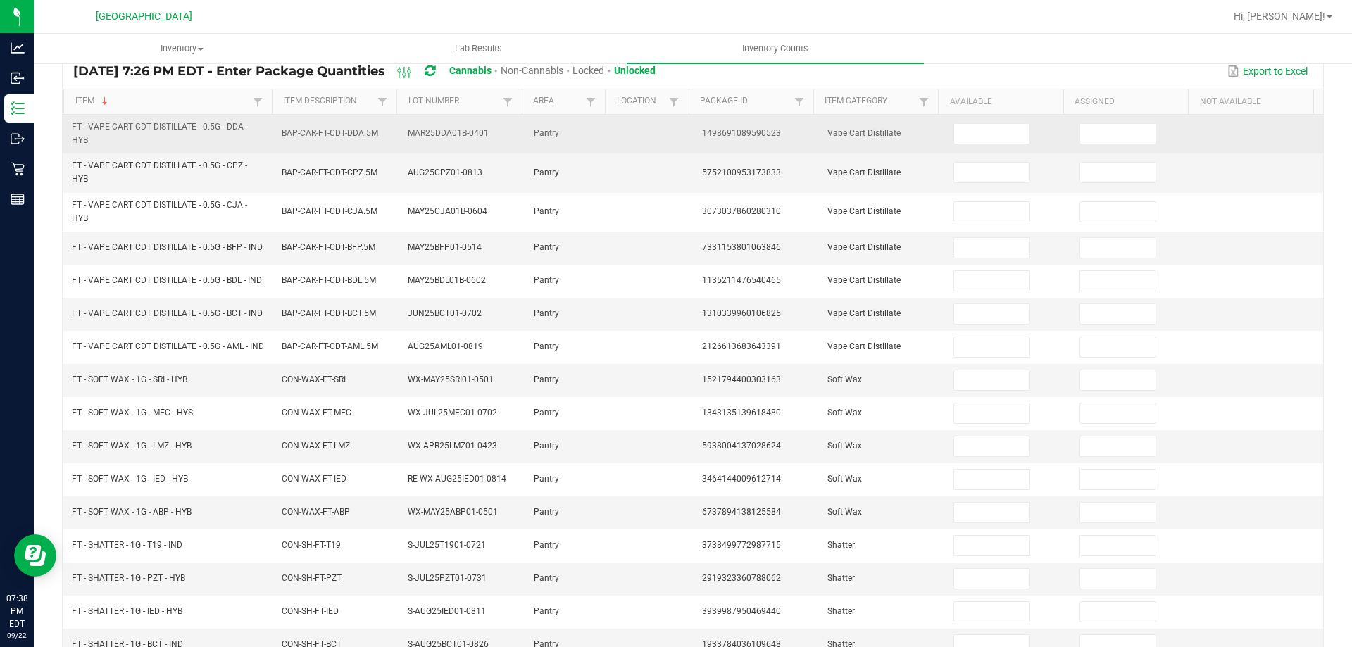
scroll to position [0, 0]
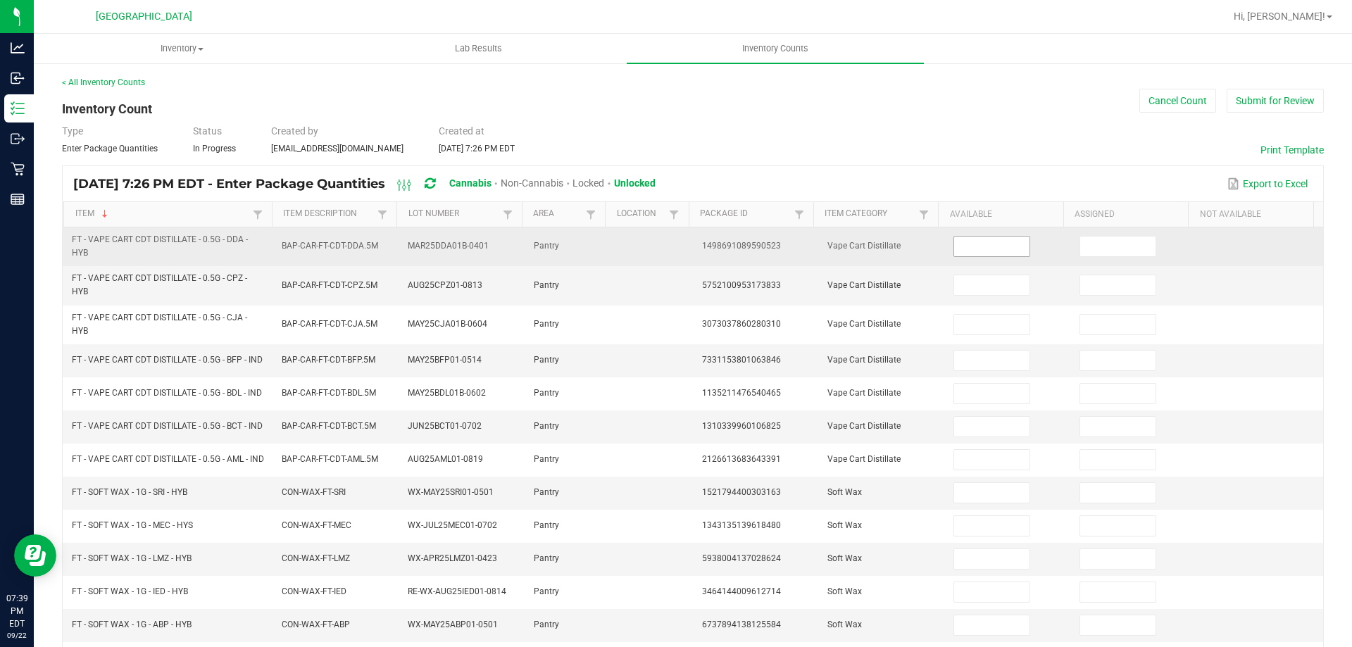
click at [954, 249] on input at bounding box center [991, 247] width 75 height 20
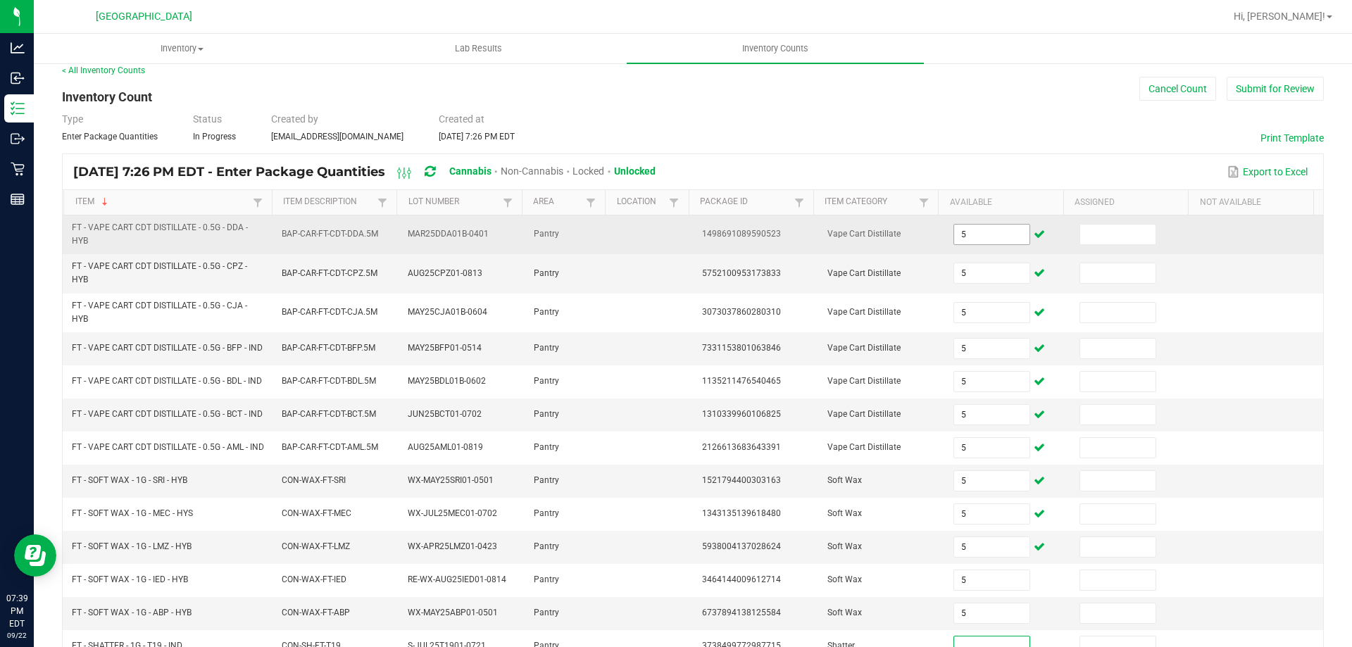
scroll to position [334, 0]
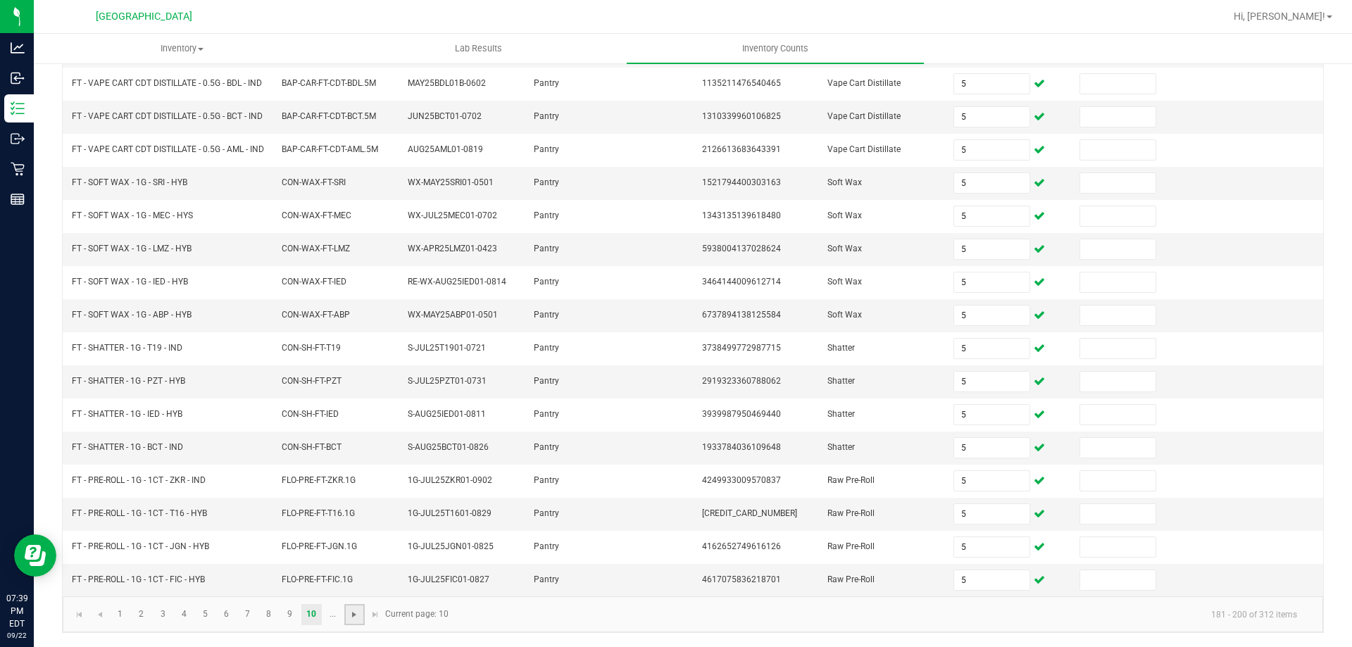
click at [353, 615] on span "Go to the next page" at bounding box center [354, 614] width 11 height 11
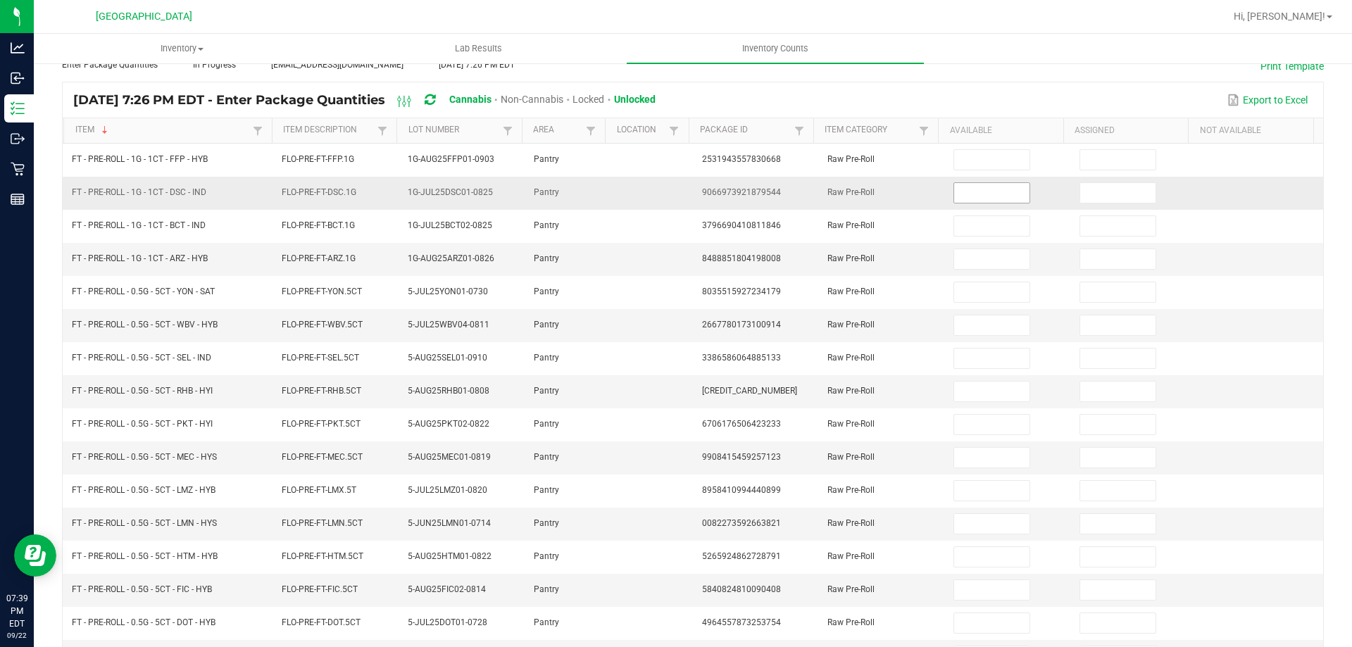
scroll to position [0, 0]
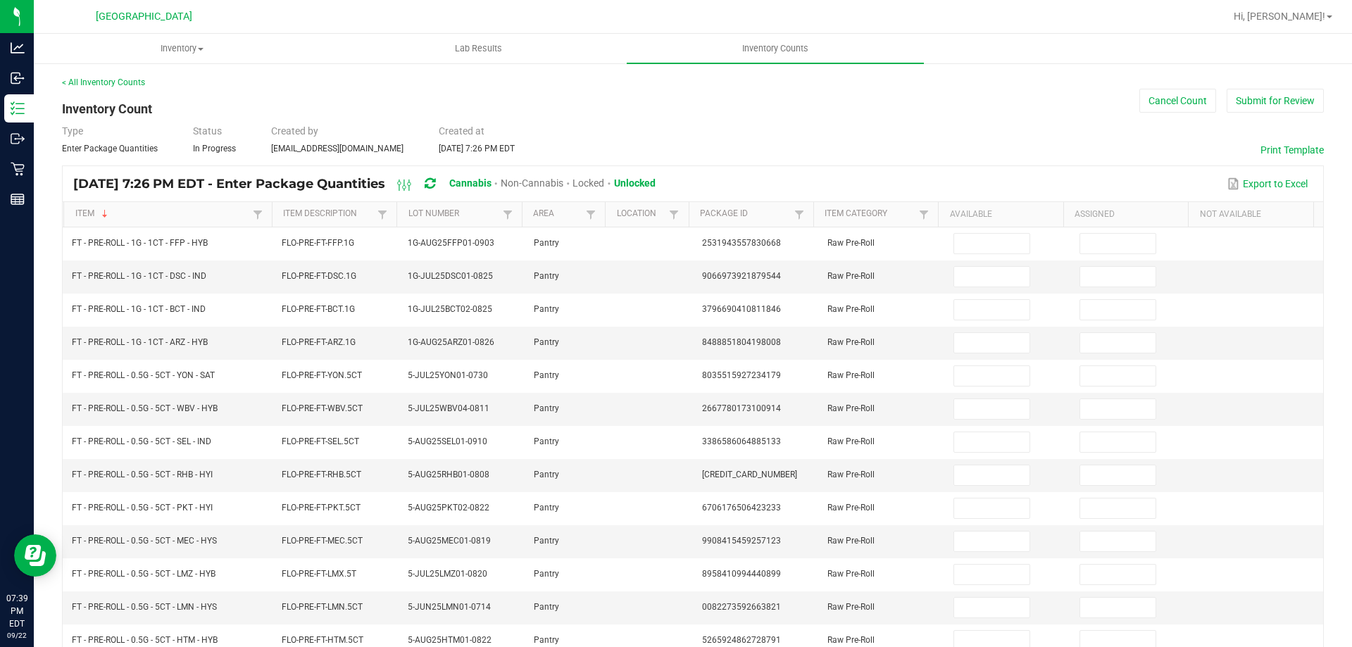
click at [955, 215] on th "Available" at bounding box center [1000, 214] width 125 height 25
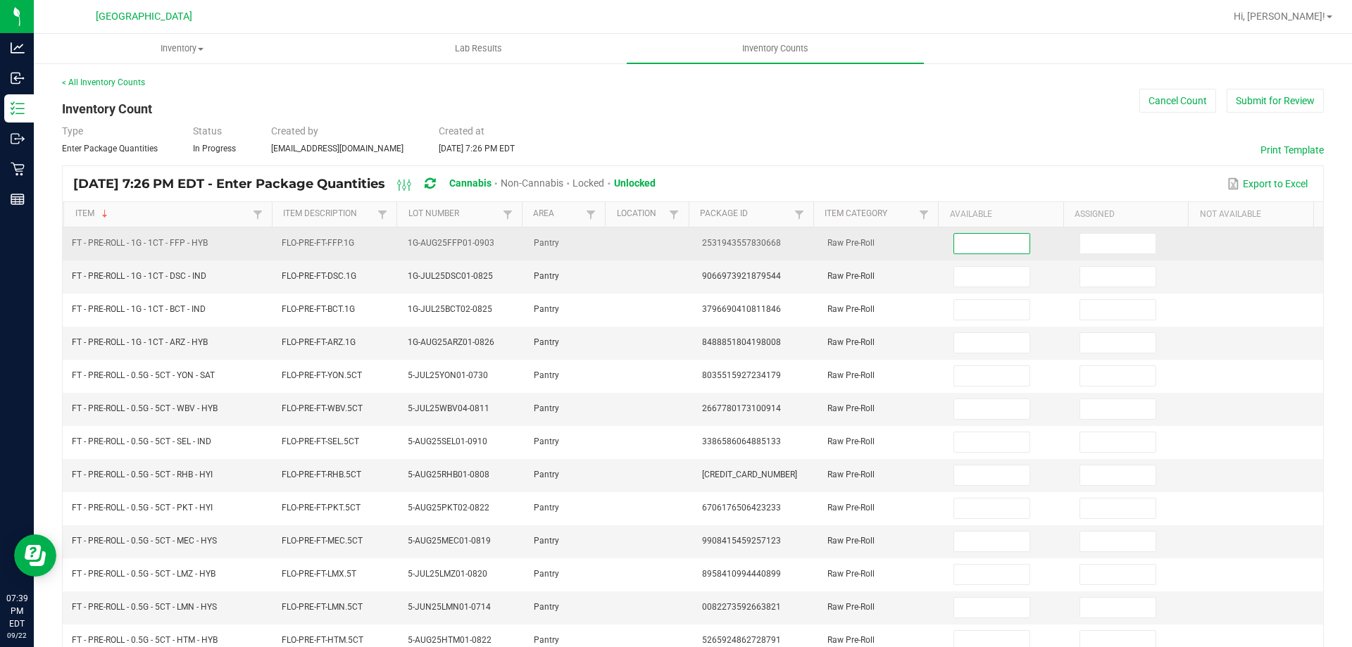
click at [965, 239] on input at bounding box center [991, 244] width 75 height 20
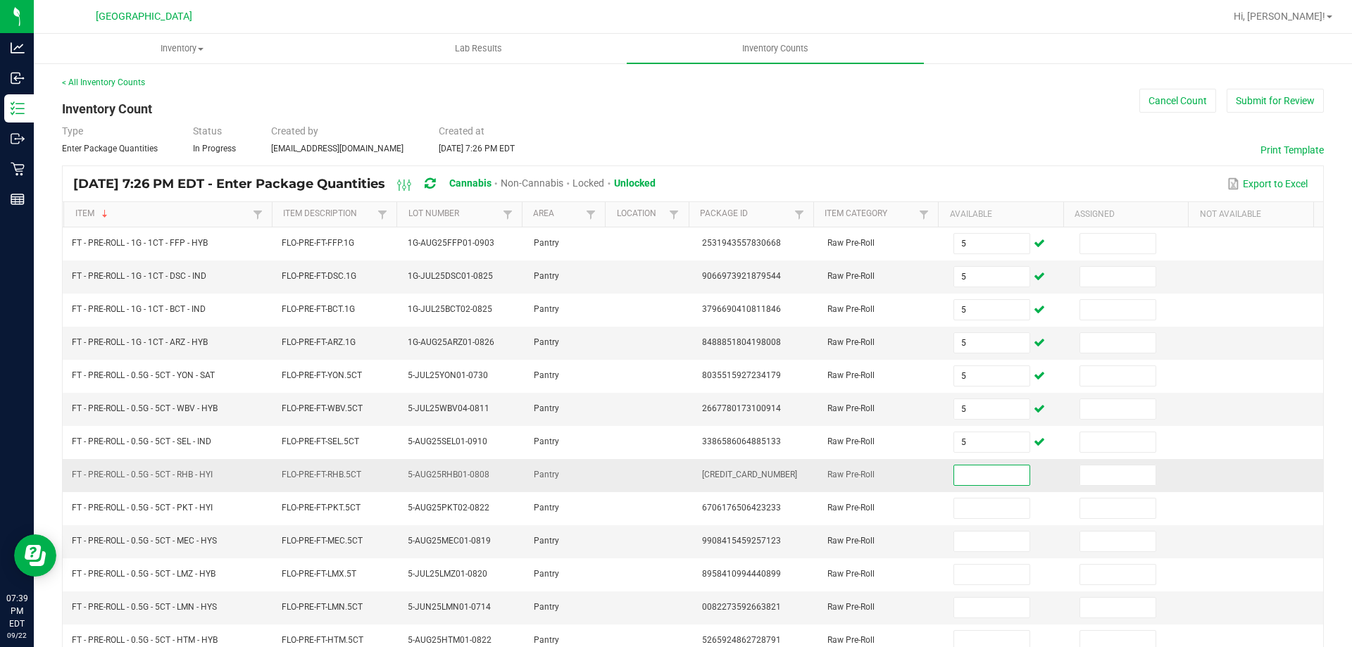
drag, startPoint x: 979, startPoint y: 484, endPoint x: 971, endPoint y: 484, distance: 8.4
click at [979, 484] on input at bounding box center [991, 475] width 75 height 20
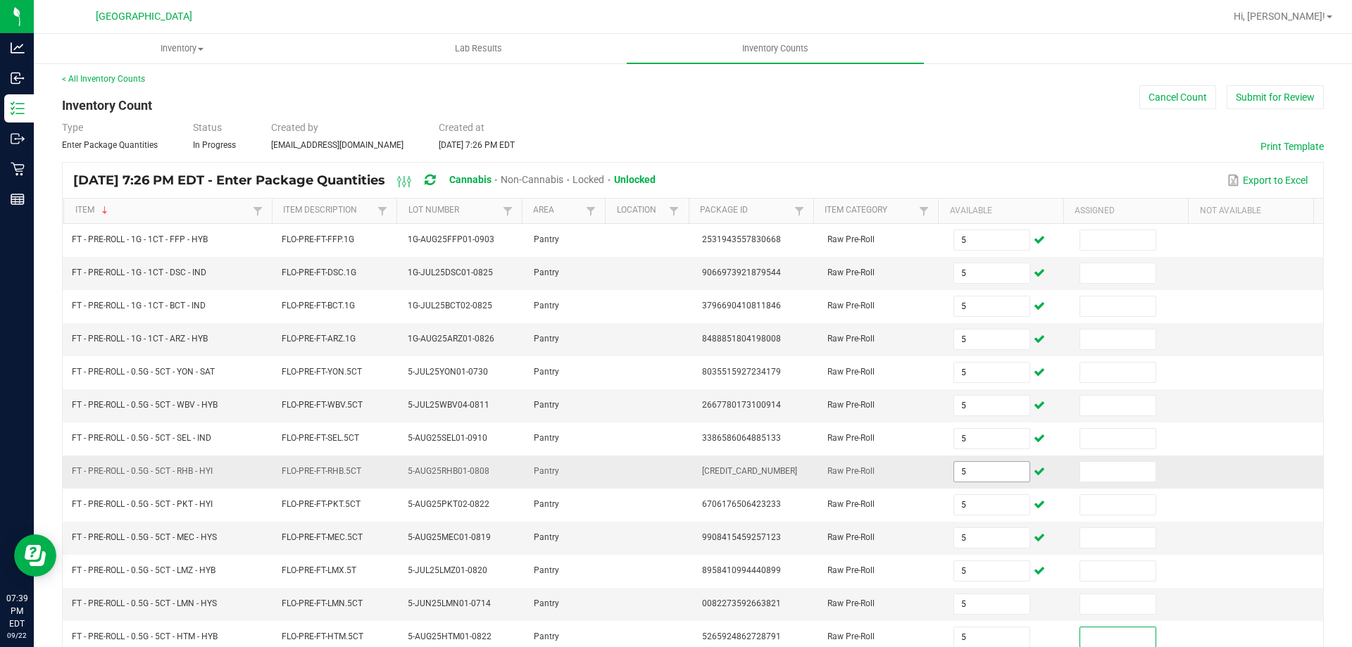
scroll to position [292, 0]
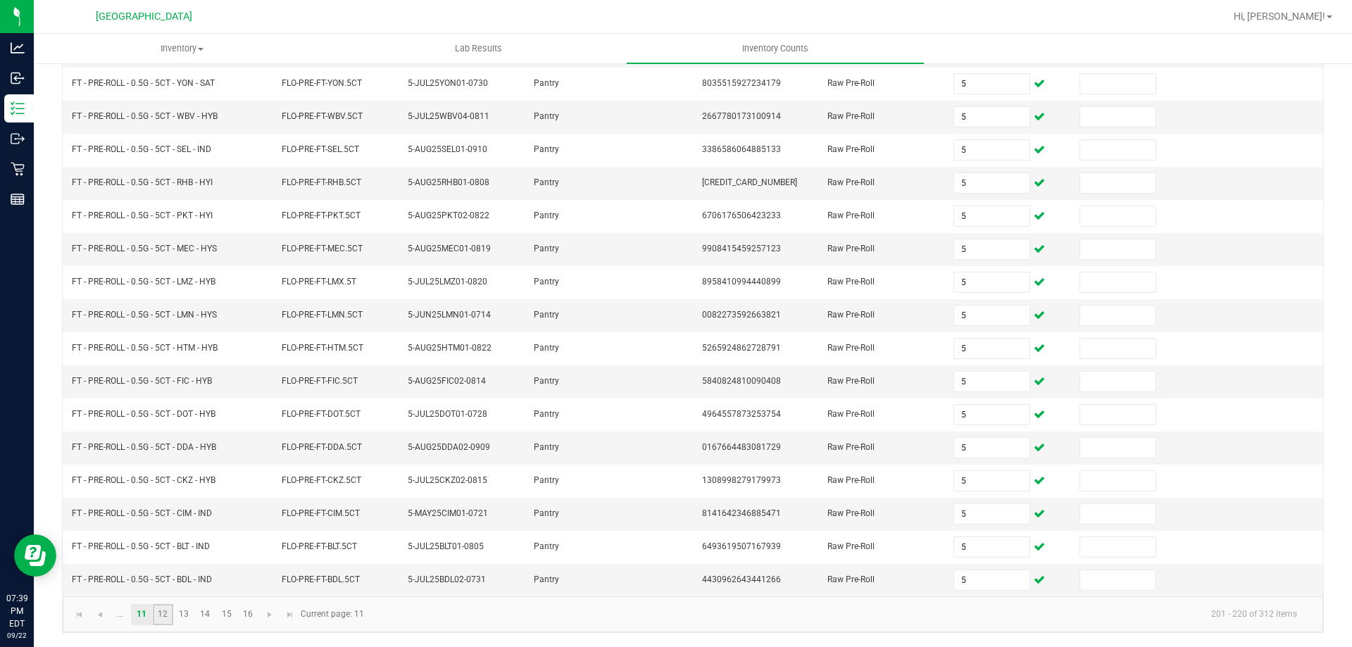
click at [165, 621] on link "12" at bounding box center [163, 614] width 20 height 21
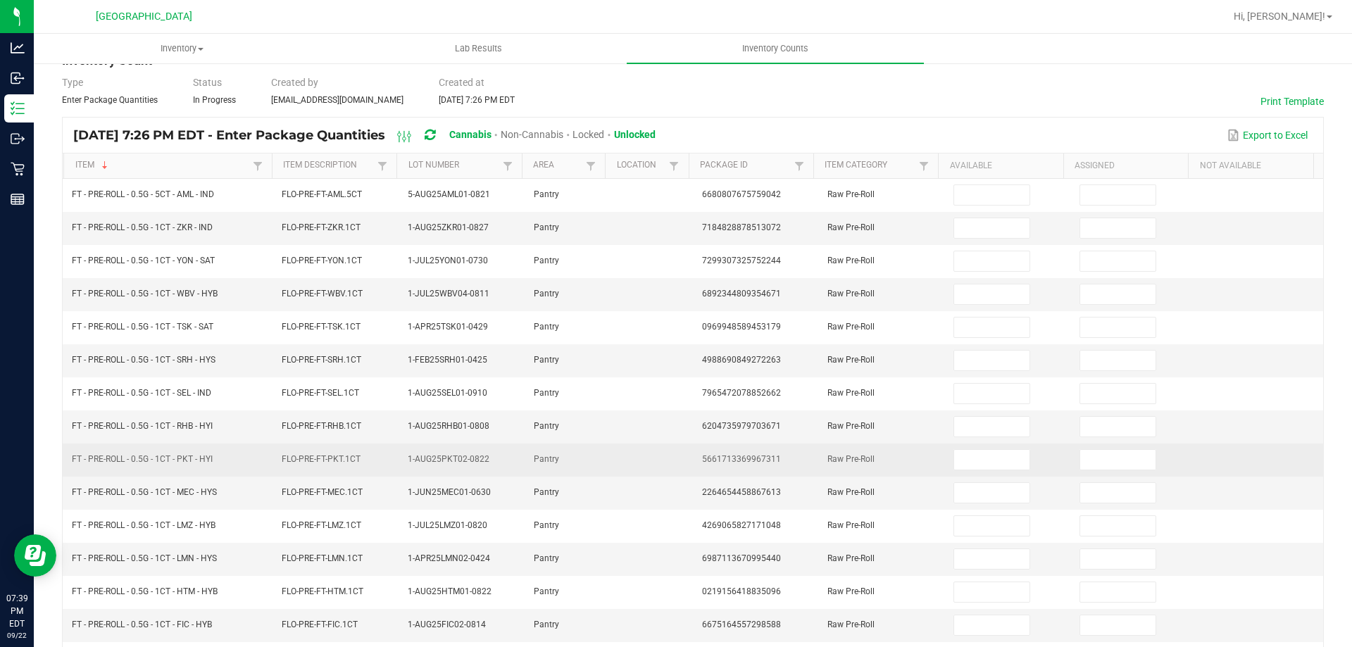
scroll to position [0, 0]
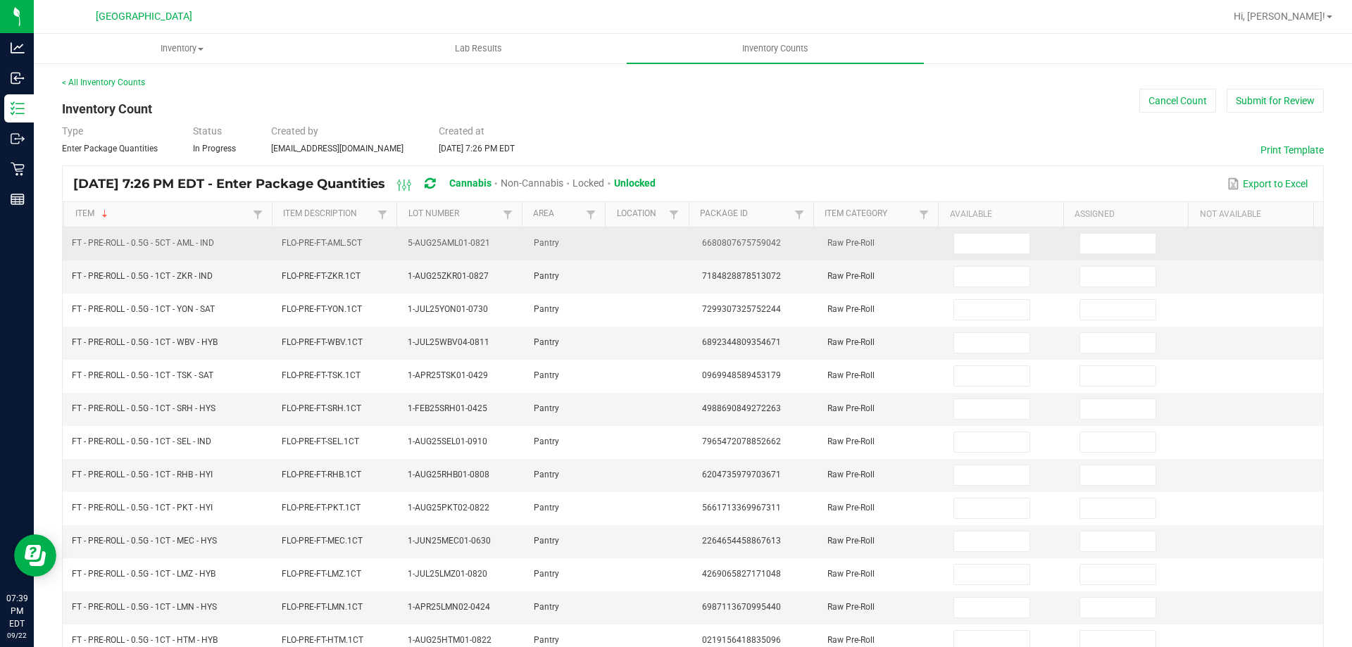
click at [981, 232] on td at bounding box center [1008, 243] width 126 height 33
click at [981, 236] on input at bounding box center [991, 244] width 75 height 20
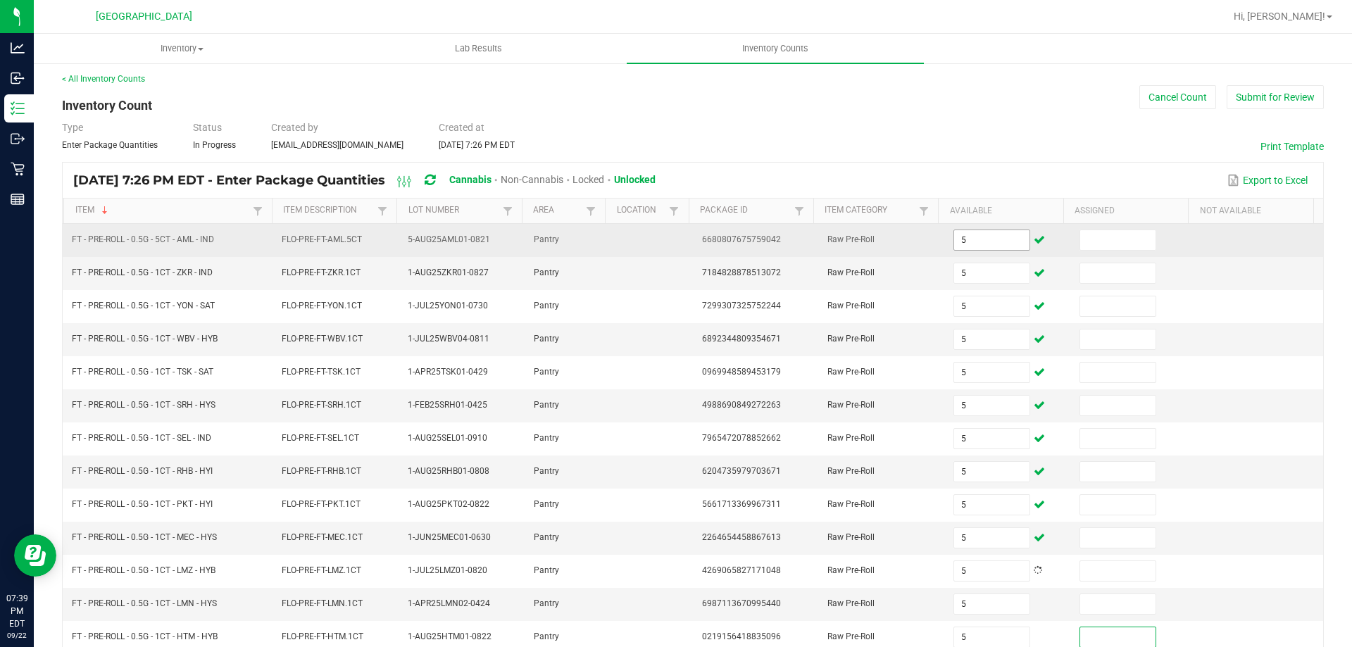
scroll to position [292, 0]
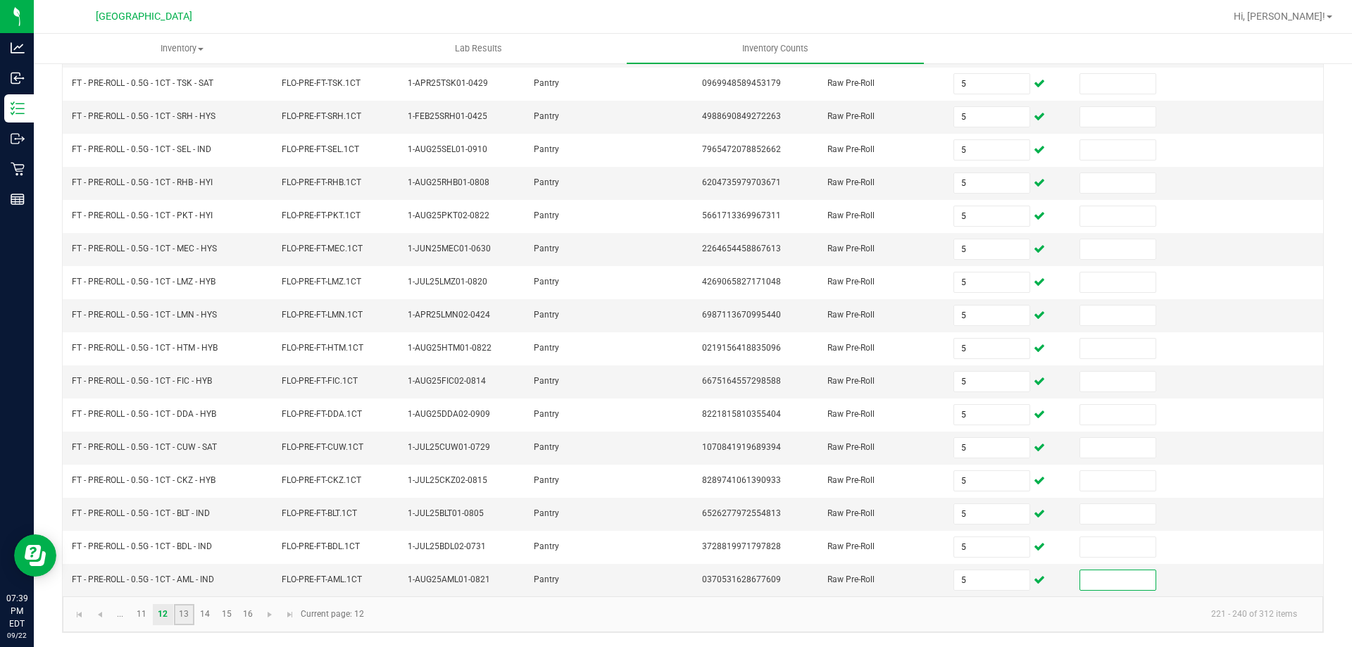
click at [189, 616] on link "13" at bounding box center [184, 614] width 20 height 21
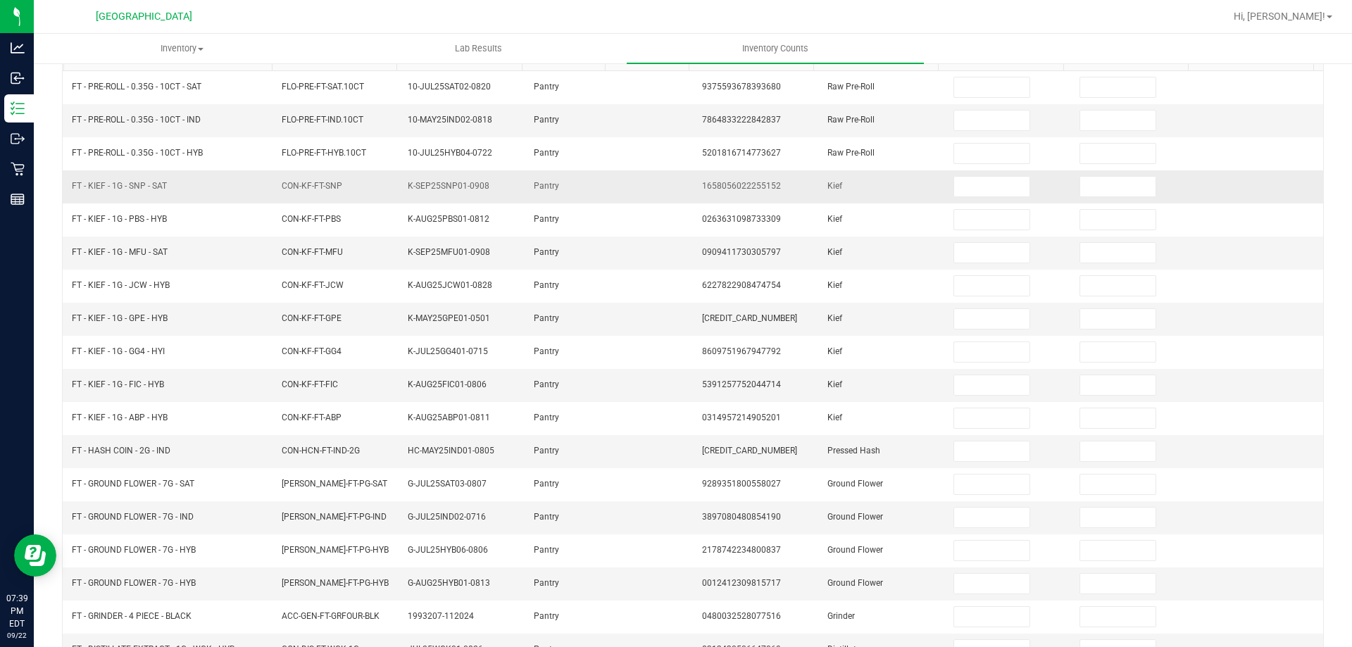
scroll to position [0, 0]
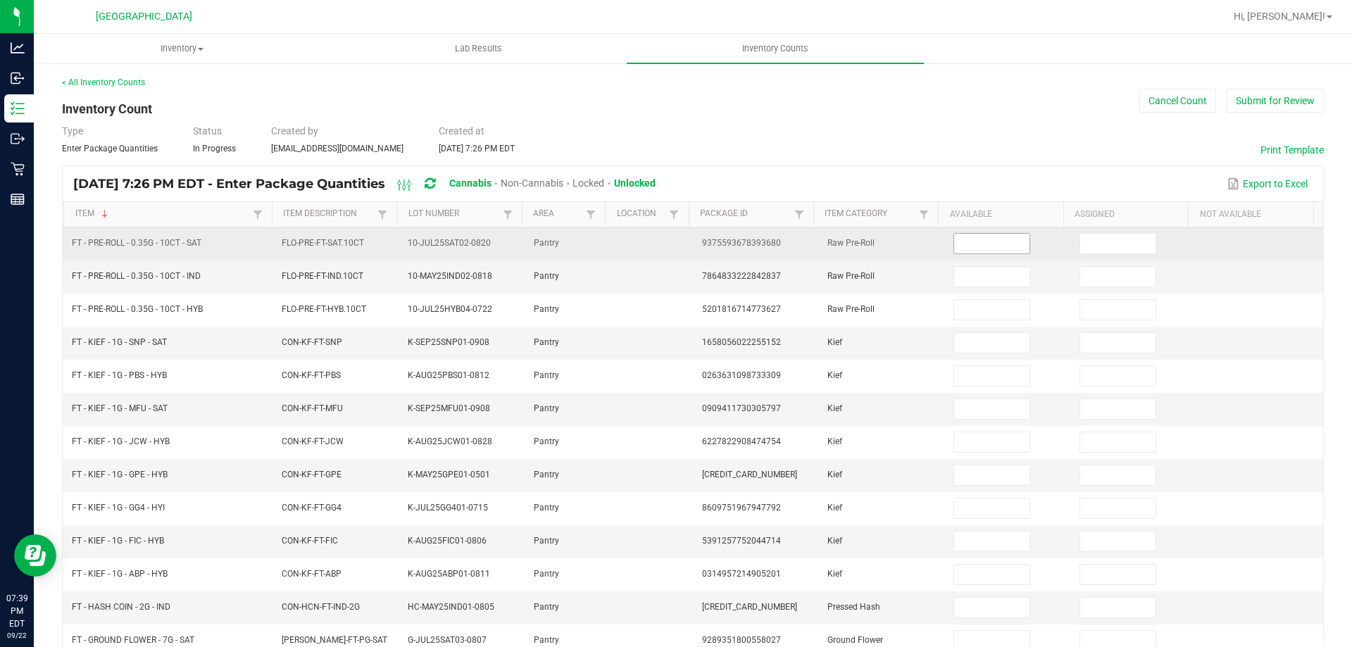
click at [982, 242] on input at bounding box center [991, 244] width 75 height 20
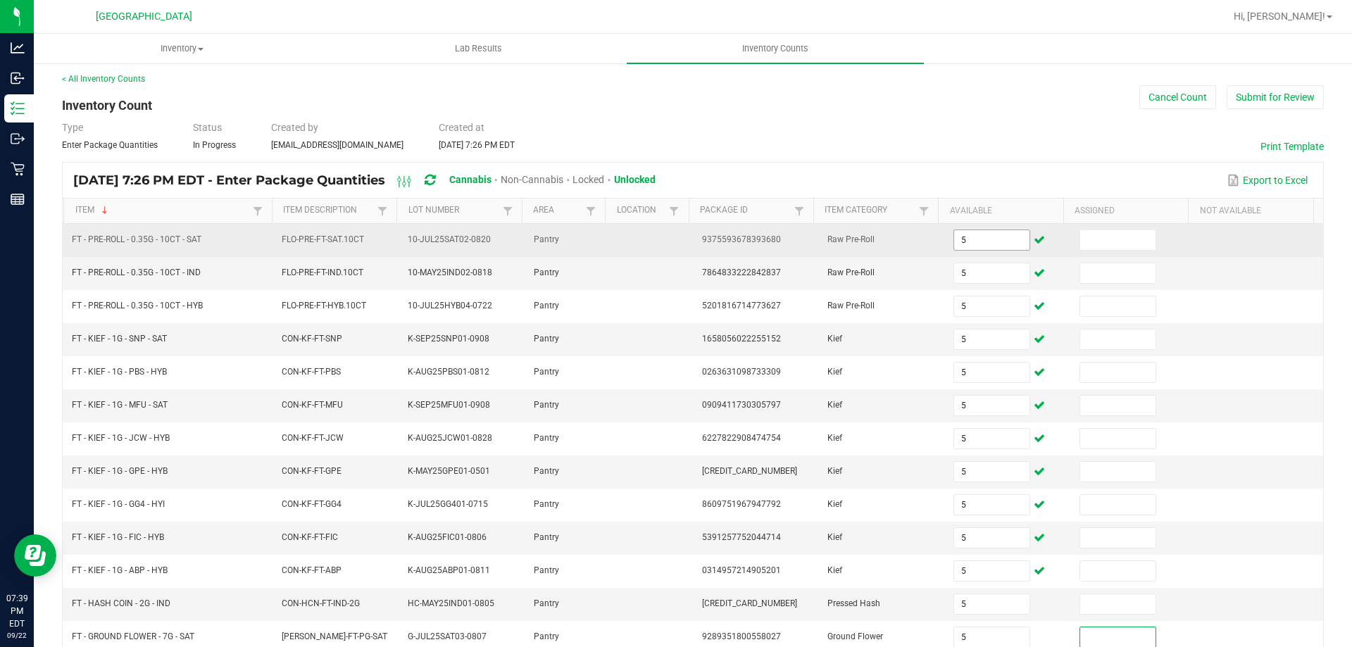
scroll to position [292, 0]
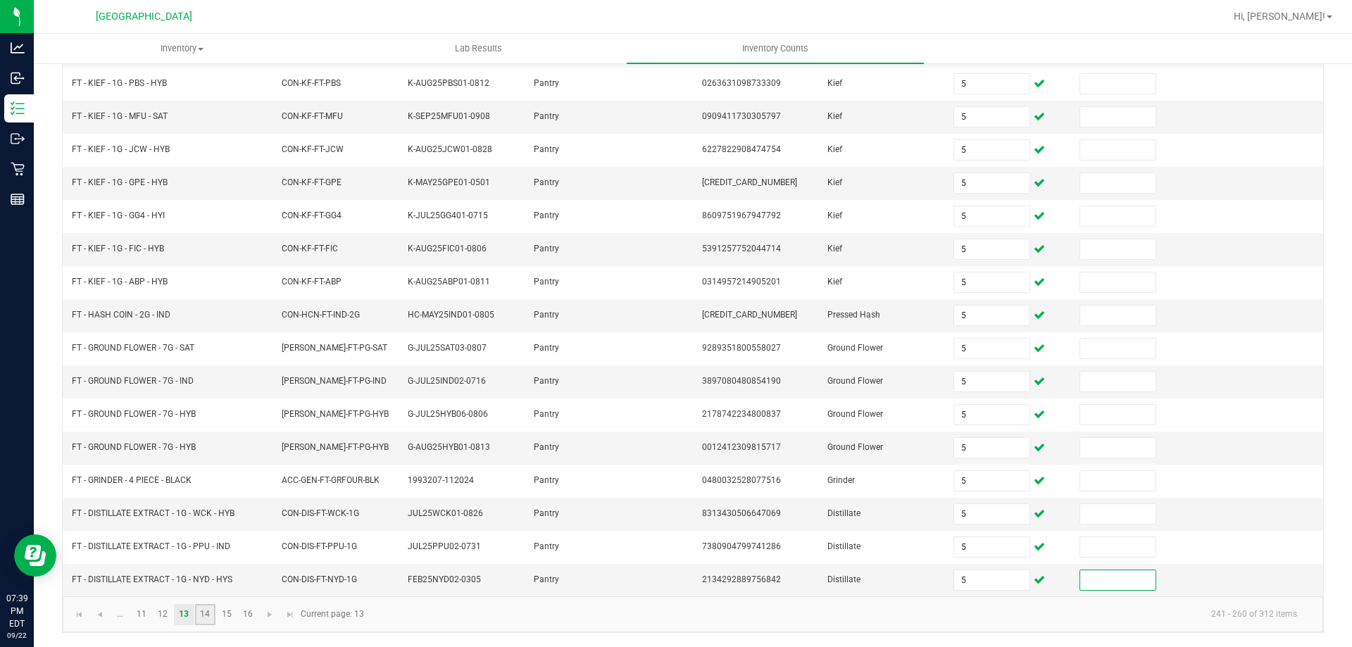
click at [203, 609] on link "14" at bounding box center [205, 614] width 20 height 21
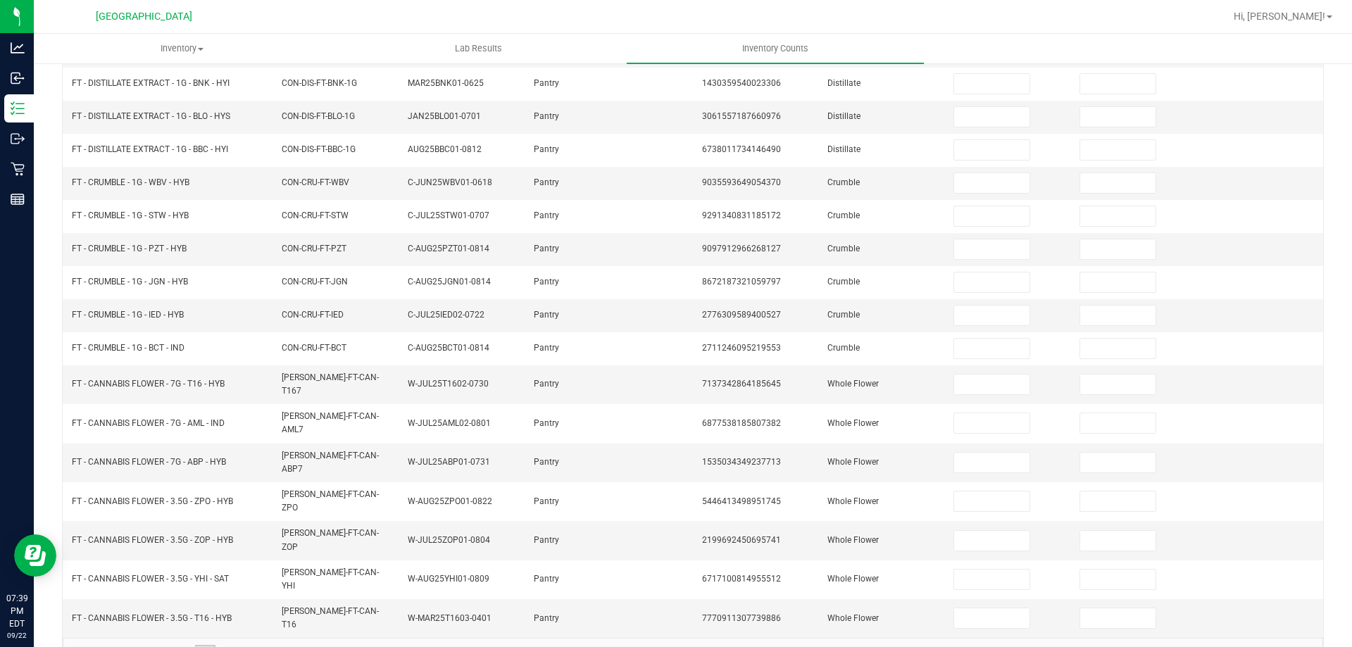
scroll to position [0, 0]
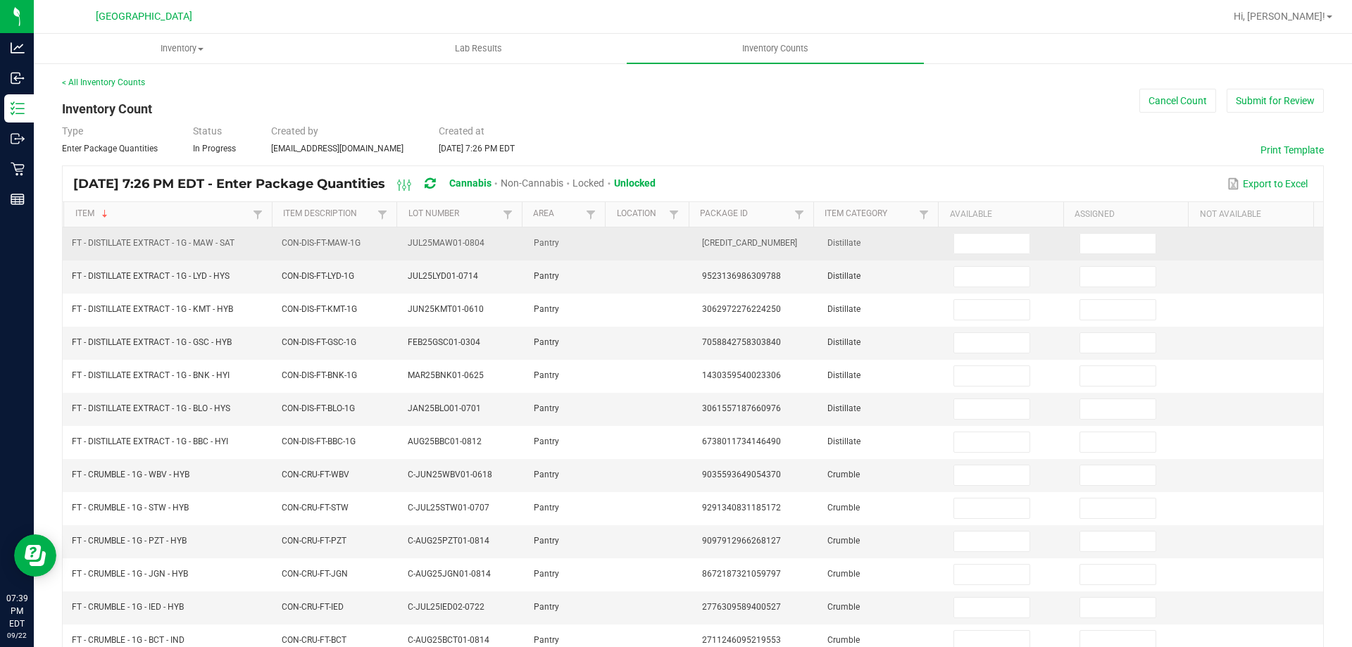
click at [960, 230] on td at bounding box center [1008, 243] width 126 height 33
click at [967, 234] on input at bounding box center [991, 244] width 75 height 20
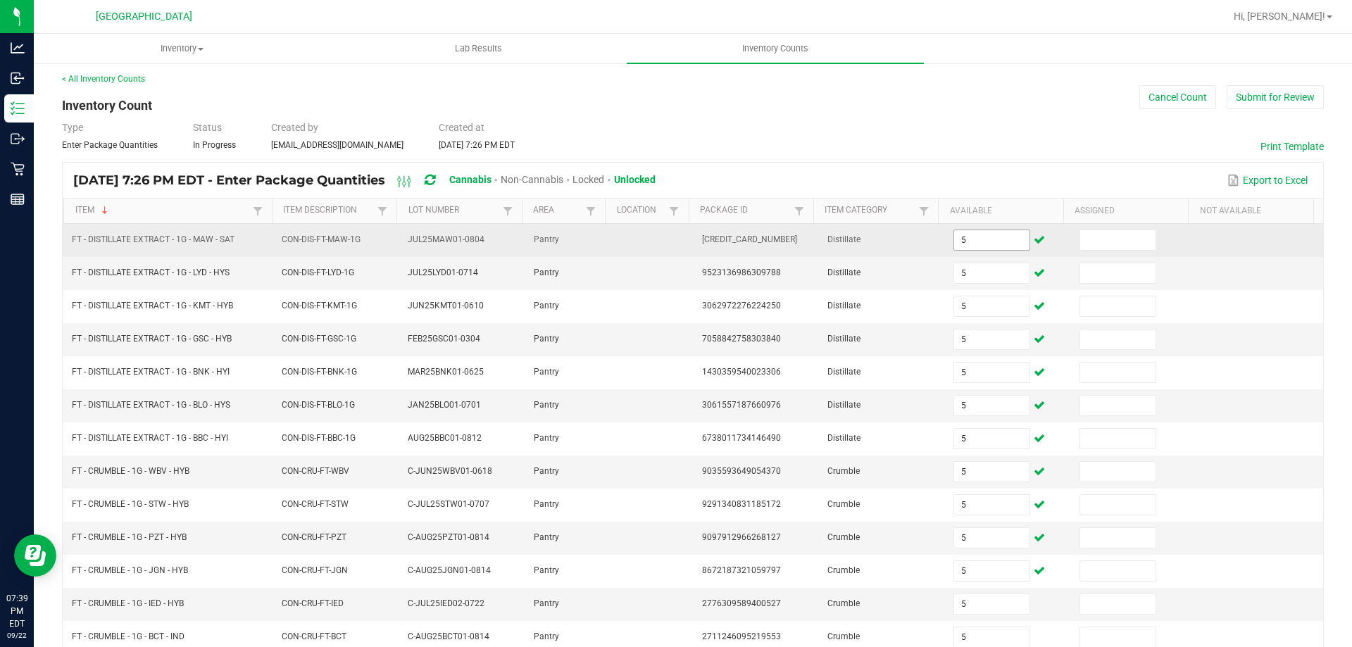
scroll to position [292, 0]
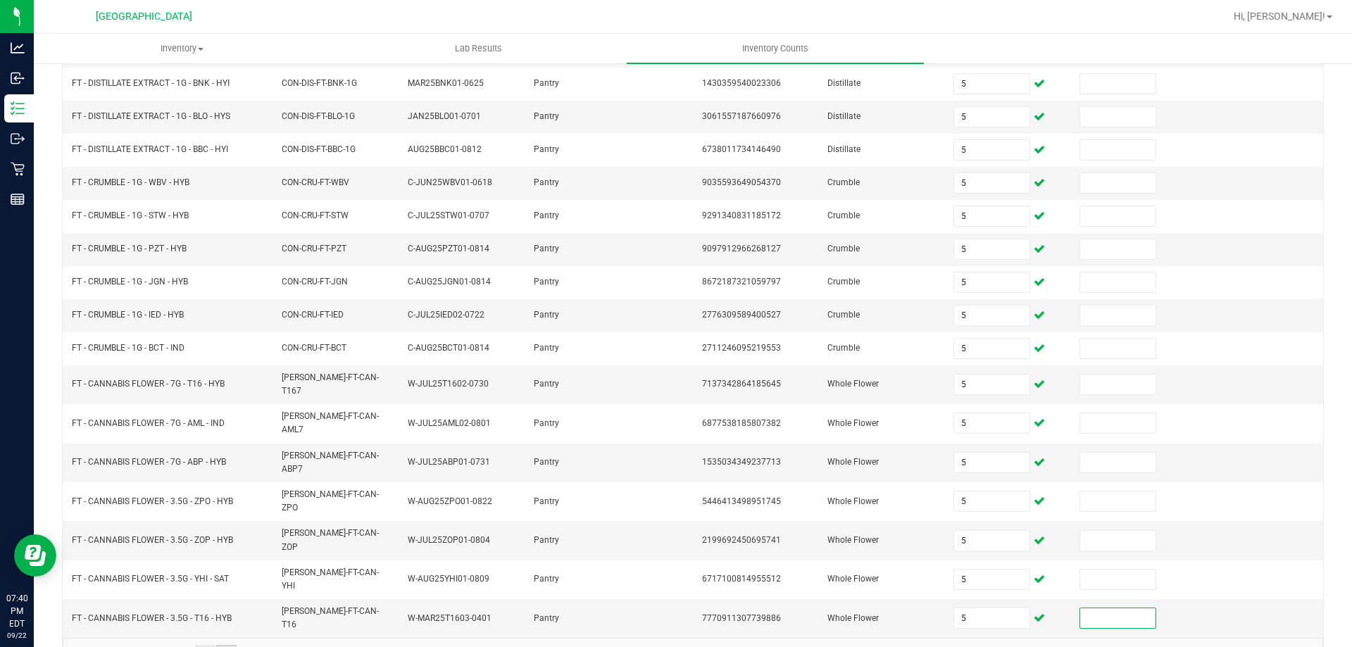
click at [223, 645] on link "15" at bounding box center [226, 655] width 20 height 21
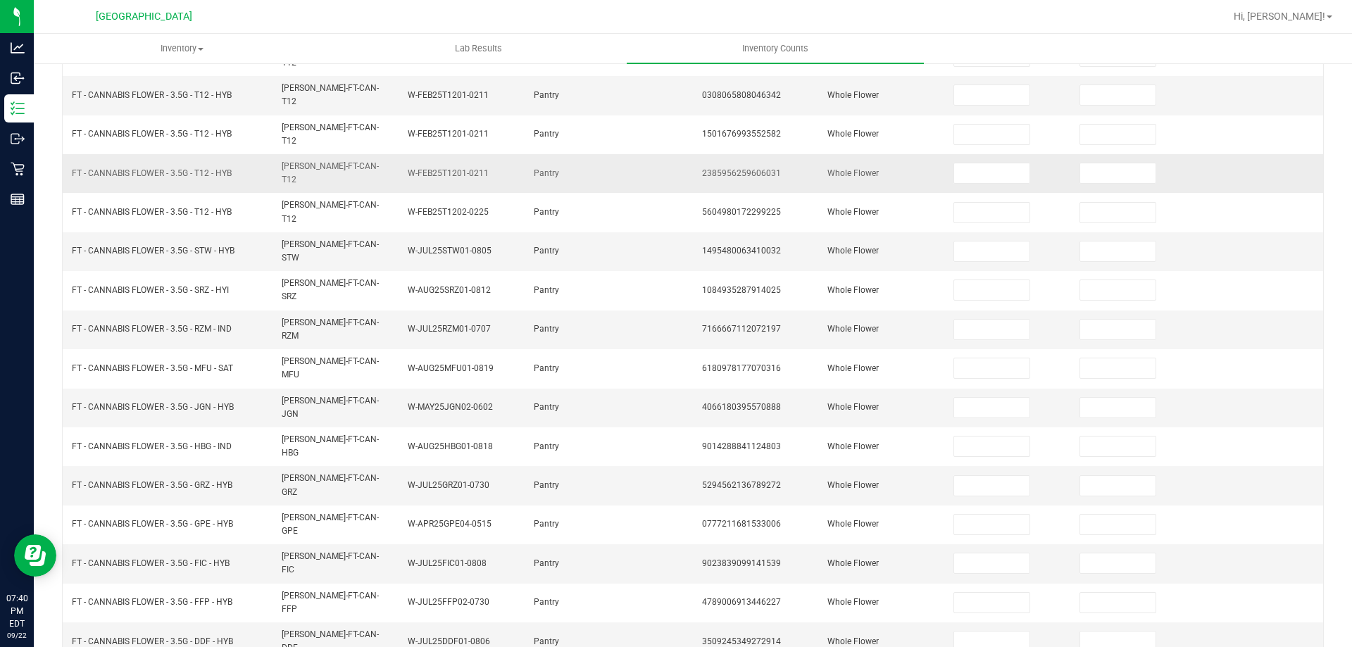
scroll to position [81, 0]
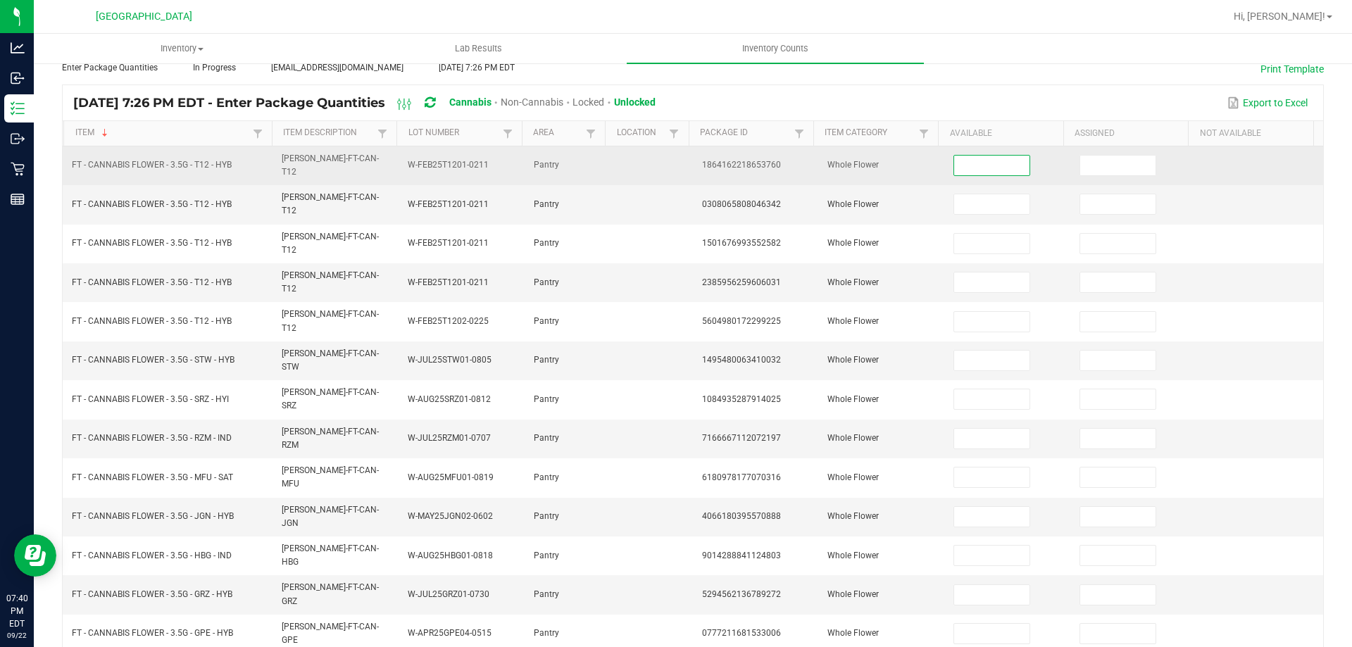
click at [991, 165] on input at bounding box center [991, 166] width 75 height 20
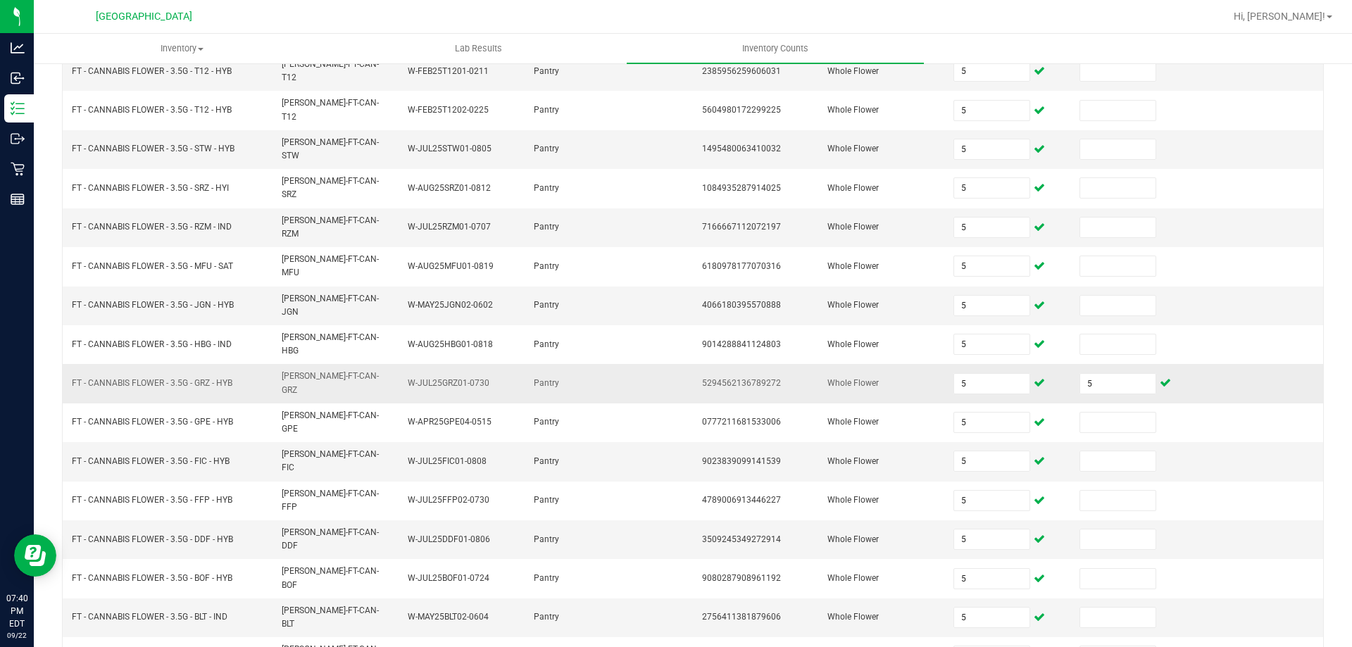
click at [1104, 364] on td "5" at bounding box center [1134, 383] width 126 height 39
click at [1112, 374] on input "5" at bounding box center [1117, 384] width 75 height 20
drag, startPoint x: 1171, startPoint y: 309, endPoint x: 1184, endPoint y: 327, distance: 21.7
click at [1184, 364] on tr "FT - CANNABIS FLOWER - 3.5G - GRZ - HYB FLO-BUD-FT-CAN-GRZ W-JUL25GRZ01-0730 Pa…" at bounding box center [693, 383] width 1260 height 39
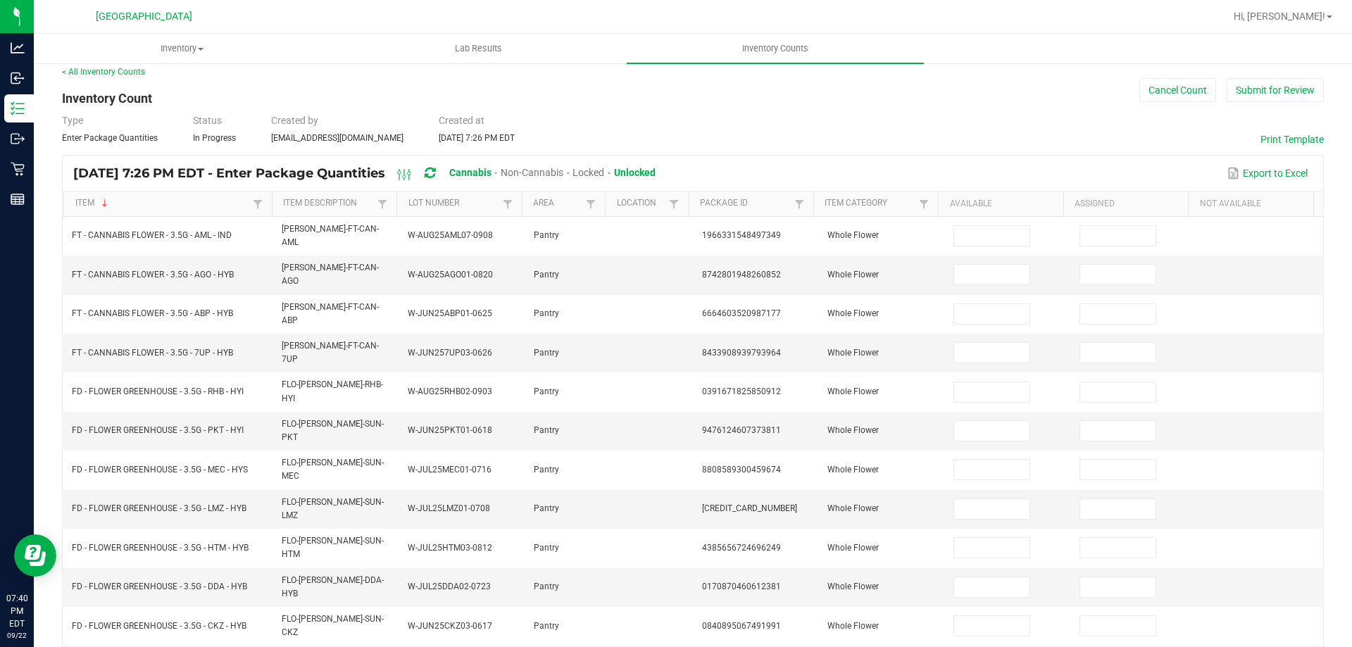
scroll to position [0, 0]
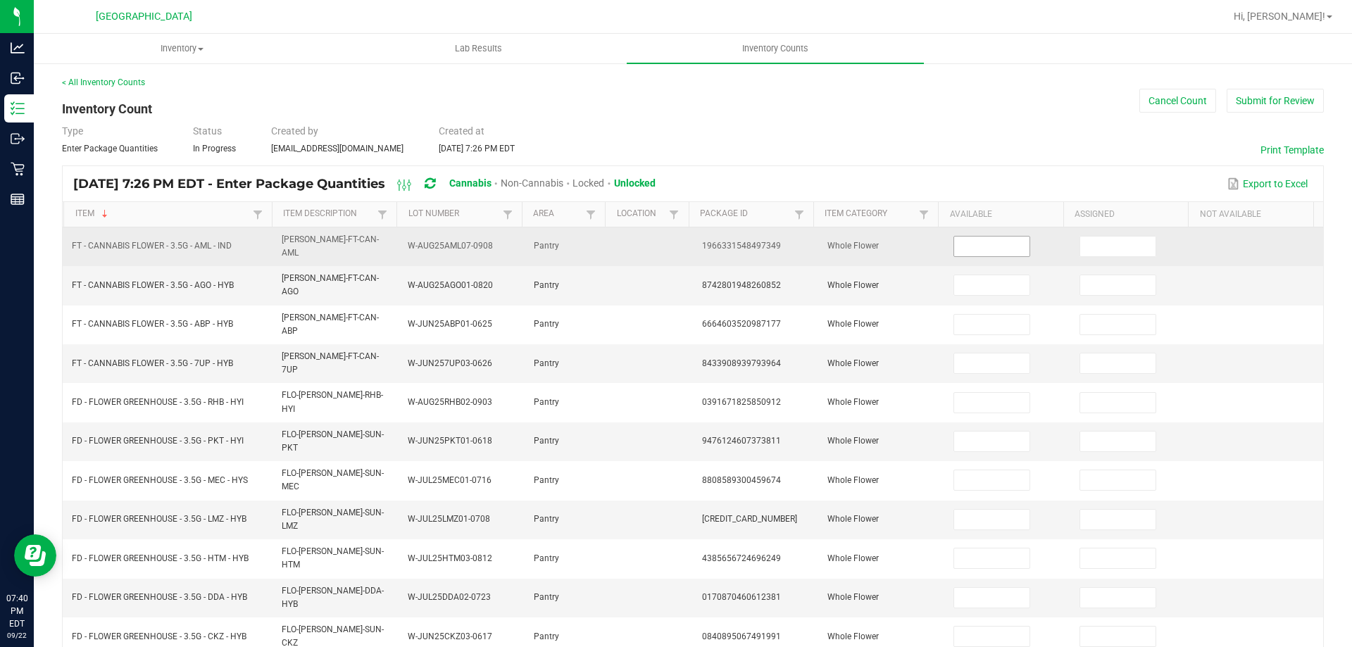
click at [990, 232] on td at bounding box center [1008, 246] width 126 height 39
click at [983, 249] on input at bounding box center [991, 247] width 75 height 20
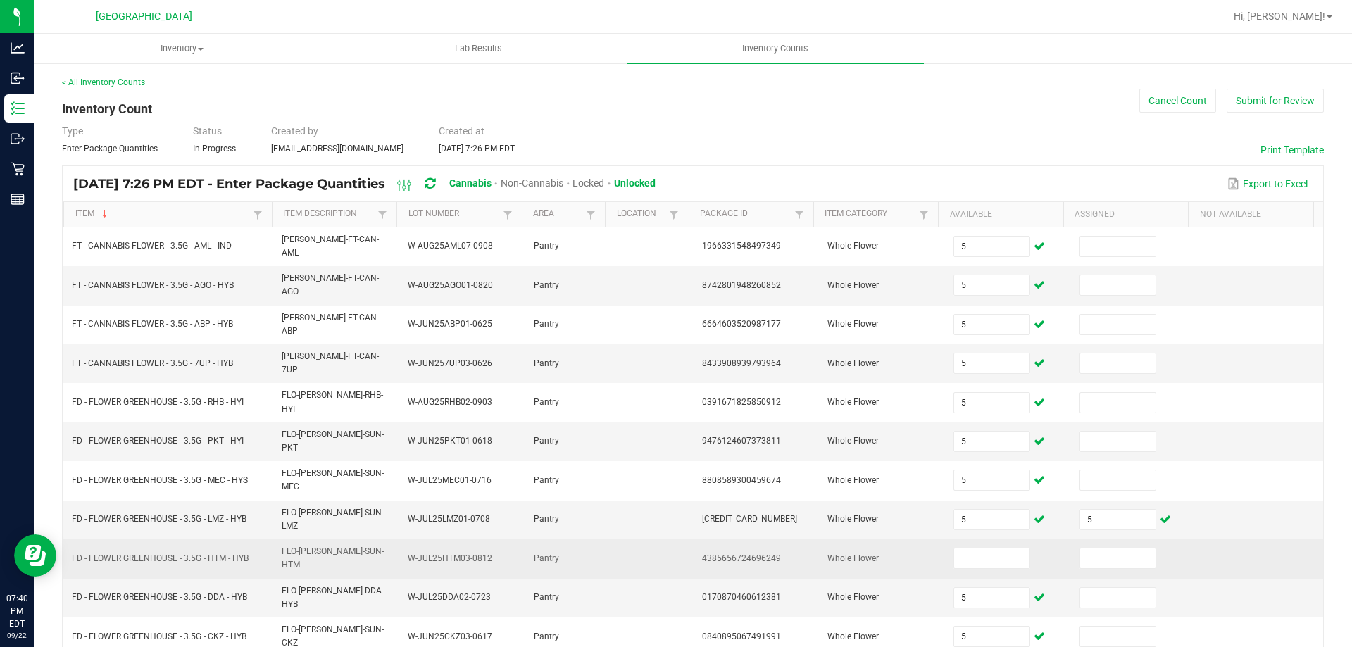
click at [1110, 539] on td at bounding box center [1134, 558] width 126 height 39
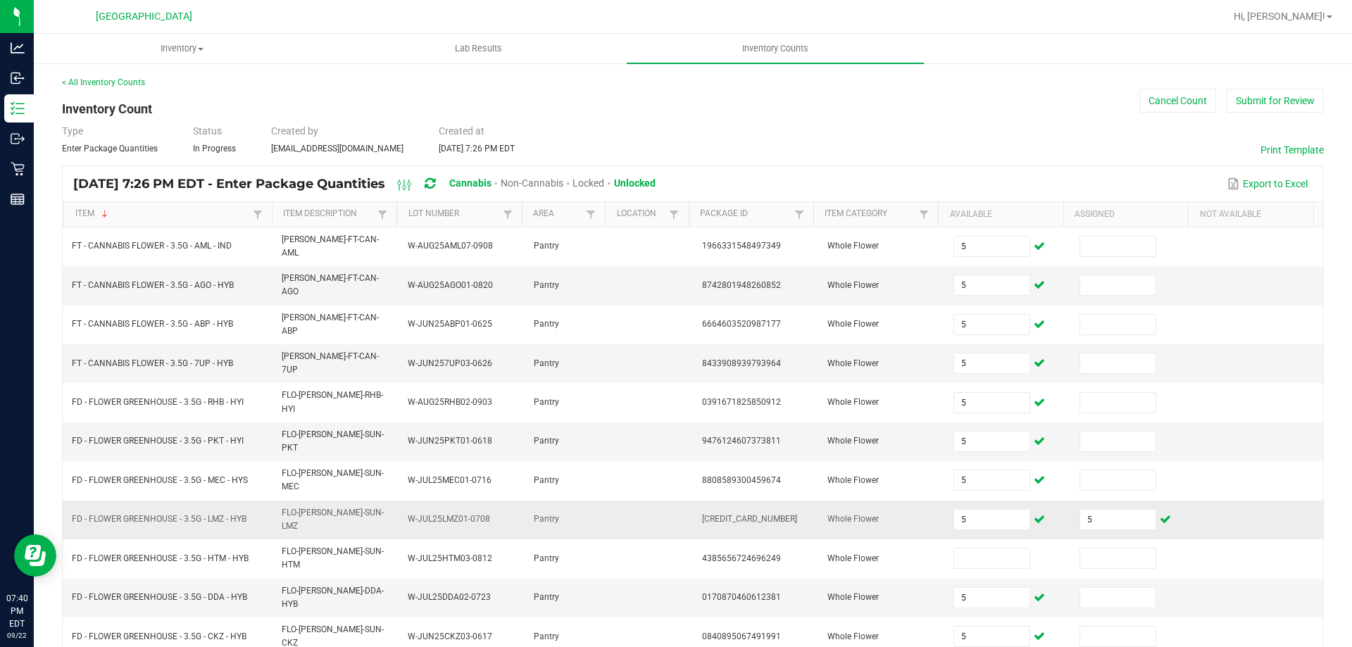
click at [1109, 501] on td "5" at bounding box center [1134, 520] width 126 height 39
click at [1109, 510] on input "5" at bounding box center [1117, 520] width 75 height 20
click at [1122, 173] on div "Export to Excel" at bounding box center [989, 184] width 646 height 24
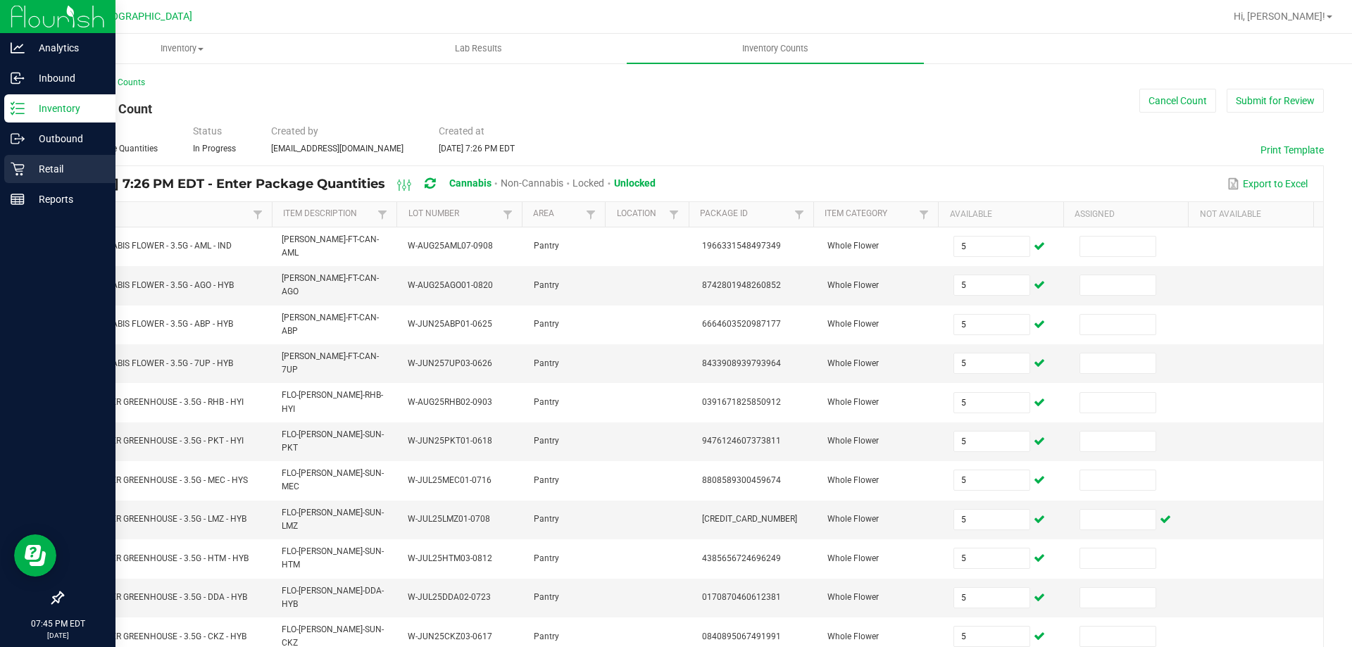
click at [49, 164] on p "Retail" at bounding box center [67, 169] width 84 height 17
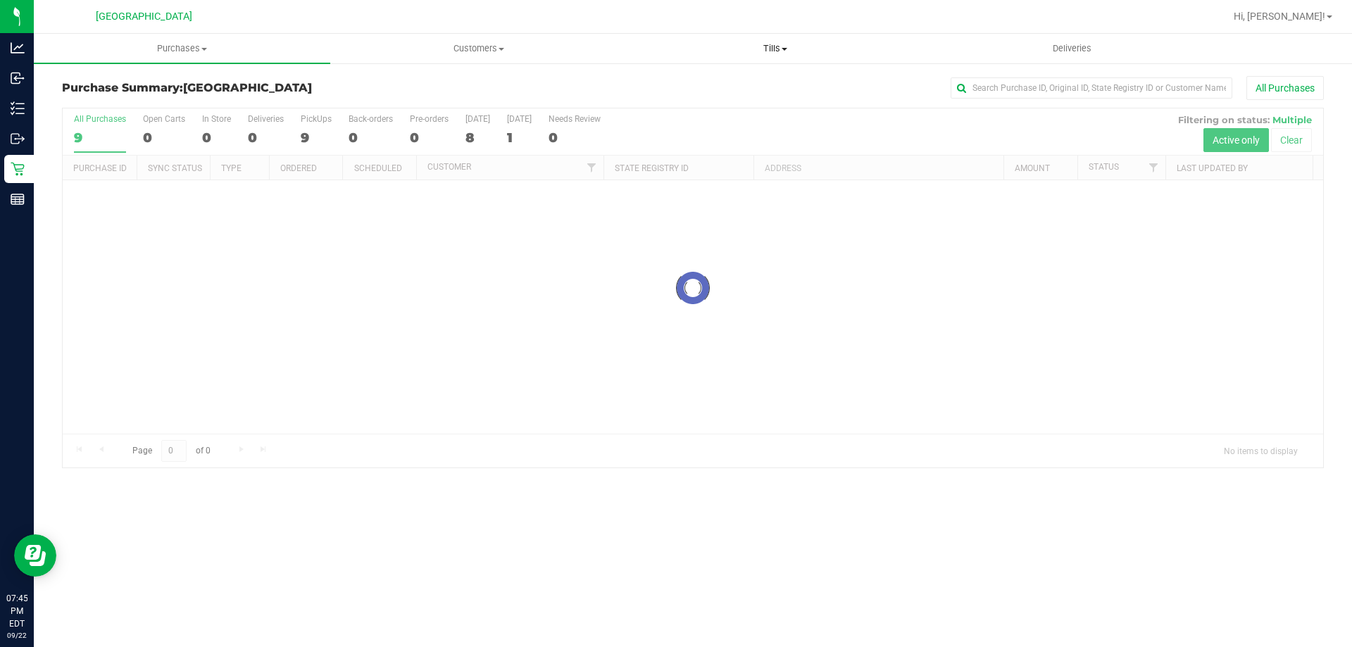
click at [750, 38] on uib-tab-heading "Tills Manage tills Reconcile e-payments" at bounding box center [774, 48] width 295 height 28
click at [679, 82] on span "Manage tills" at bounding box center [674, 85] width 95 height 12
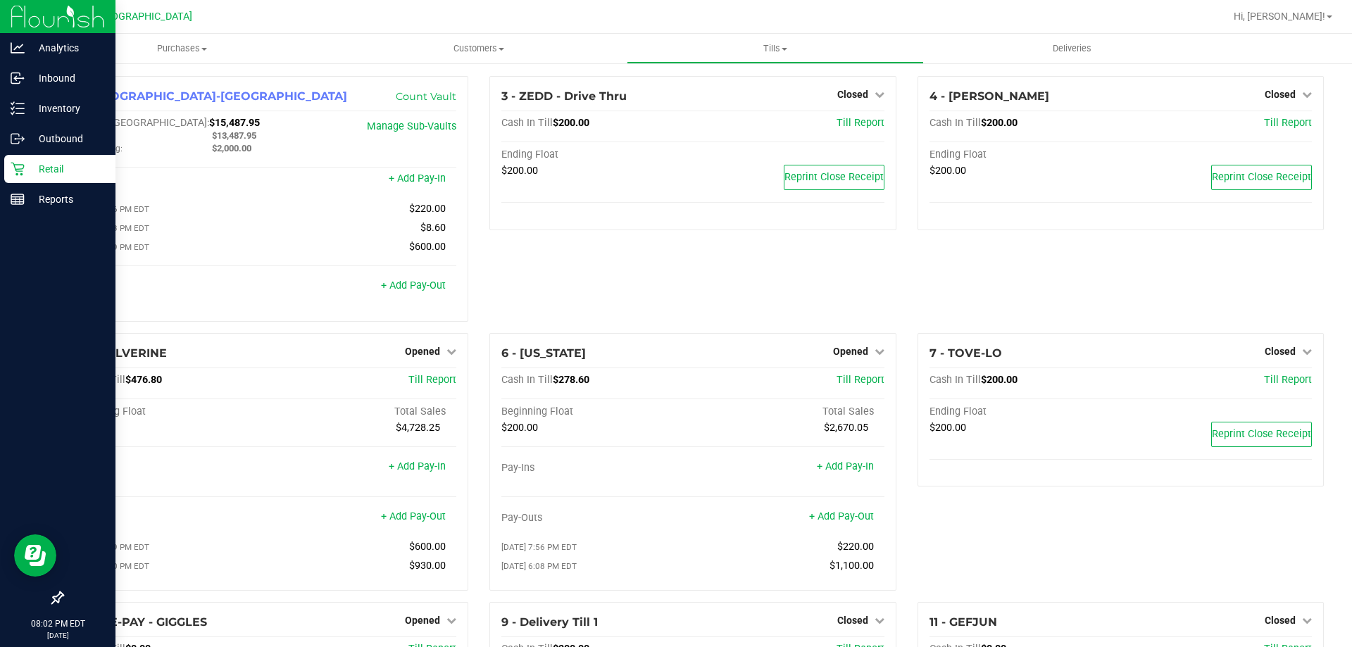
click at [62, 172] on p "Retail" at bounding box center [67, 169] width 84 height 17
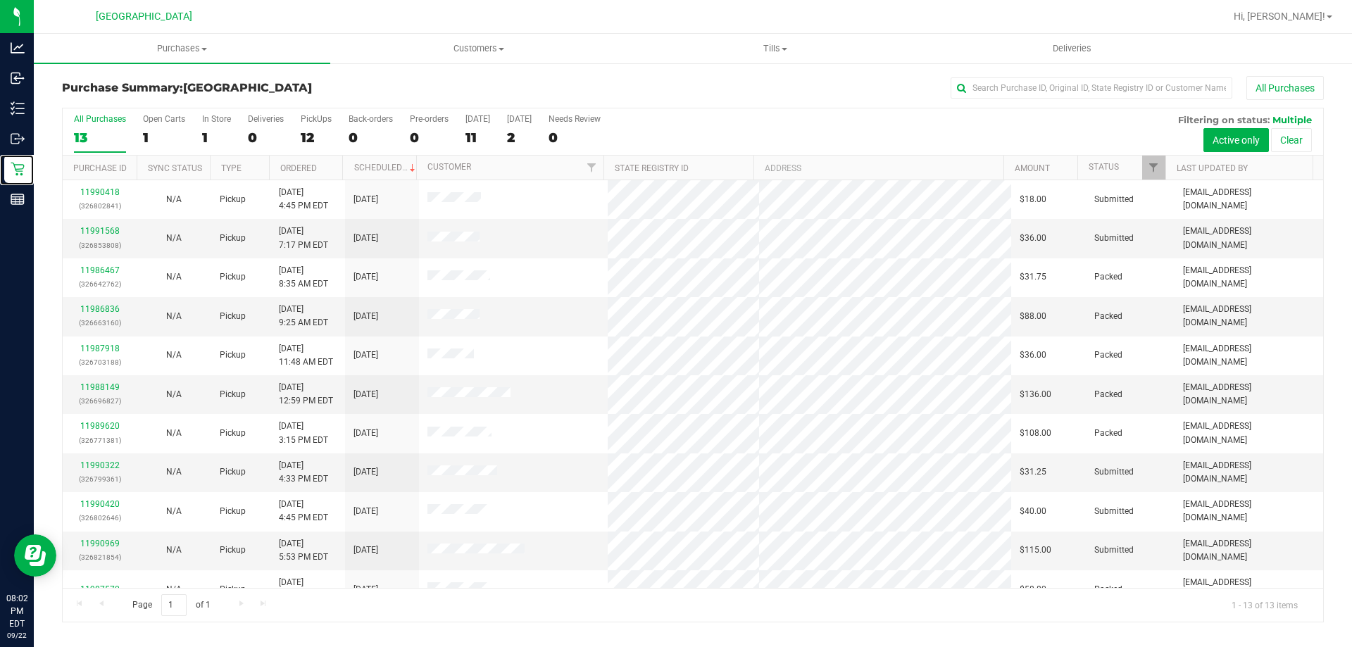
scroll to position [99, 0]
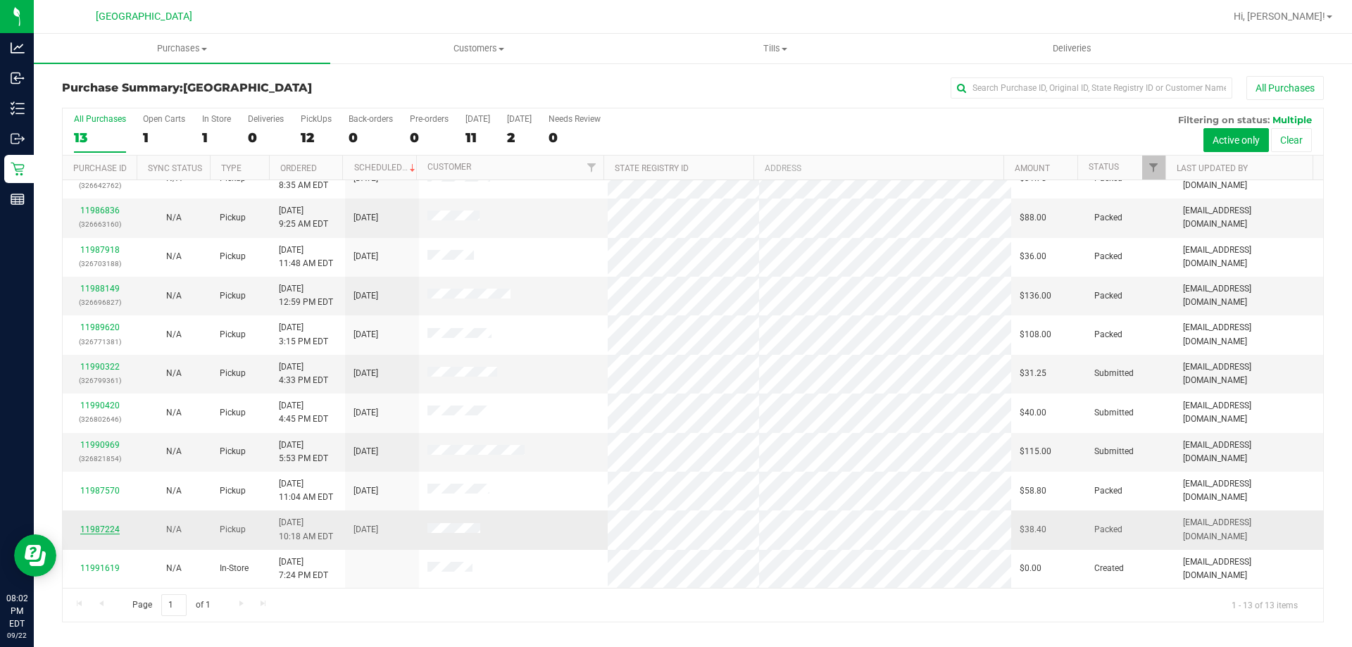
click at [84, 526] on link "11987224" at bounding box center [99, 530] width 39 height 10
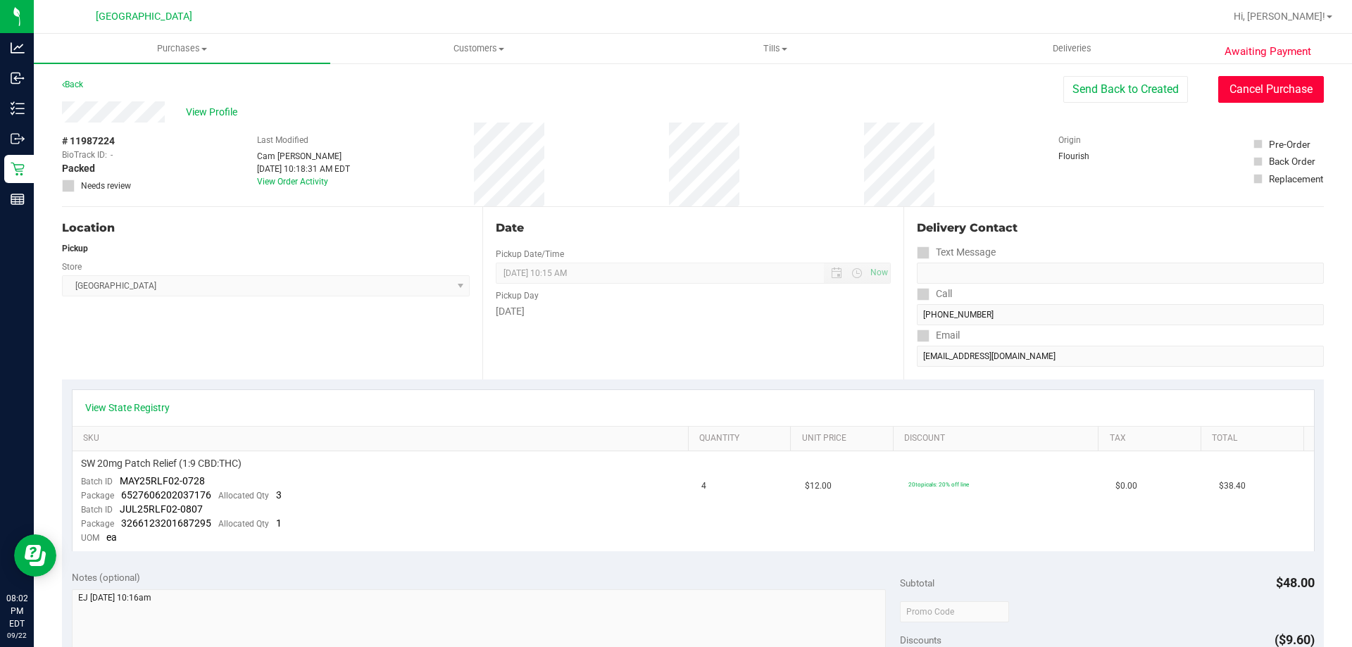
click at [1255, 86] on button "Cancel Purchase" at bounding box center [1271, 89] width 106 height 27
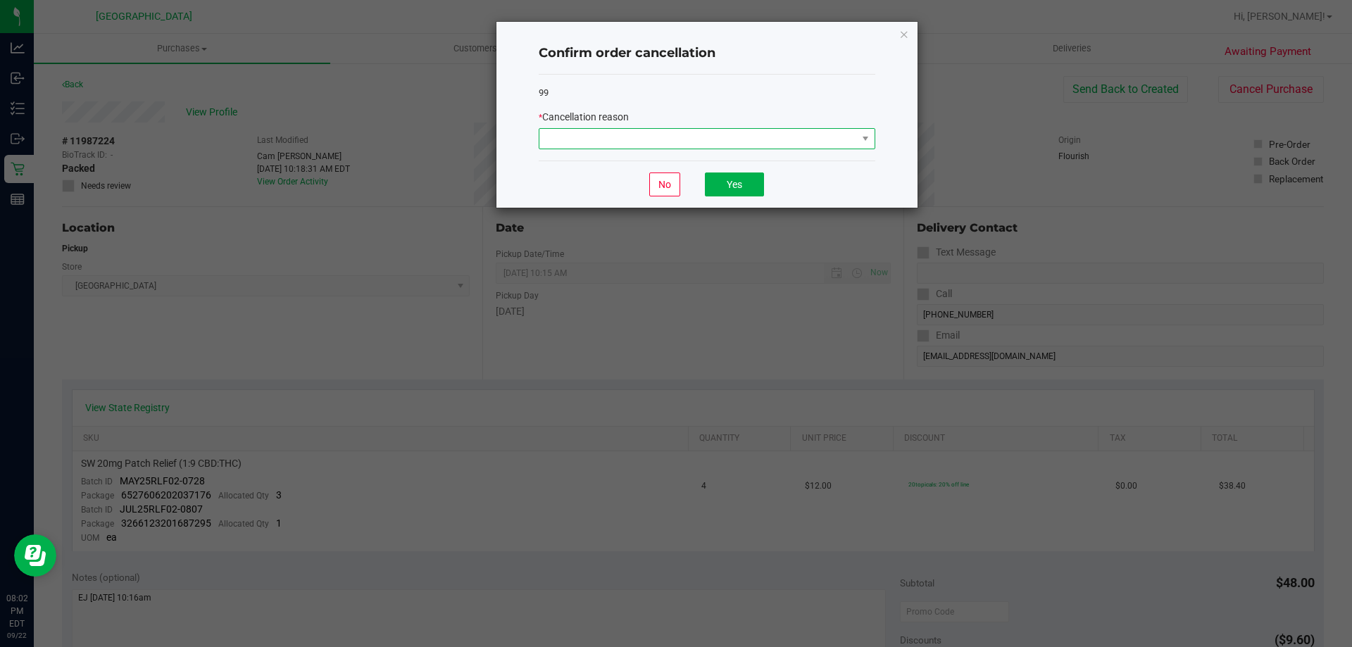
click at [825, 130] on span at bounding box center [698, 139] width 318 height 20
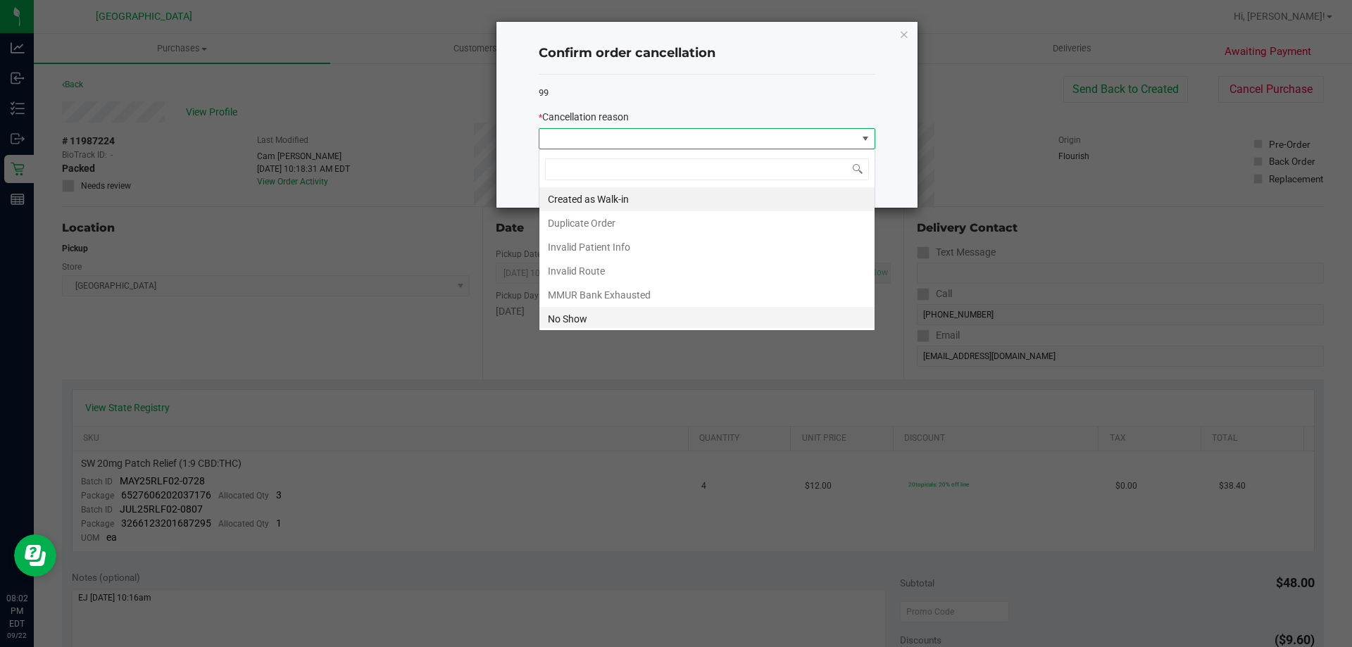
scroll to position [21, 337]
click at [596, 318] on li "No Show" at bounding box center [706, 319] width 335 height 24
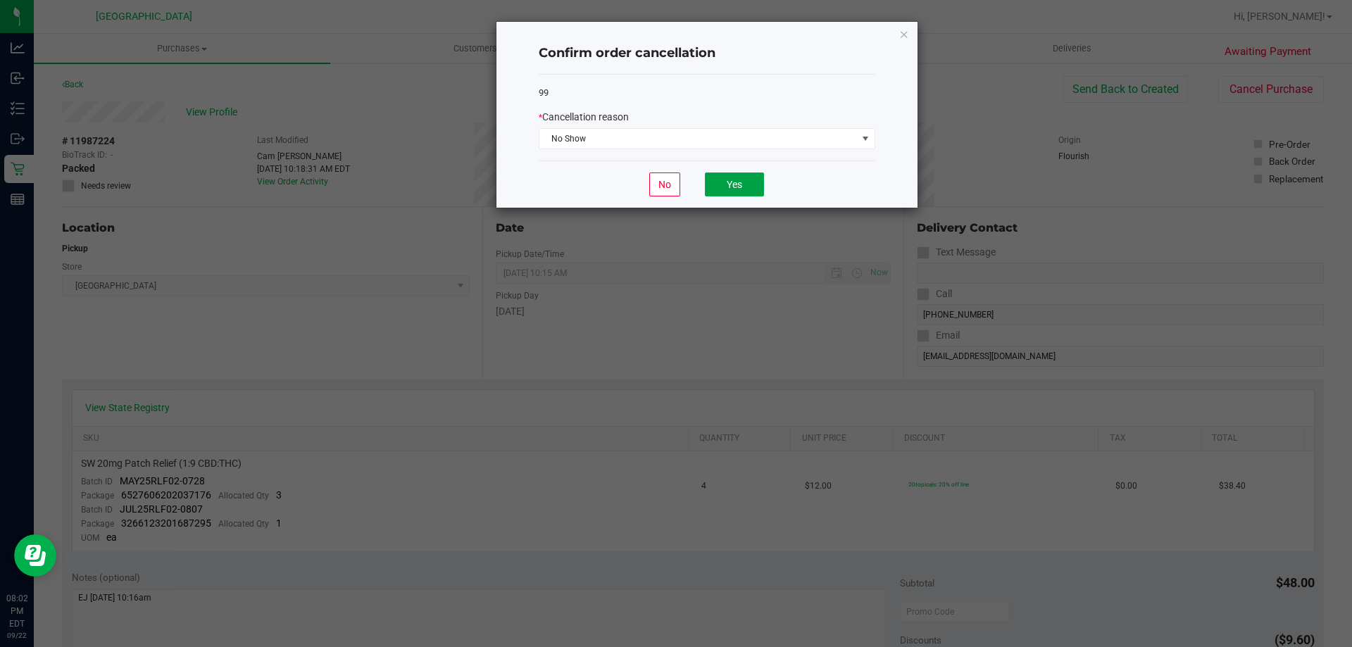
click at [755, 181] on button "Yes" at bounding box center [734, 184] width 59 height 24
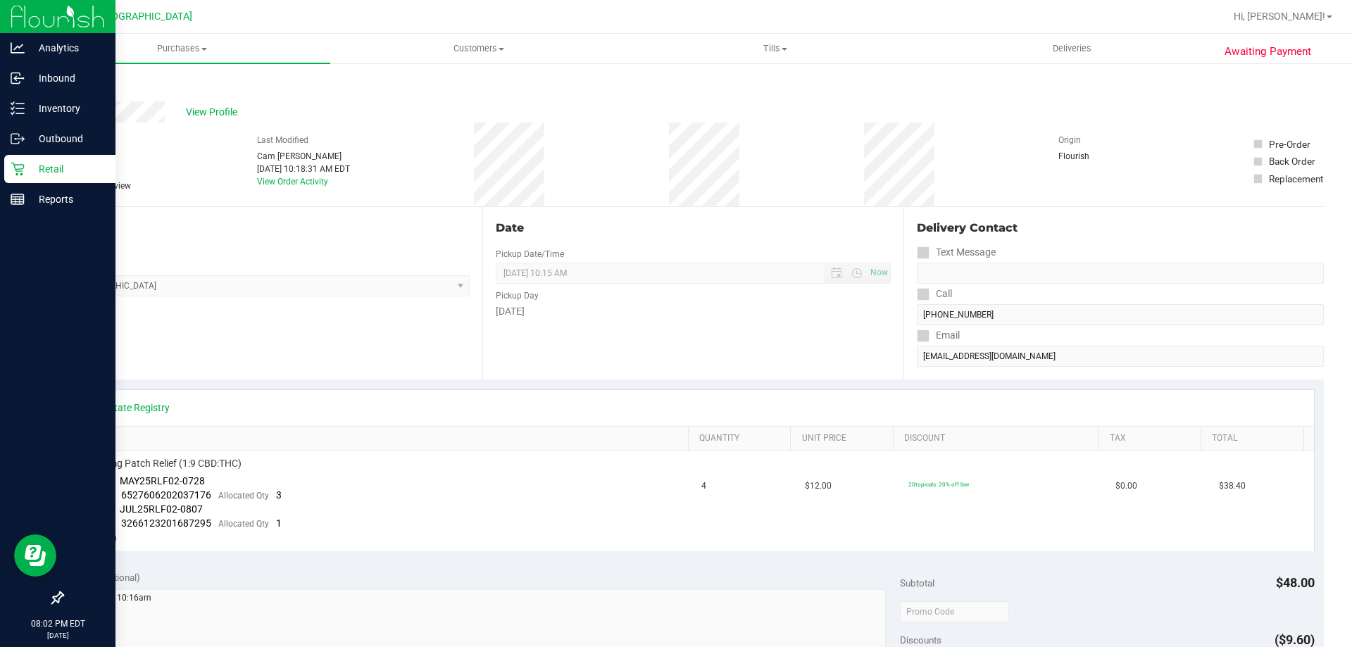
click at [22, 168] on icon at bounding box center [18, 169] width 14 height 14
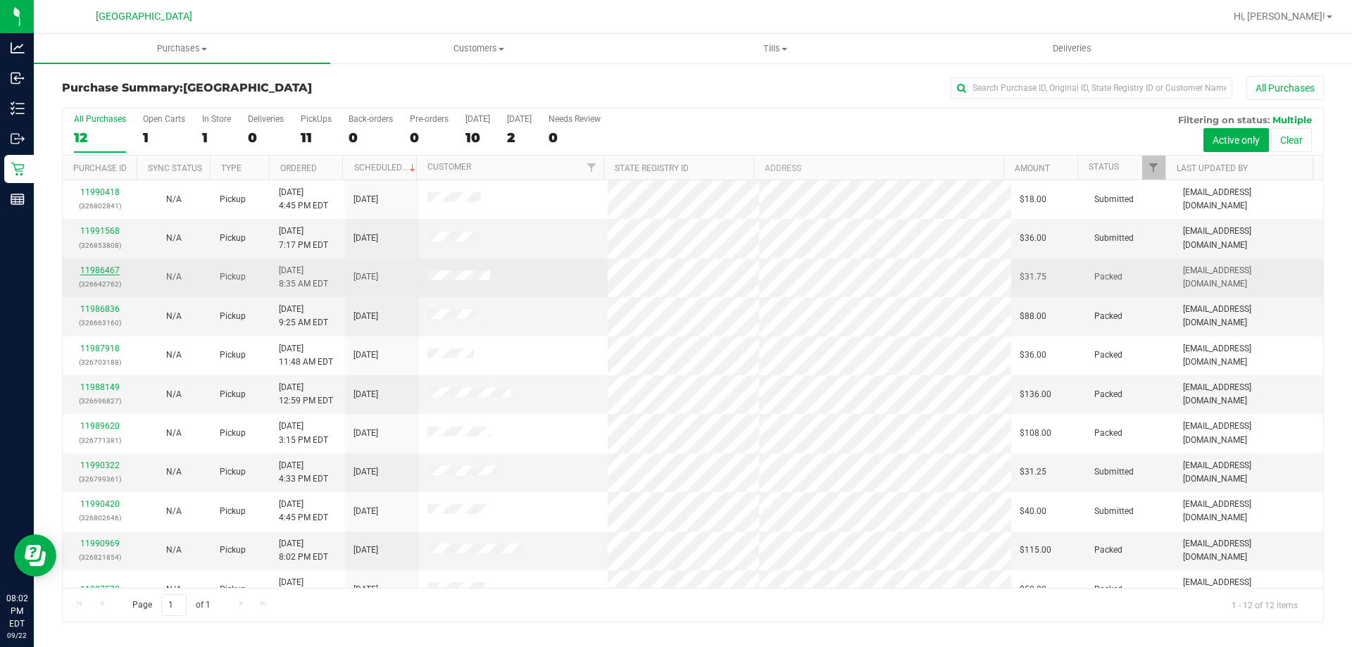
click at [90, 274] on link "11986467" at bounding box center [99, 270] width 39 height 10
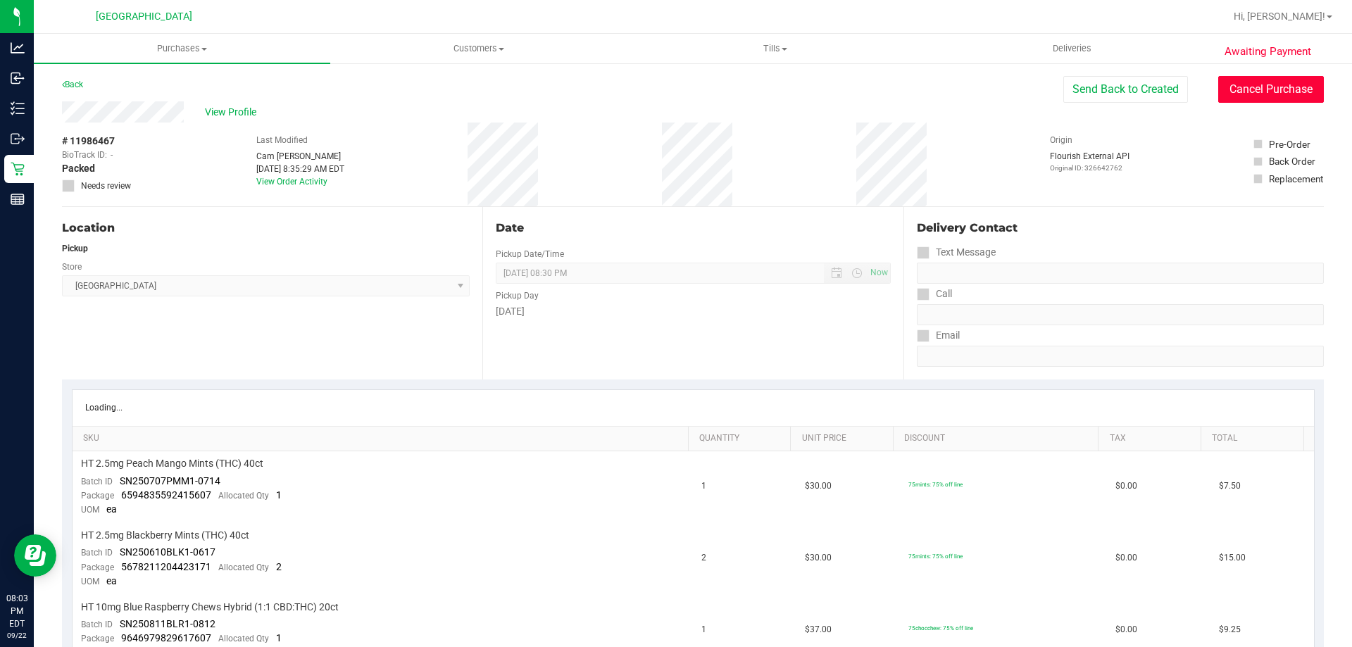
click at [1272, 89] on button "Cancel Purchase" at bounding box center [1271, 89] width 106 height 27
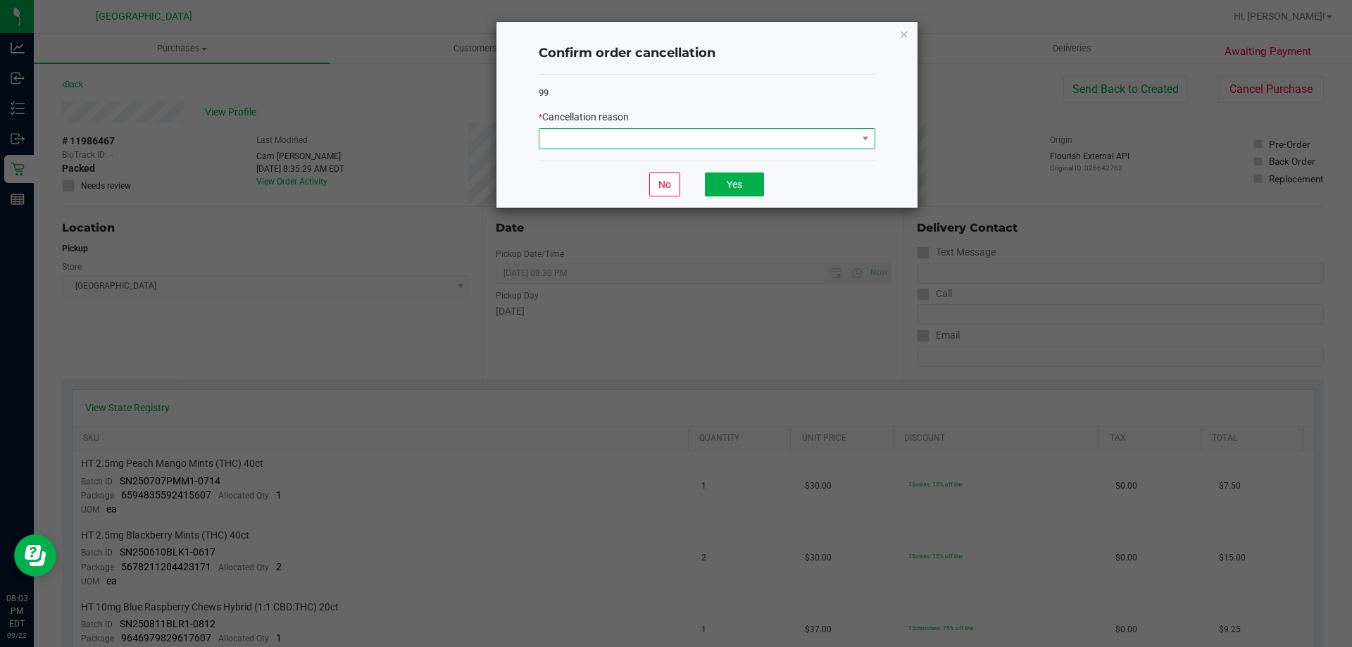
click at [699, 136] on span at bounding box center [698, 139] width 318 height 20
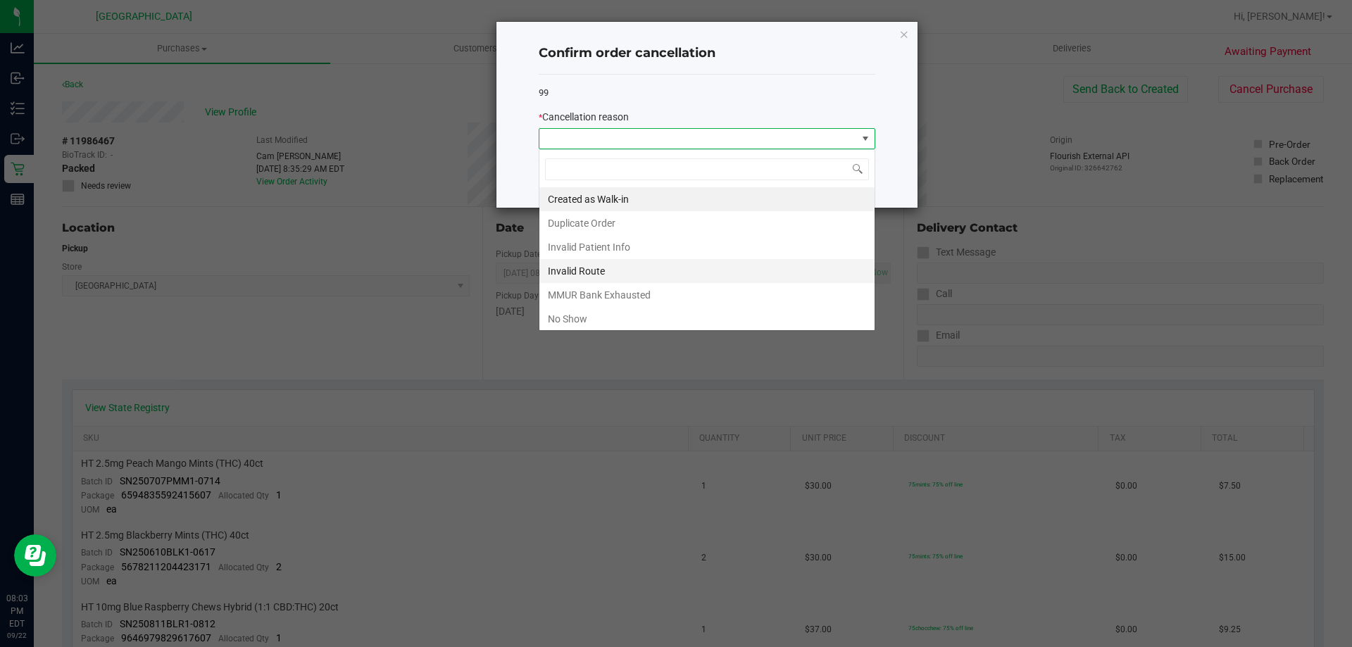
scroll to position [21, 337]
click at [610, 315] on li "No Show" at bounding box center [706, 319] width 335 height 24
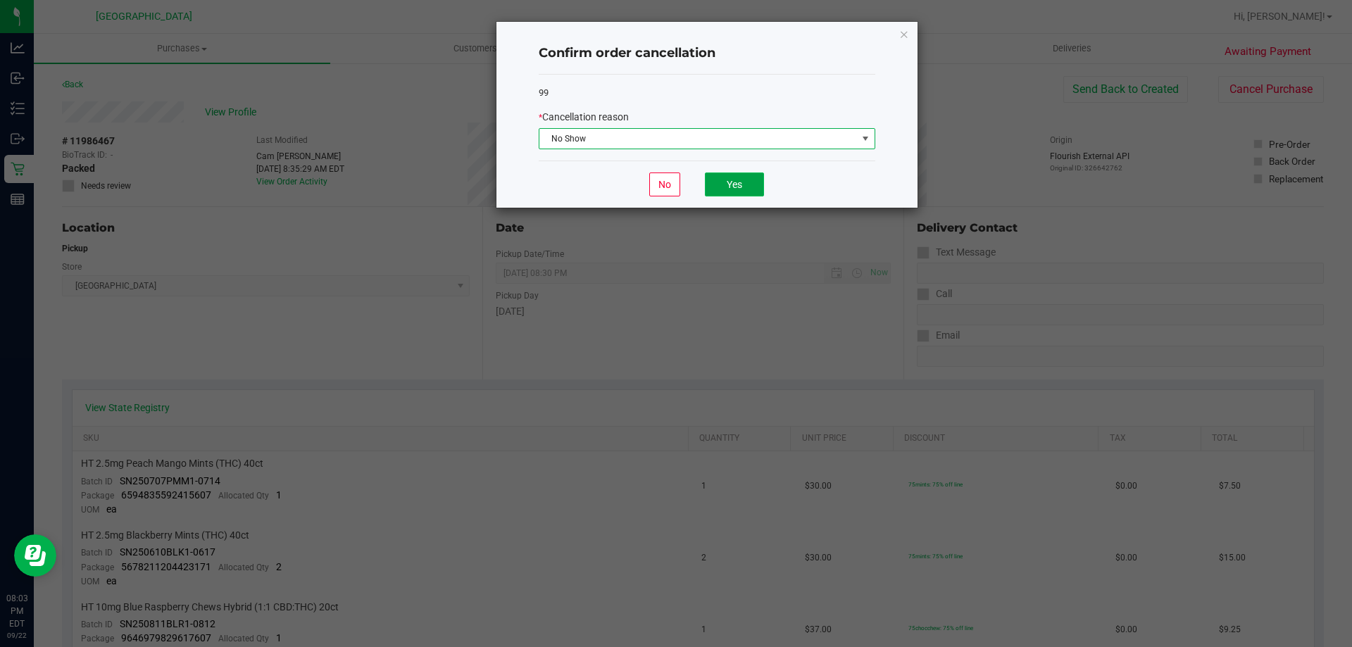
click at [743, 185] on button "Yes" at bounding box center [734, 184] width 59 height 24
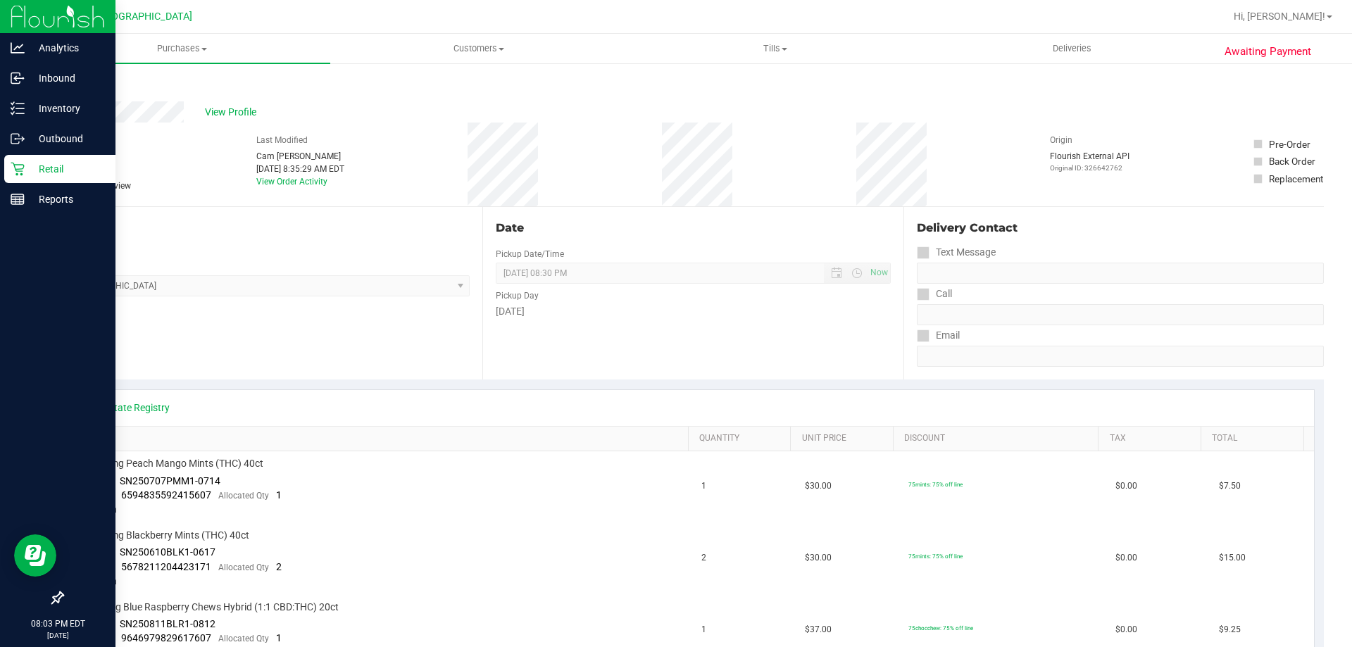
click at [66, 177] on p "Retail" at bounding box center [67, 169] width 84 height 17
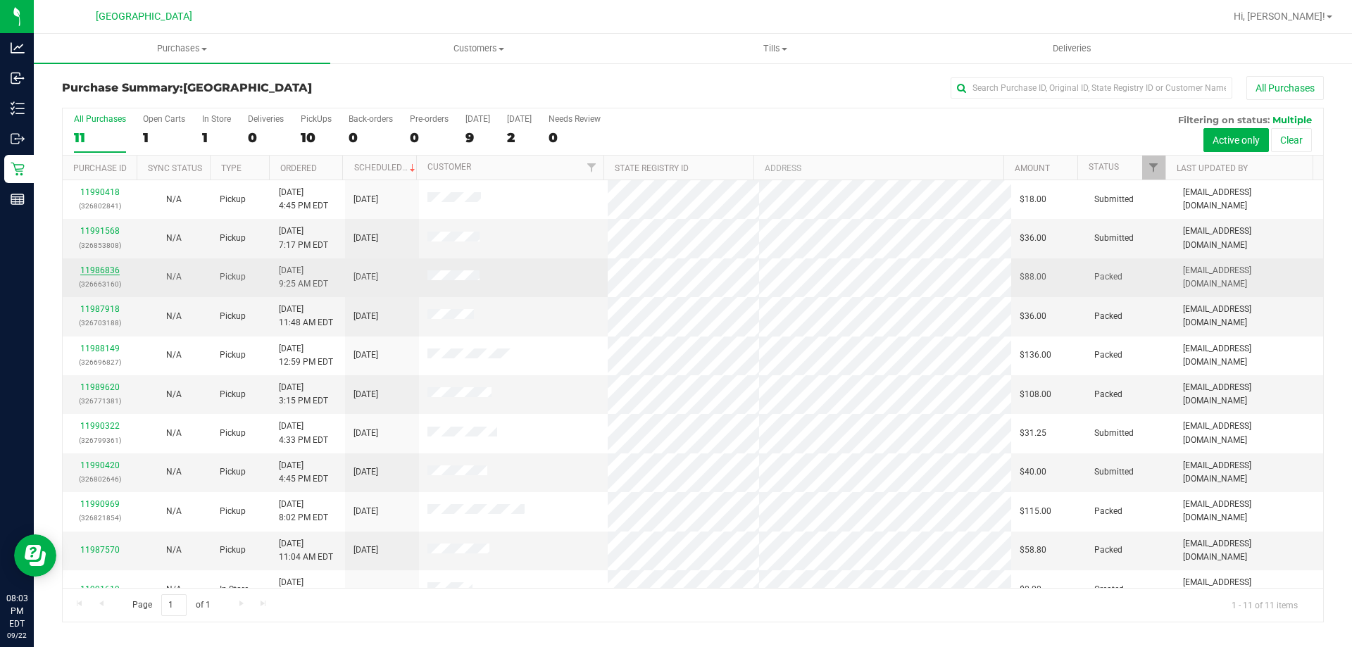
click at [101, 268] on link "11986836" at bounding box center [99, 270] width 39 height 10
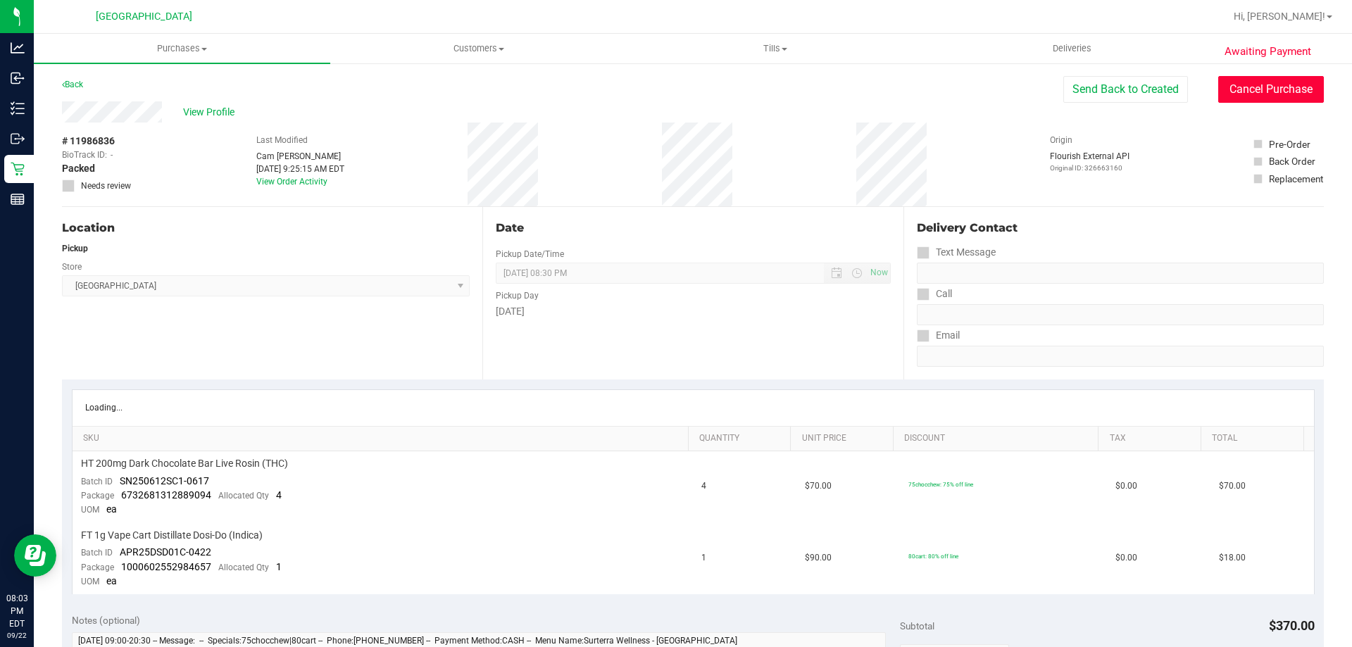
click at [1248, 88] on button "Cancel Purchase" at bounding box center [1271, 89] width 106 height 27
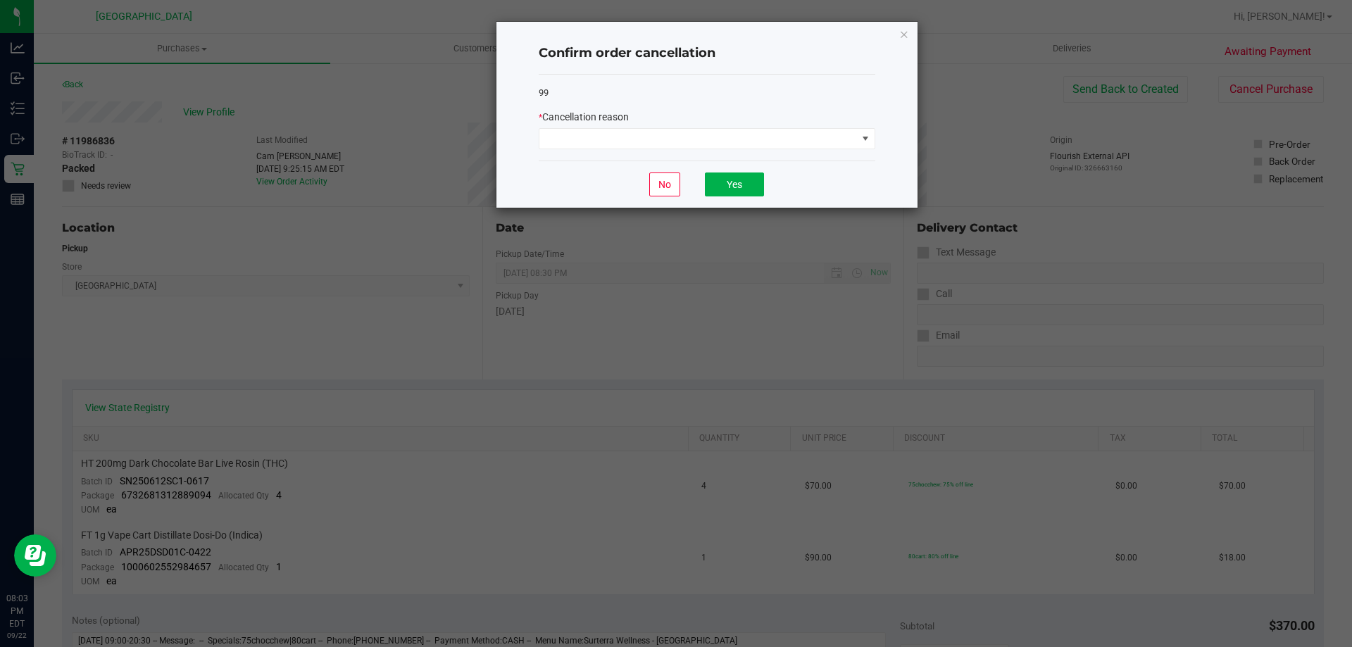
click at [822, 125] on div "* Cancellation reason" at bounding box center [707, 129] width 337 height 39
click at [810, 129] on span at bounding box center [698, 139] width 318 height 20
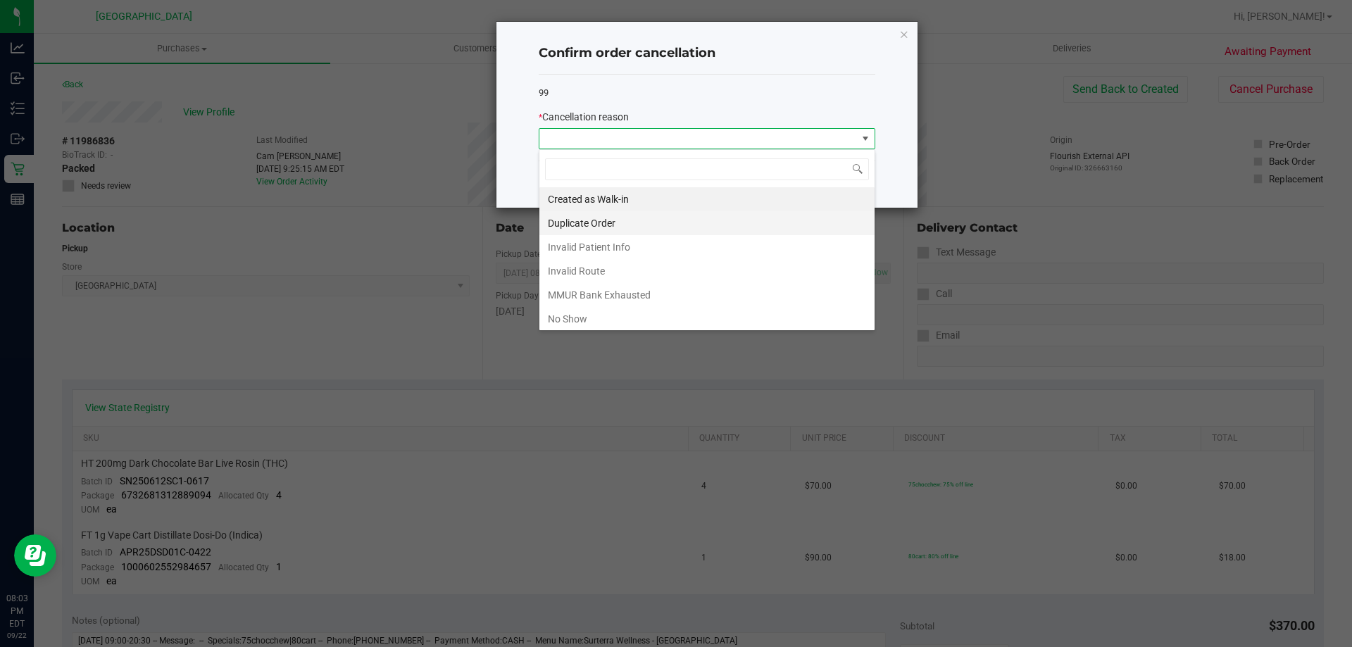
scroll to position [21, 337]
click at [569, 312] on li "No Show" at bounding box center [706, 319] width 335 height 24
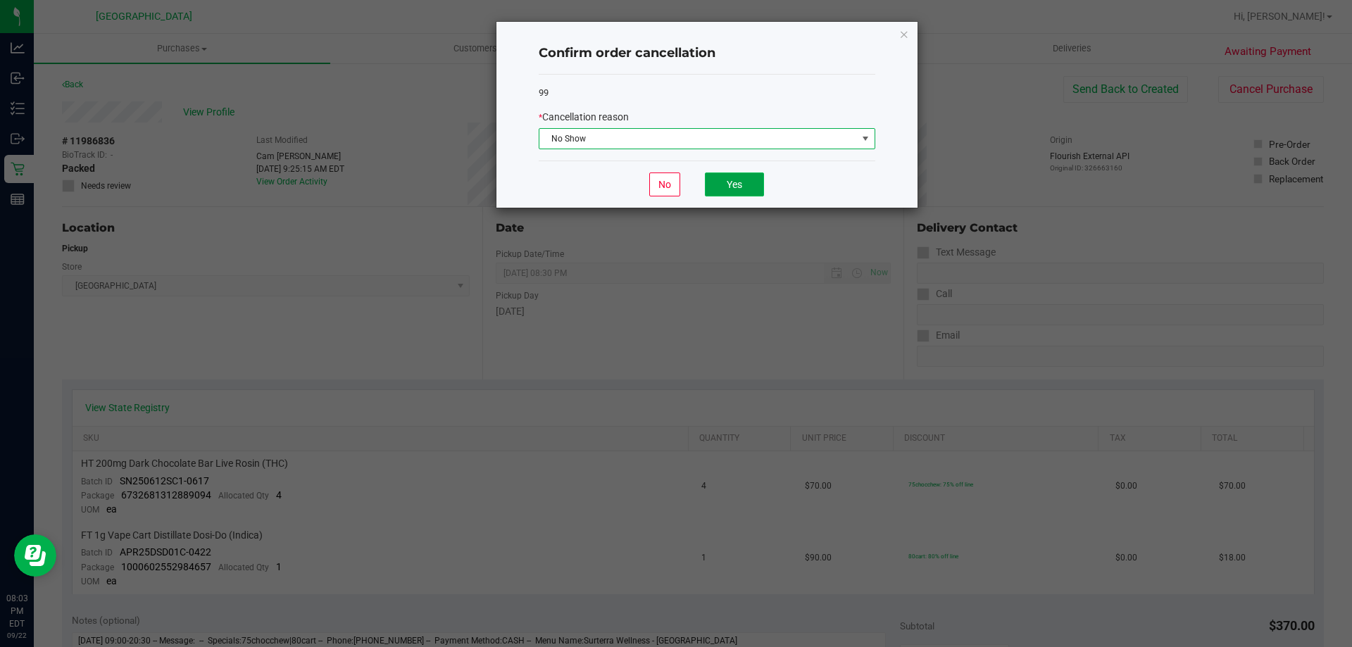
click at [749, 181] on button "Yes" at bounding box center [734, 184] width 59 height 24
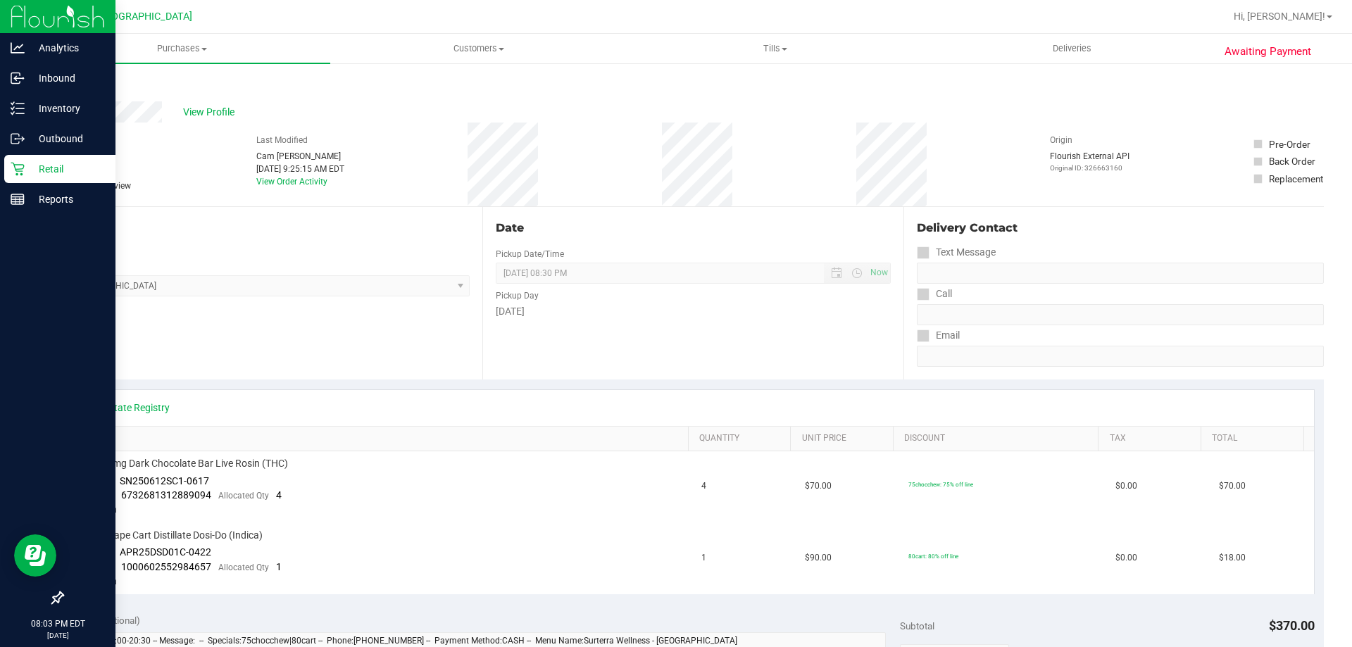
click at [18, 172] on icon at bounding box center [18, 169] width 14 height 14
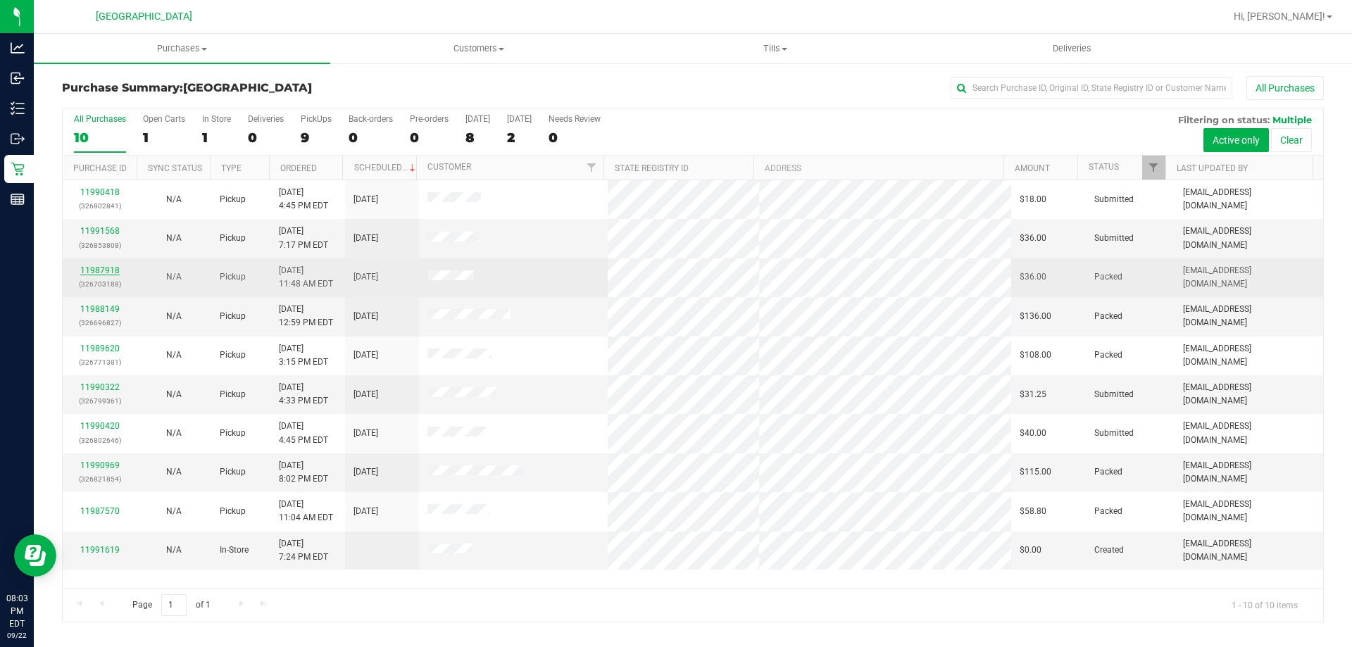
click at [94, 272] on link "11987918" at bounding box center [99, 270] width 39 height 10
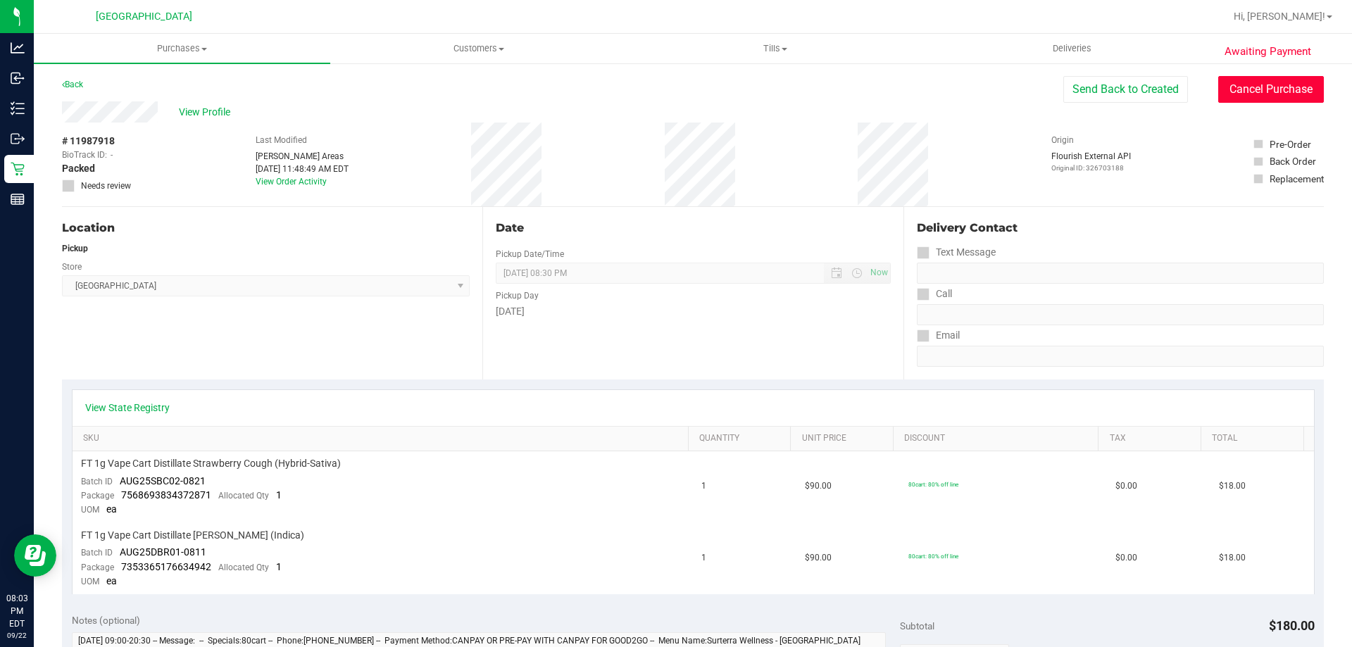
click at [1218, 87] on button "Cancel Purchase" at bounding box center [1271, 89] width 106 height 27
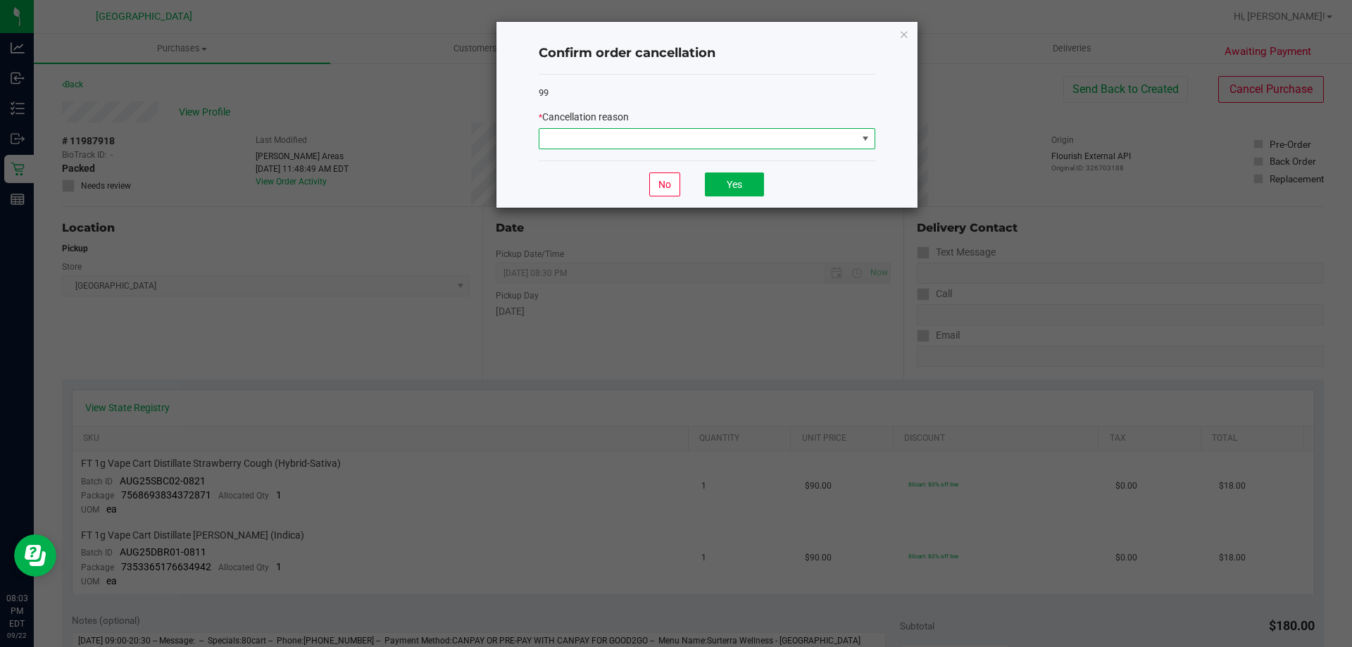
click at [671, 139] on span at bounding box center [698, 139] width 318 height 20
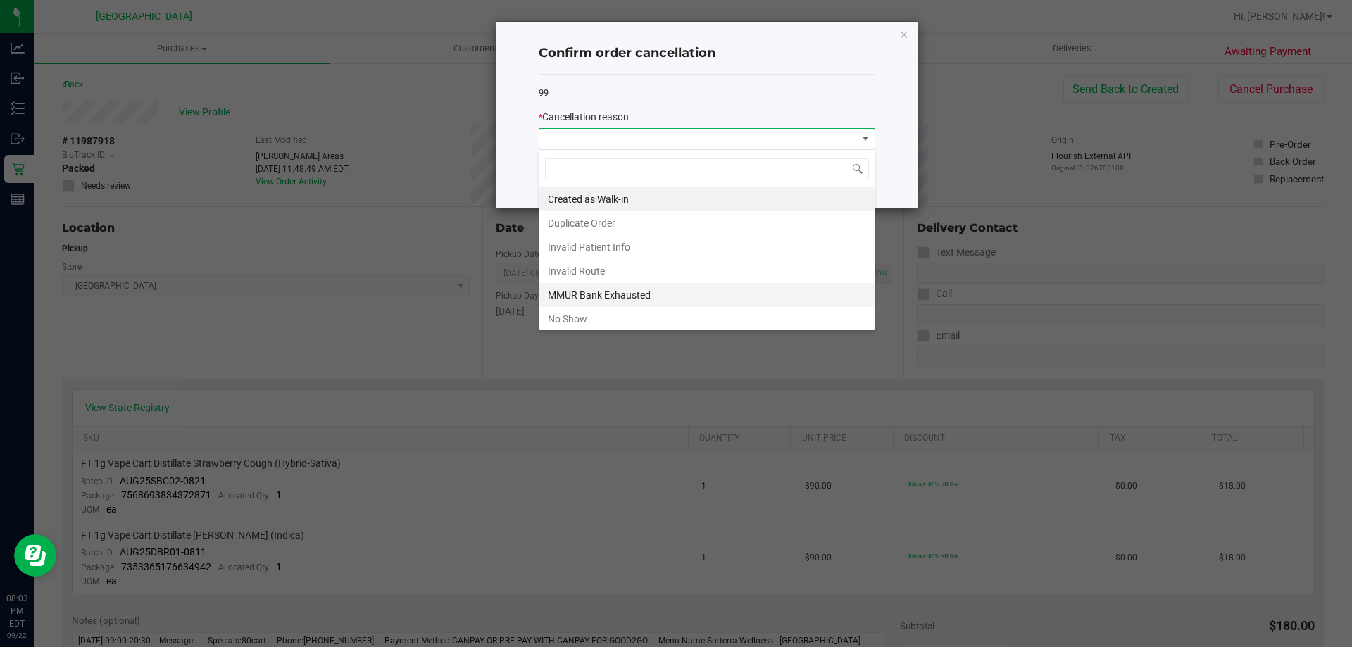
scroll to position [21, 337]
click at [596, 325] on li "No Show" at bounding box center [706, 319] width 335 height 24
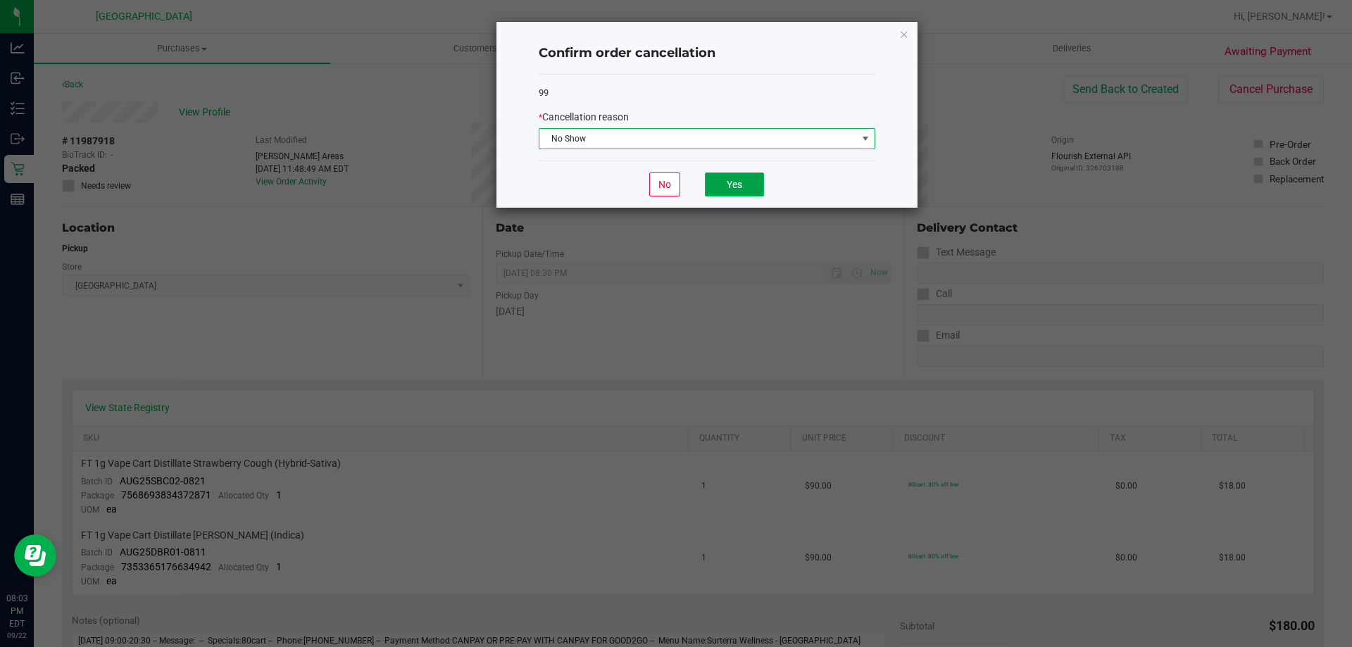
click at [718, 185] on button "Yes" at bounding box center [734, 184] width 59 height 24
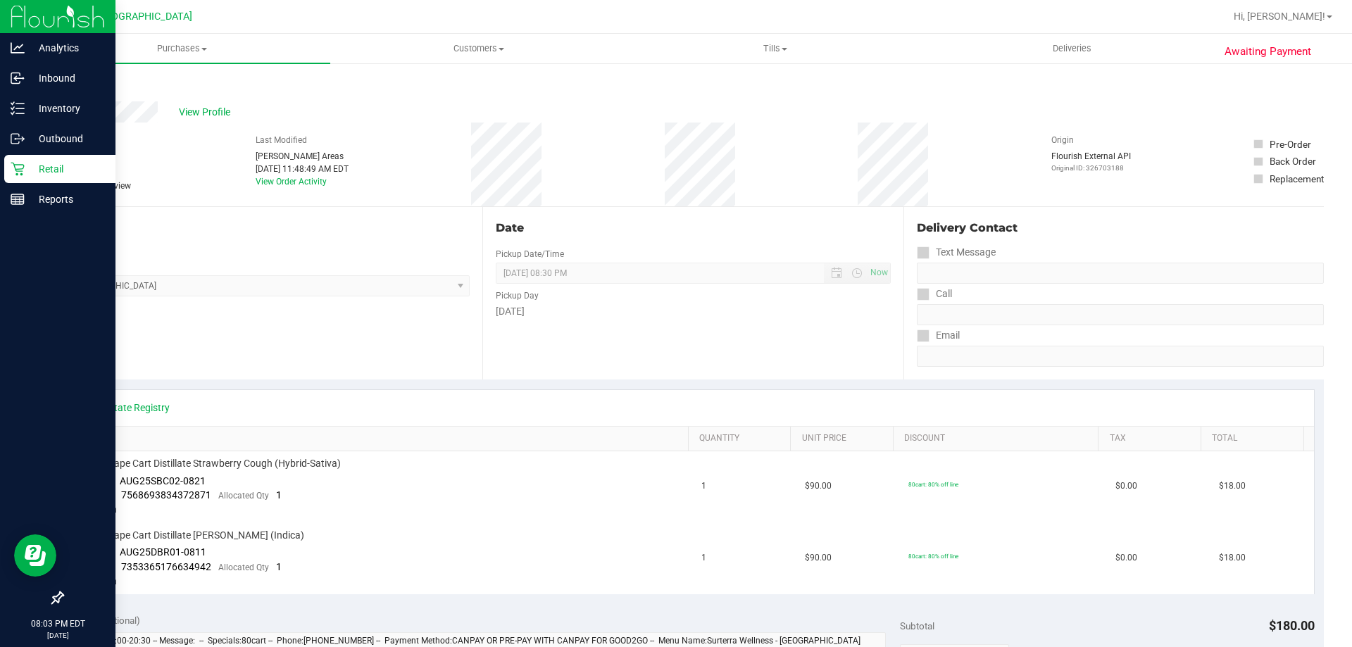
click at [10, 165] on div "Retail" at bounding box center [59, 169] width 111 height 28
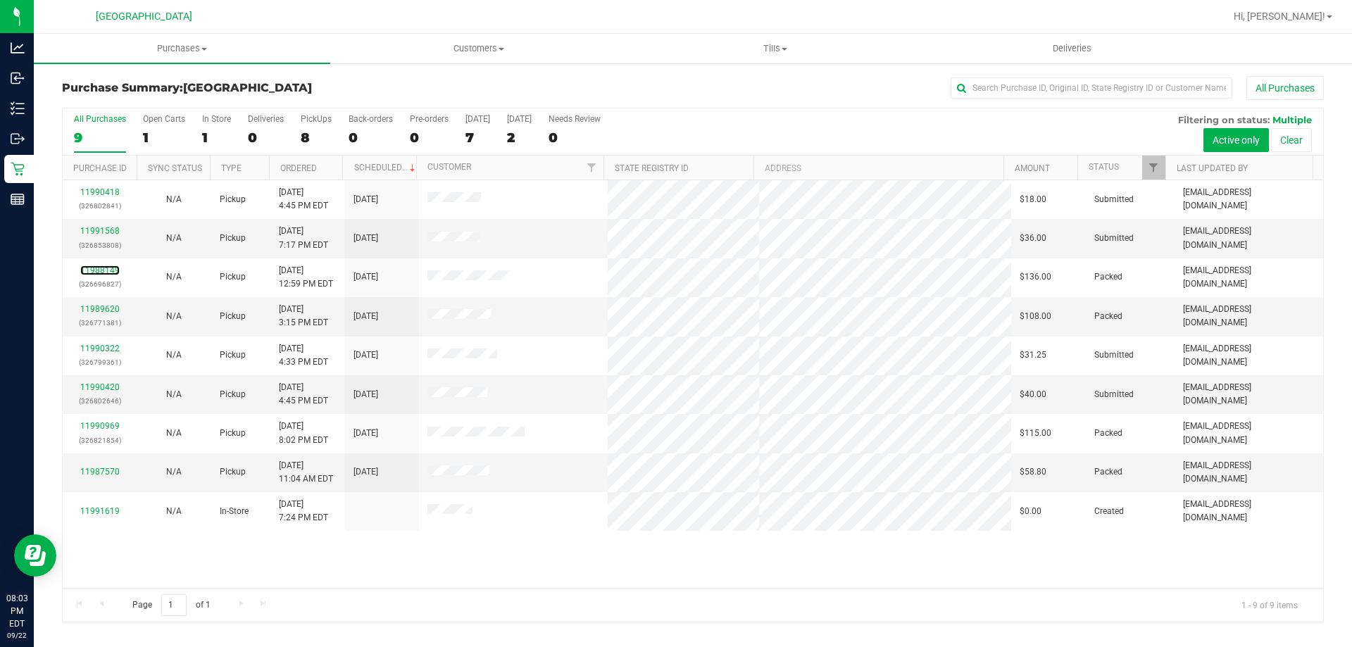
click at [105, 265] on link "11988149" at bounding box center [99, 270] width 39 height 10
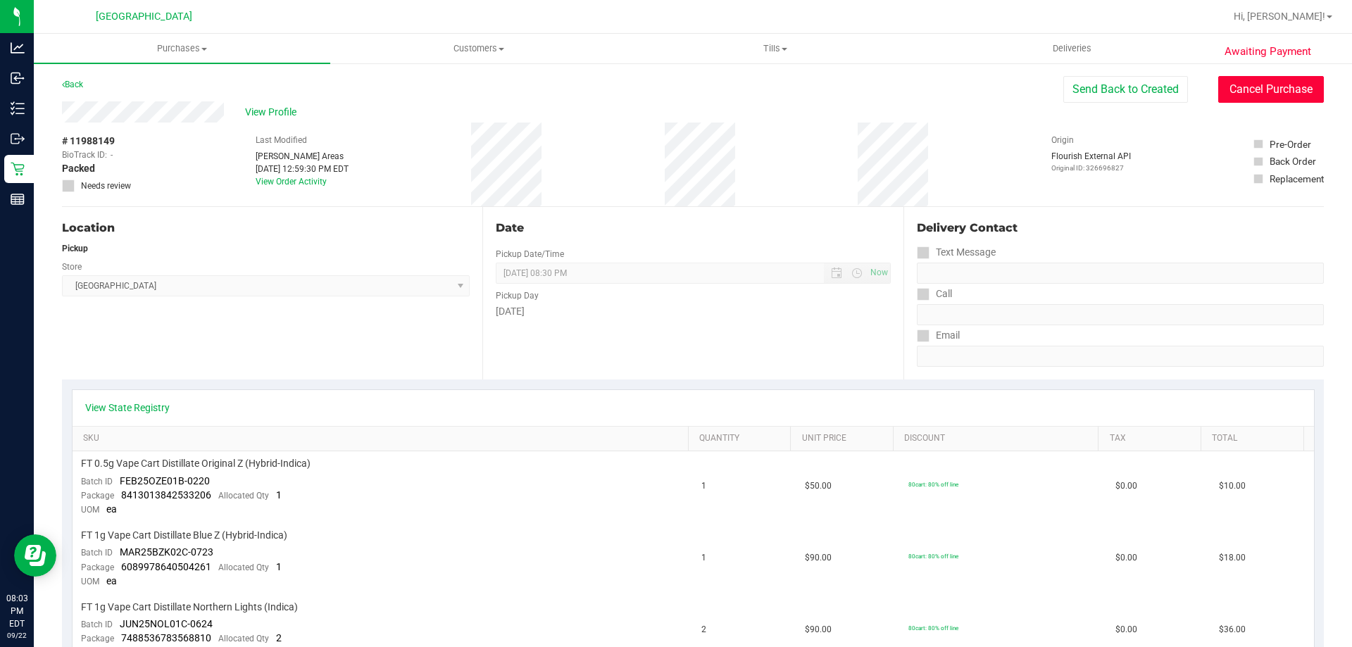
click at [1260, 93] on button "Cancel Purchase" at bounding box center [1271, 89] width 106 height 27
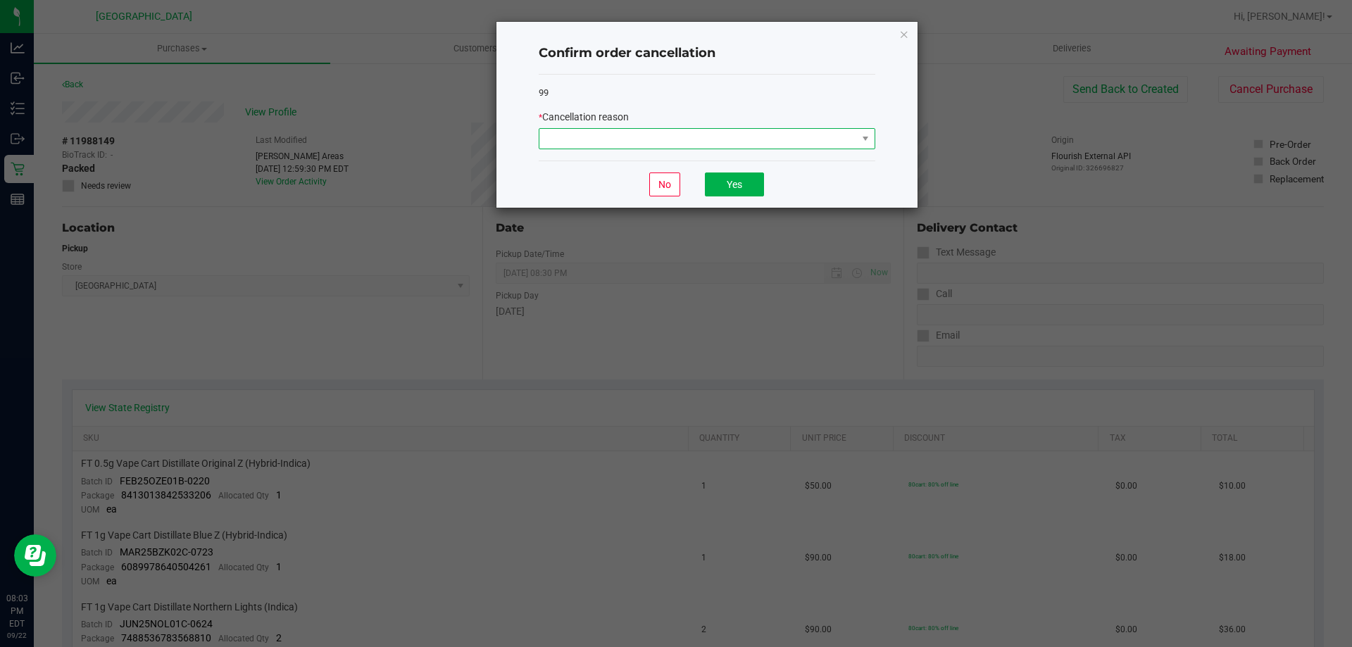
click at [743, 142] on span at bounding box center [698, 139] width 318 height 20
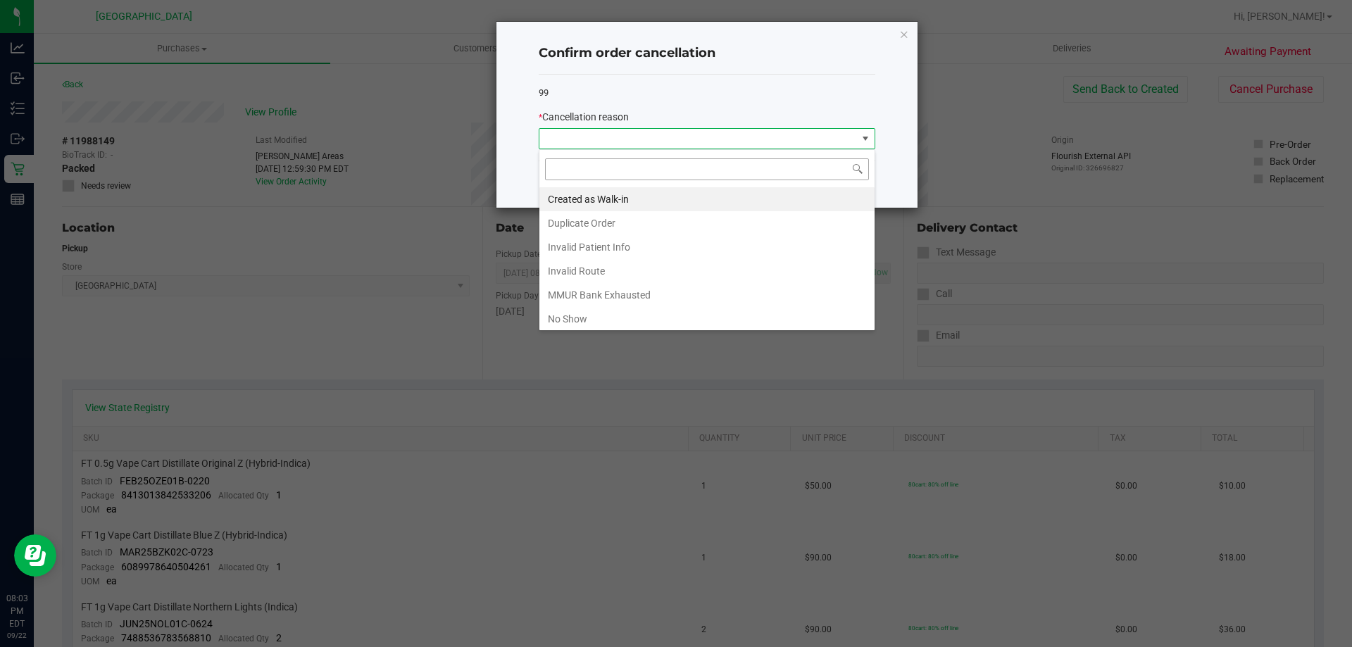
scroll to position [21, 337]
click at [608, 308] on li "No Show" at bounding box center [706, 319] width 335 height 24
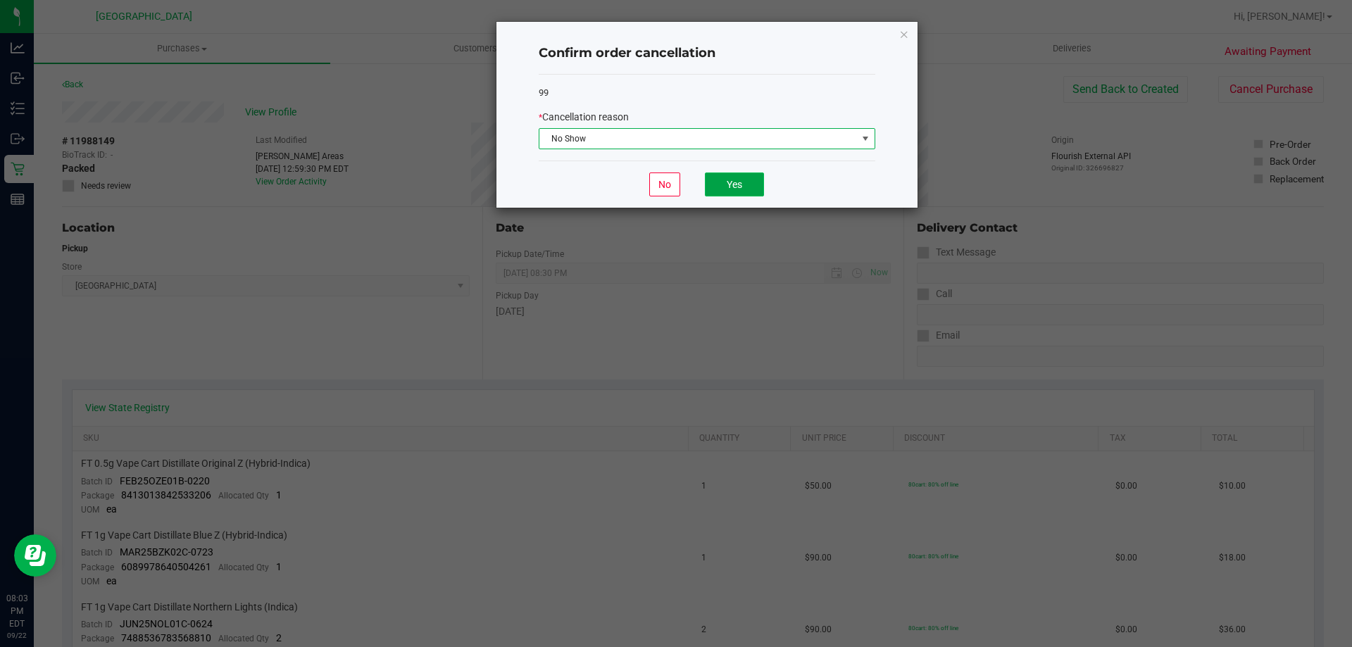
click at [723, 180] on button "Yes" at bounding box center [734, 184] width 59 height 24
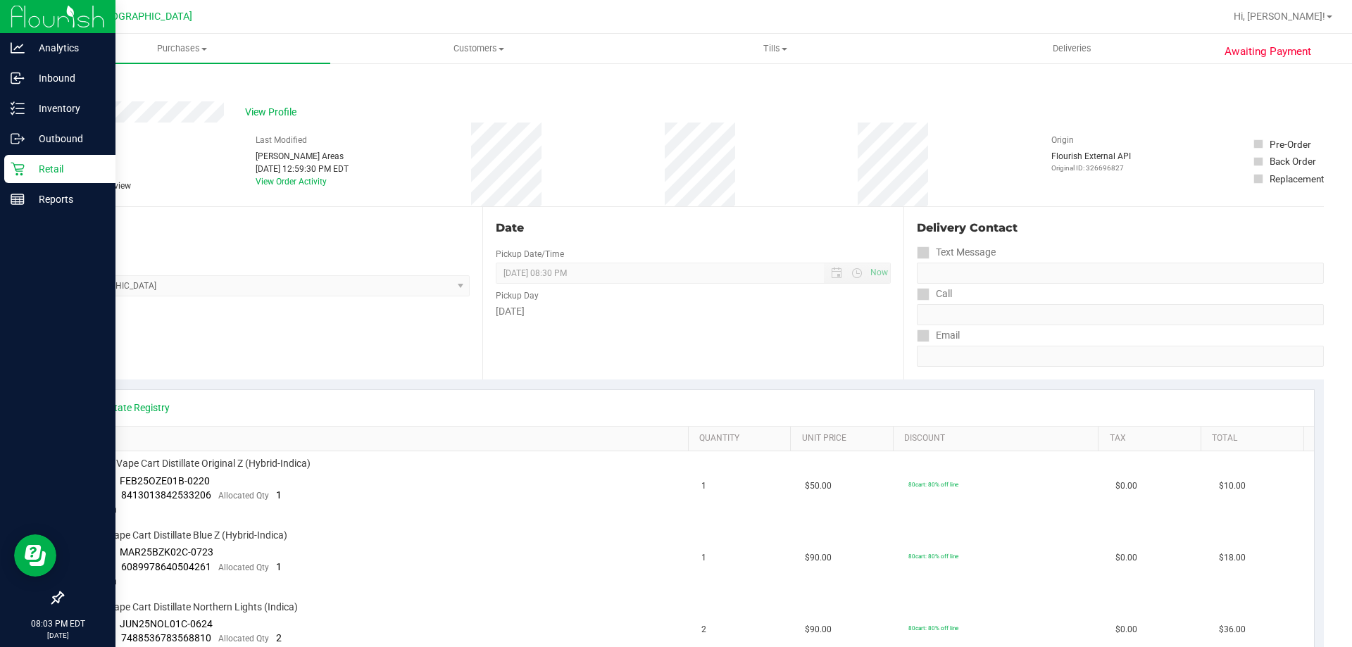
click at [30, 165] on p "Retail" at bounding box center [67, 169] width 84 height 17
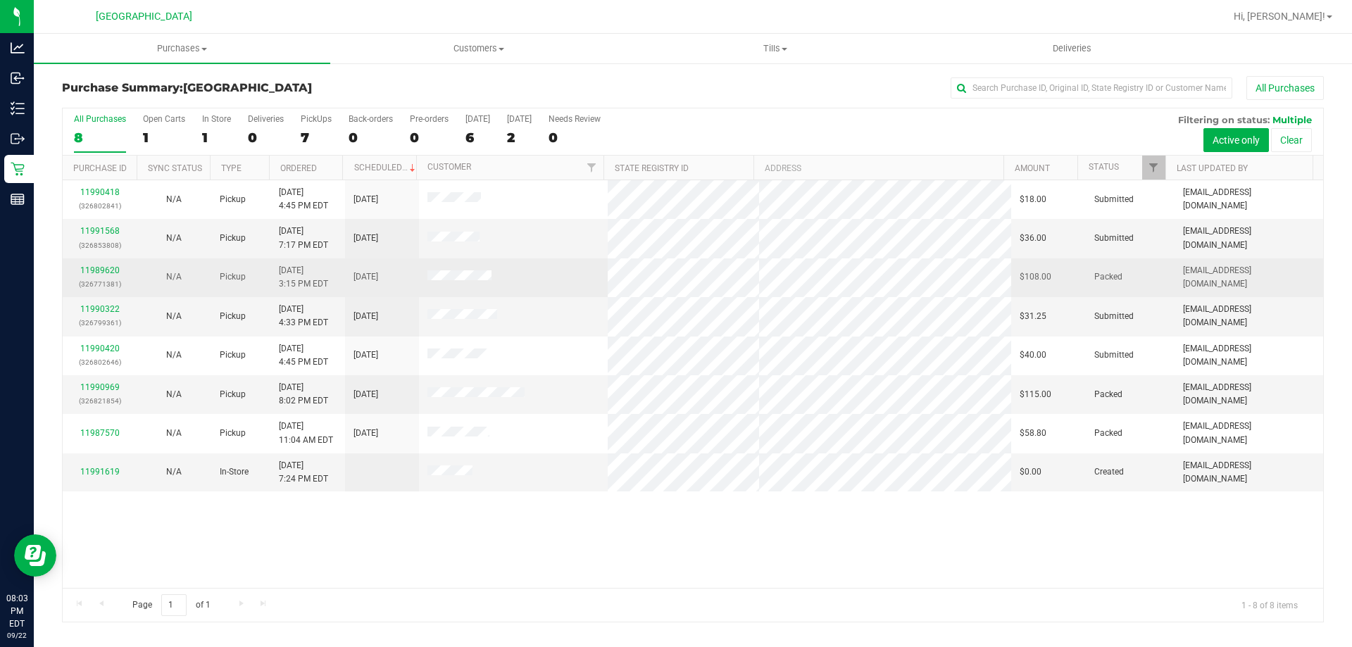
click at [95, 263] on td "11989620 (326771381)" at bounding box center [100, 277] width 74 height 39
click at [100, 269] on link "11989620" at bounding box center [99, 270] width 39 height 10
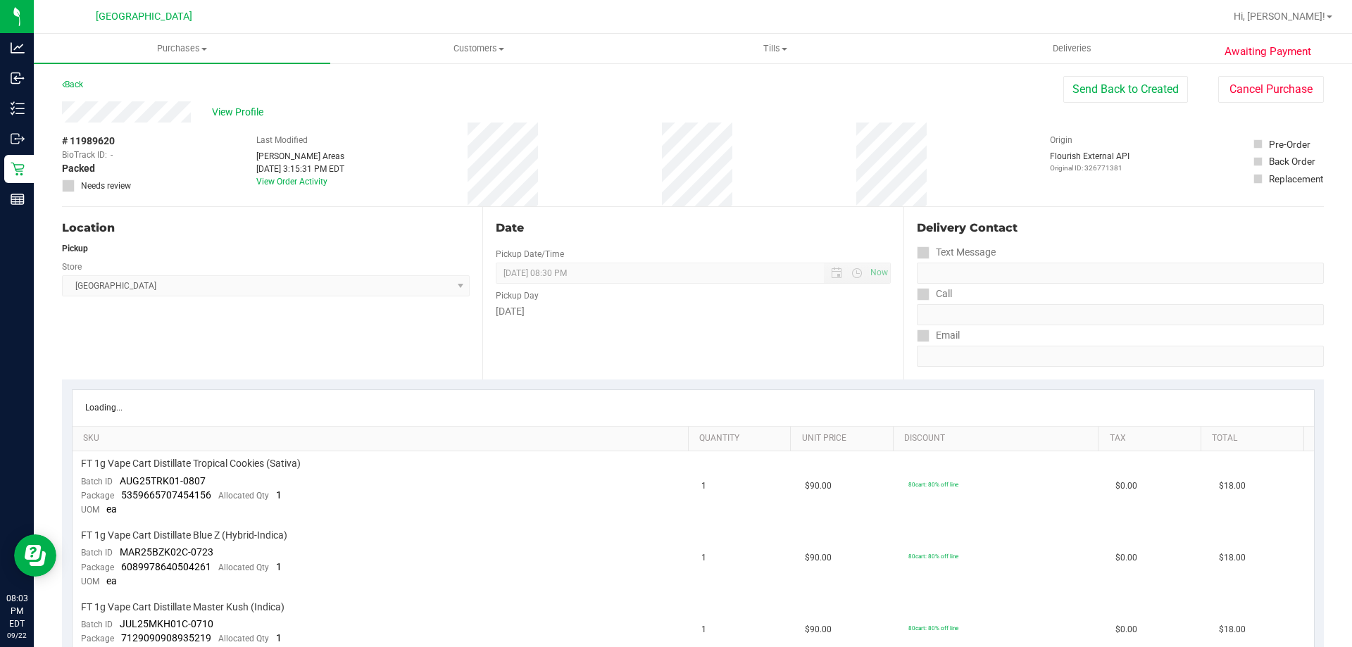
click at [1246, 92] on button "Cancel Purchase" at bounding box center [1271, 89] width 106 height 27
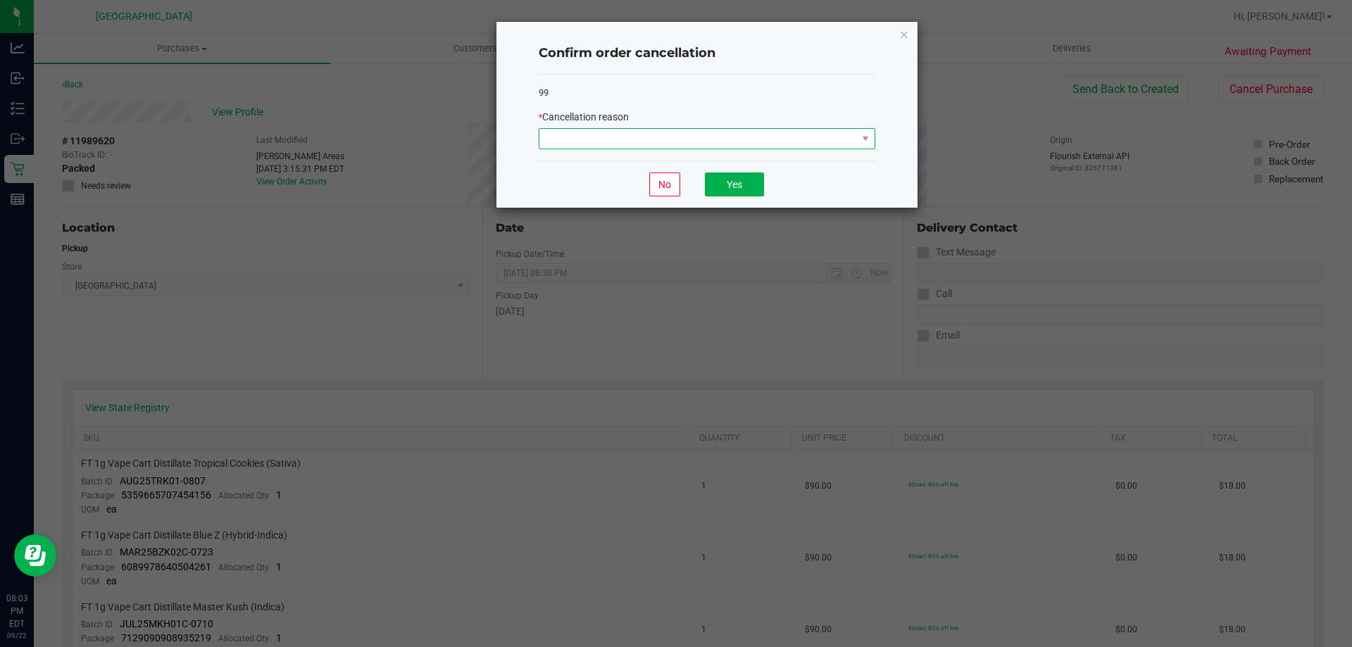
click at [792, 131] on span at bounding box center [698, 139] width 318 height 20
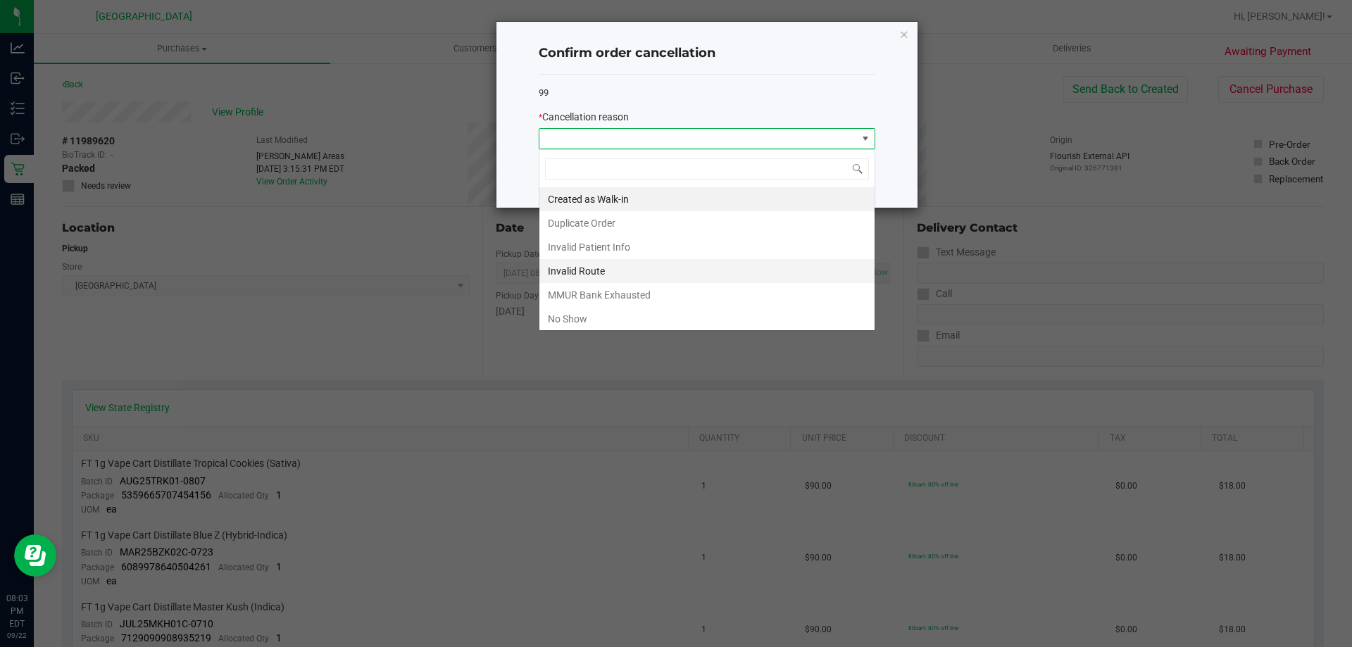
scroll to position [21, 337]
click at [677, 312] on li "No Show" at bounding box center [706, 319] width 335 height 24
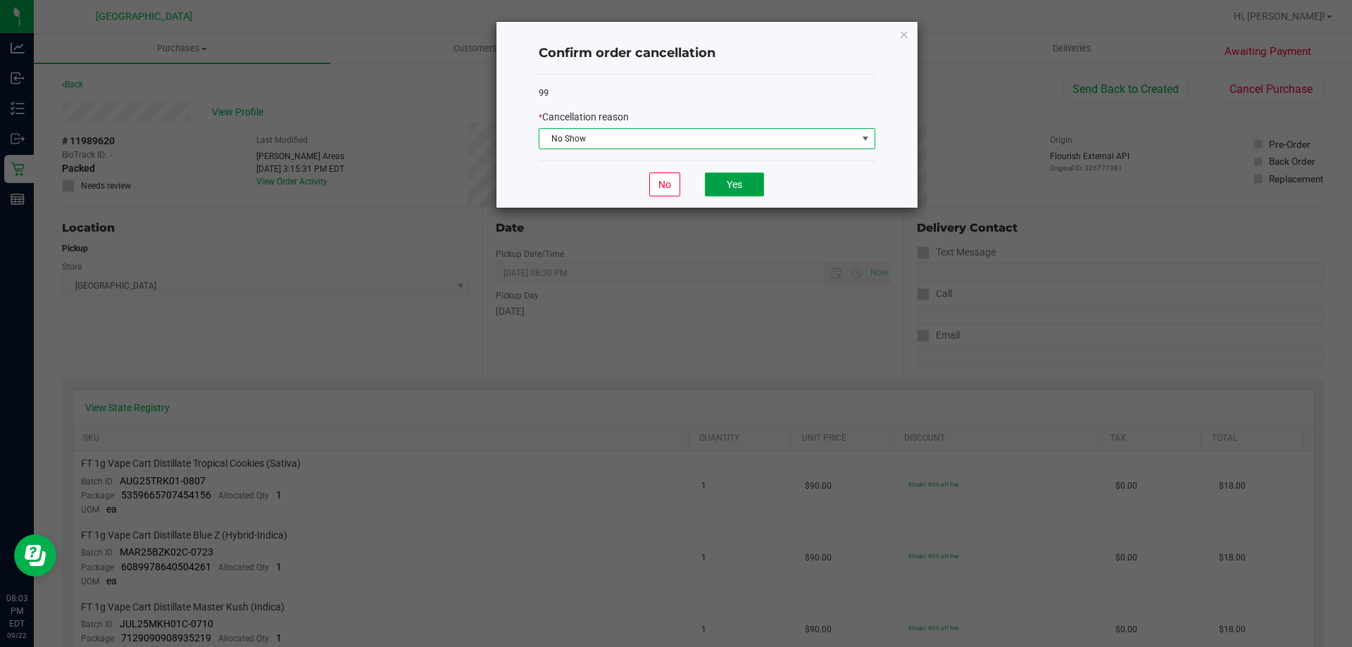
click at [725, 182] on button "Yes" at bounding box center [734, 184] width 59 height 24
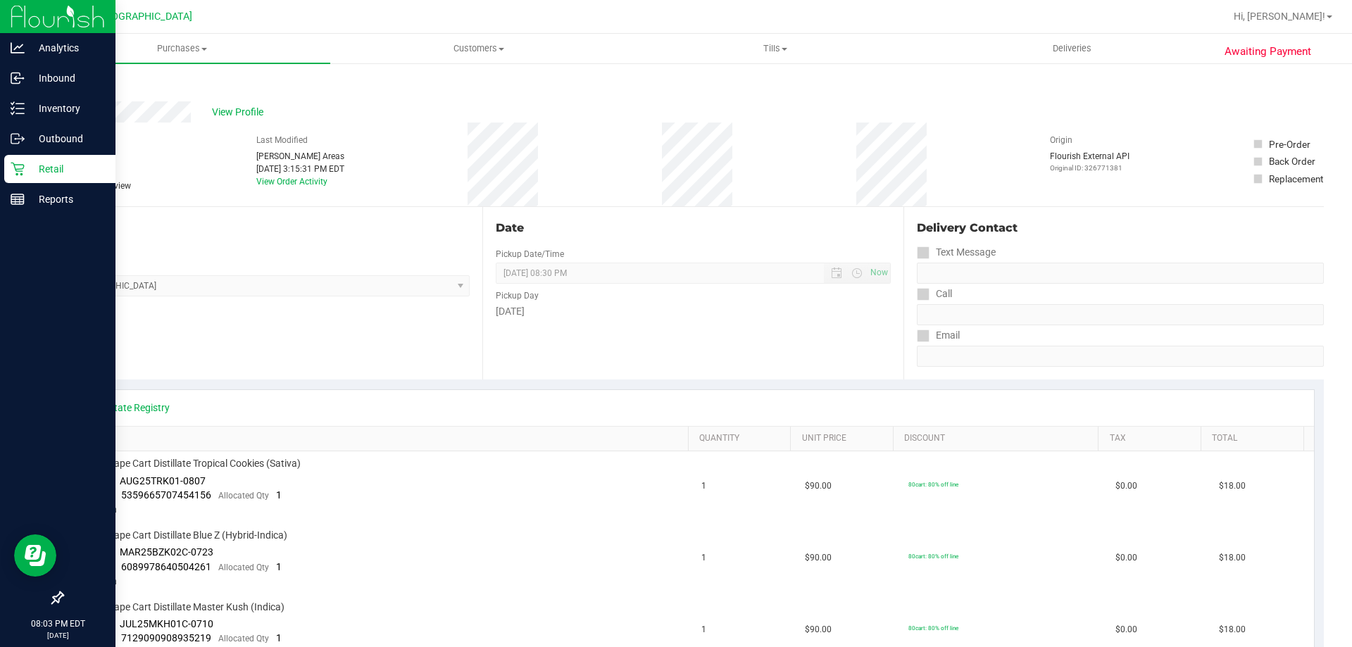
click at [58, 180] on div "Retail" at bounding box center [59, 169] width 111 height 28
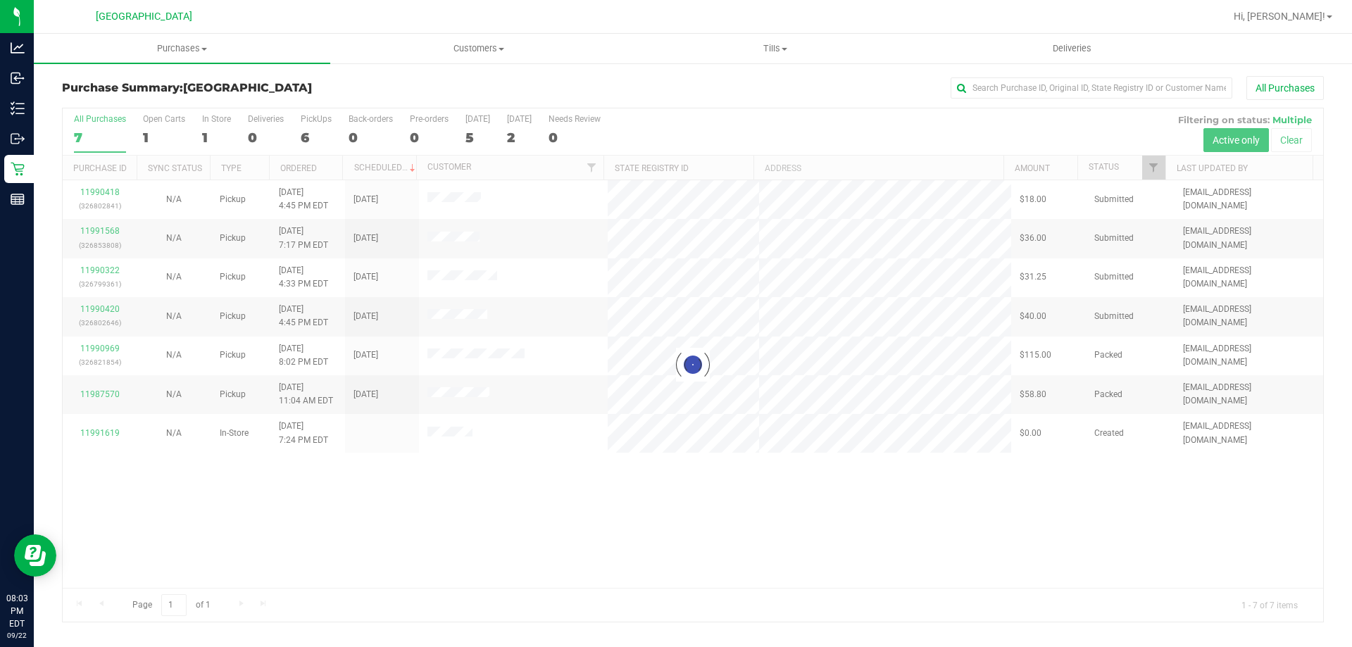
click at [91, 429] on div at bounding box center [693, 364] width 1260 height 513
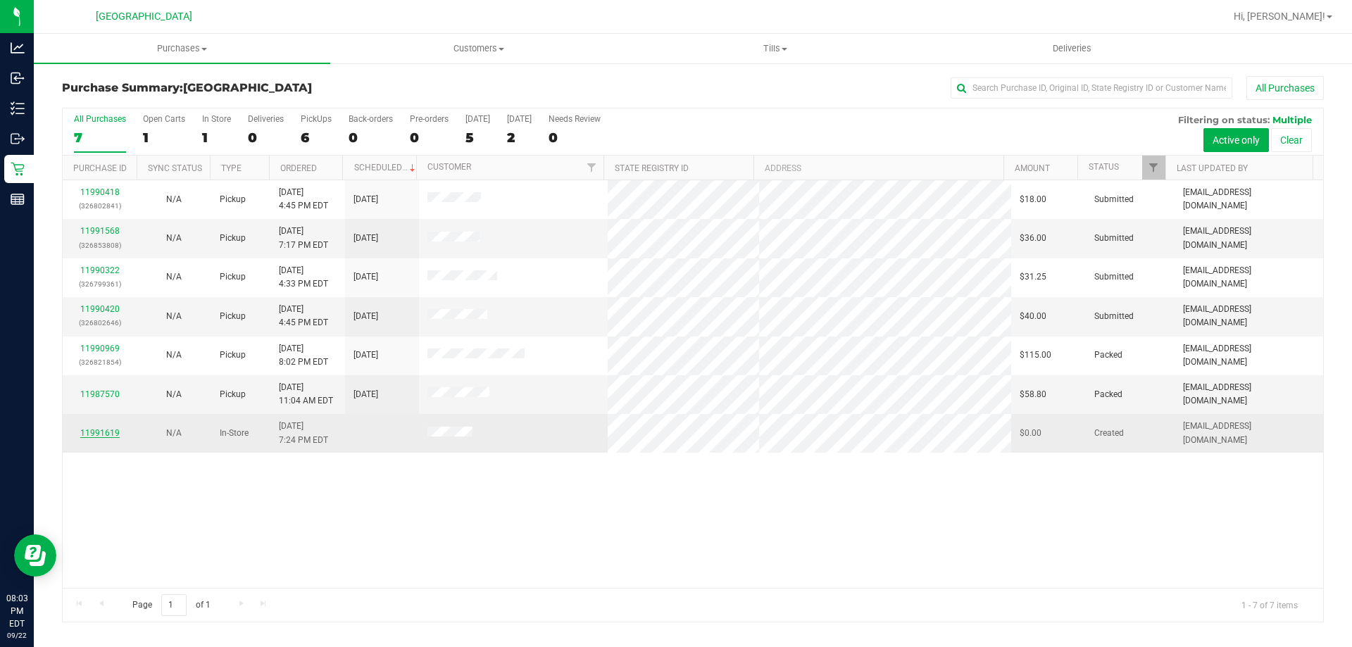
click at [98, 432] on link "11991619" at bounding box center [99, 433] width 39 height 10
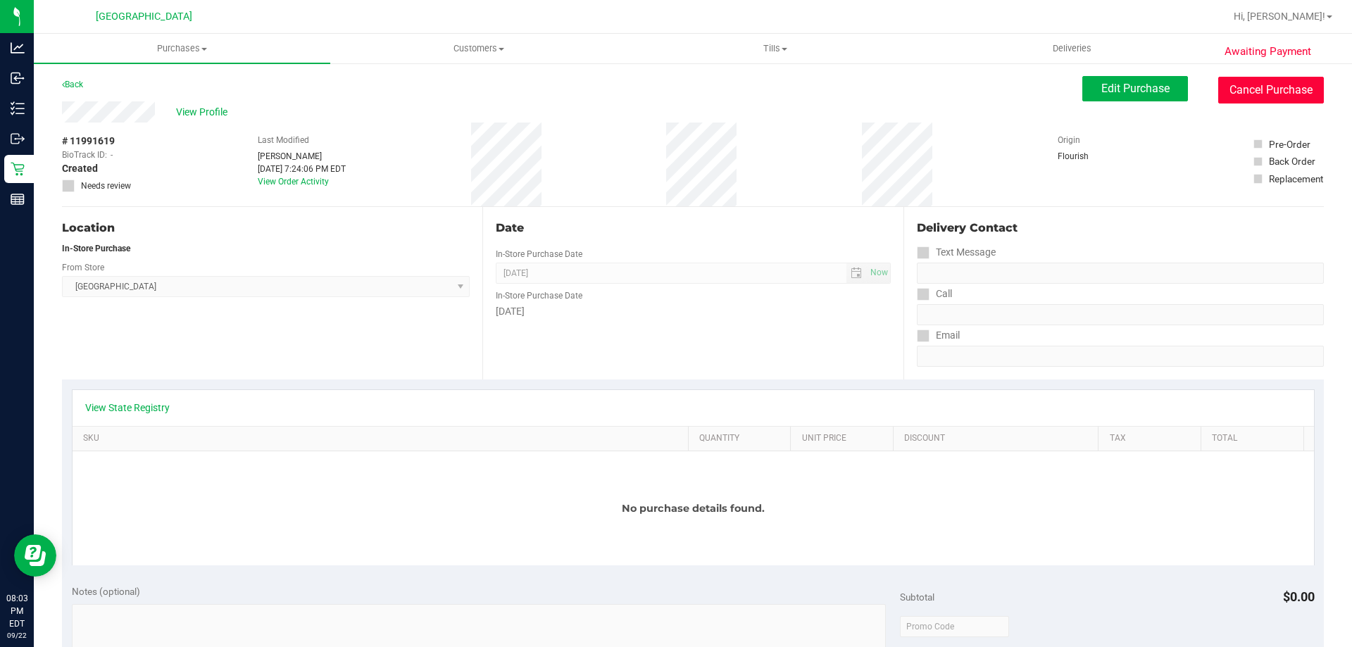
click at [1260, 85] on button "Cancel Purchase" at bounding box center [1271, 90] width 106 height 27
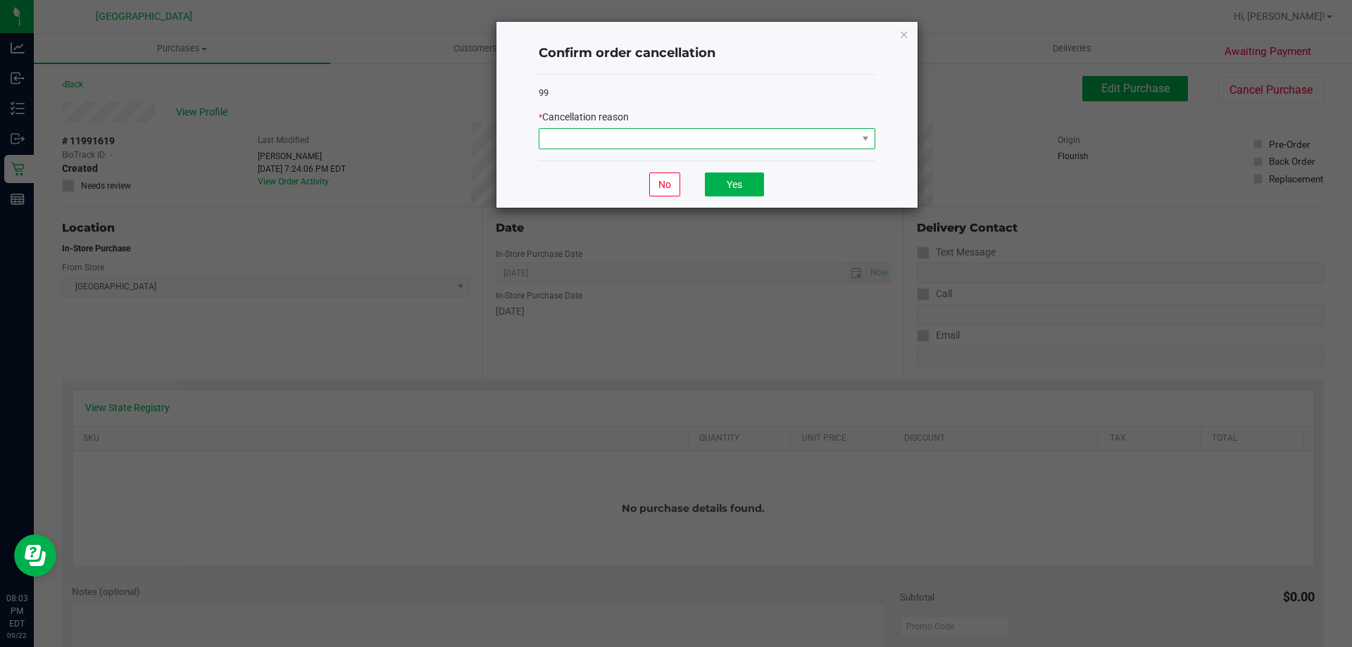
click at [684, 136] on span at bounding box center [698, 139] width 318 height 20
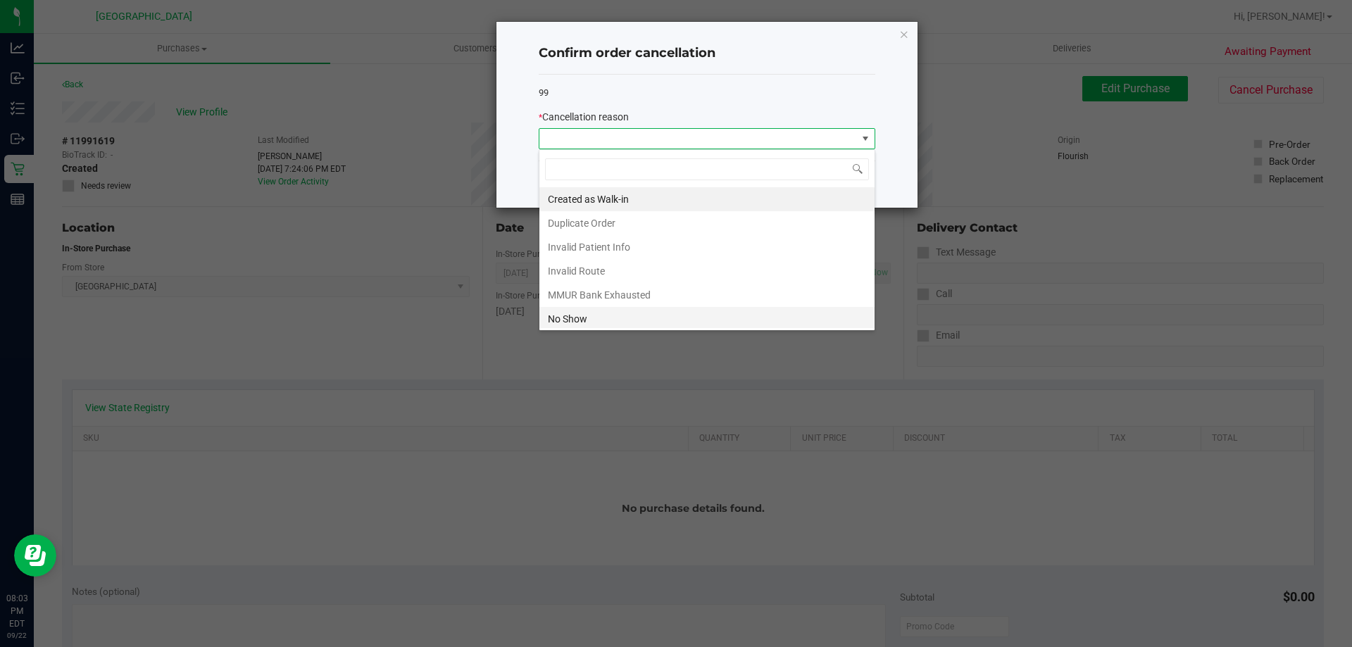
scroll to position [21, 337]
click at [590, 322] on li "No Show" at bounding box center [706, 319] width 335 height 24
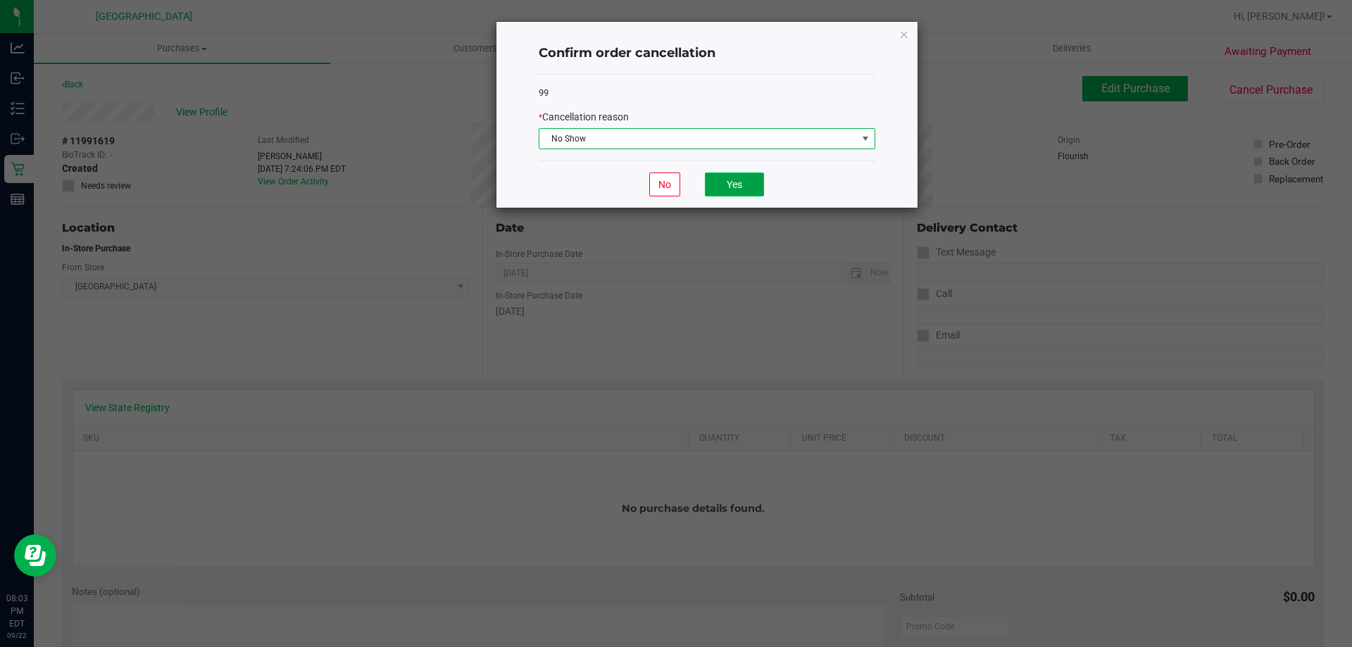
click at [747, 180] on button "Yes" at bounding box center [734, 184] width 59 height 24
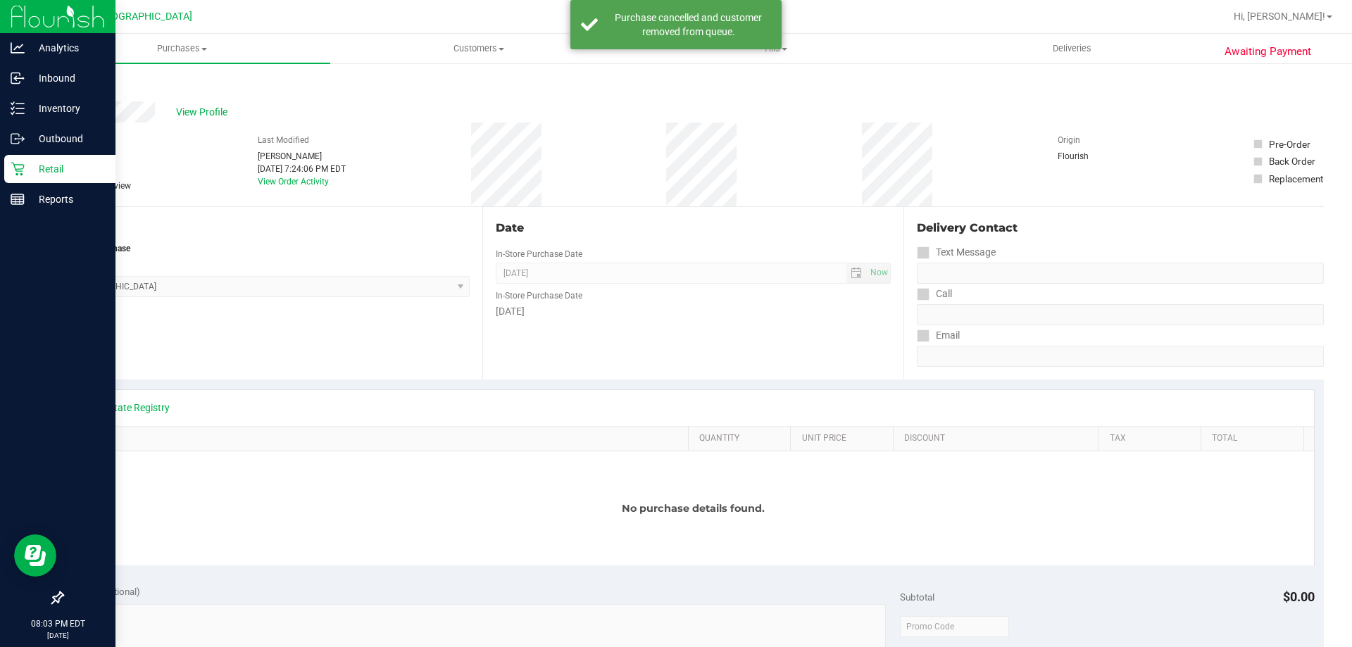
click at [37, 165] on p "Retail" at bounding box center [67, 169] width 84 height 17
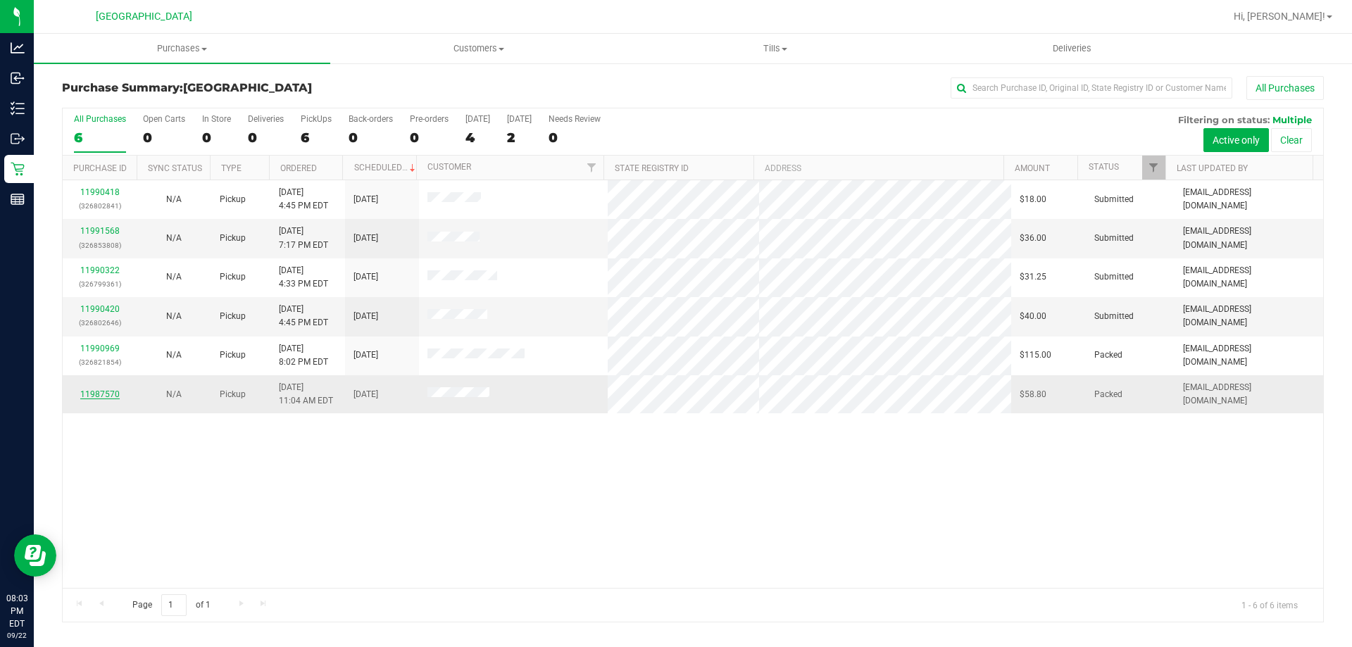
click at [110, 395] on link "11987570" at bounding box center [99, 394] width 39 height 10
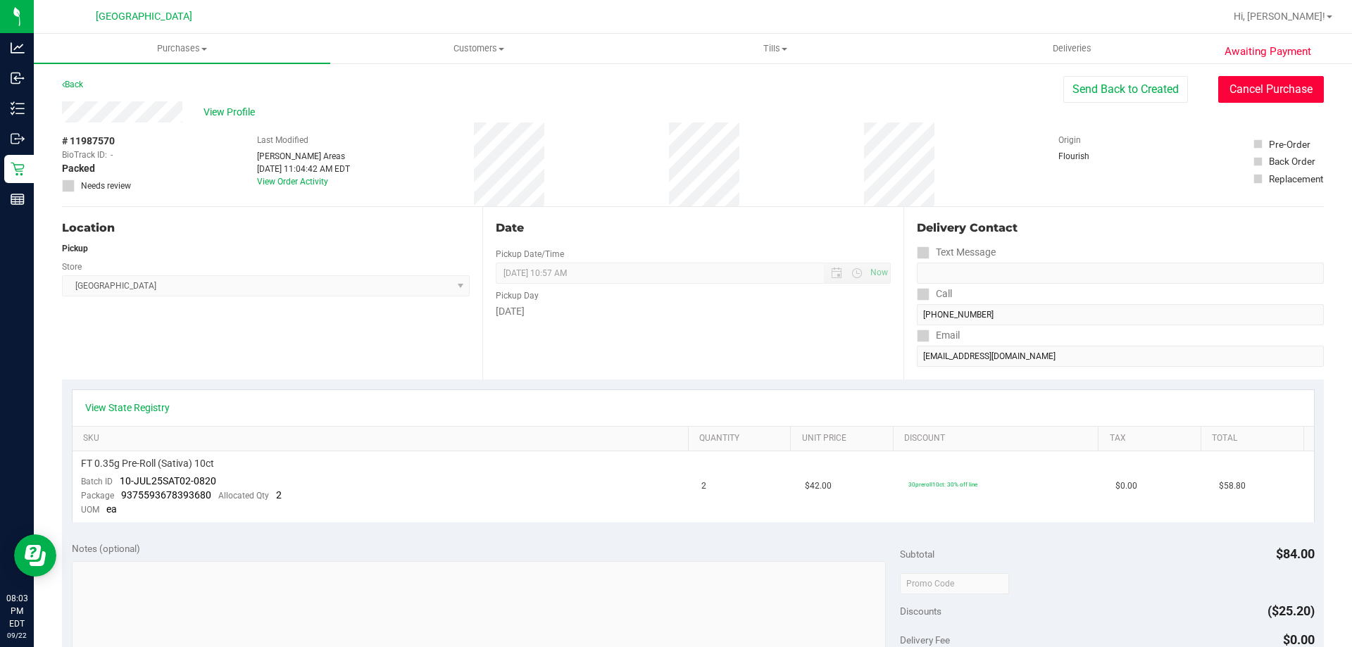
click at [1260, 101] on button "Cancel Purchase" at bounding box center [1271, 89] width 106 height 27
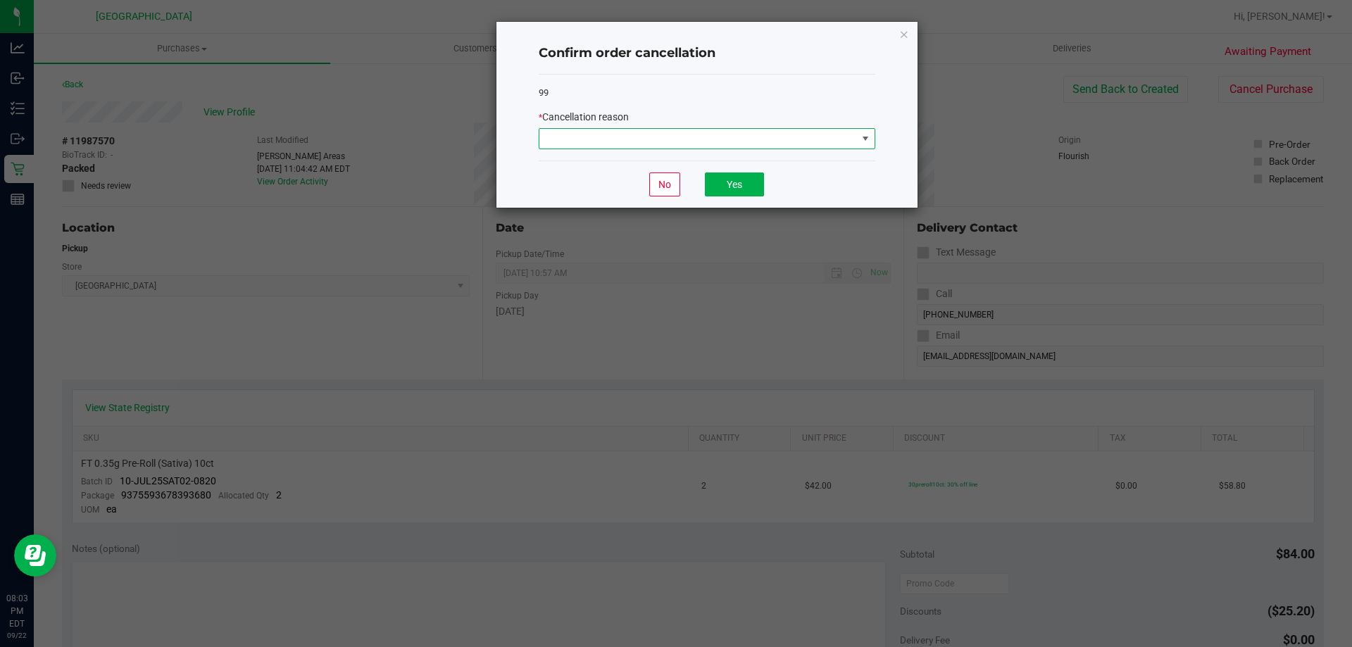
click at [803, 133] on span at bounding box center [698, 139] width 318 height 20
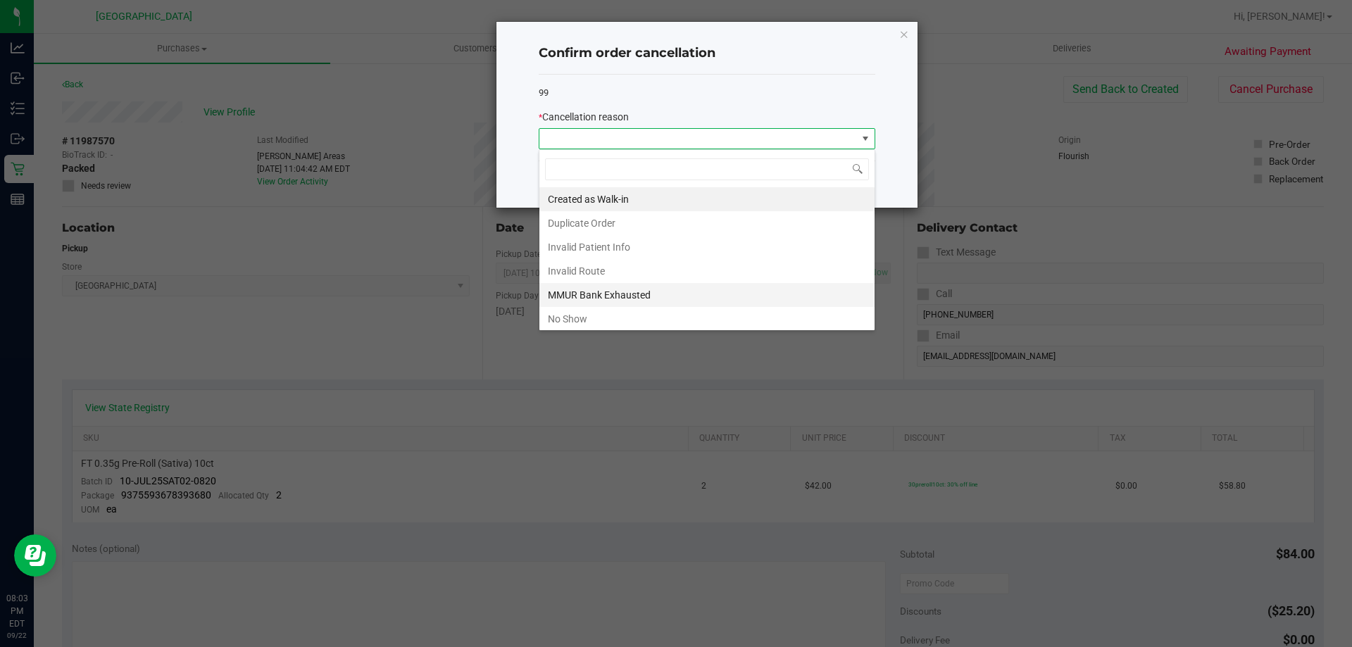
scroll to position [21, 337]
click at [657, 310] on li "No Show" at bounding box center [706, 319] width 335 height 24
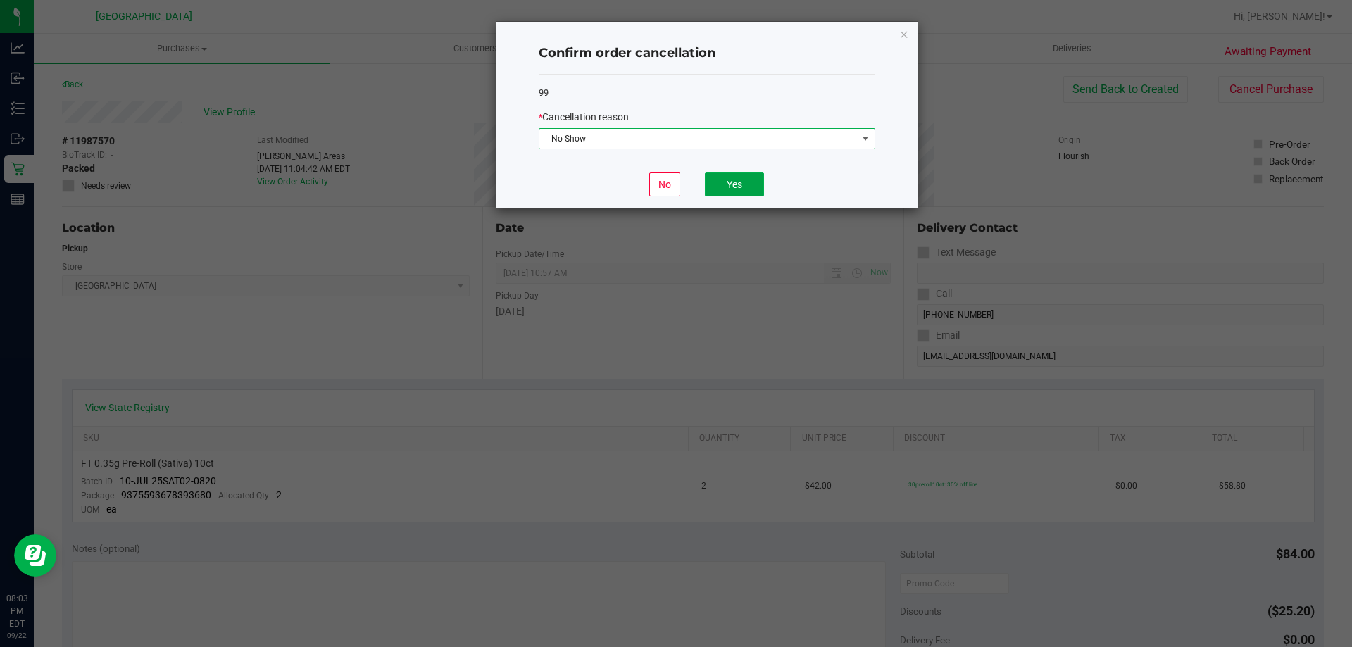
drag, startPoint x: 721, startPoint y: 175, endPoint x: 760, endPoint y: 202, distance: 47.6
click at [723, 175] on button "Yes" at bounding box center [734, 184] width 59 height 24
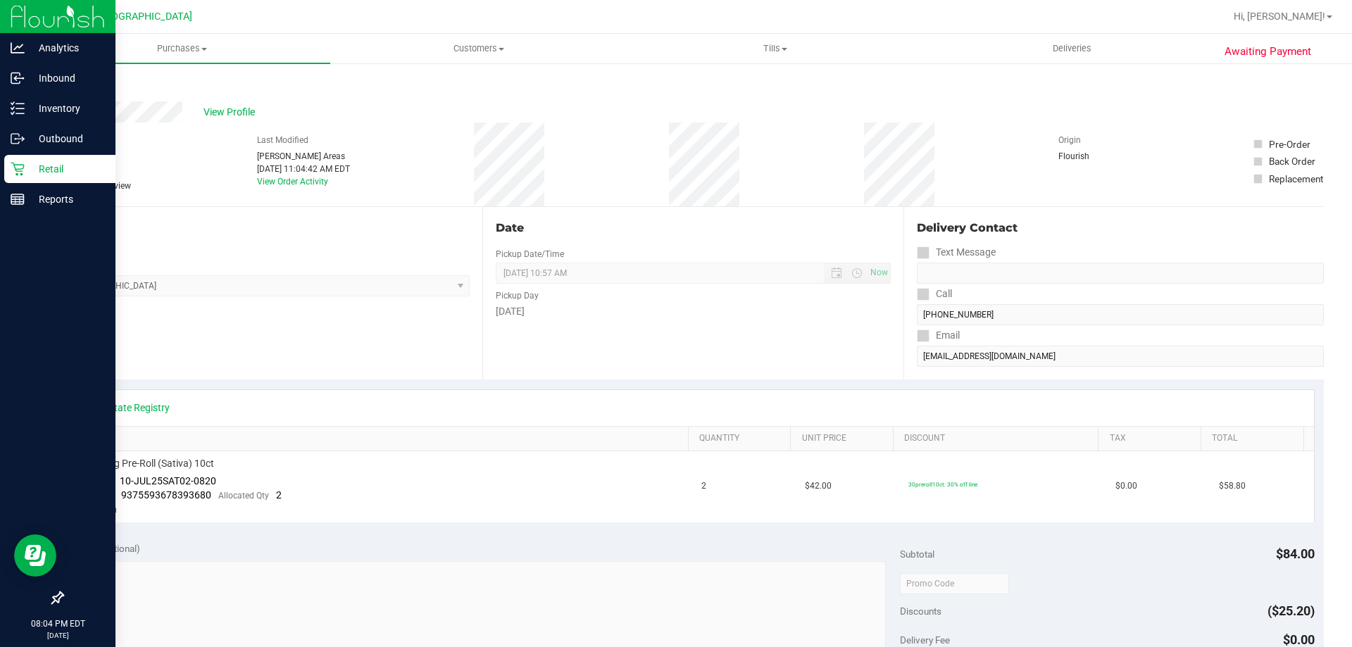
click at [30, 165] on p "Retail" at bounding box center [67, 169] width 84 height 17
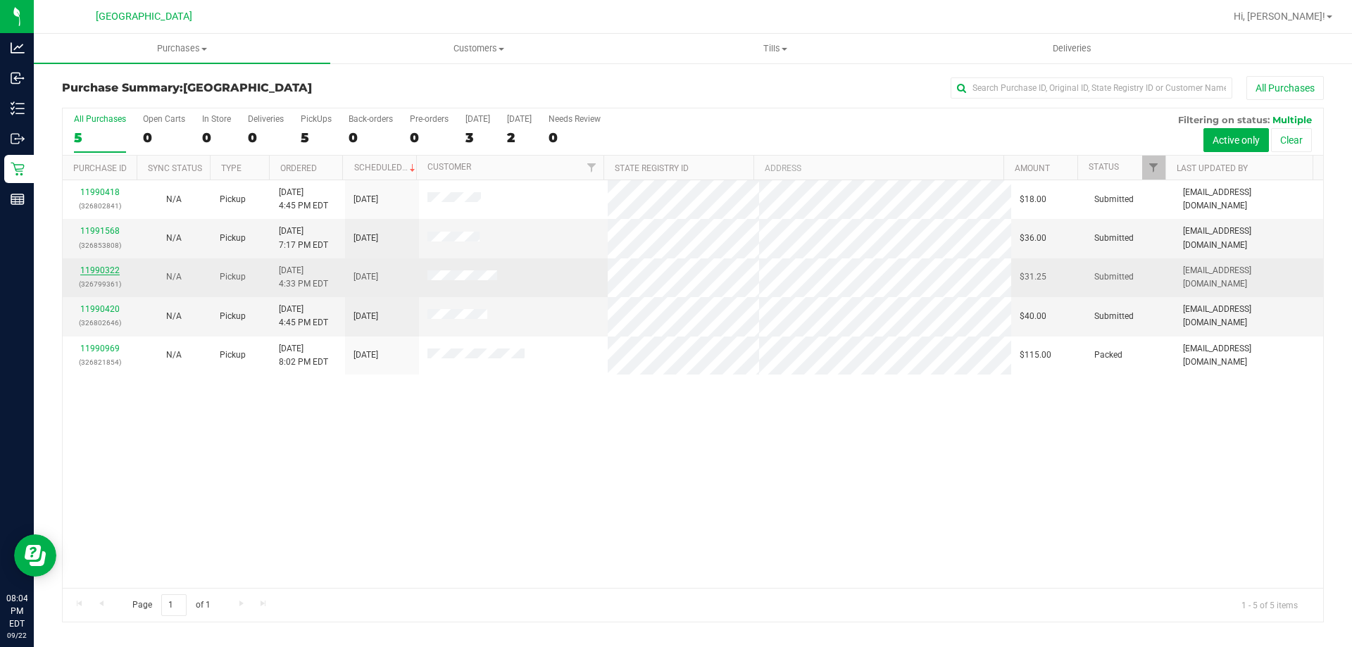
click at [109, 274] on link "11990322" at bounding box center [99, 270] width 39 height 10
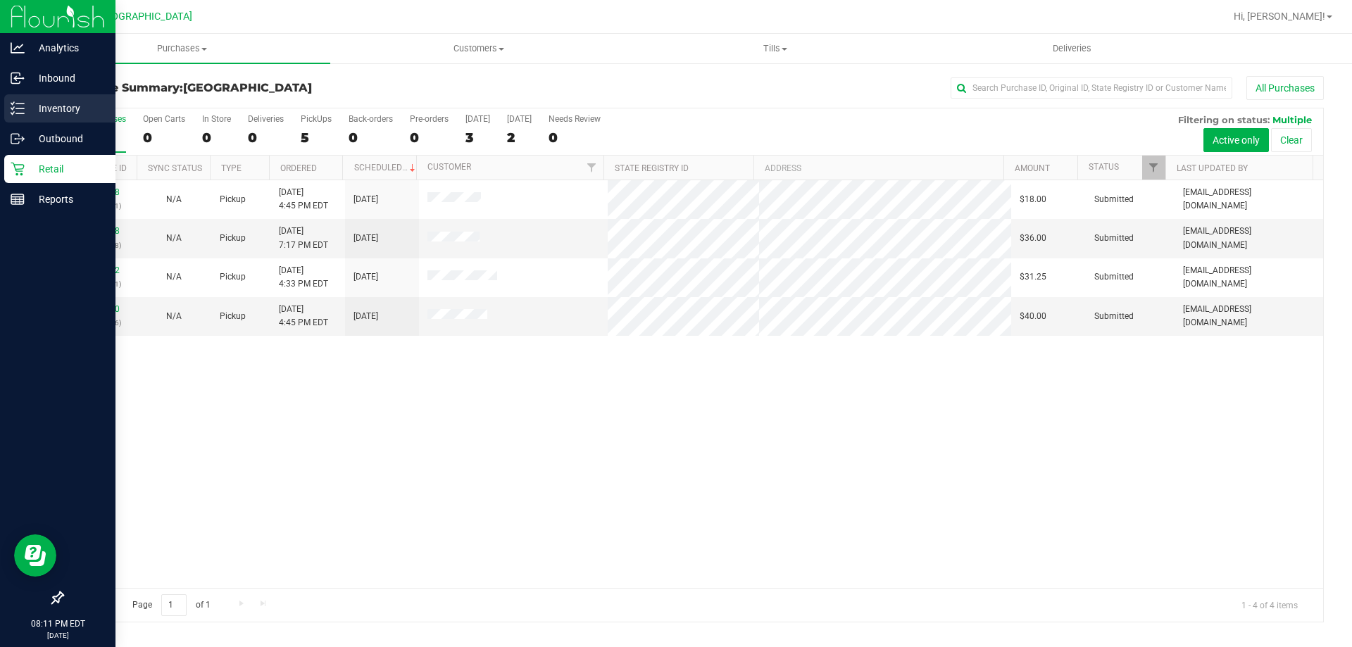
click at [6, 111] on div "Inventory" at bounding box center [59, 108] width 111 height 28
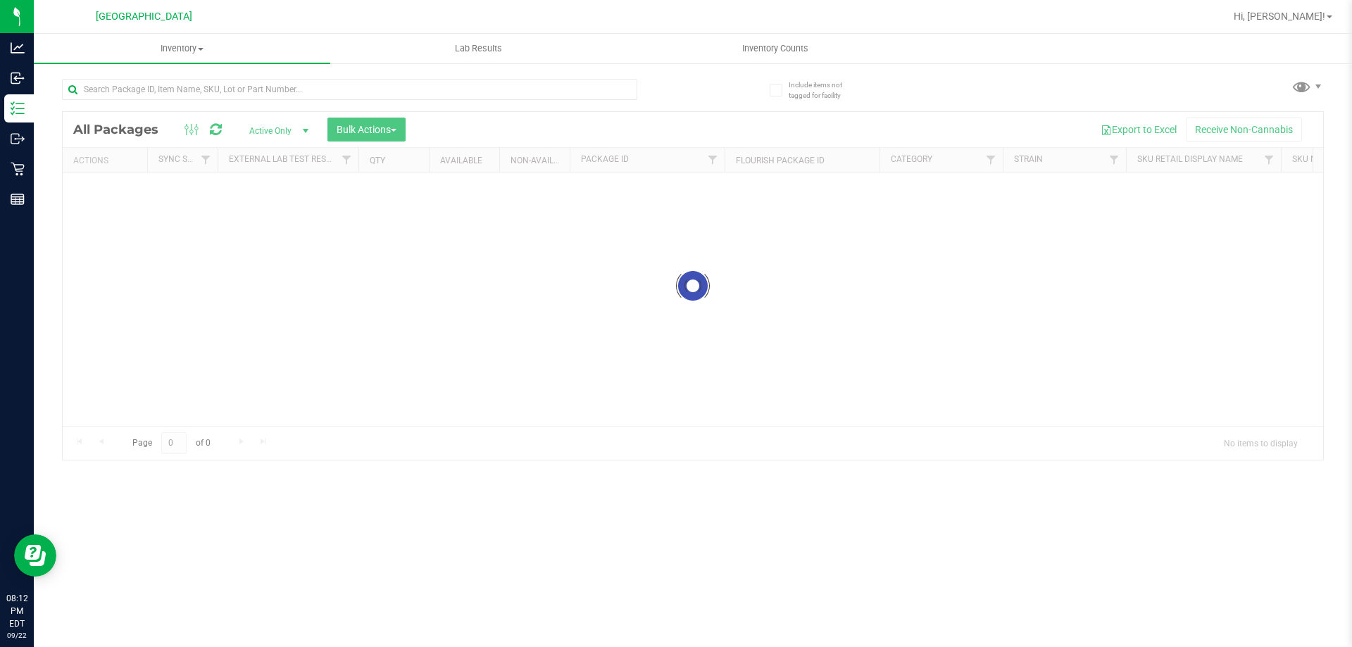
click at [319, 70] on div at bounding box center [377, 88] width 631 height 45
click at [316, 96] on input "text" at bounding box center [349, 89] width 575 height 21
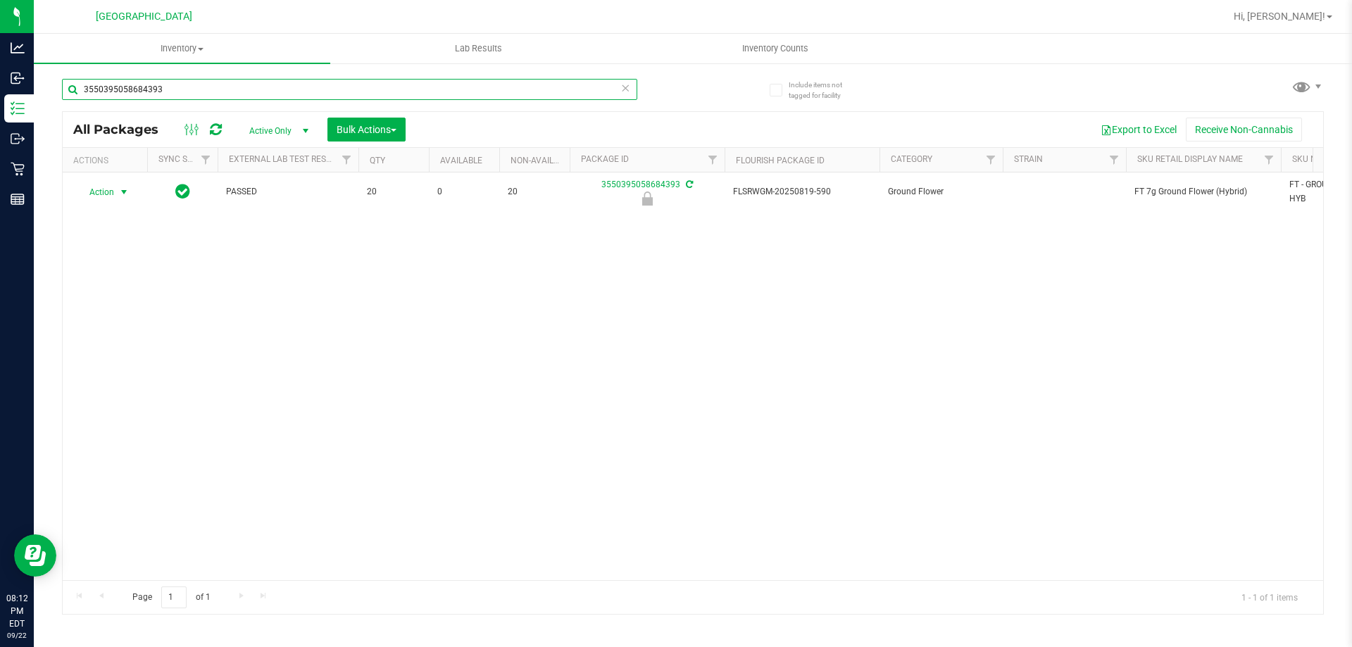
type input "3550395058684393"
click at [106, 193] on span "Action" at bounding box center [96, 192] width 38 height 20
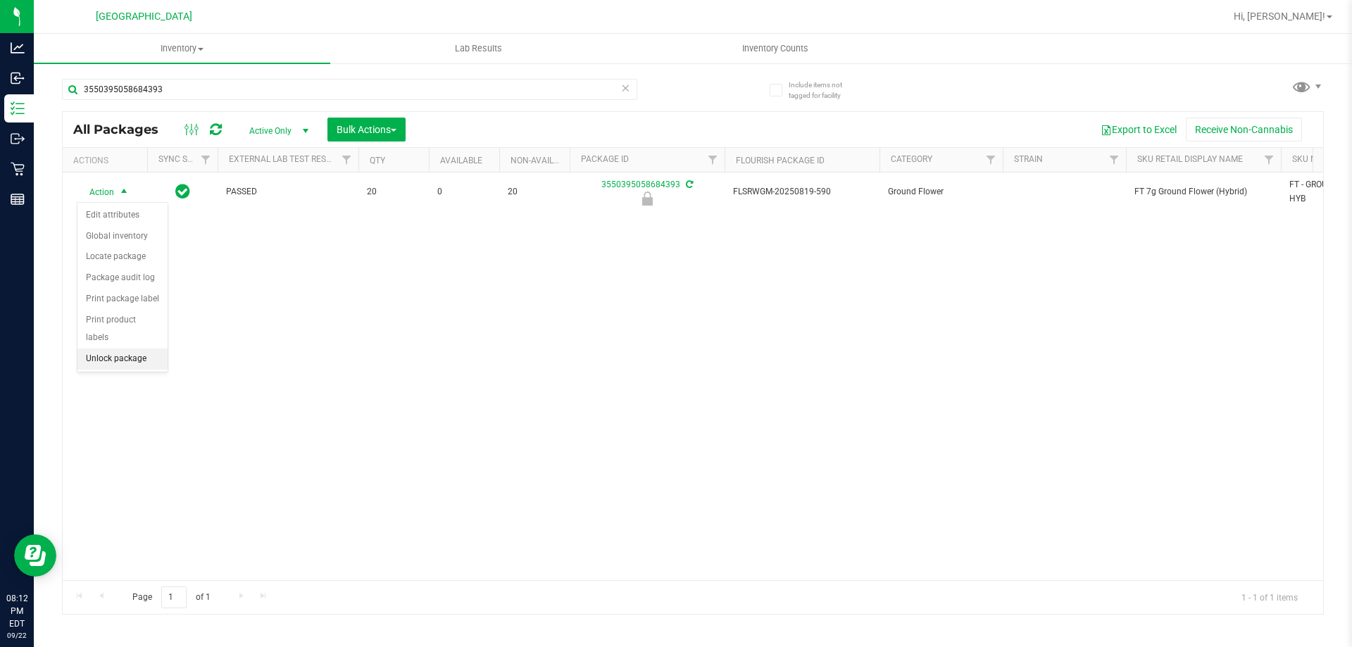
click at [127, 349] on li "Unlock package" at bounding box center [122, 359] width 90 height 21
click at [762, 46] on span "Inventory Counts" at bounding box center [775, 48] width 104 height 13
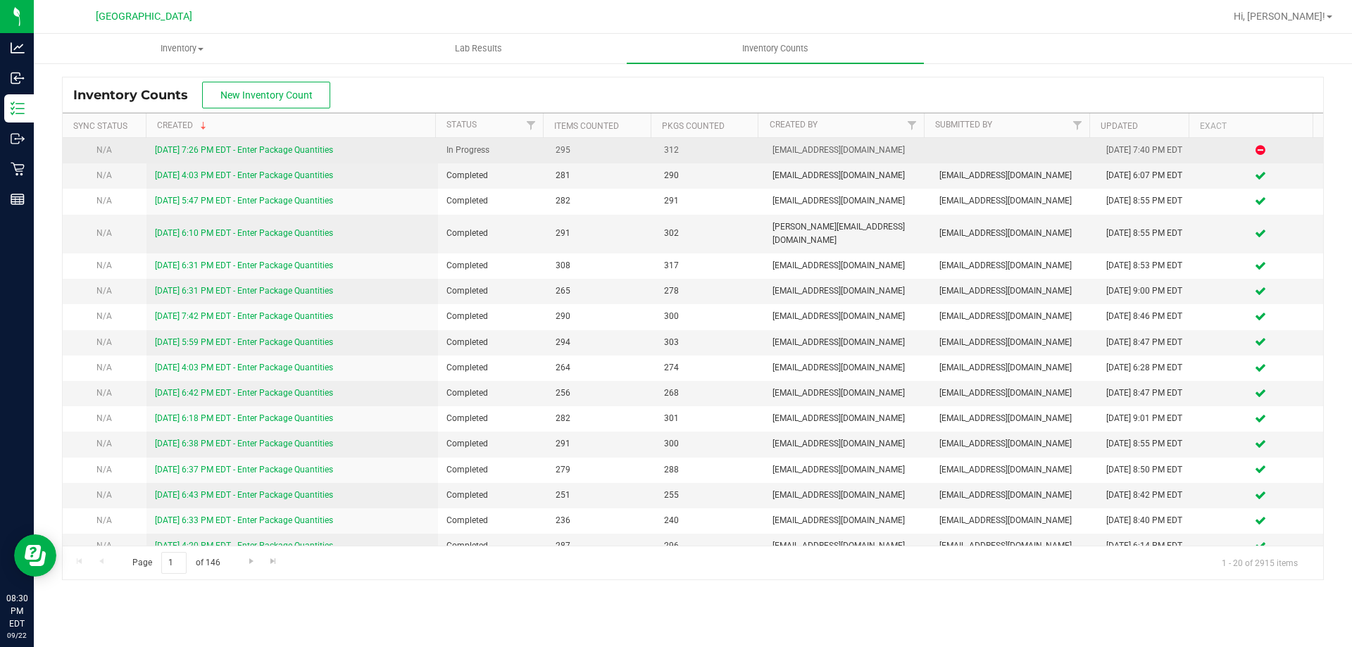
click at [299, 149] on link "[DATE] 7:26 PM EDT - Enter Package Quantities" at bounding box center [244, 150] width 178 height 10
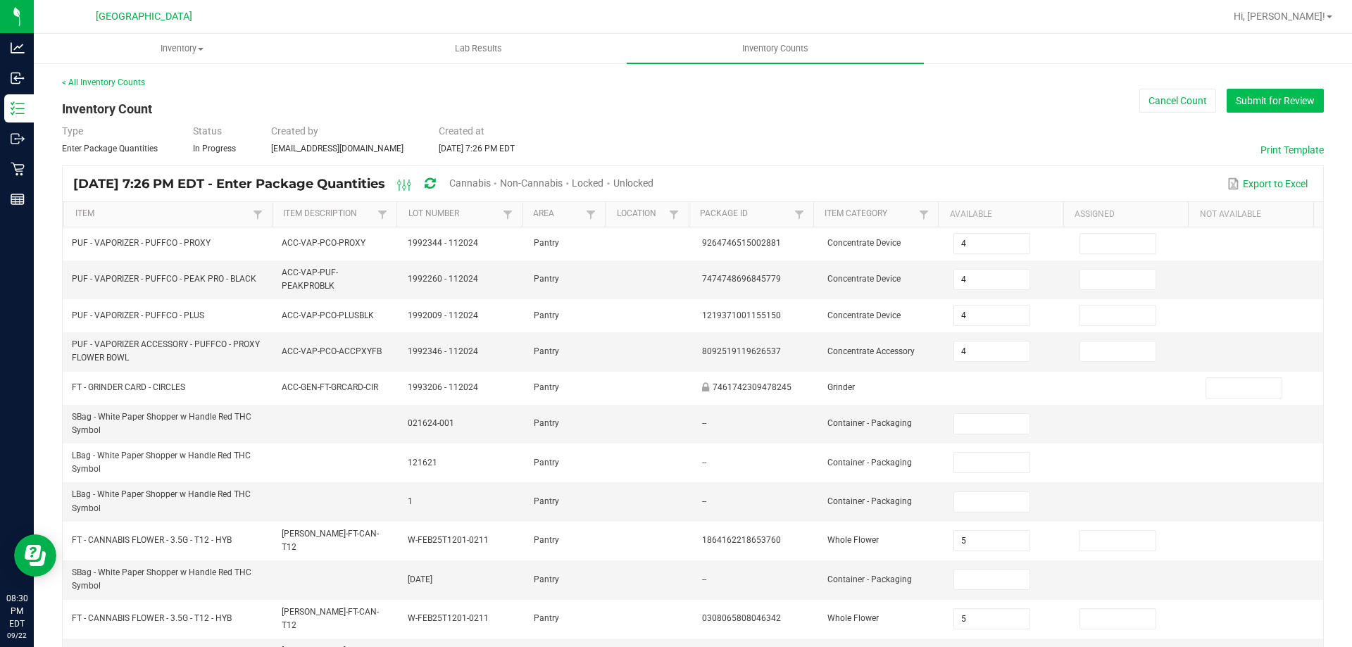
click at [1257, 108] on button "Submit for Review" at bounding box center [1274, 101] width 97 height 24
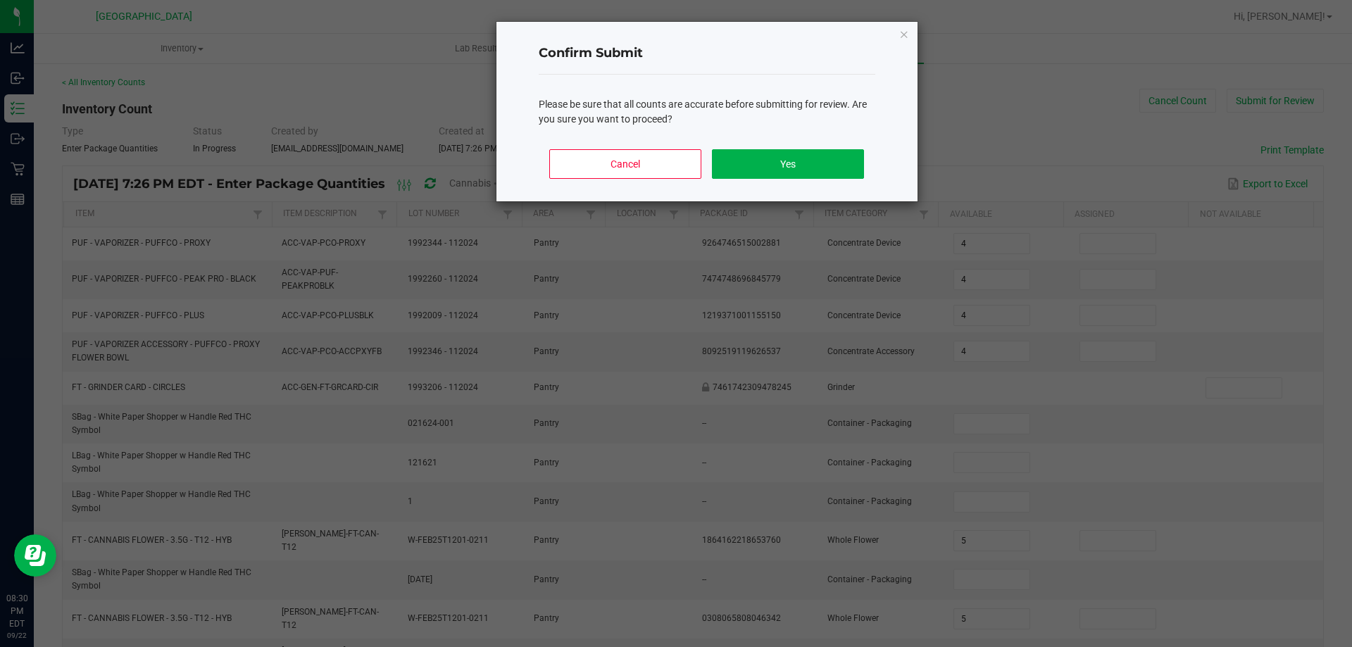
click at [818, 147] on div "Cancel Yes" at bounding box center [707, 169] width 337 height 63
click at [836, 156] on button "Yes" at bounding box center [787, 164] width 151 height 30
